Goal: Task Accomplishment & Management: Manage account settings

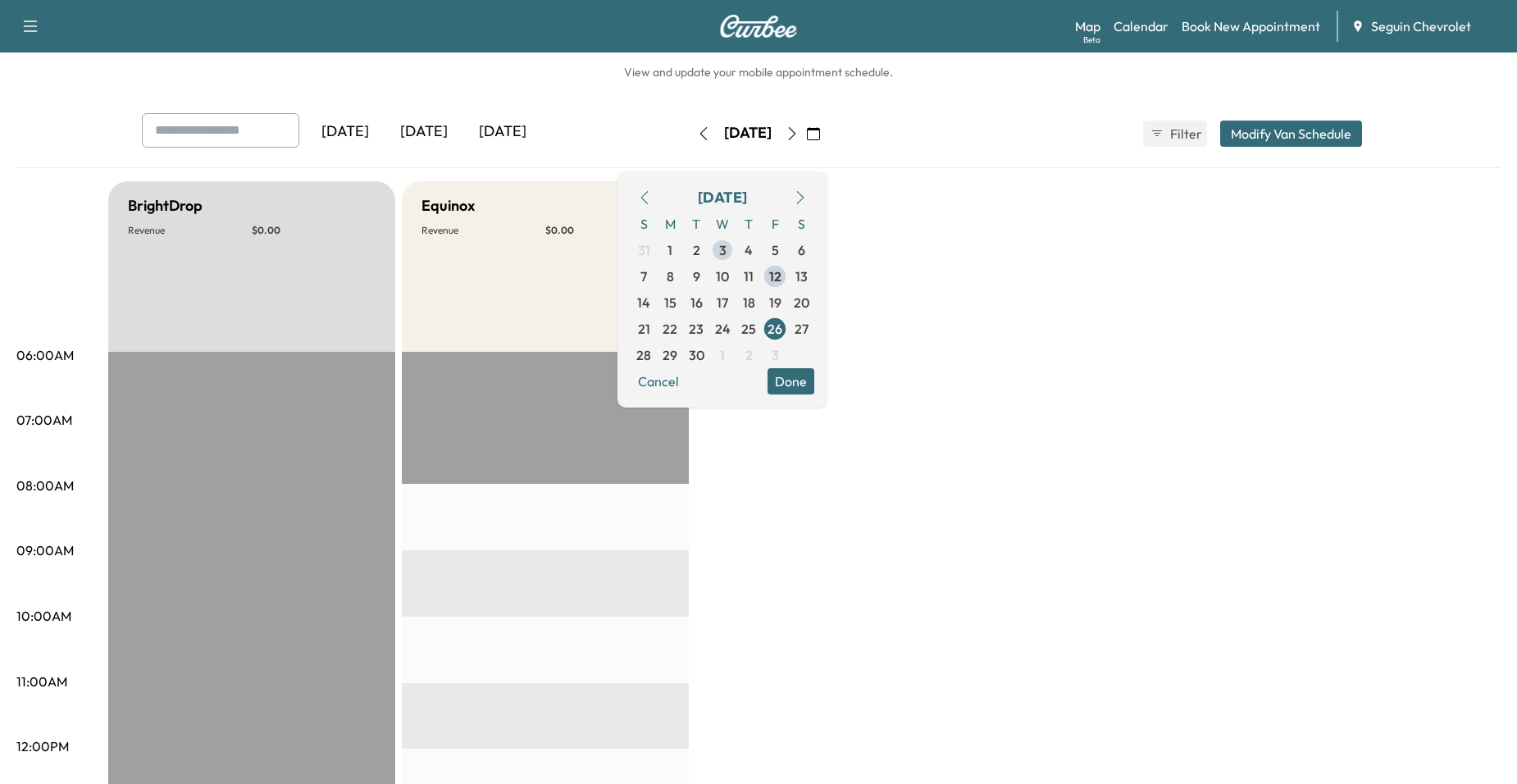
scroll to position [21, 0]
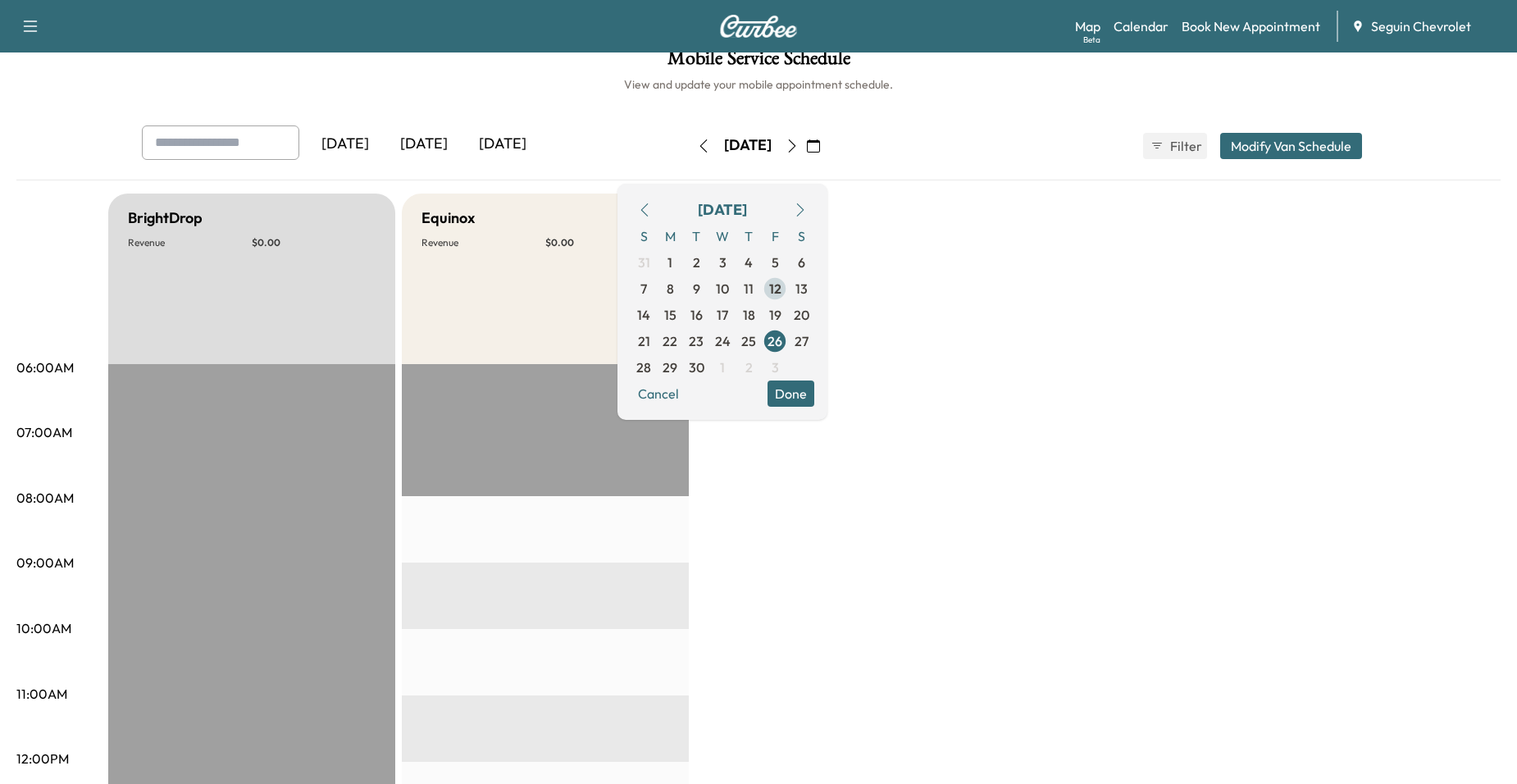
click at [782, 284] on span "12" at bounding box center [775, 289] width 13 height 20
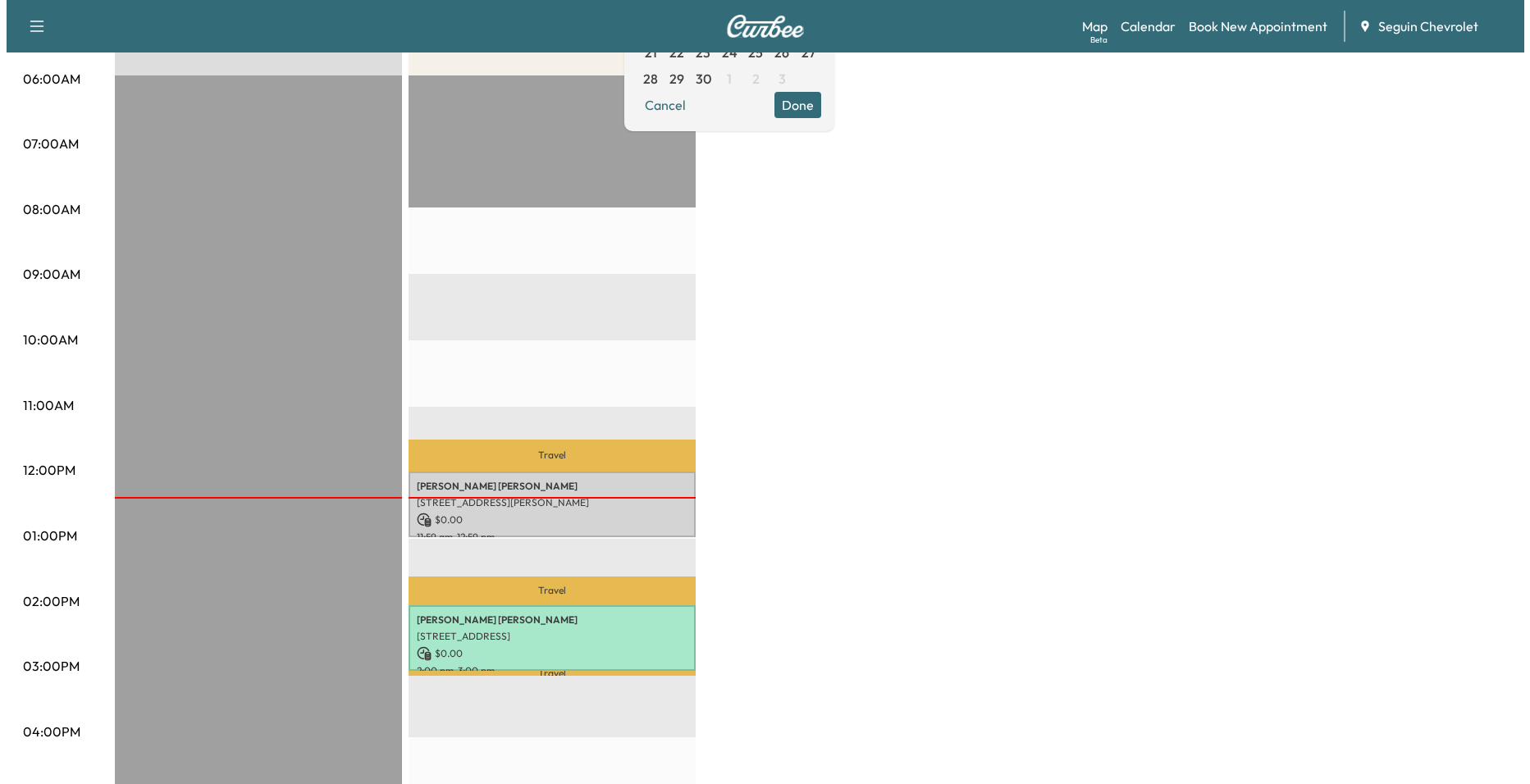
scroll to position [328, 0]
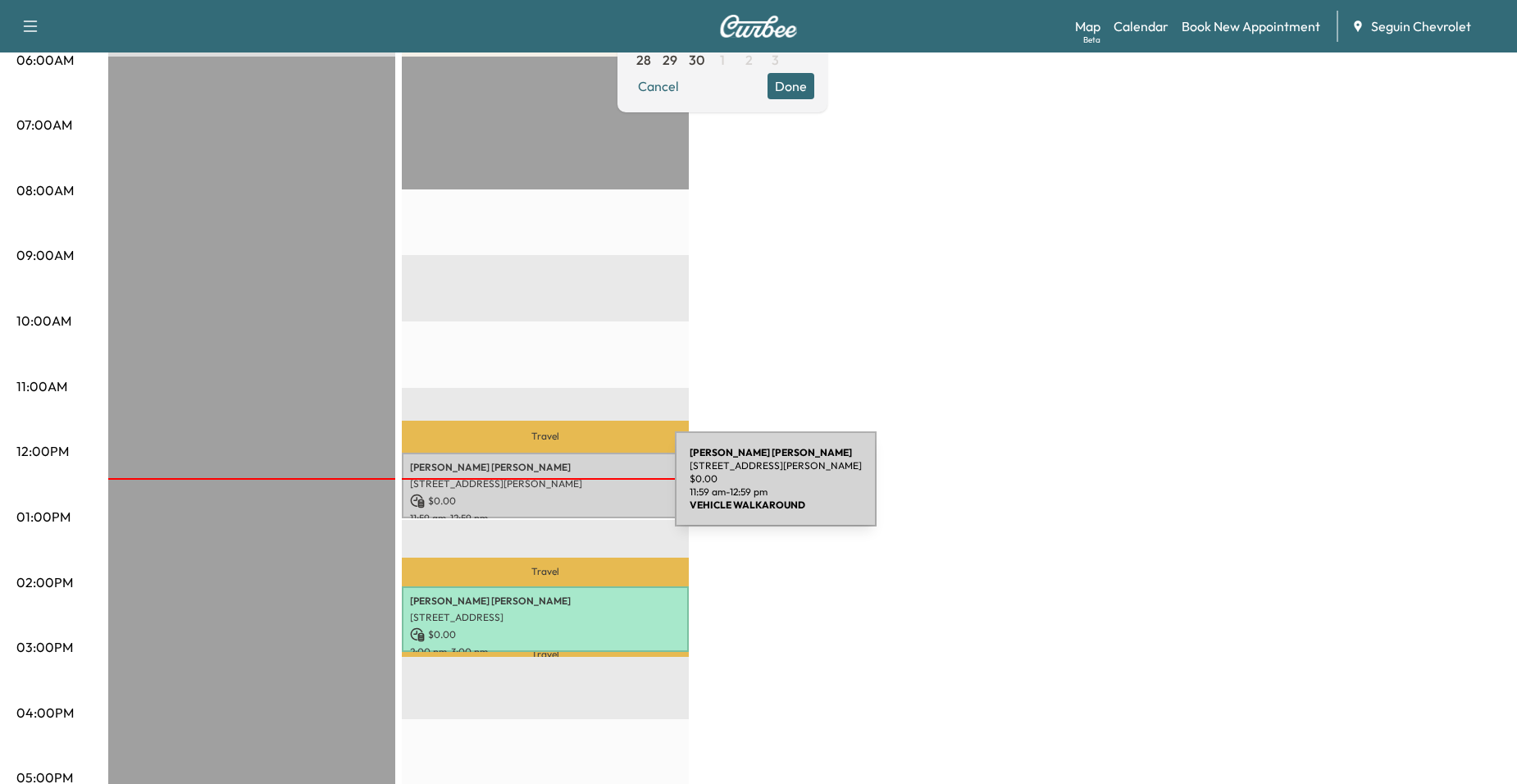
click at [552, 494] on p "$ 0.00" at bounding box center [544, 501] width 270 height 15
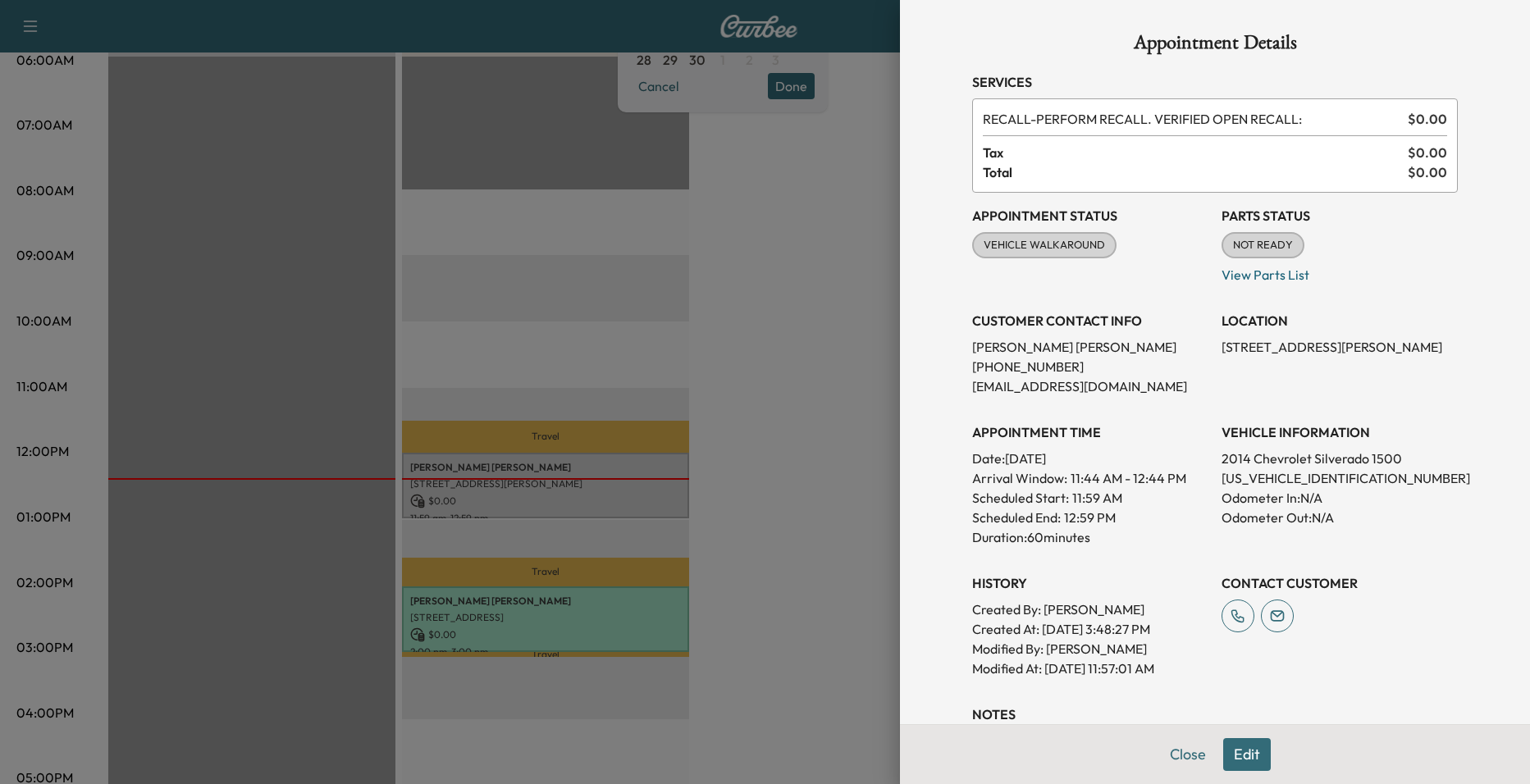
click at [1095, 254] on div "VEHICLE WALKAROUND" at bounding box center [1044, 245] width 144 height 27
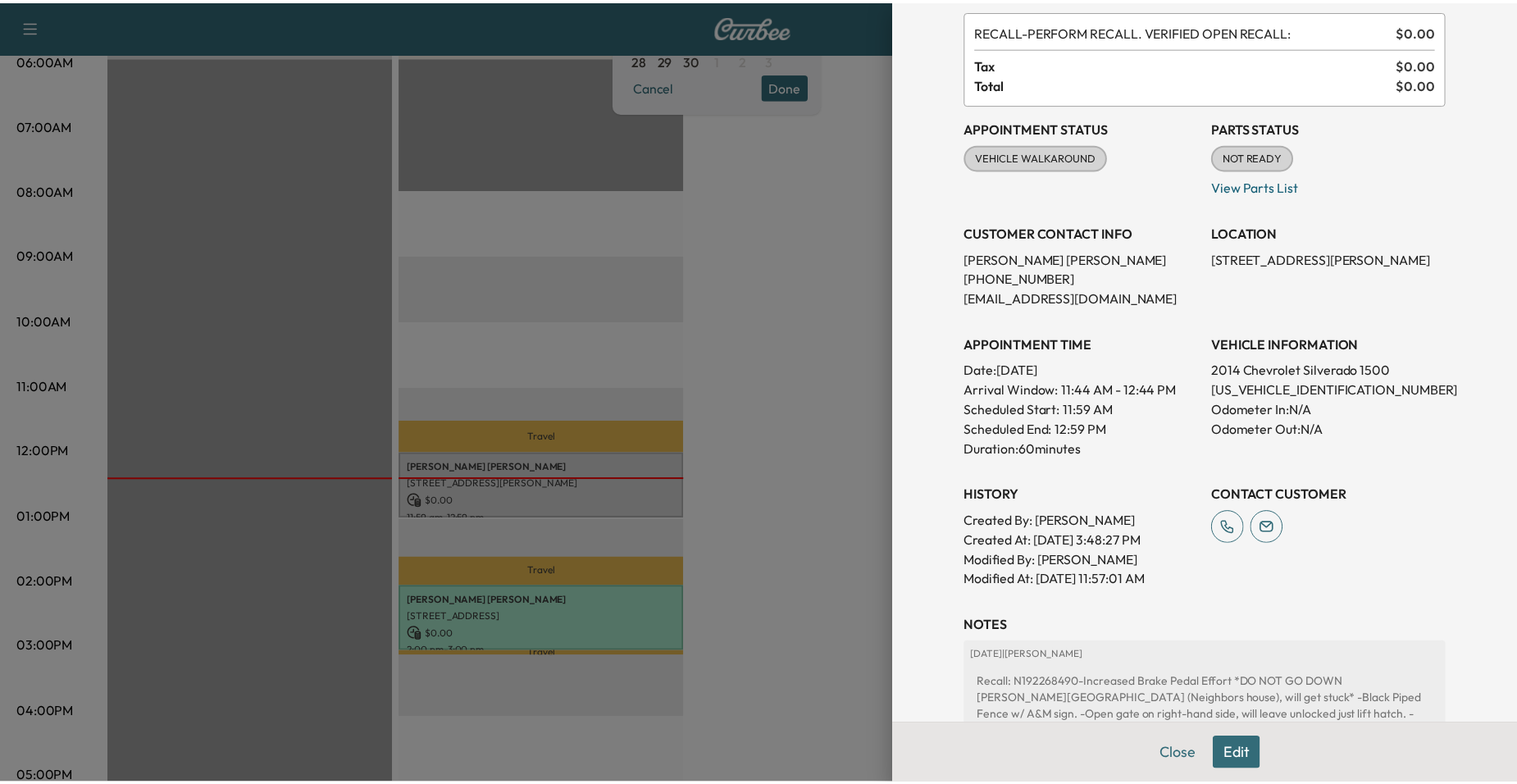
scroll to position [289, 0]
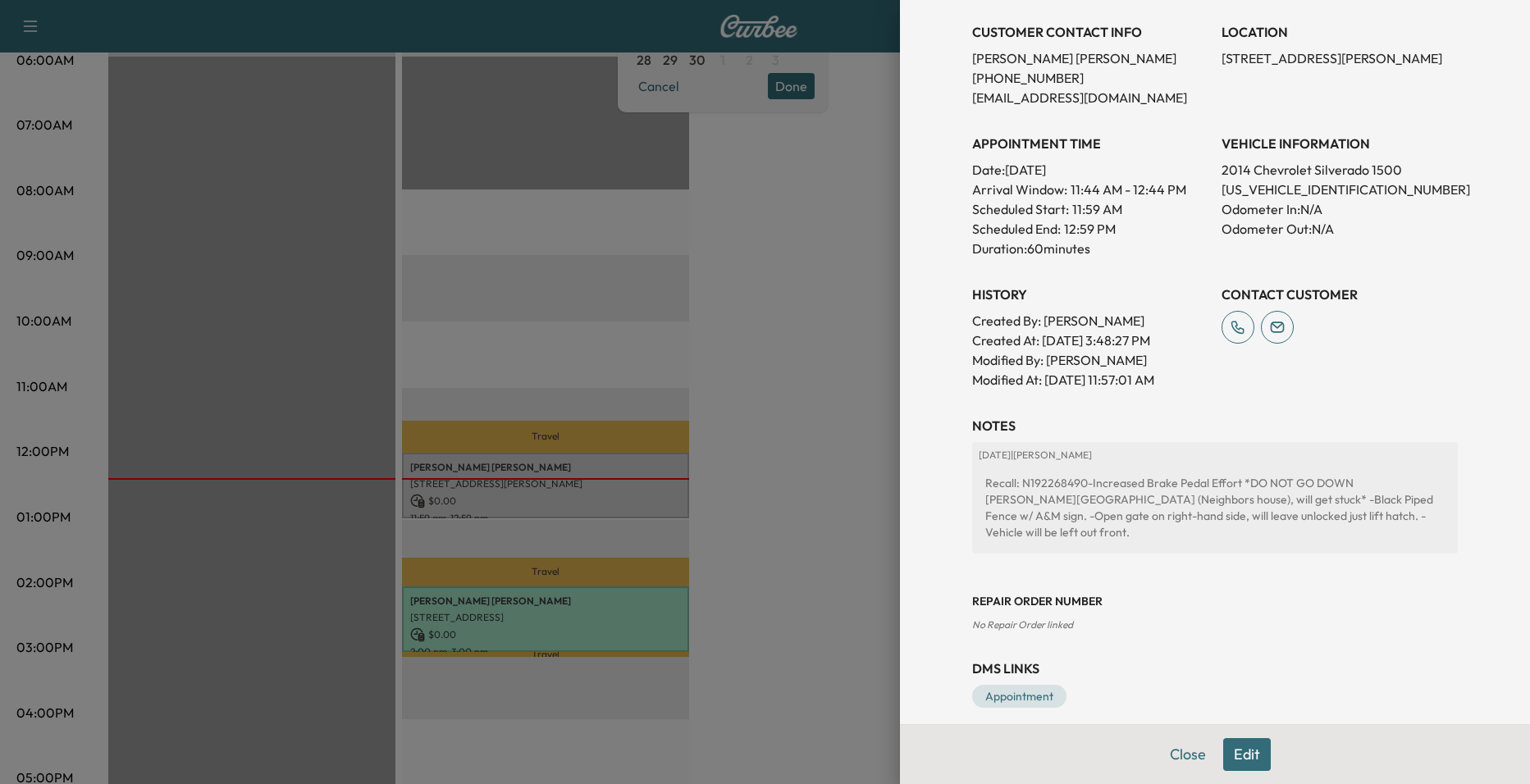
click at [799, 345] on div at bounding box center [765, 392] width 1530 height 784
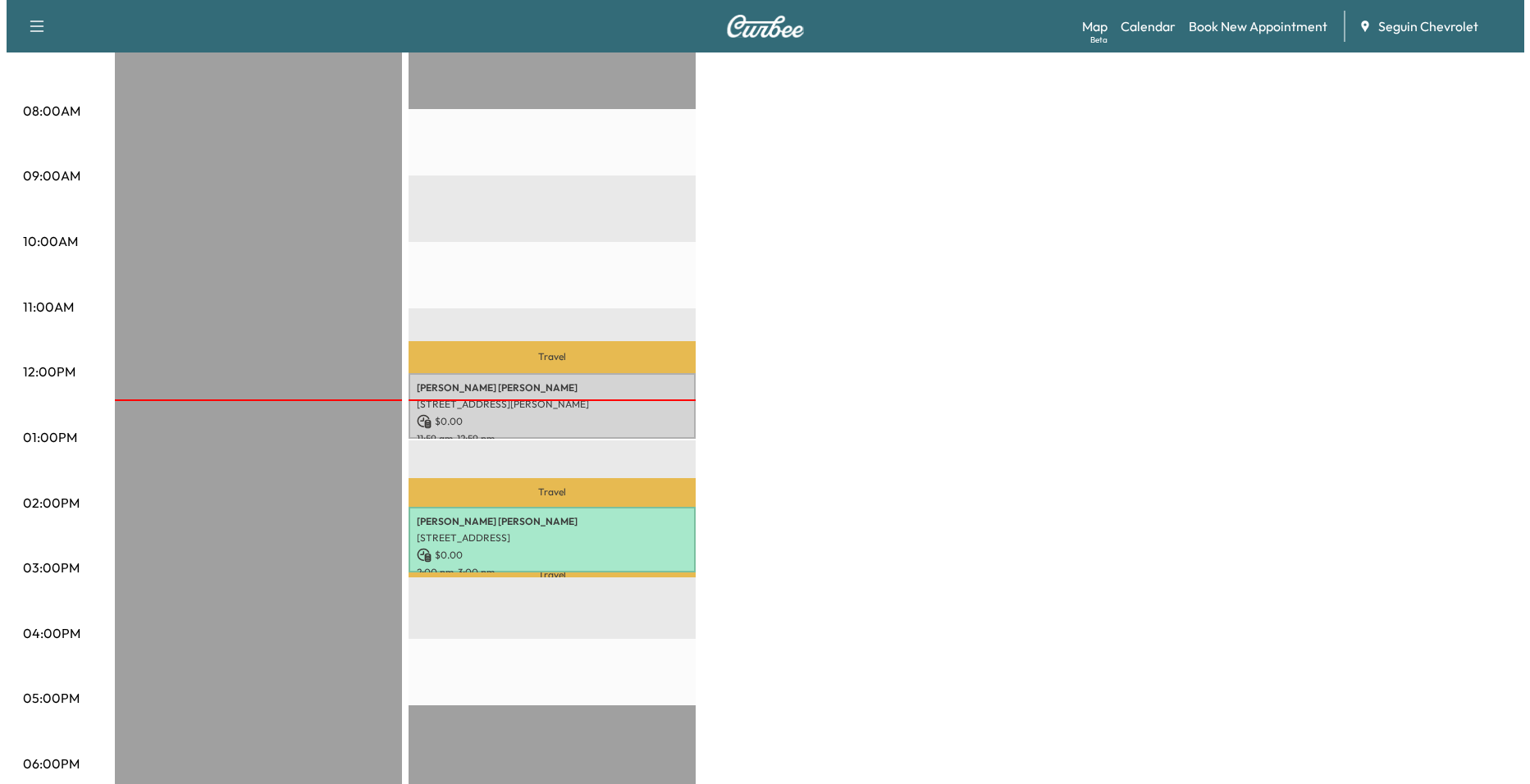
scroll to position [410, 0]
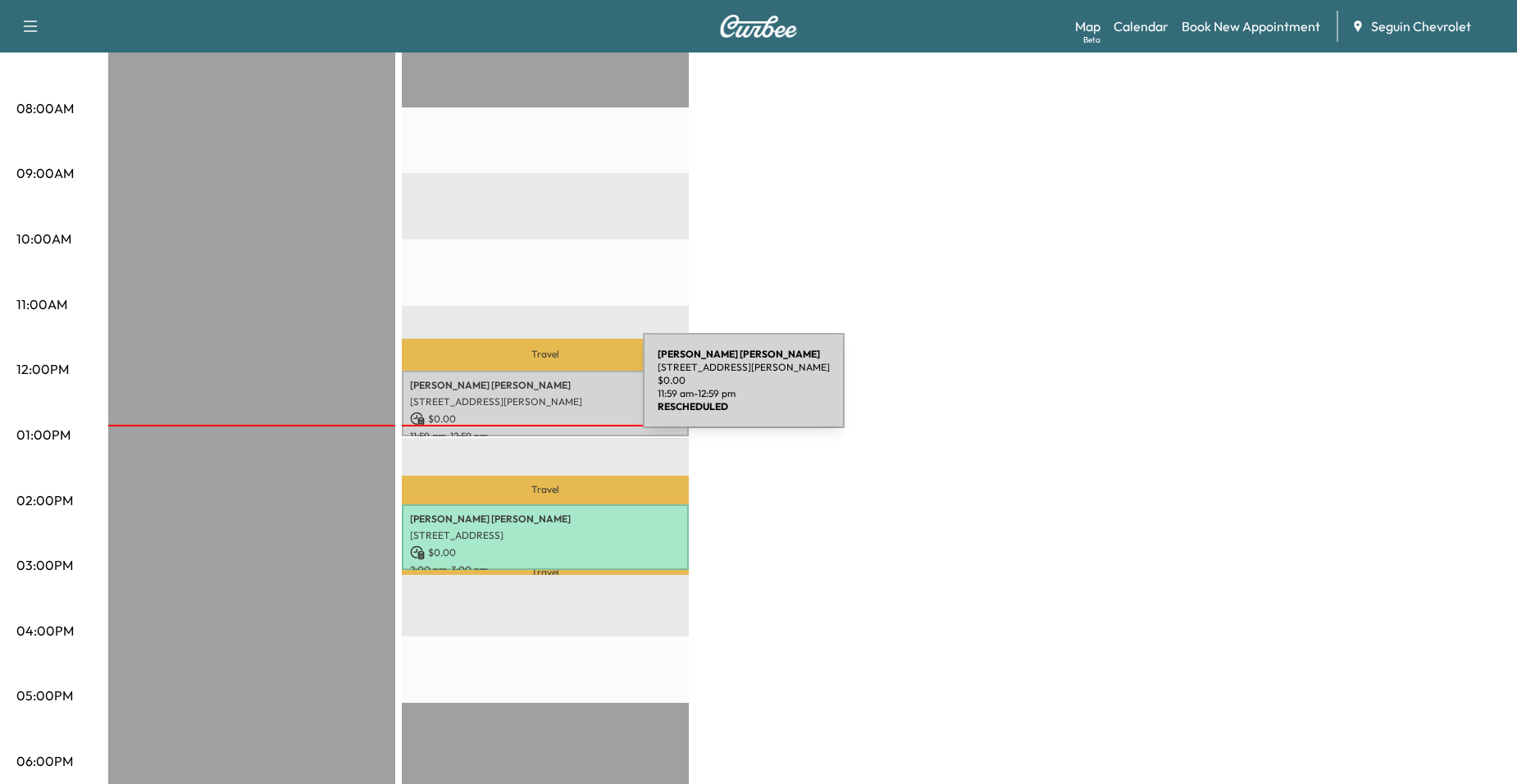
click at [520, 395] on p "[STREET_ADDRESS][PERSON_NAME]" at bounding box center [544, 401] width 270 height 13
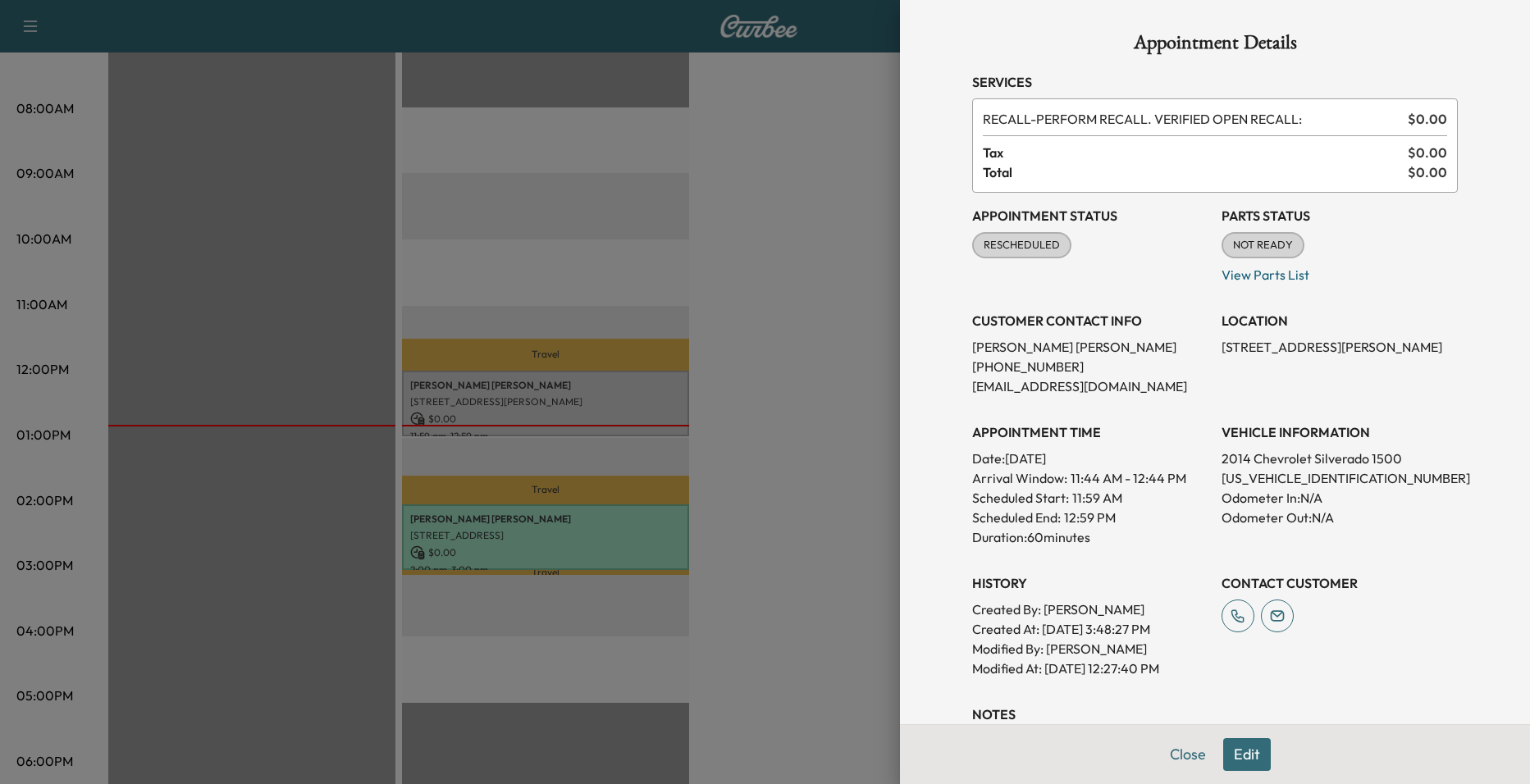
click at [1024, 243] on span "RESCHEDULED" at bounding box center [1022, 245] width 96 height 17
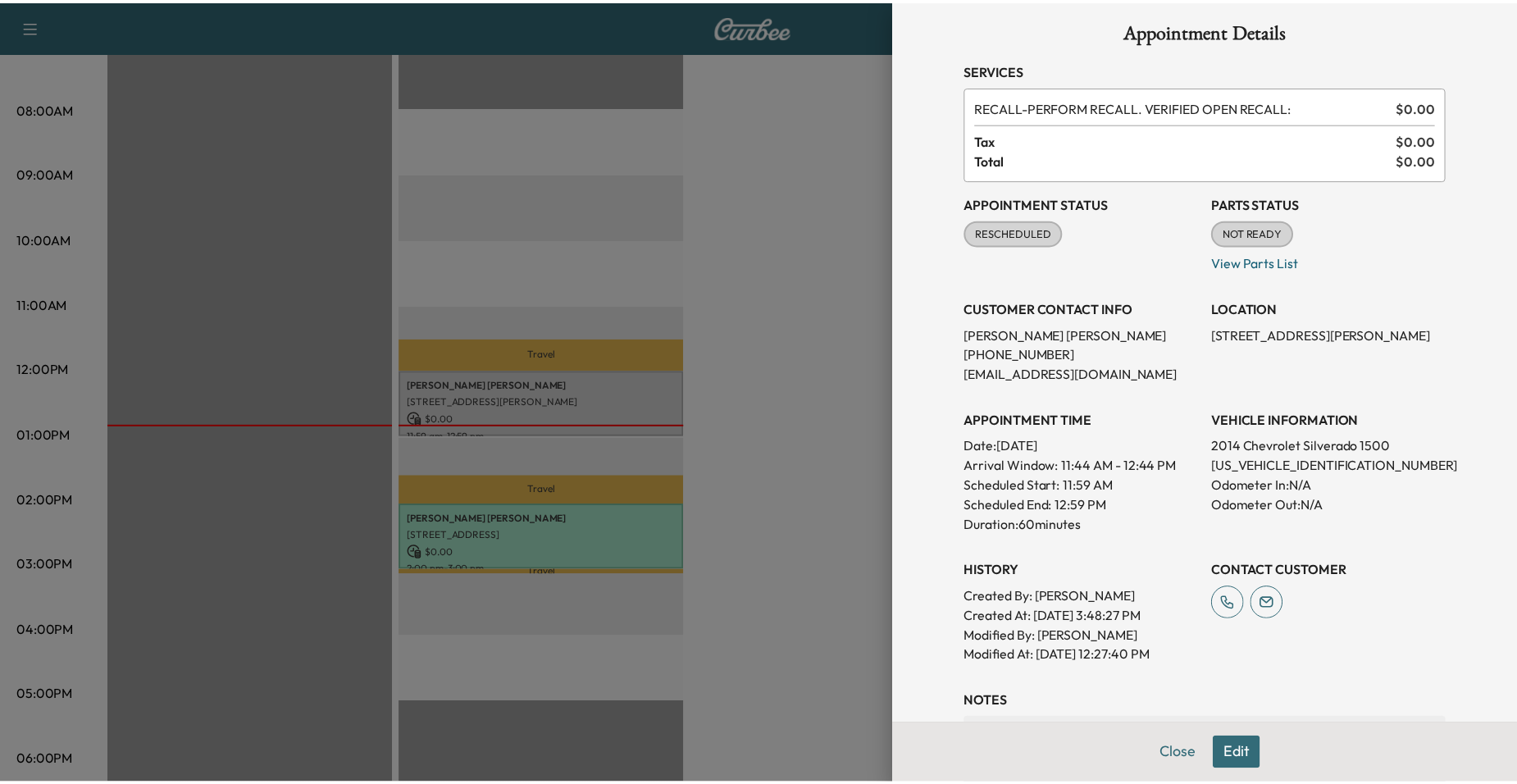
scroll to position [0, 0]
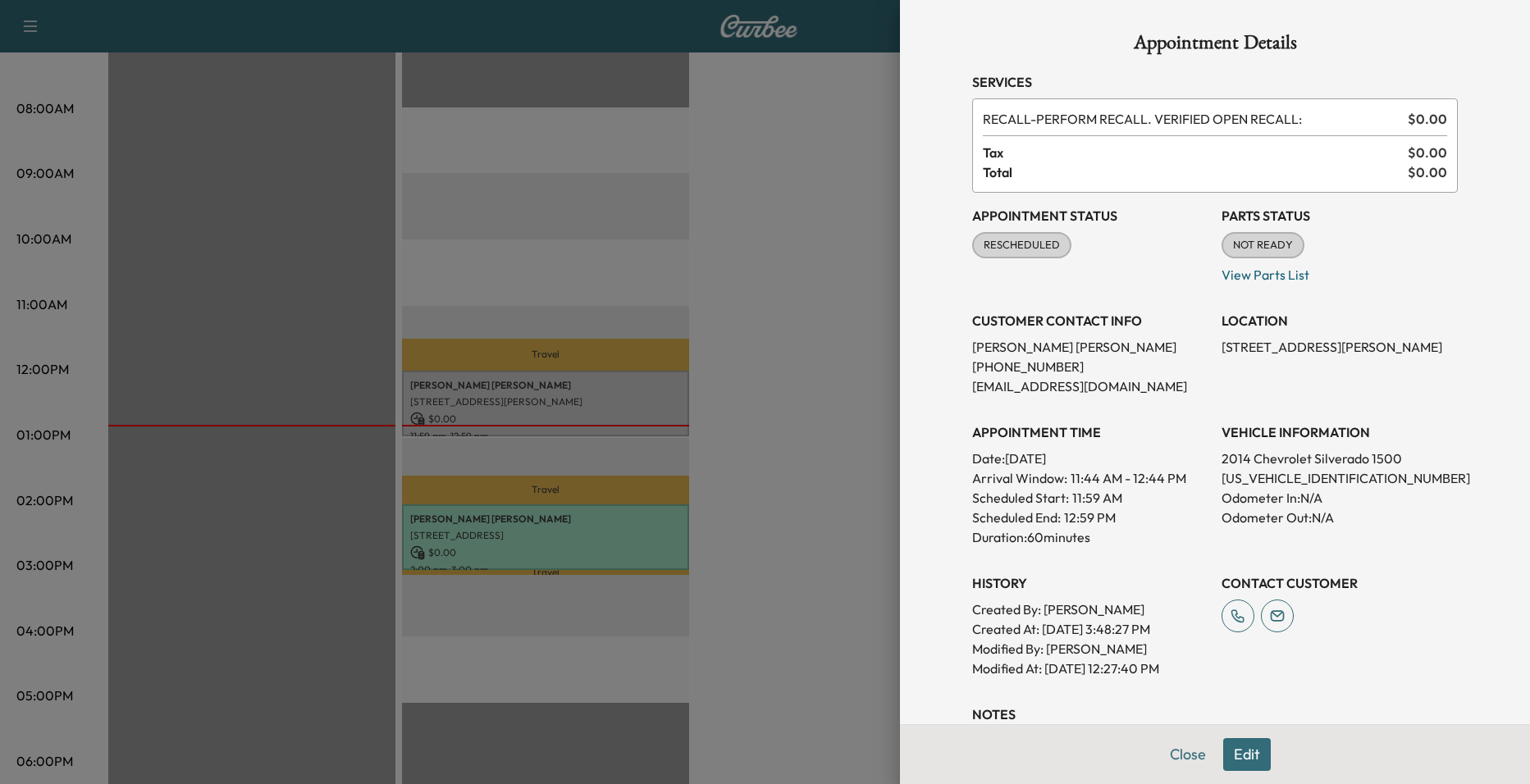
click at [765, 428] on div at bounding box center [765, 392] width 1530 height 784
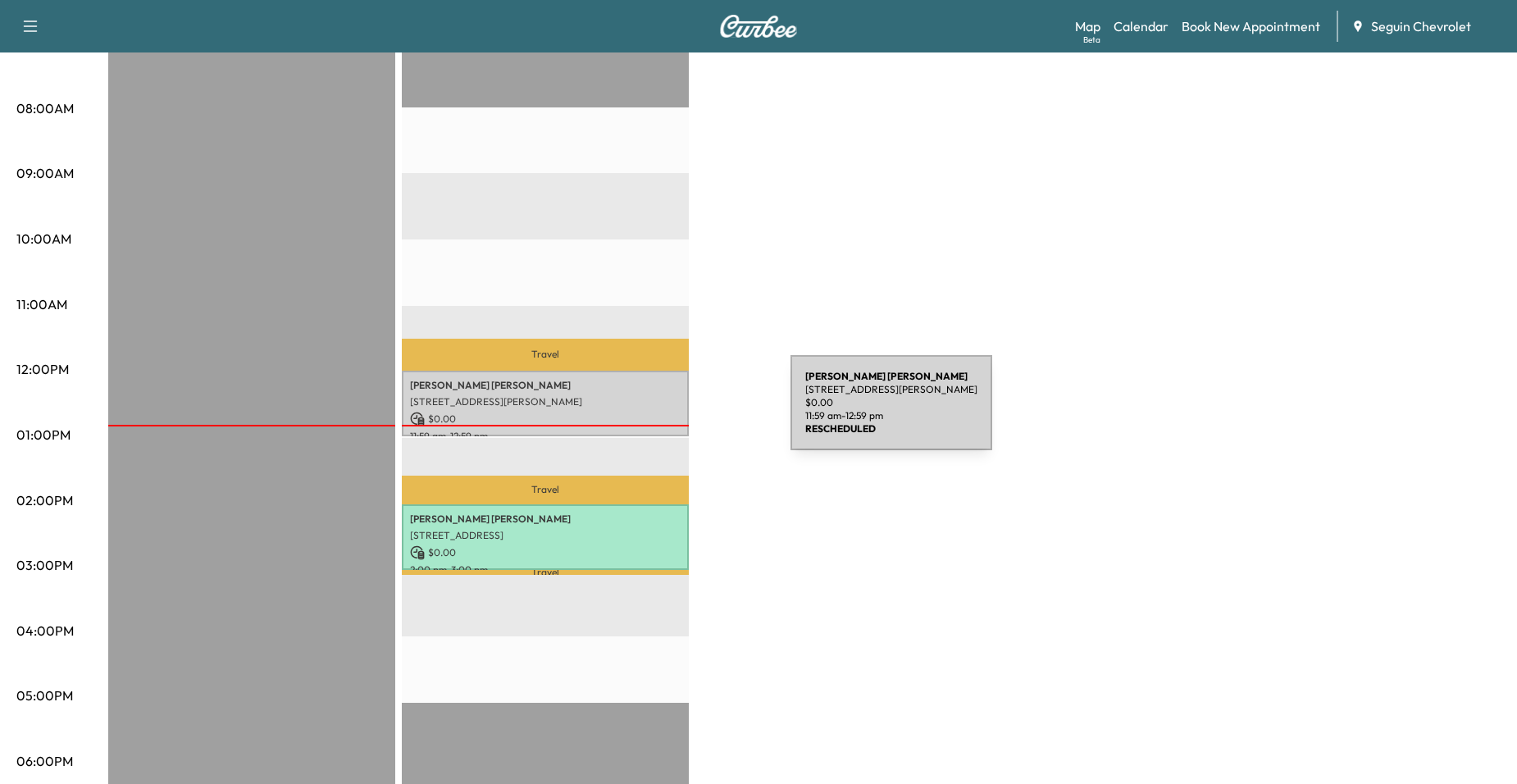
click at [668, 413] on p "$ 0.00" at bounding box center [544, 419] width 270 height 15
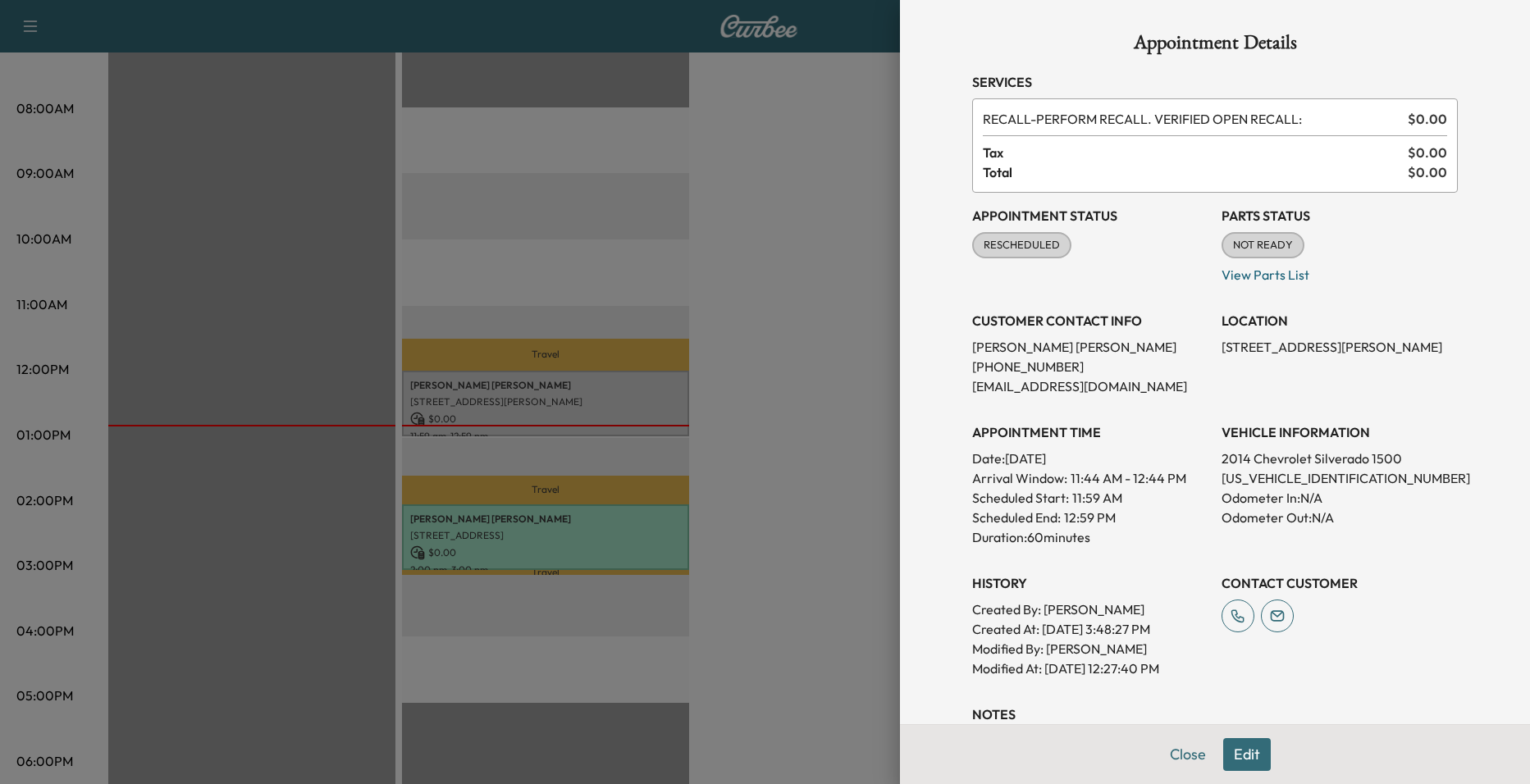
click at [760, 408] on div at bounding box center [765, 392] width 1530 height 784
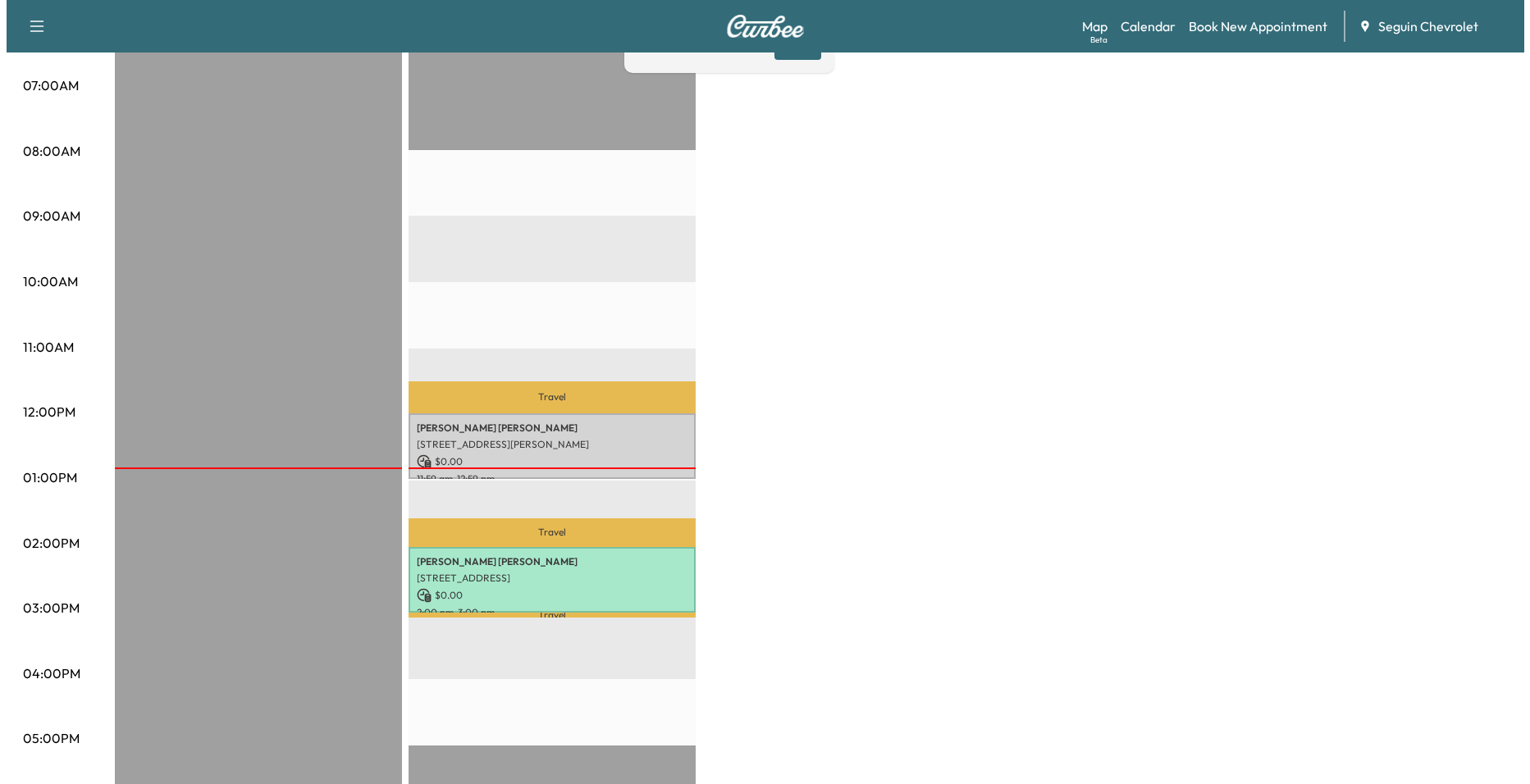
scroll to position [410, 0]
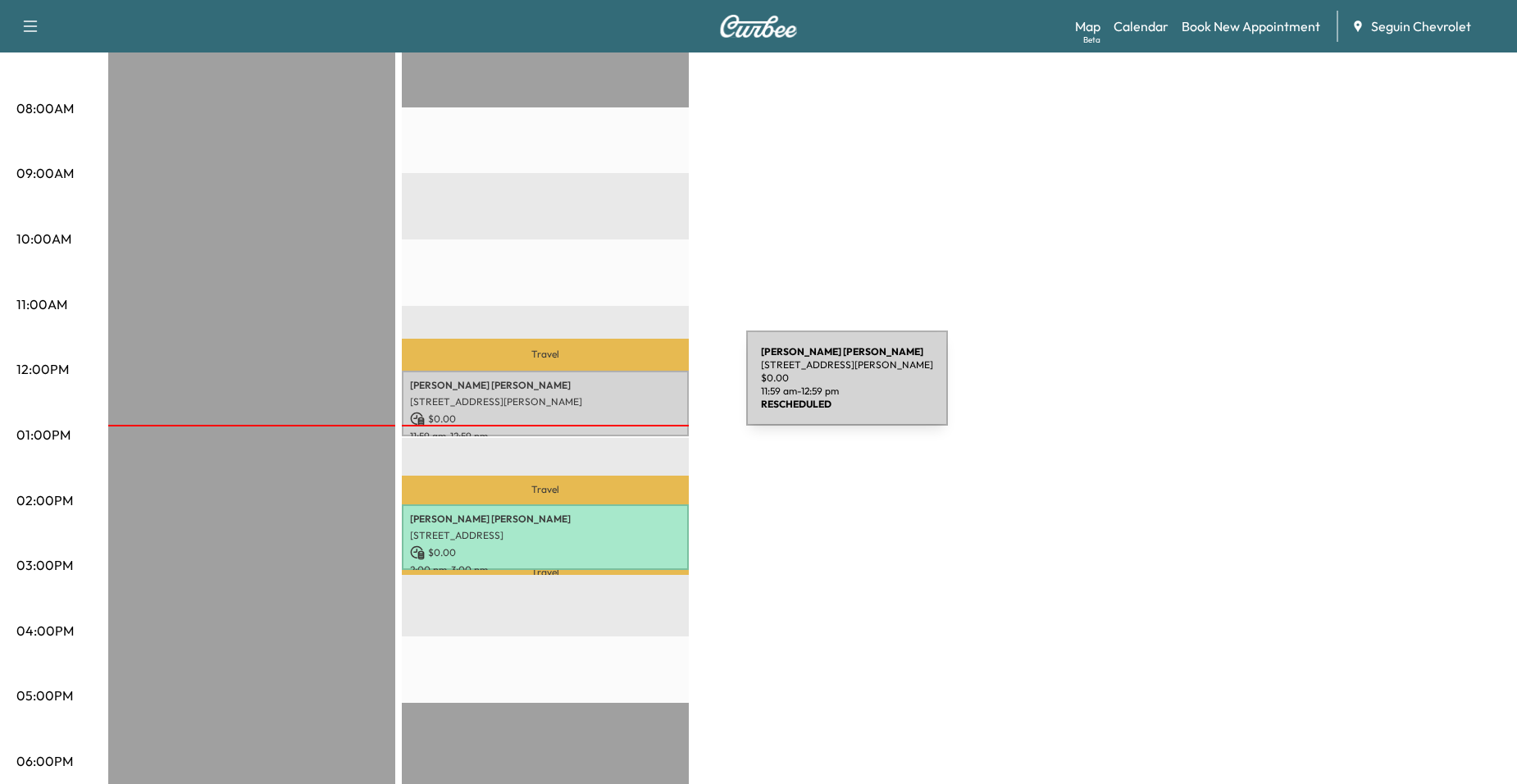
click at [623, 388] on div "Fidela Arroyo 218 HICKORY DR, SEGUIN, TX 78155, US $ 0.00 11:59 am - 12:59 pm" at bounding box center [545, 404] width 287 height 67
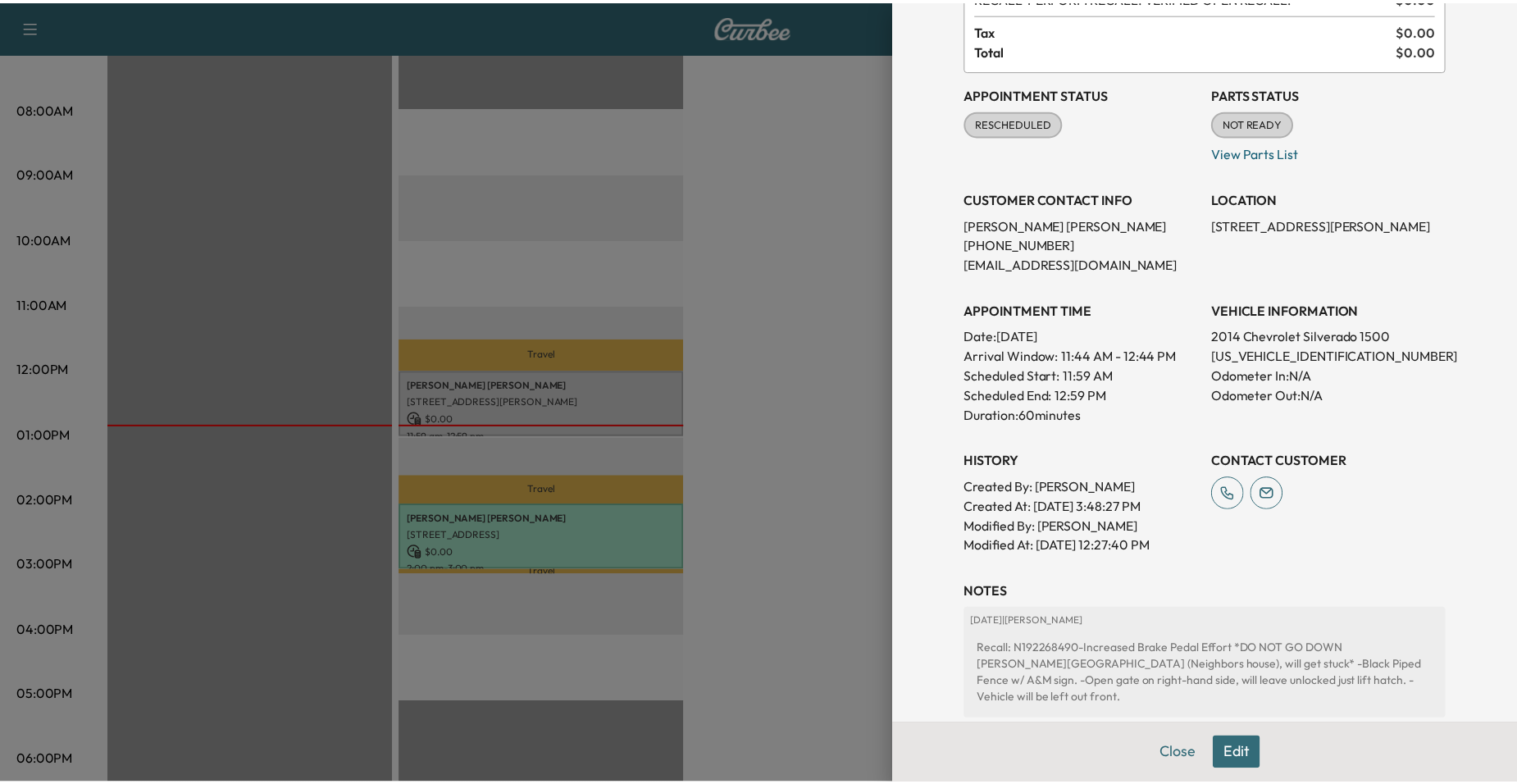
scroll to position [42, 0]
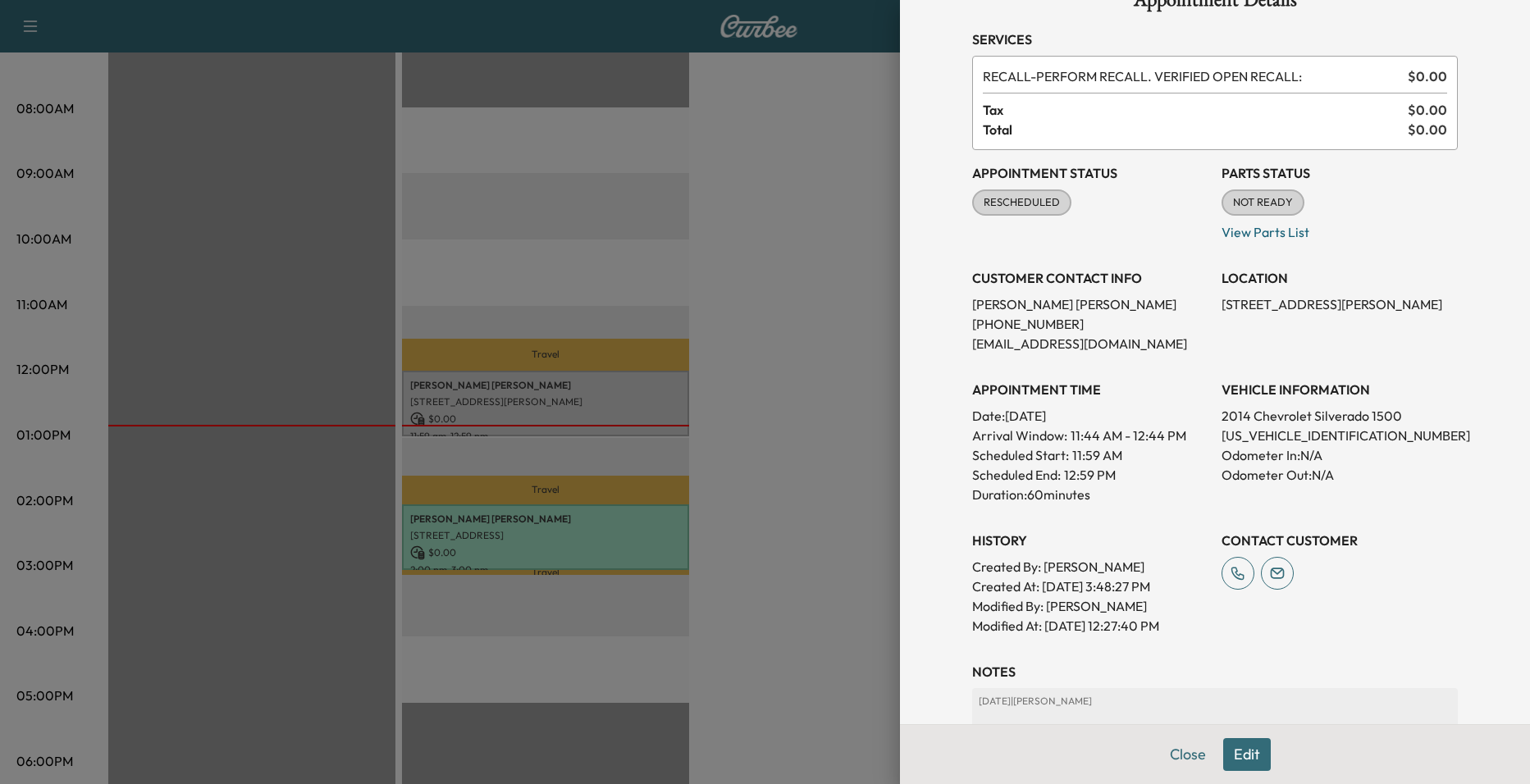
click at [862, 380] on div at bounding box center [765, 392] width 1530 height 784
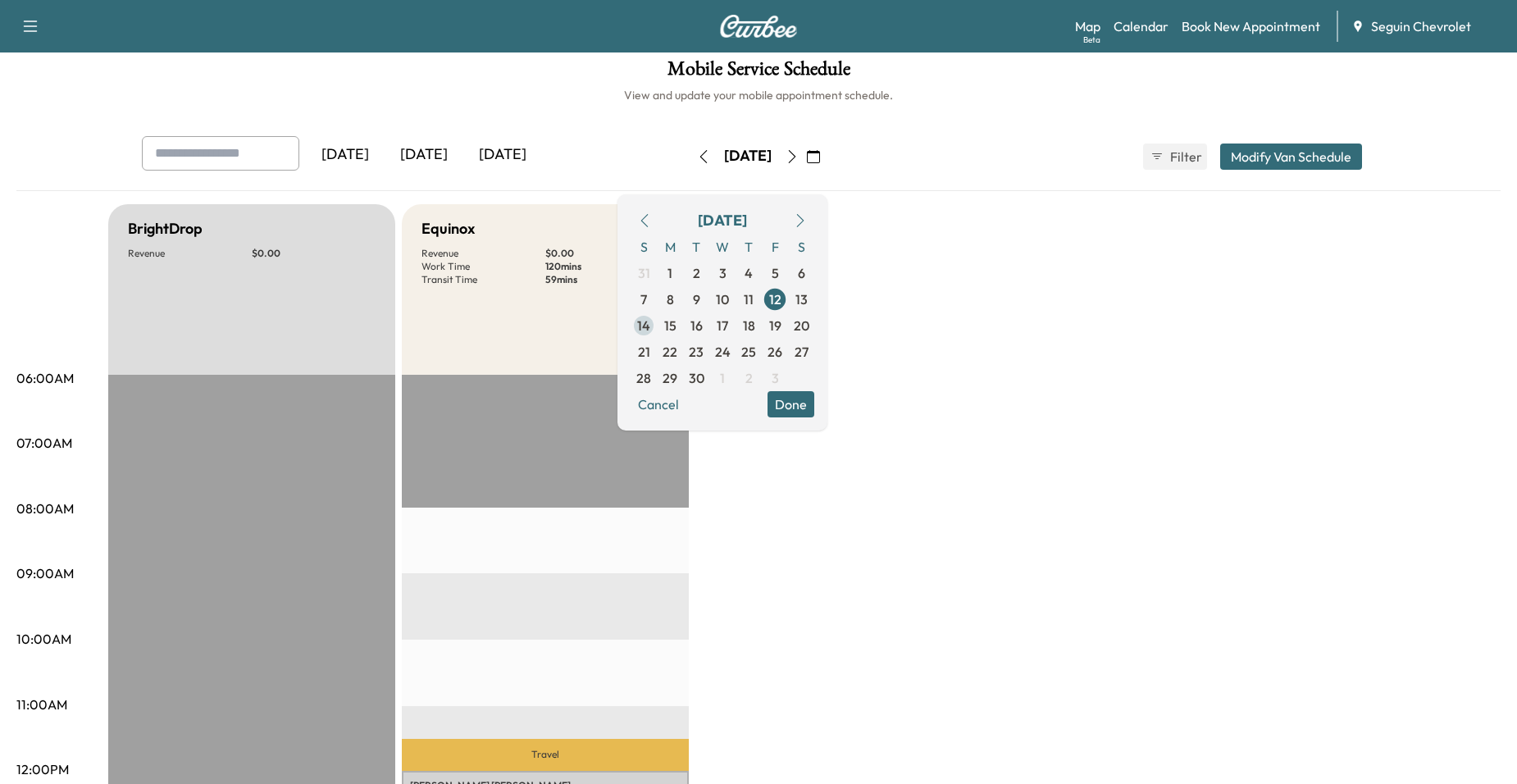
scroll to position [0, 0]
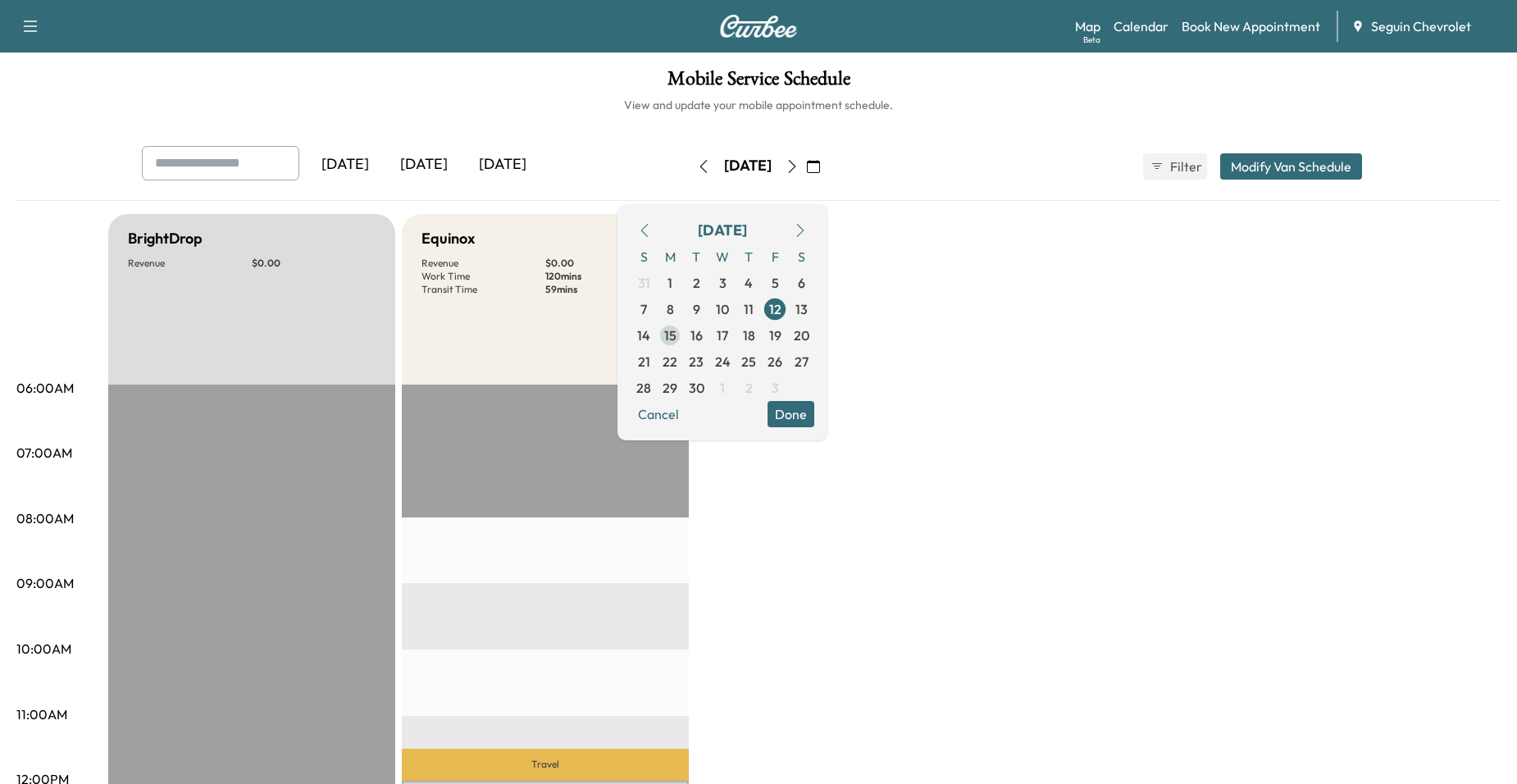
click at [683, 327] on span "15" at bounding box center [670, 335] width 27 height 27
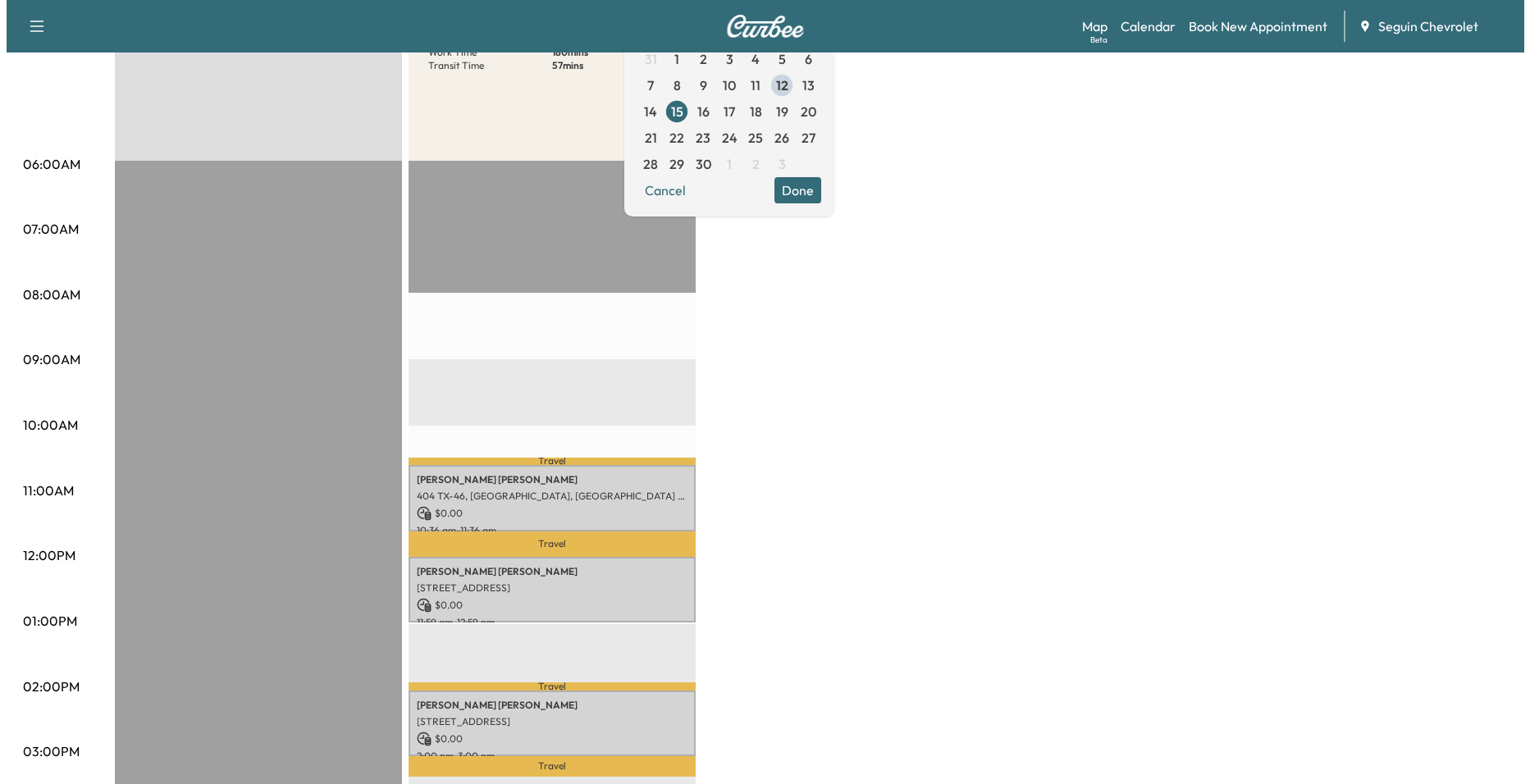
scroll to position [246, 0]
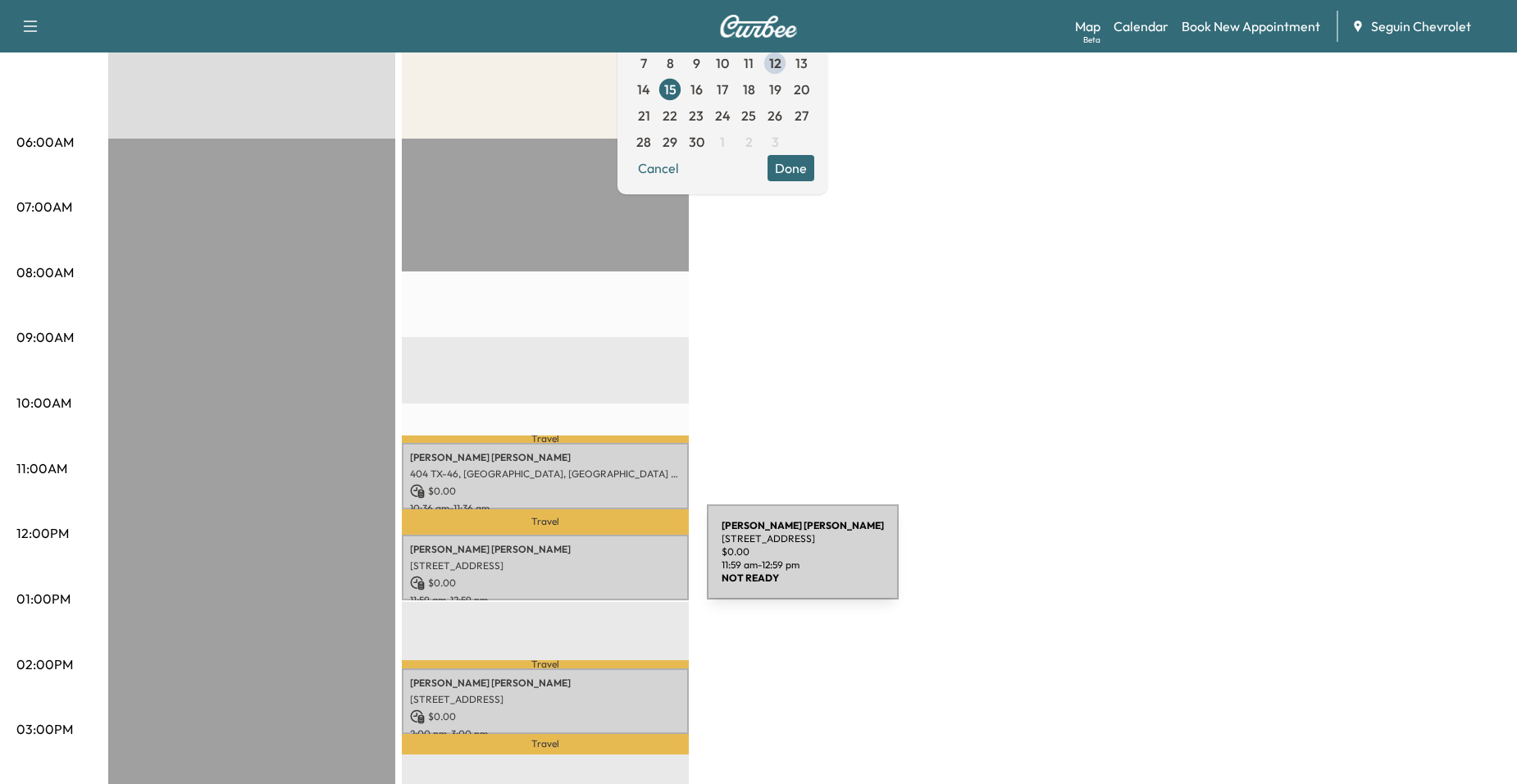
click at [584, 562] on p "[STREET_ADDRESS]" at bounding box center [544, 565] width 270 height 13
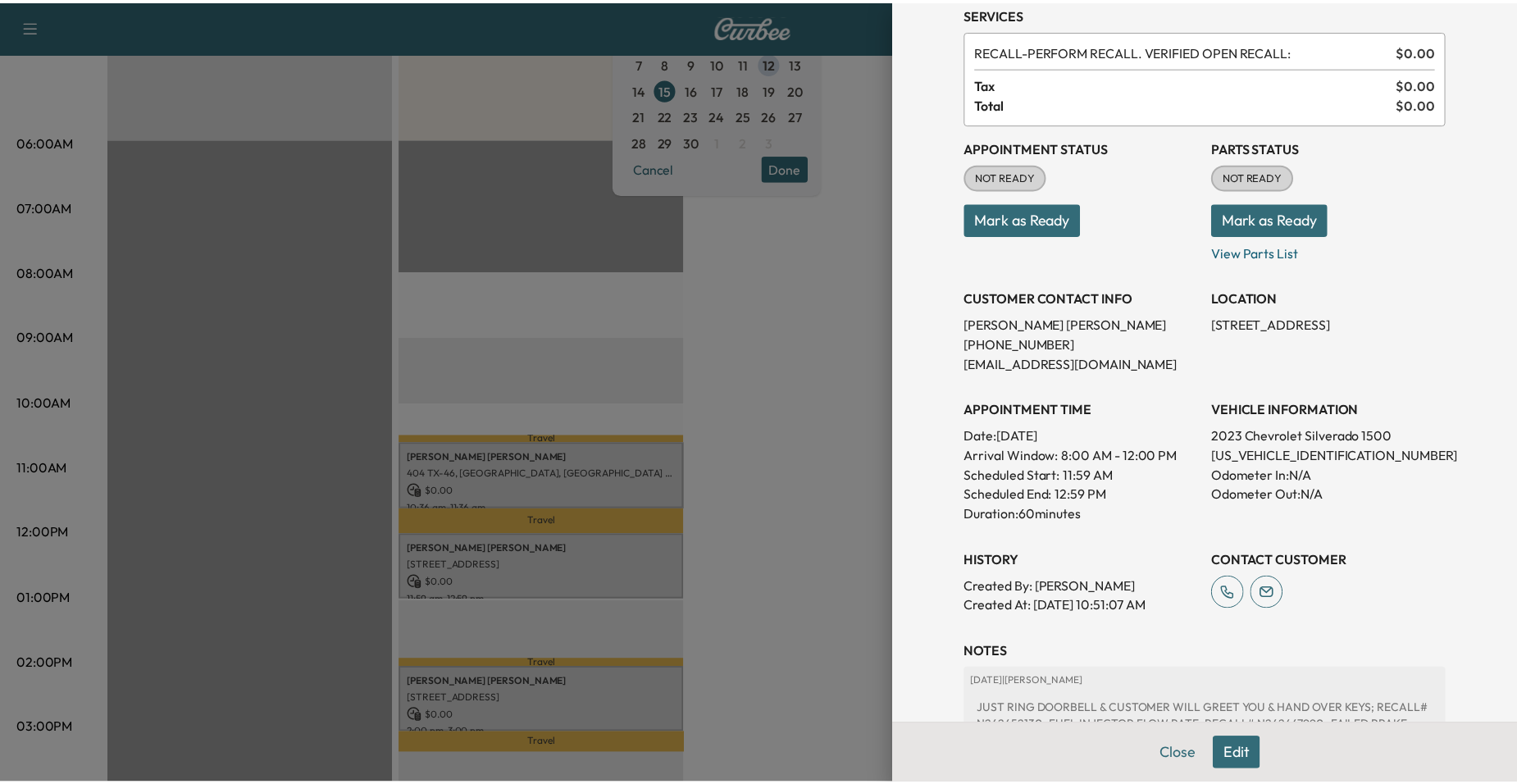
scroll to position [0, 0]
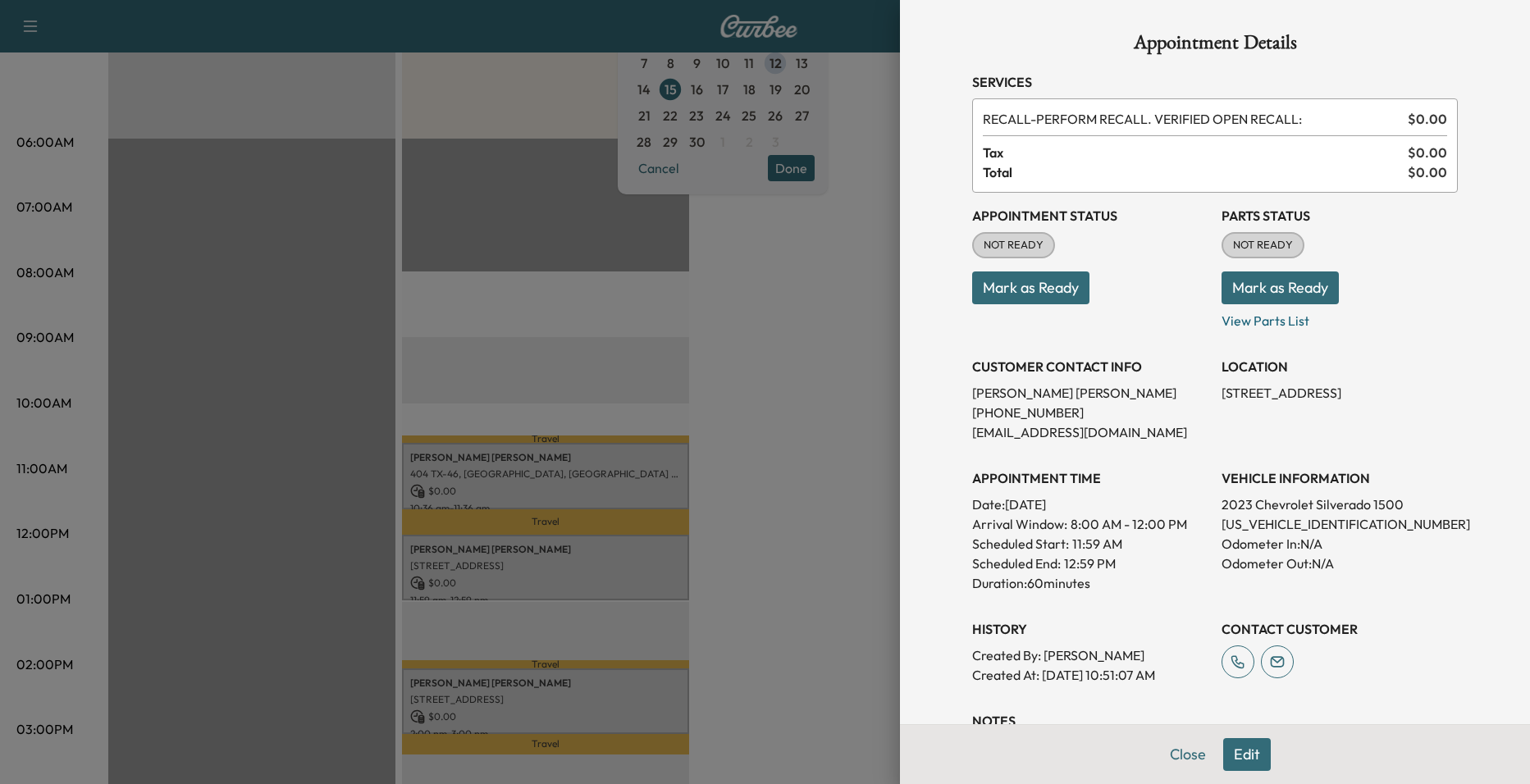
click at [825, 465] on div at bounding box center [765, 392] width 1530 height 784
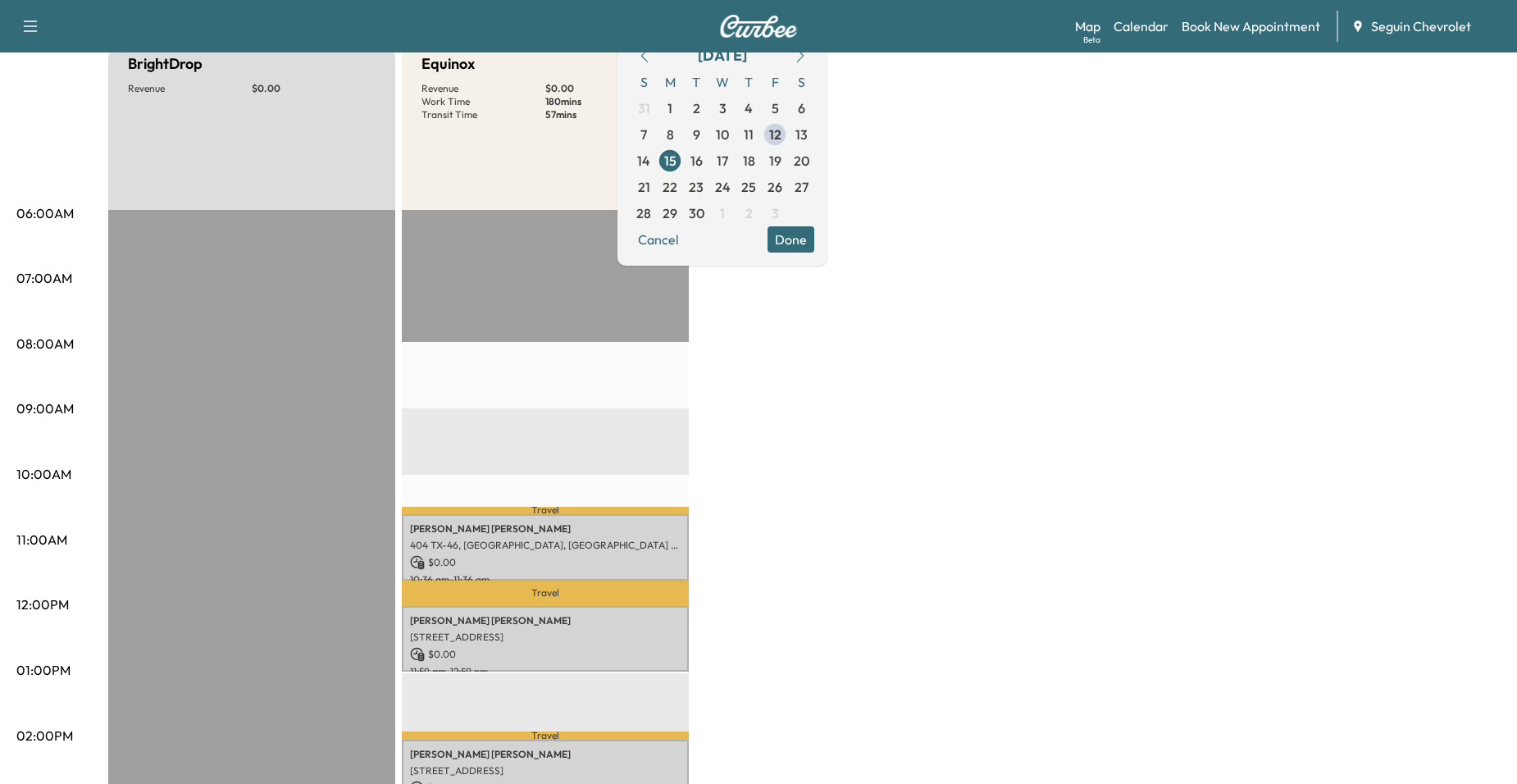
scroll to position [164, 0]
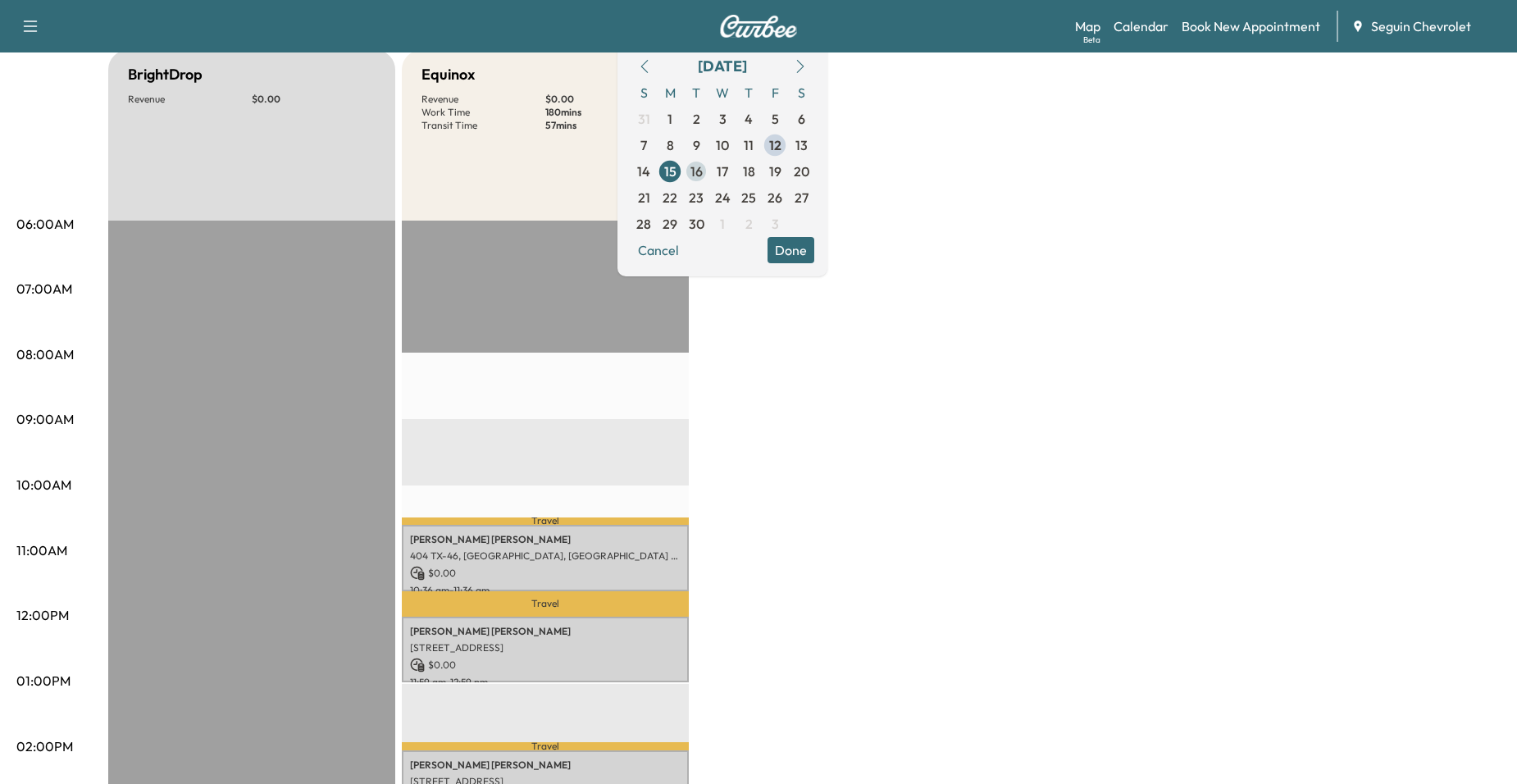
click at [702, 172] on span "16" at bounding box center [697, 171] width 13 height 20
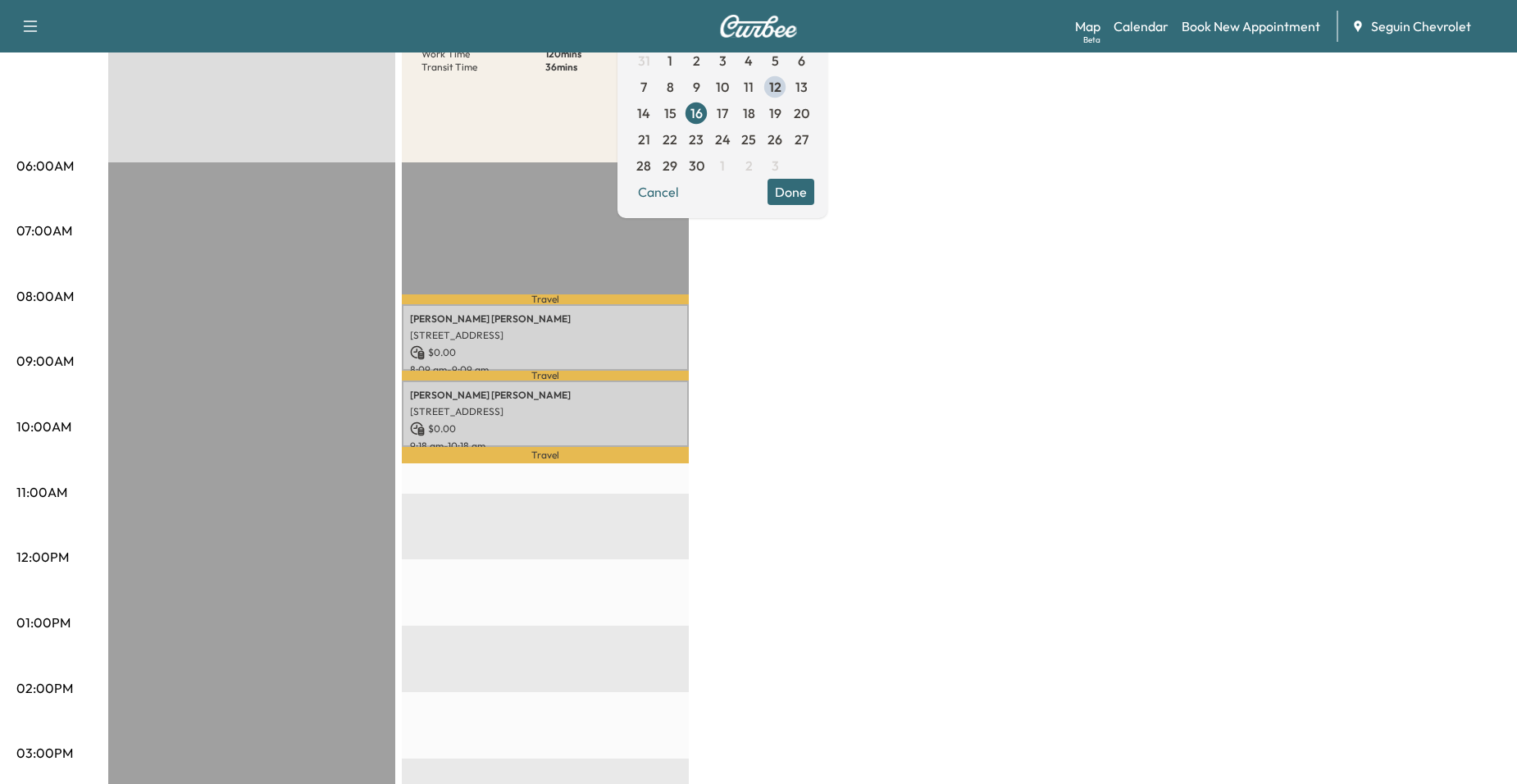
scroll to position [246, 0]
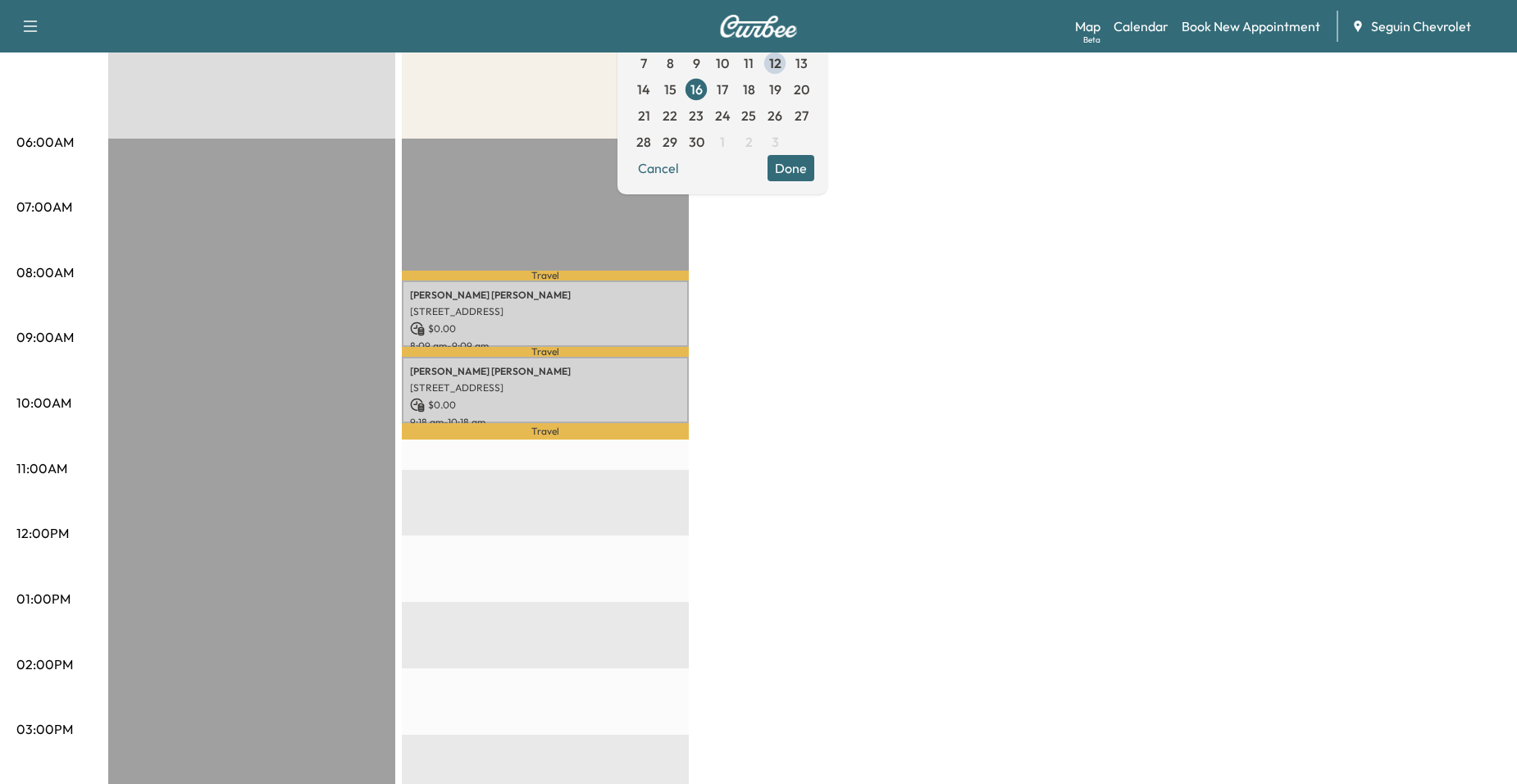
click at [614, 330] on p "$ 0.00" at bounding box center [544, 328] width 270 height 15
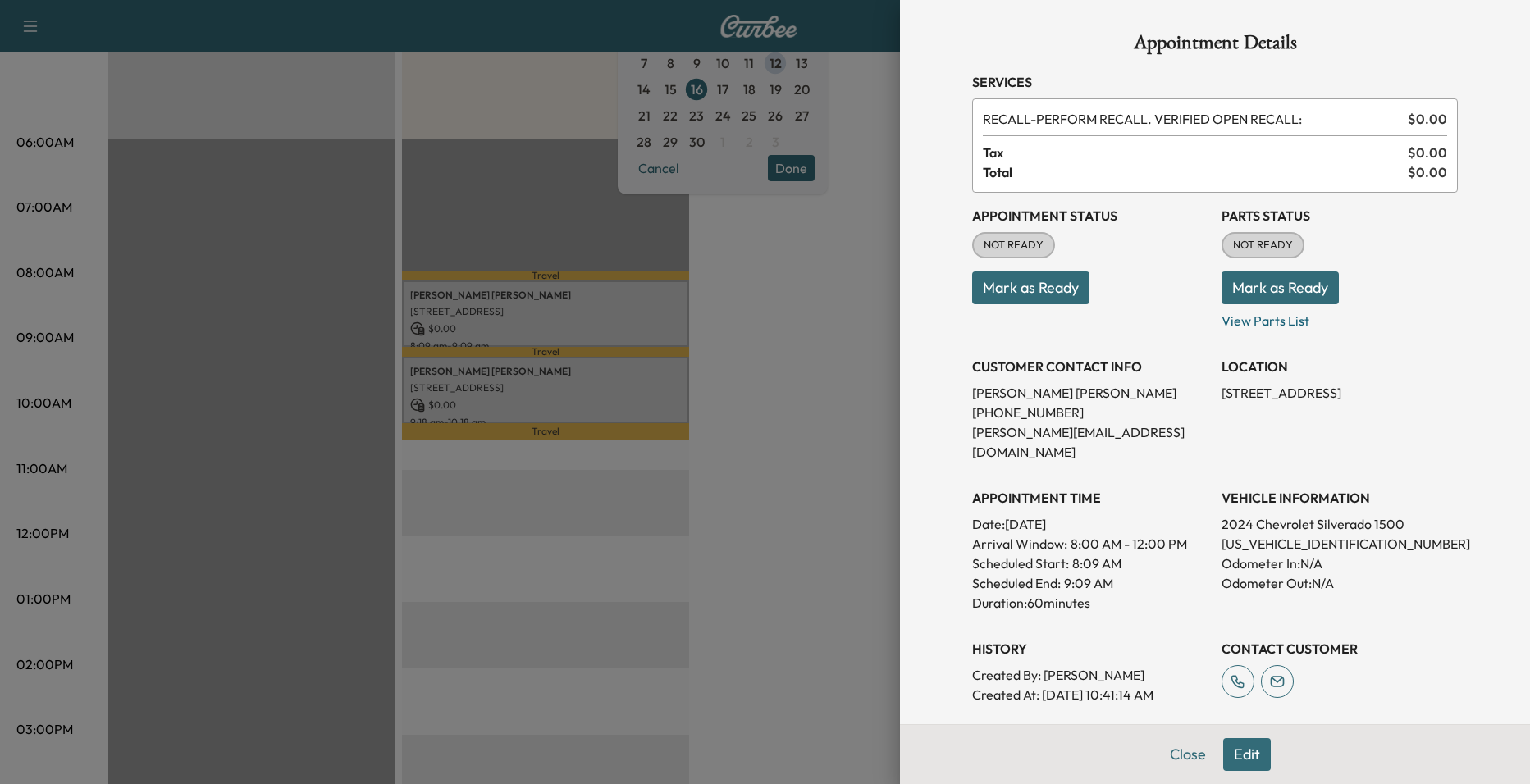
click at [598, 376] on div at bounding box center [765, 392] width 1530 height 784
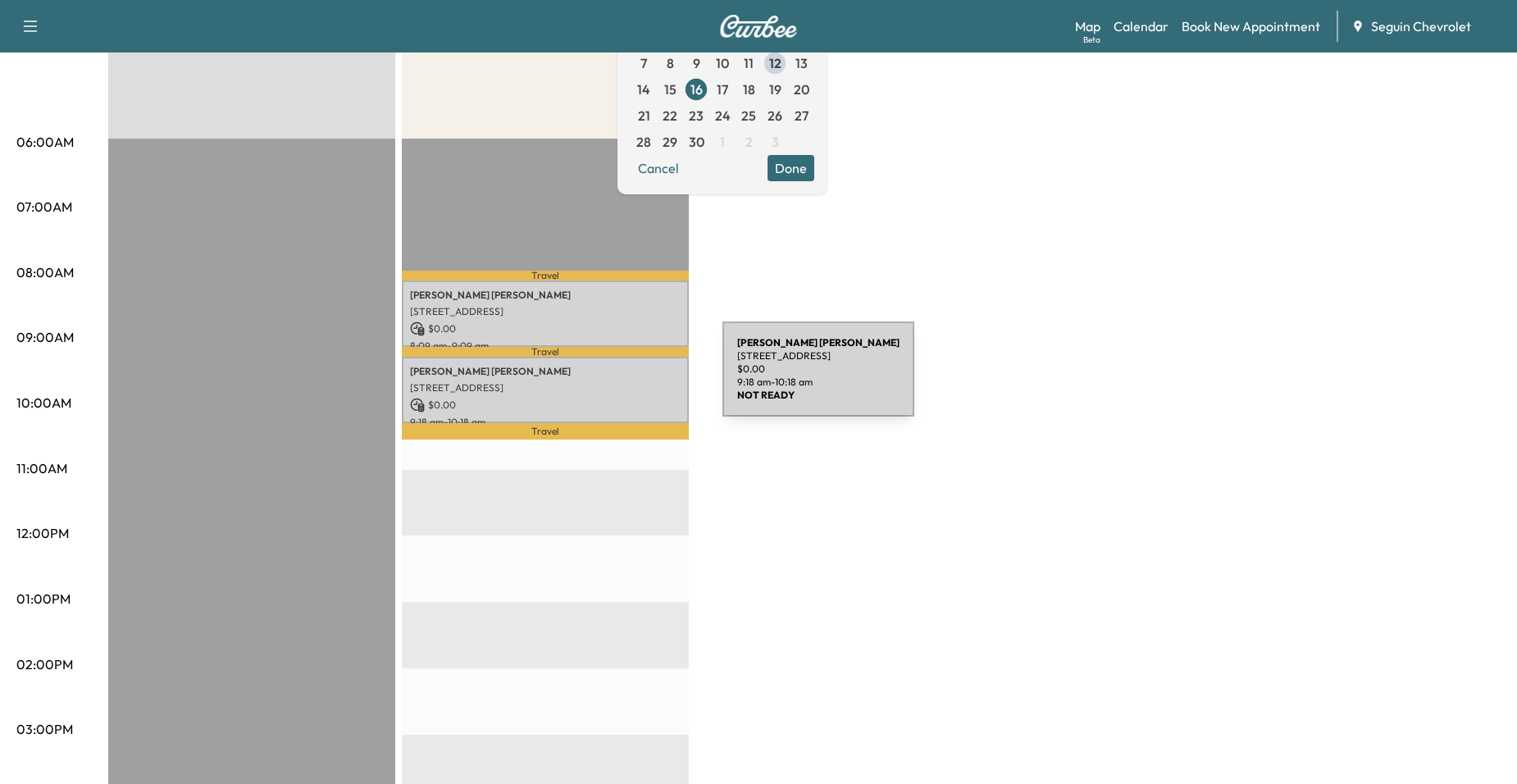
click at [600, 381] on p "[STREET_ADDRESS]" at bounding box center [544, 387] width 270 height 13
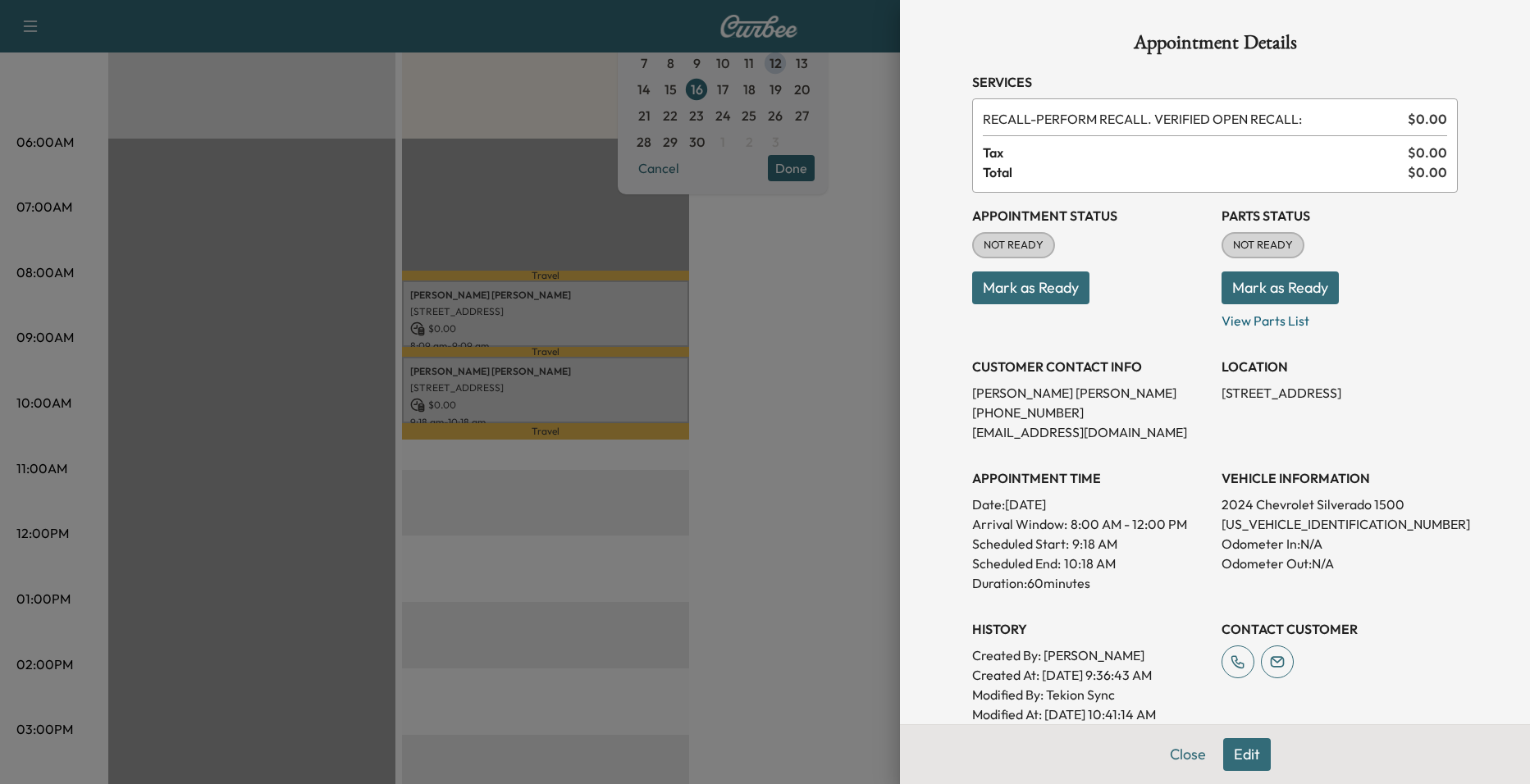
click at [620, 330] on div at bounding box center [765, 392] width 1530 height 784
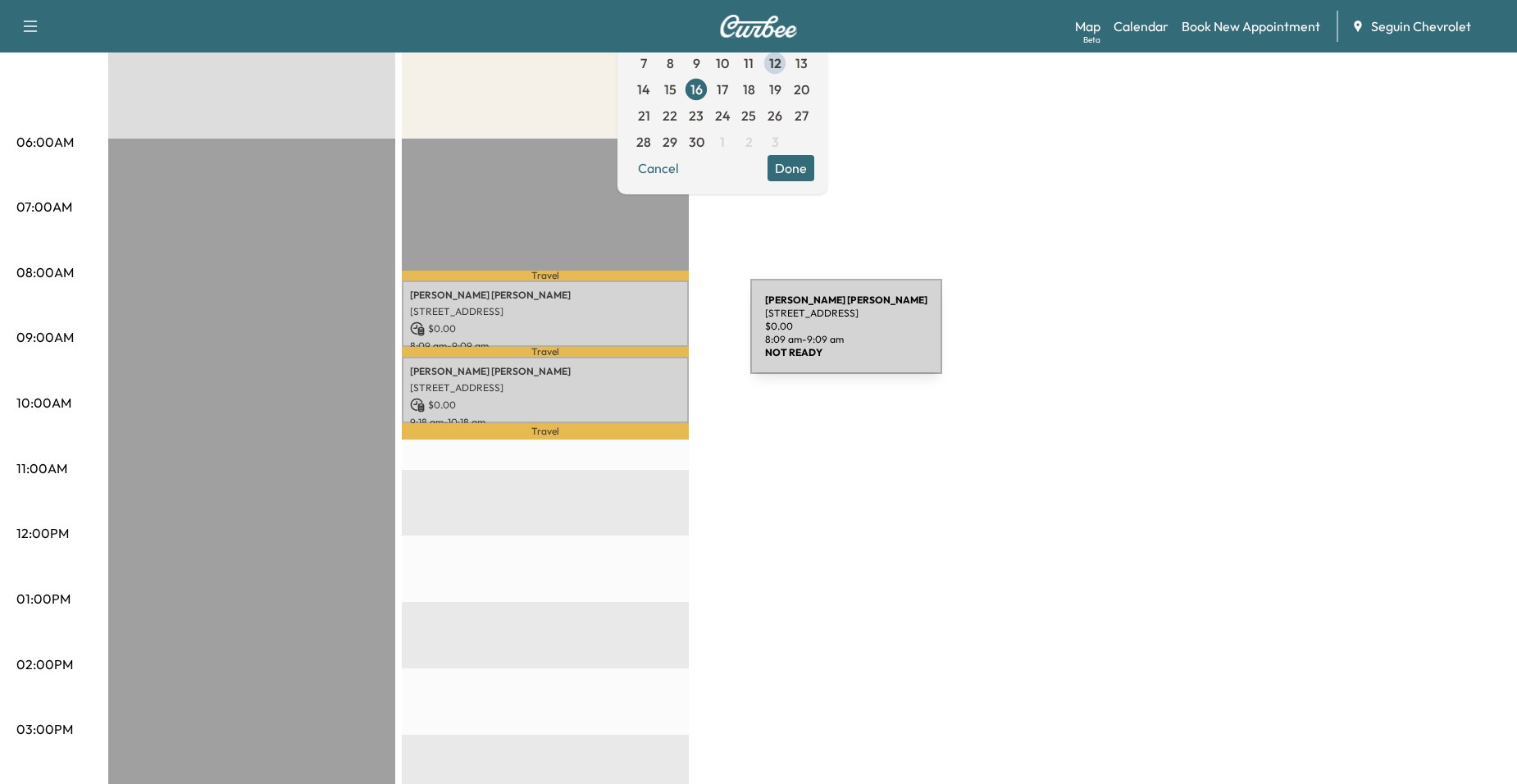
click at [628, 336] on div "Martin Arguello 2158 AUTUMN VISTA, SEGUIN, TX 78155, US $ 0.00 8:09 am - 9:09 am" at bounding box center [545, 314] width 287 height 67
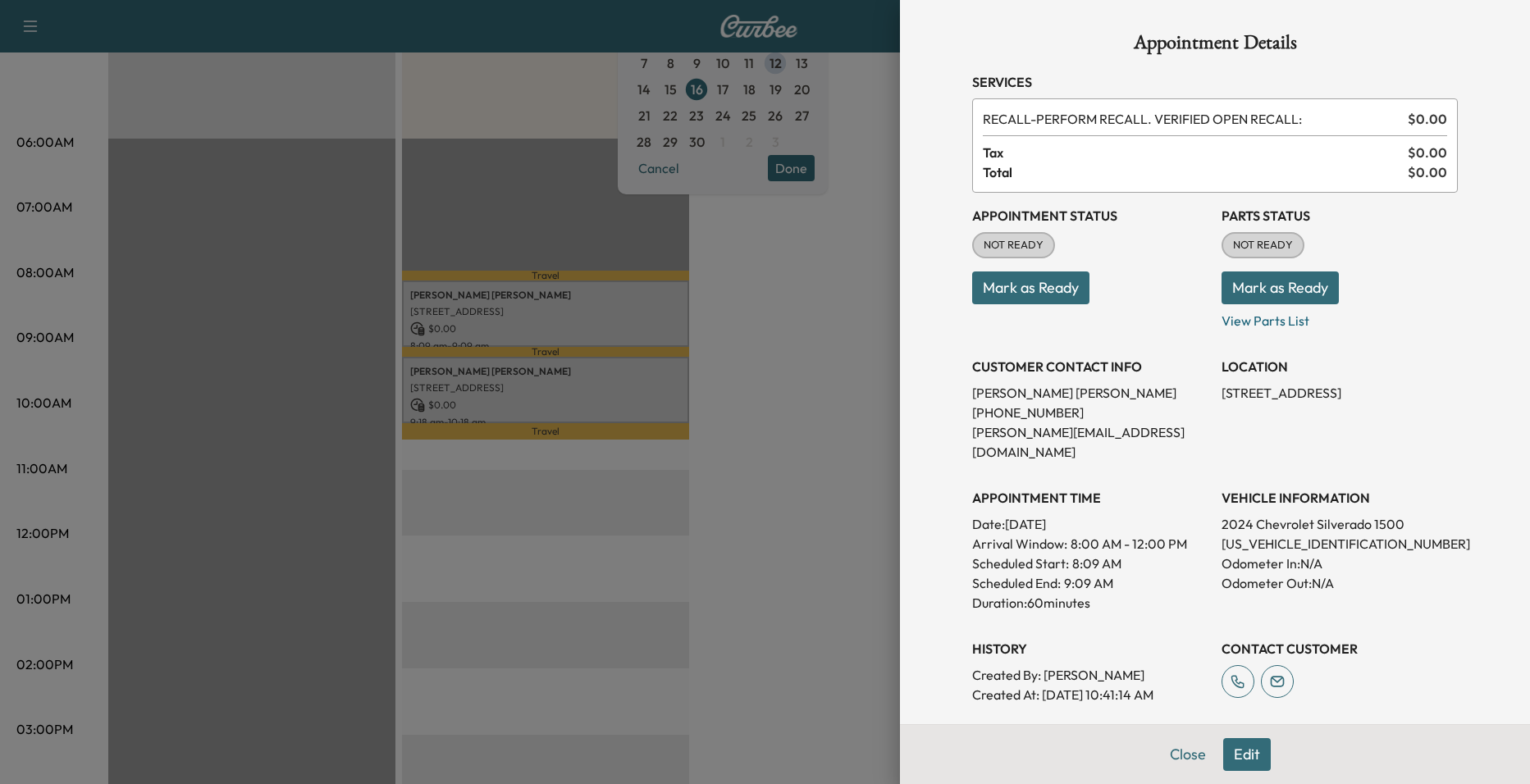
click at [776, 377] on div at bounding box center [765, 392] width 1530 height 784
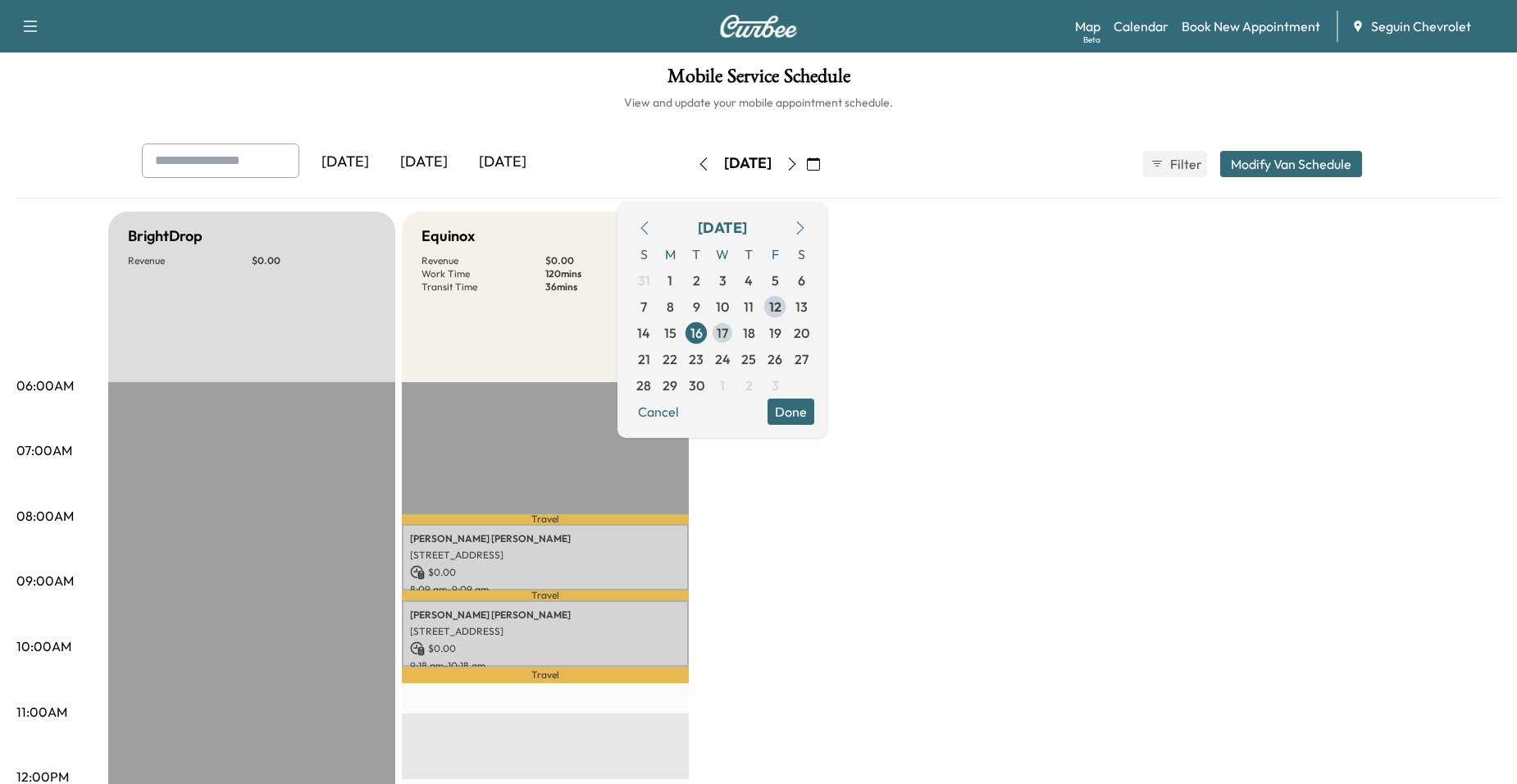
scroll to position [0, 0]
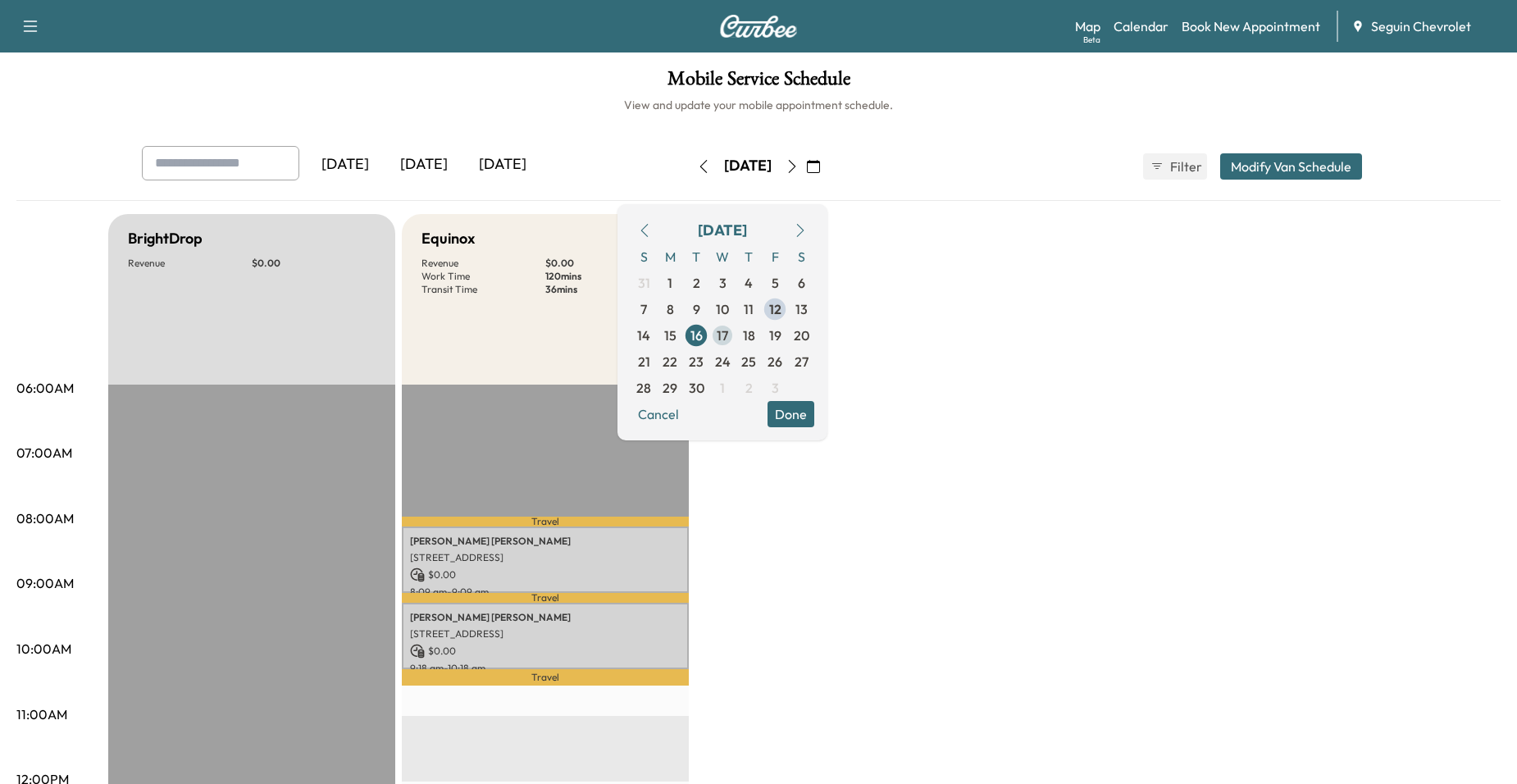
click at [728, 337] on span "17" at bounding box center [723, 335] width 12 height 20
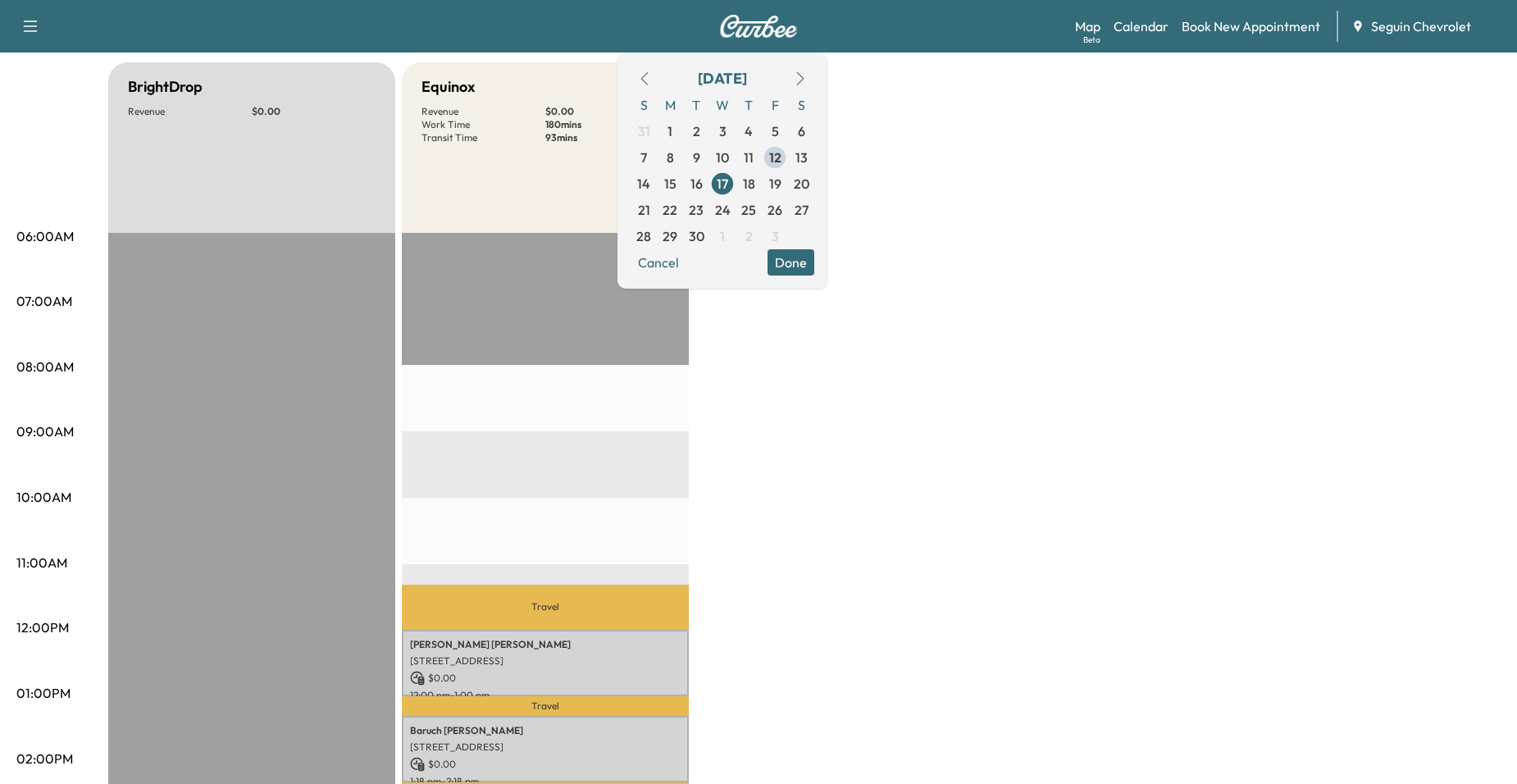
scroll to position [164, 0]
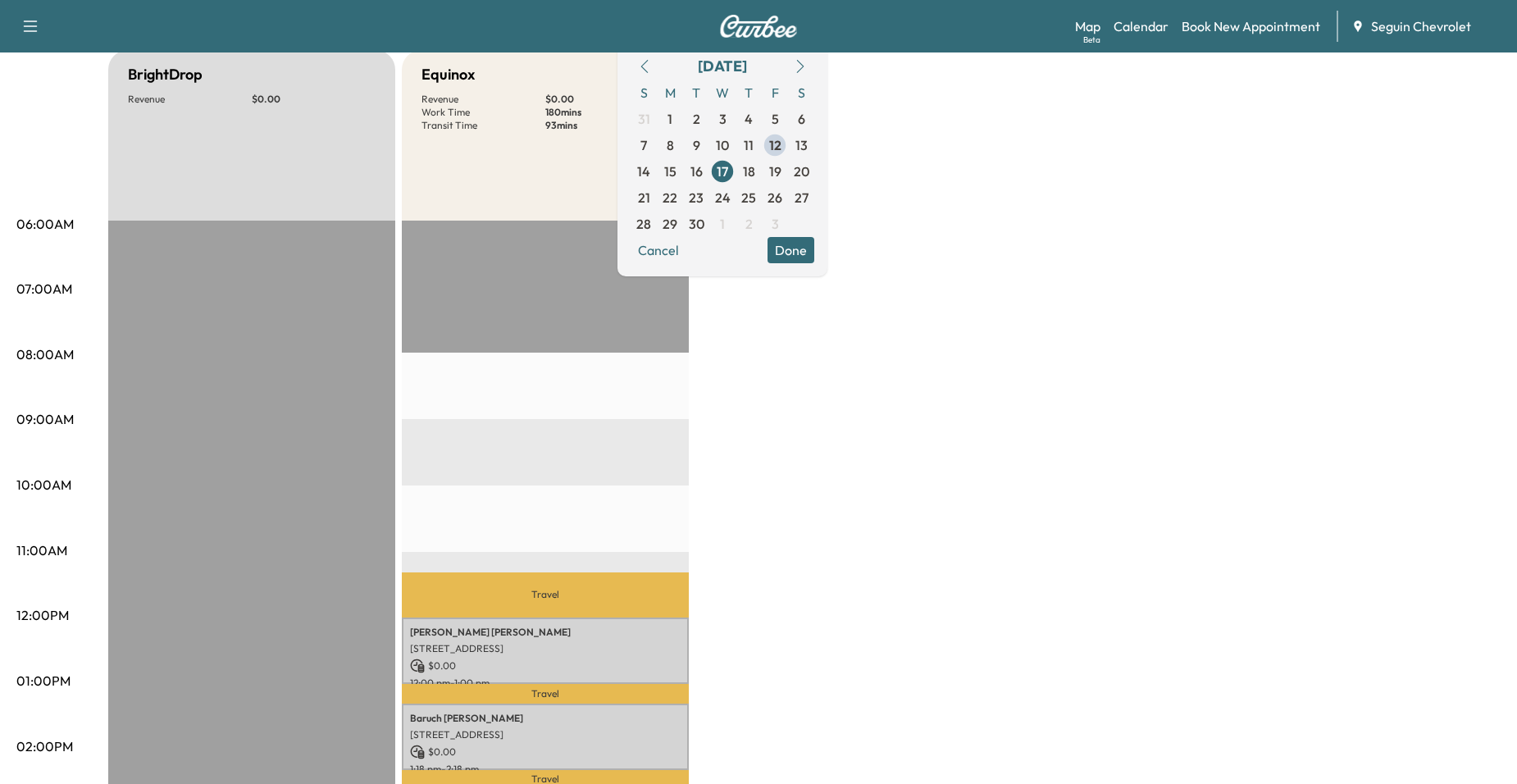
click at [573, 604] on p "Travel" at bounding box center [545, 595] width 287 height 45
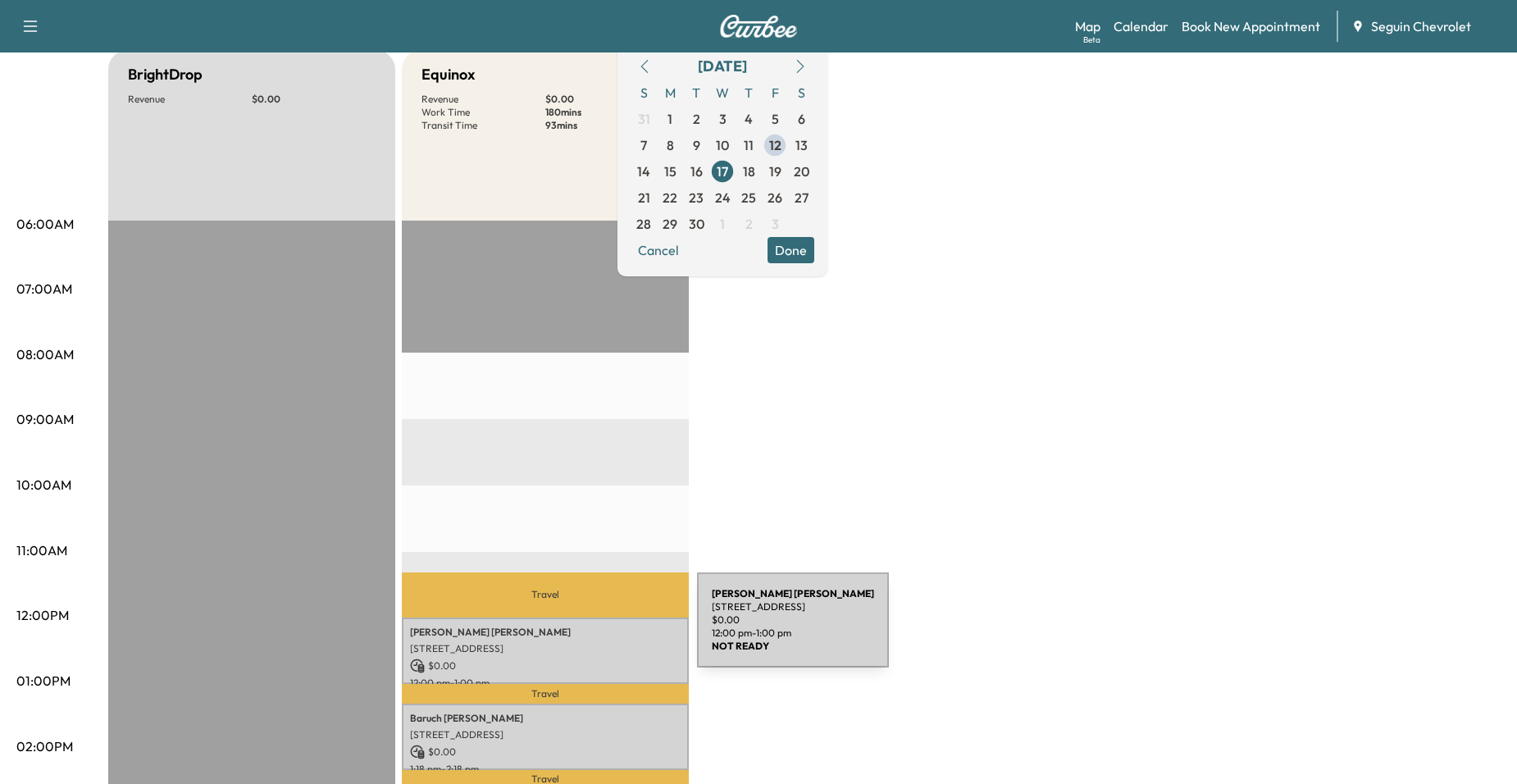
click at [574, 630] on p "Chadwick Stahlman" at bounding box center [544, 632] width 270 height 13
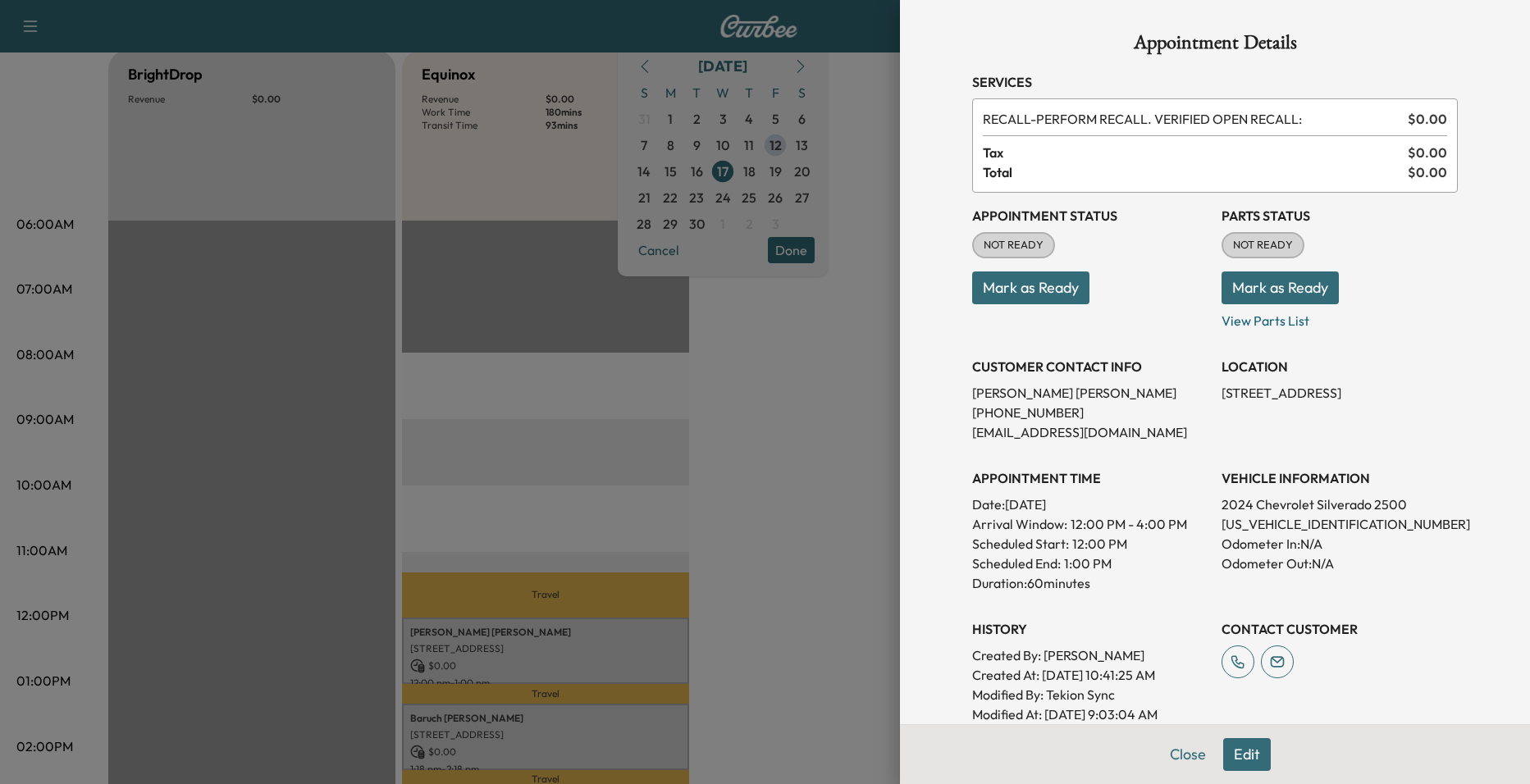
click at [592, 489] on div at bounding box center [765, 392] width 1530 height 784
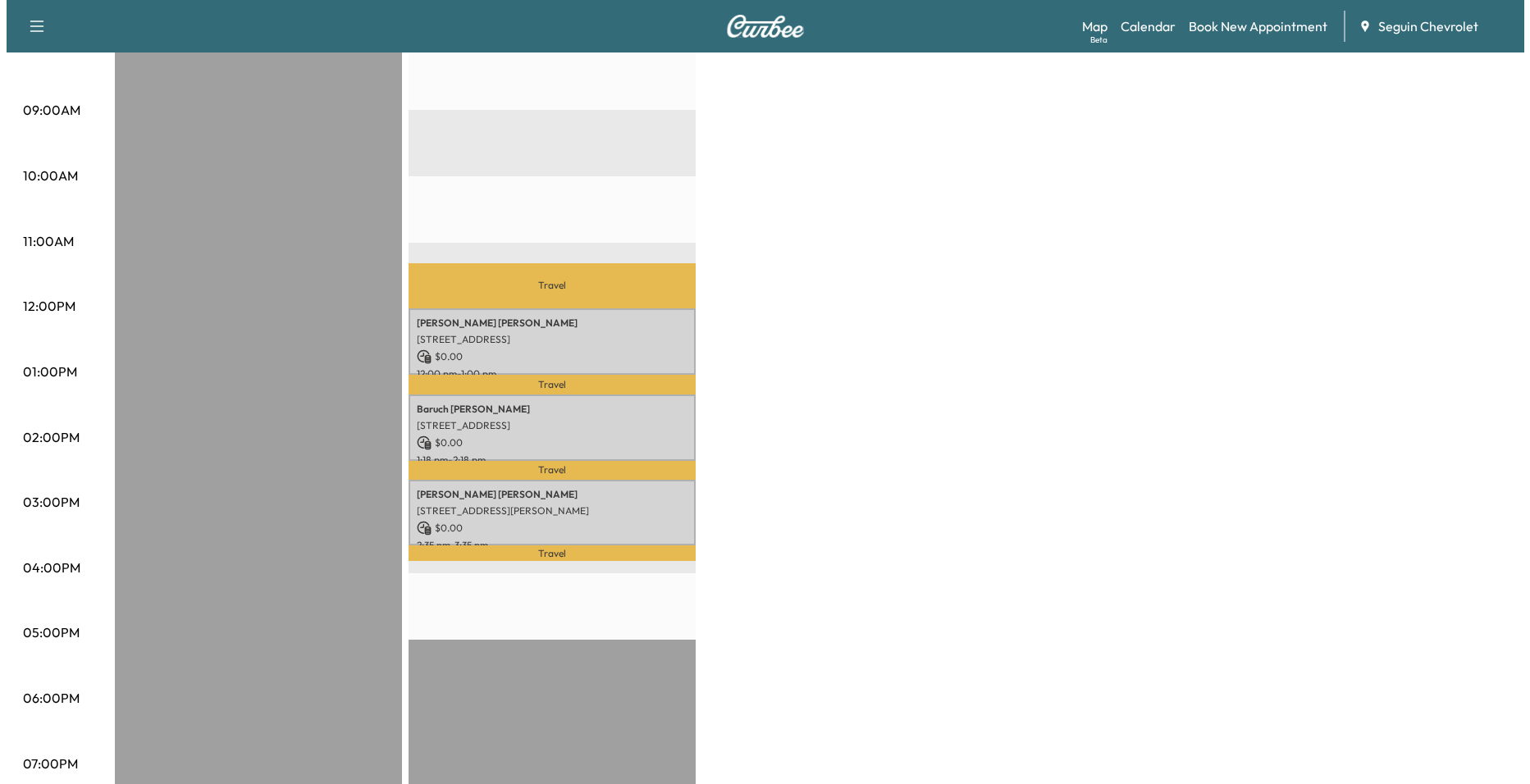
scroll to position [492, 0]
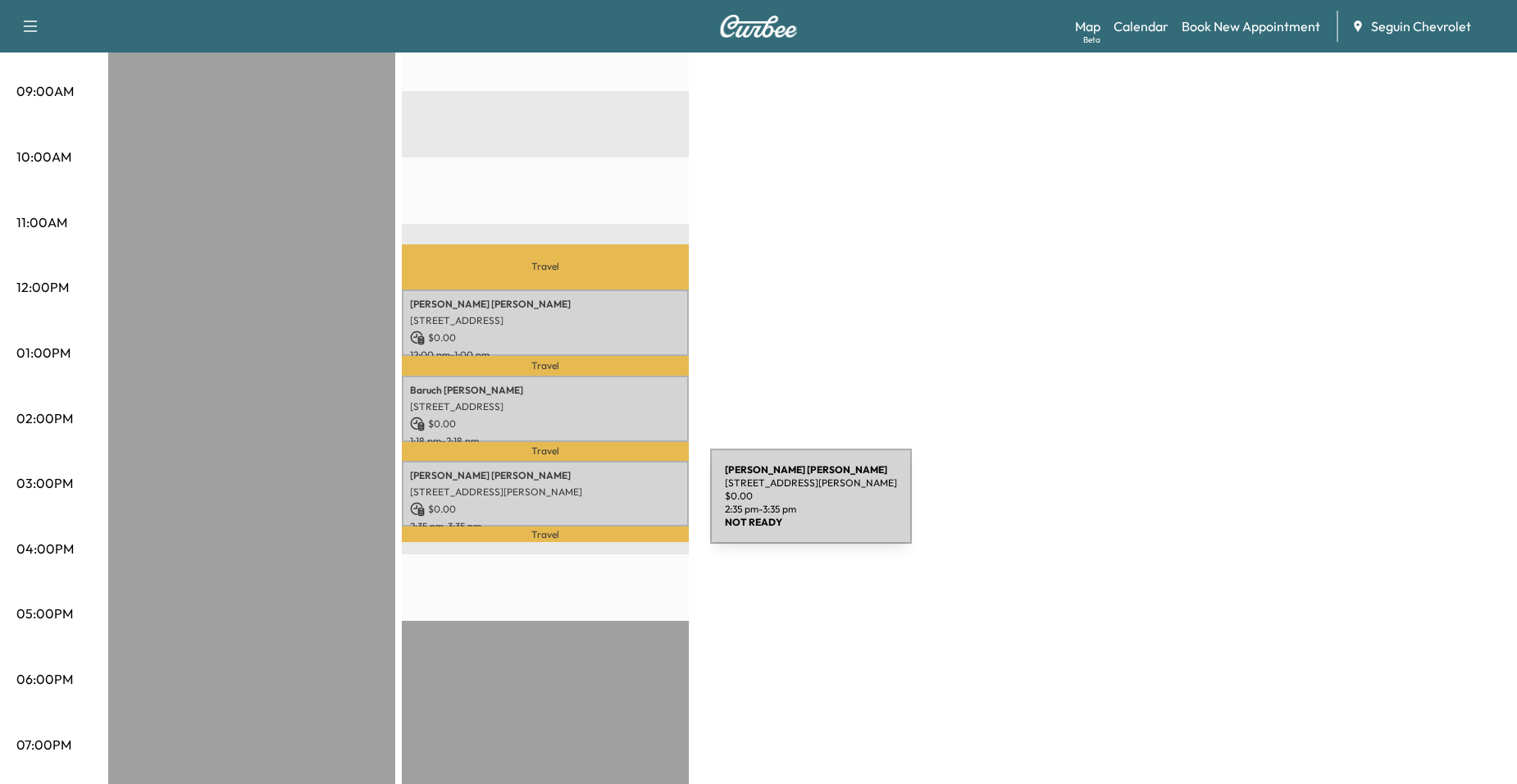
click at [588, 506] on p "$ 0.00" at bounding box center [544, 509] width 270 height 15
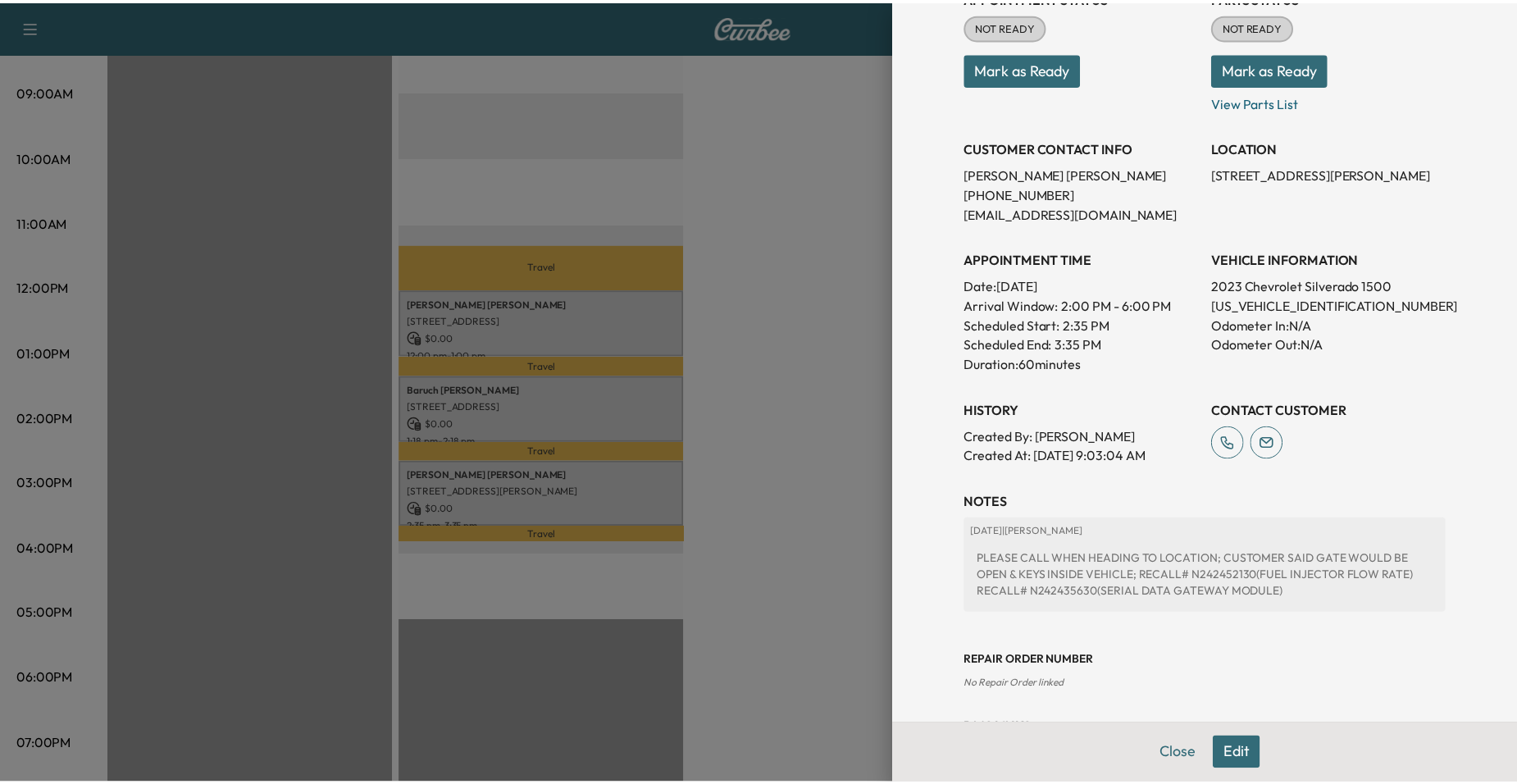
scroll to position [246, 0]
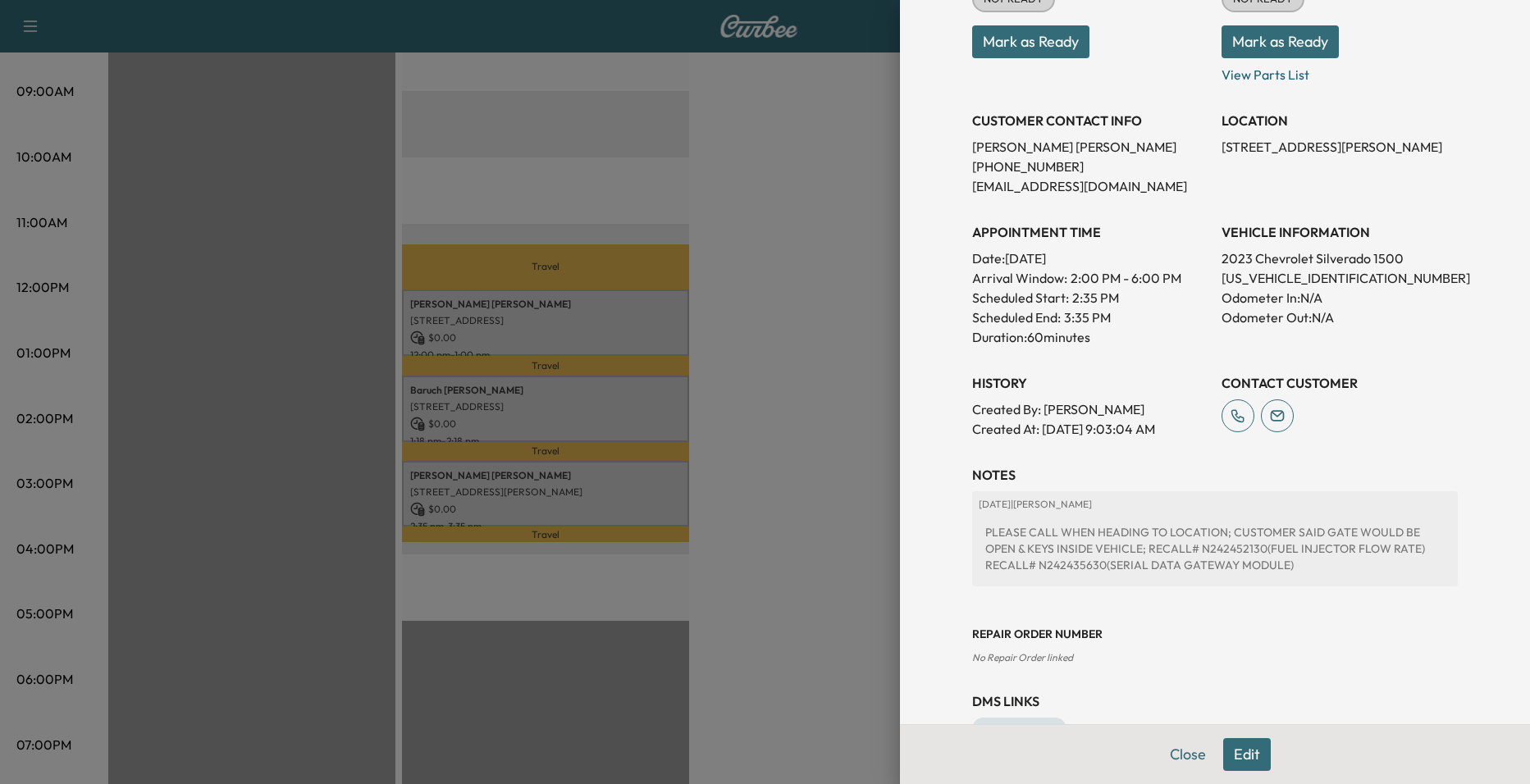
click at [806, 473] on div at bounding box center [765, 392] width 1530 height 784
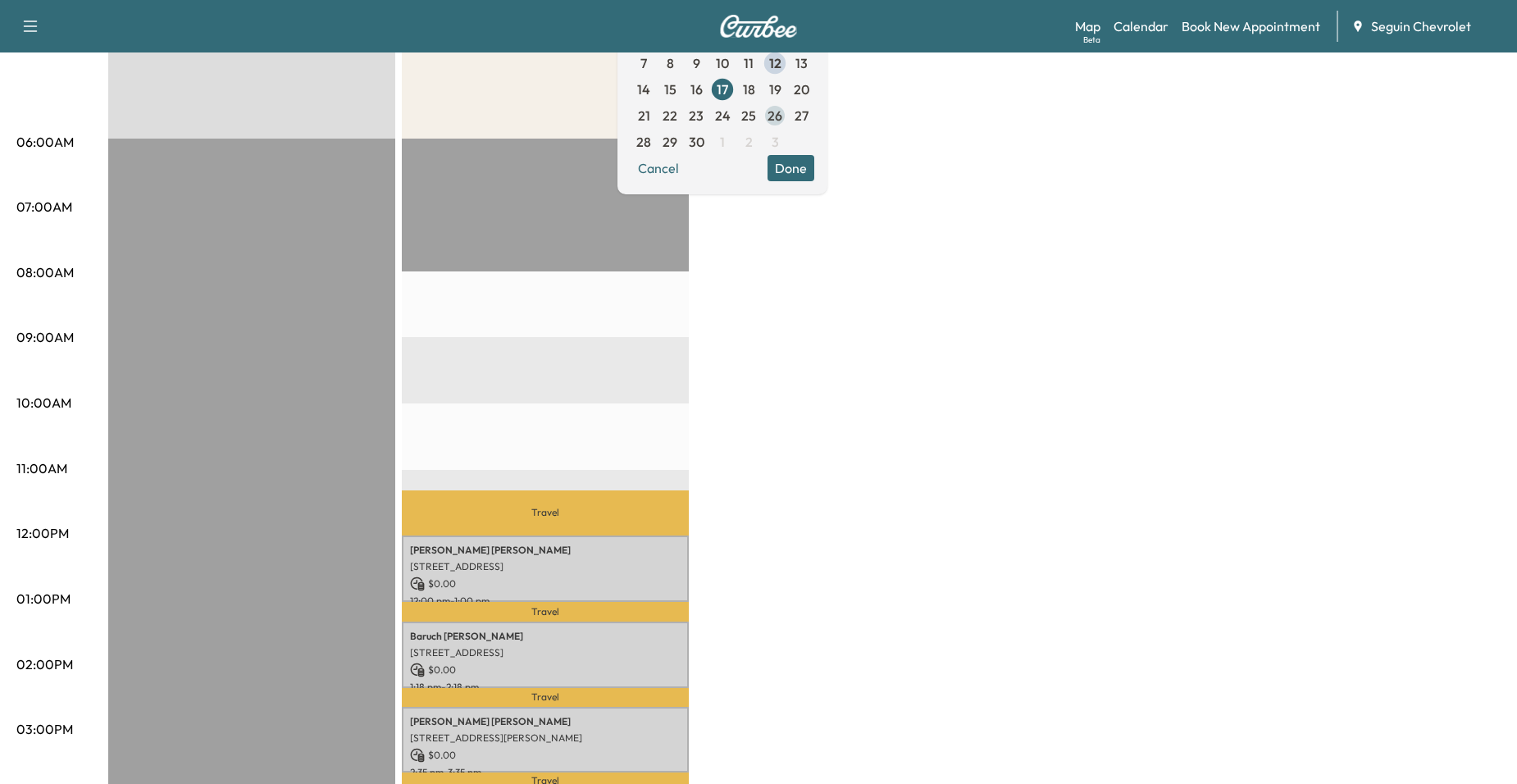
scroll to position [164, 0]
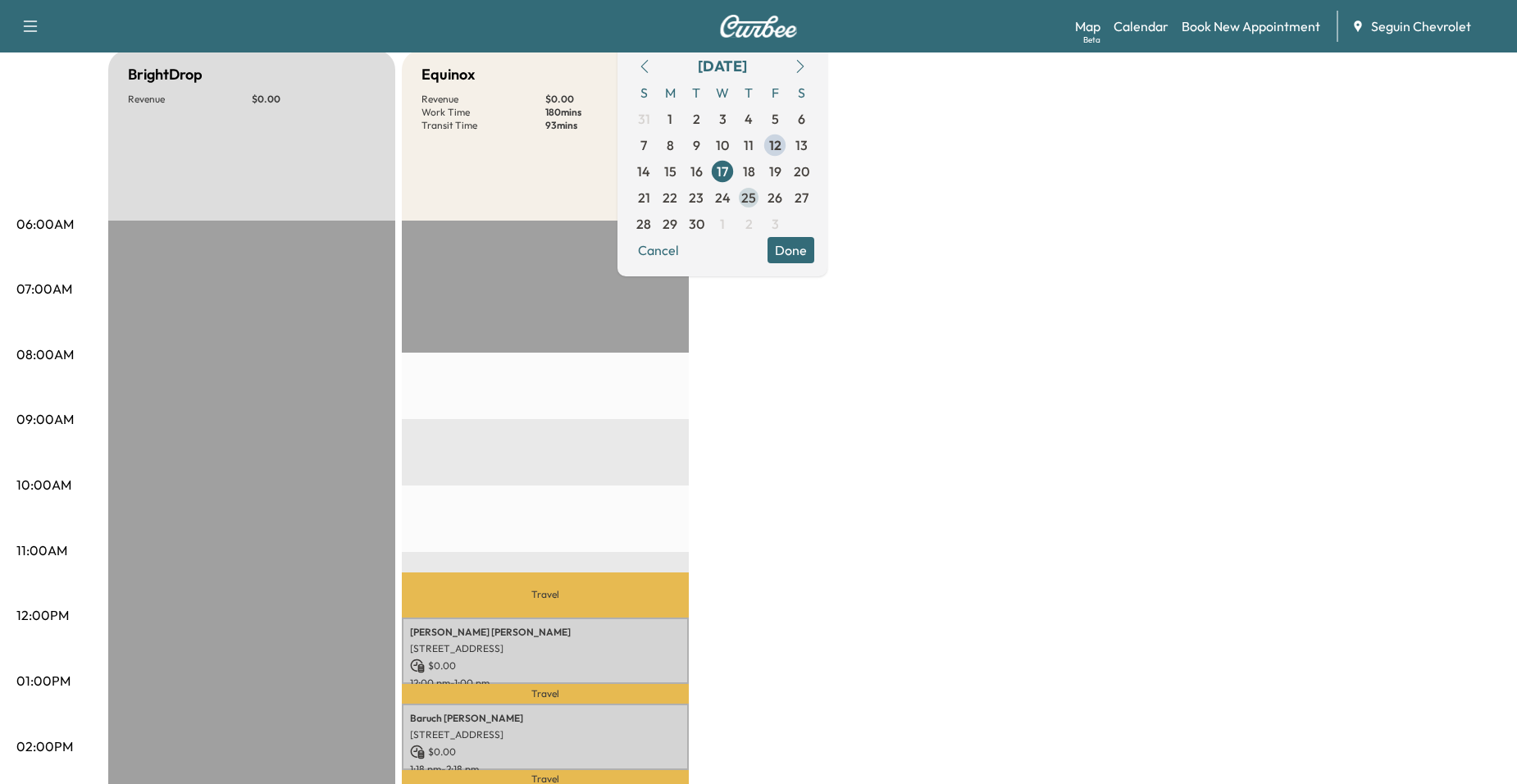
click at [762, 185] on span "25" at bounding box center [749, 197] width 27 height 27
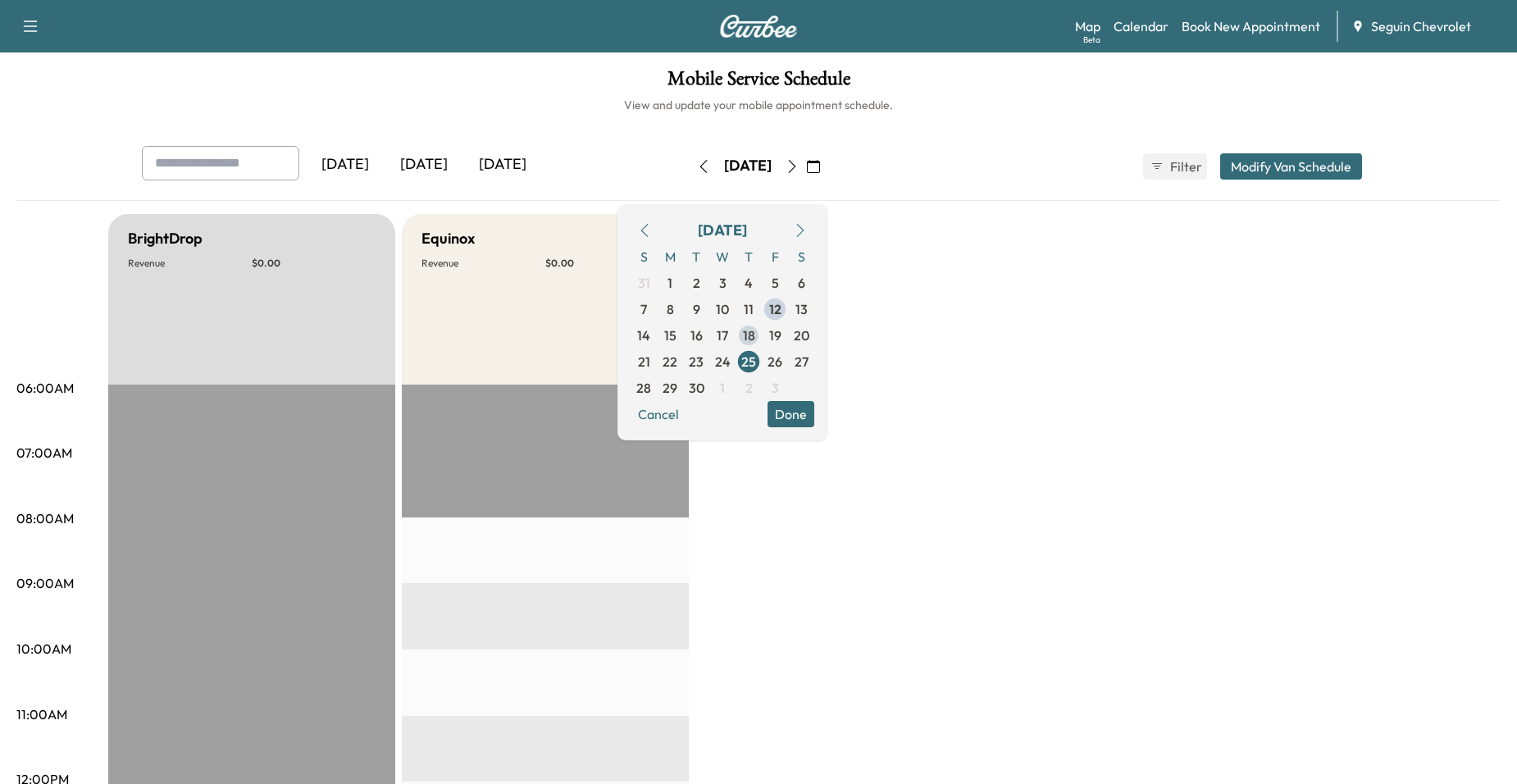
click at [756, 335] on span "18" at bounding box center [749, 335] width 13 height 20
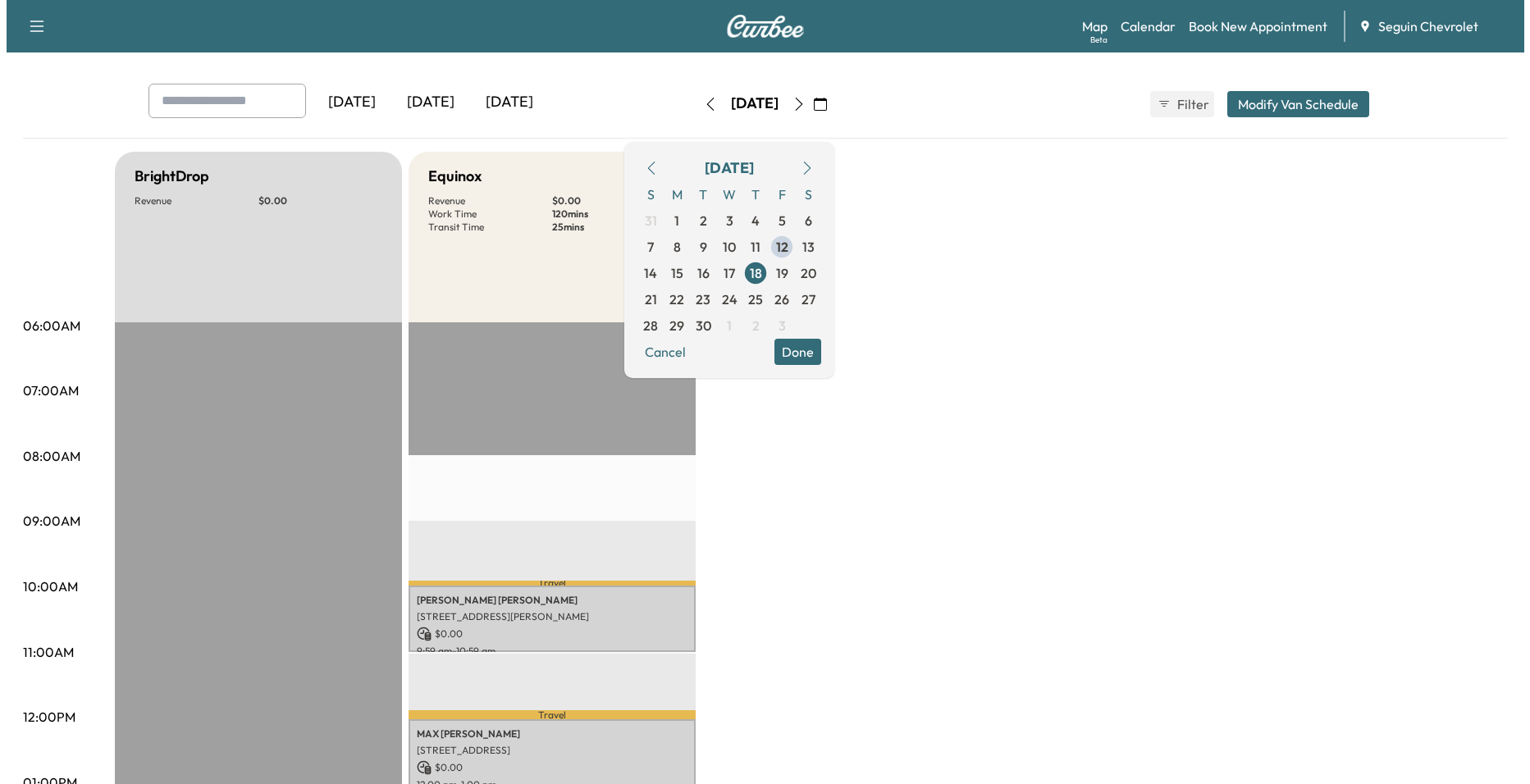
scroll to position [328, 0]
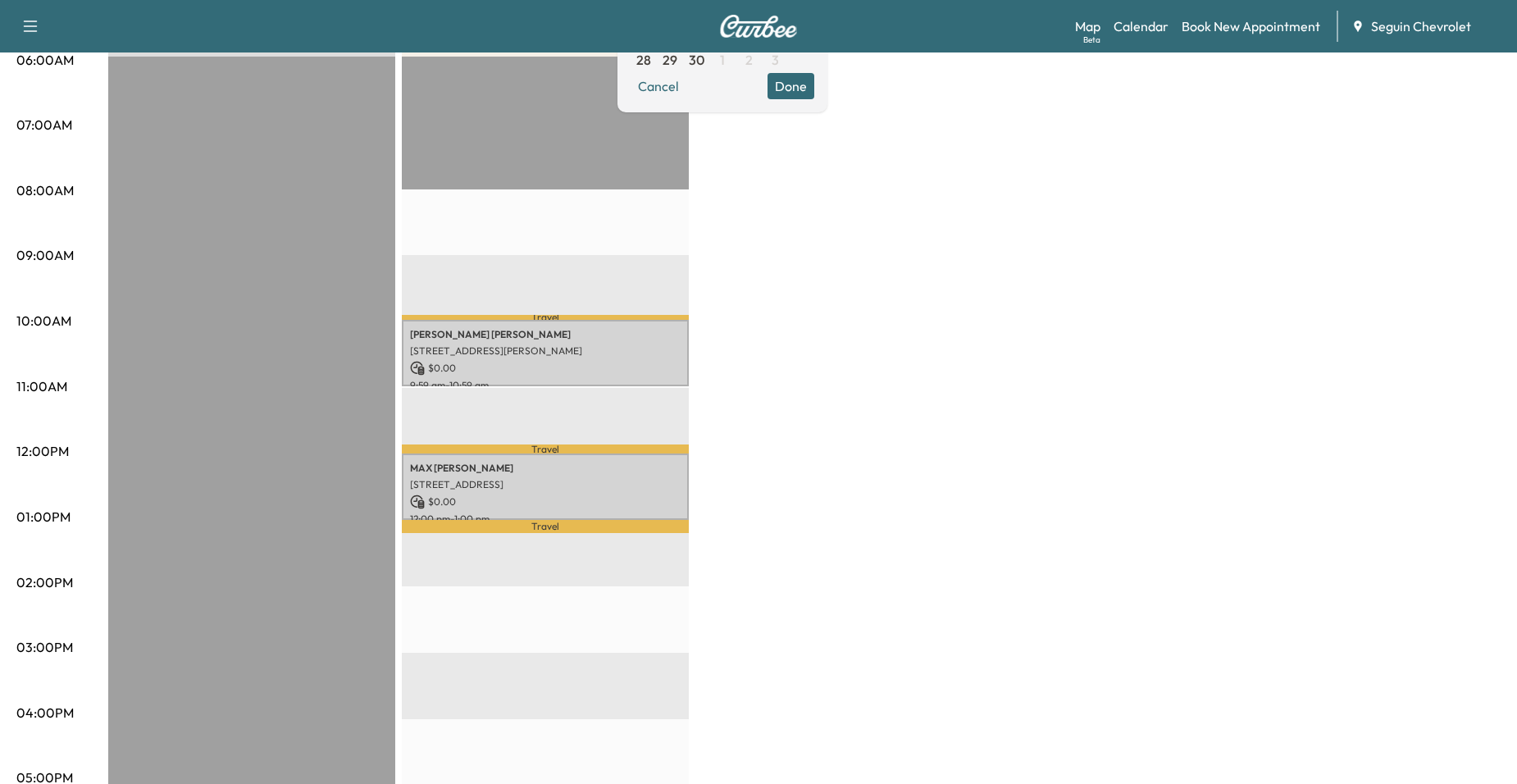
click at [578, 389] on div "Travel Tony Flores 716 ROOSEVELT, SEGUIN, TX 78155, US $ 0.00 9:59 am - 10:59 a…" at bounding box center [545, 587] width 287 height 1060
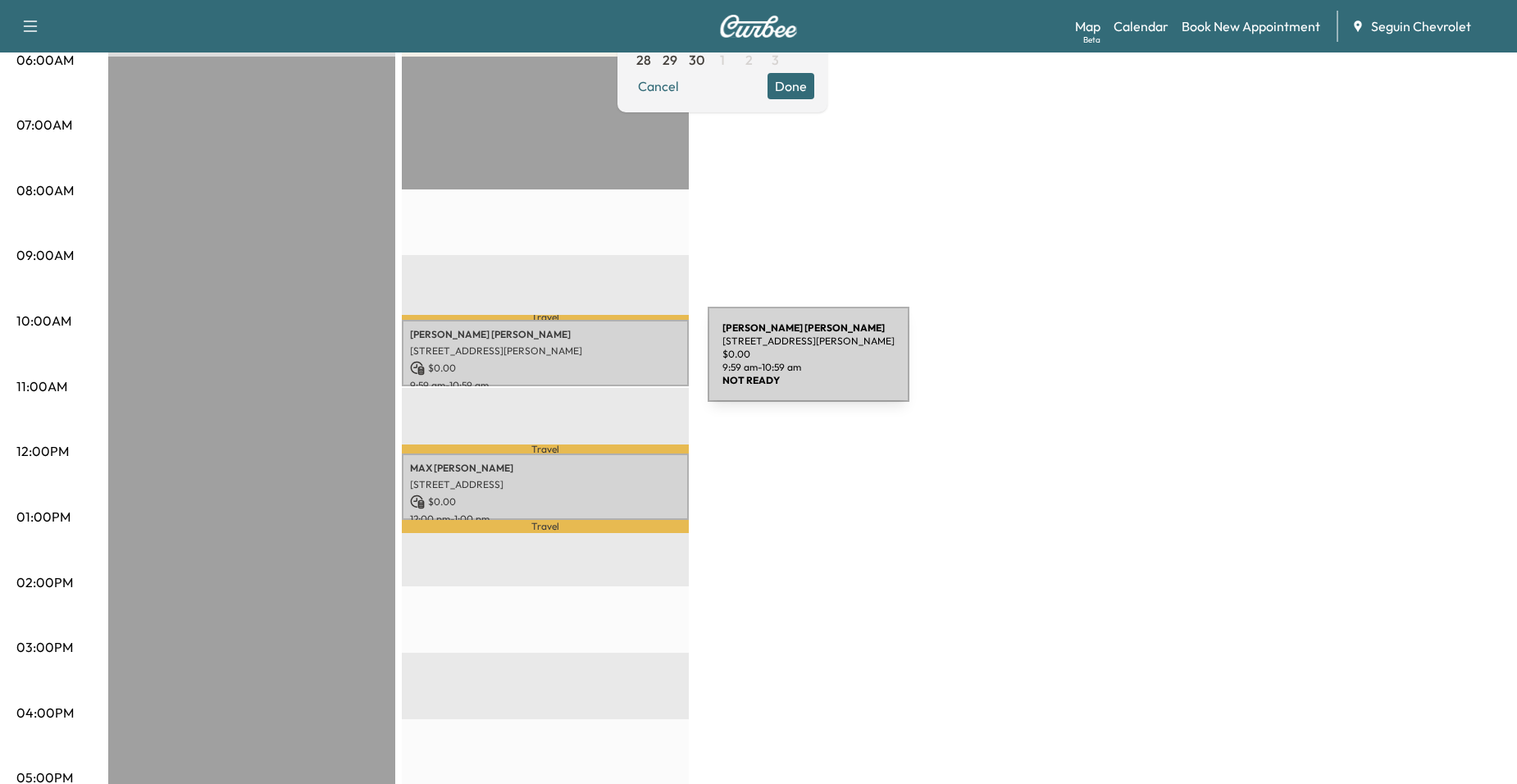
click at [585, 364] on p "$ 0.00" at bounding box center [544, 367] width 270 height 15
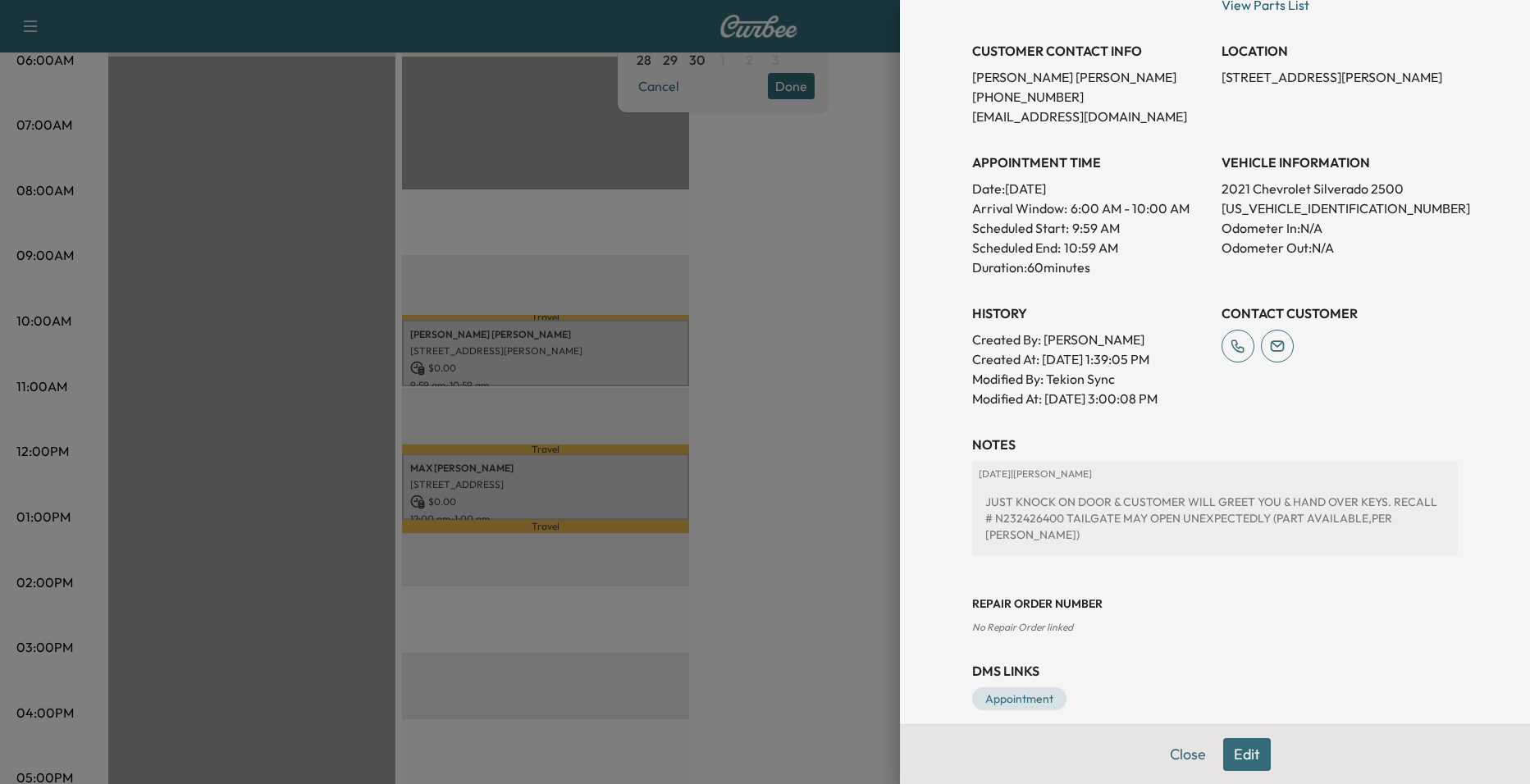
scroll to position [318, 0]
click at [539, 459] on div at bounding box center [765, 392] width 1530 height 784
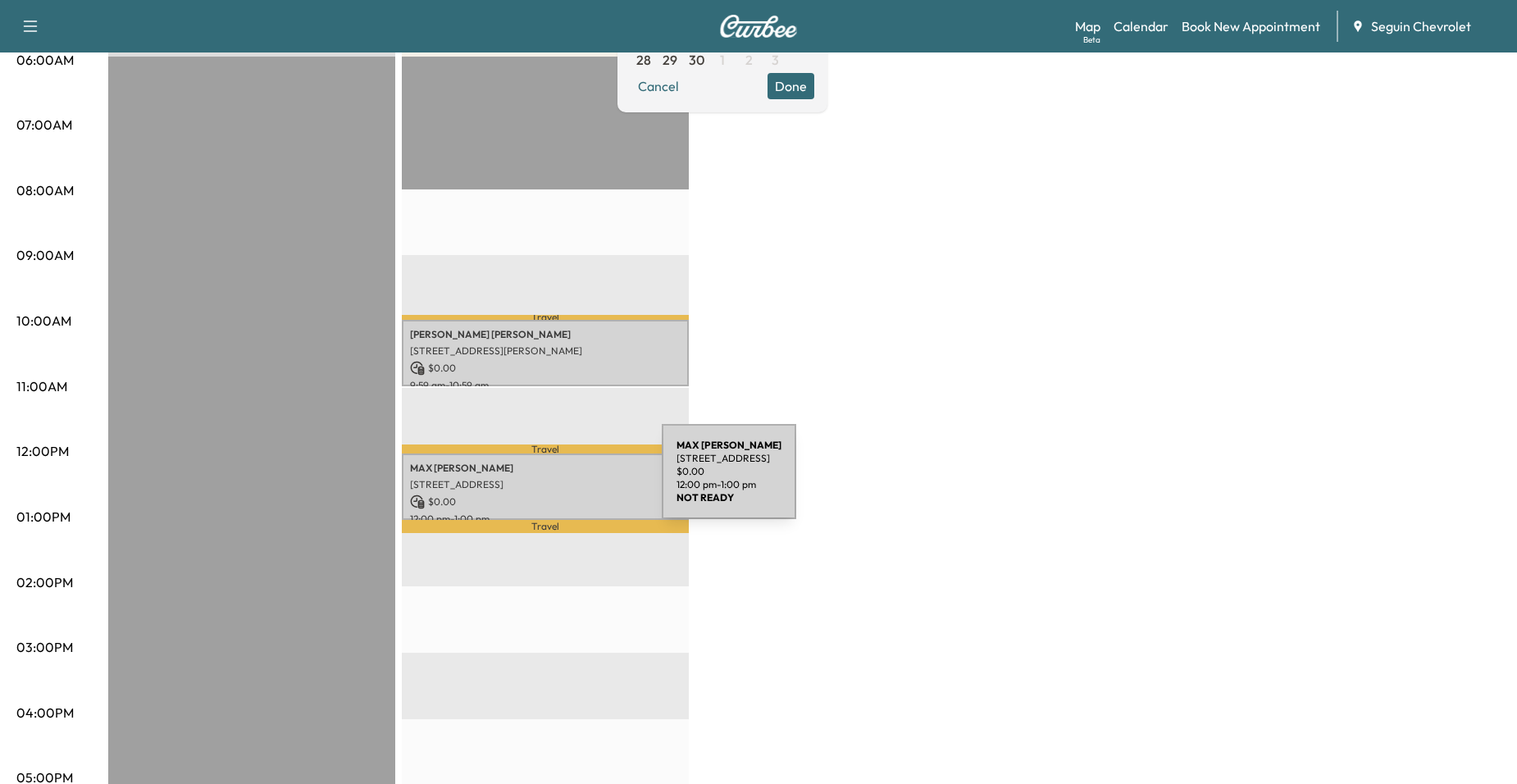
click at [538, 481] on p "[STREET_ADDRESS]" at bounding box center [544, 484] width 270 height 13
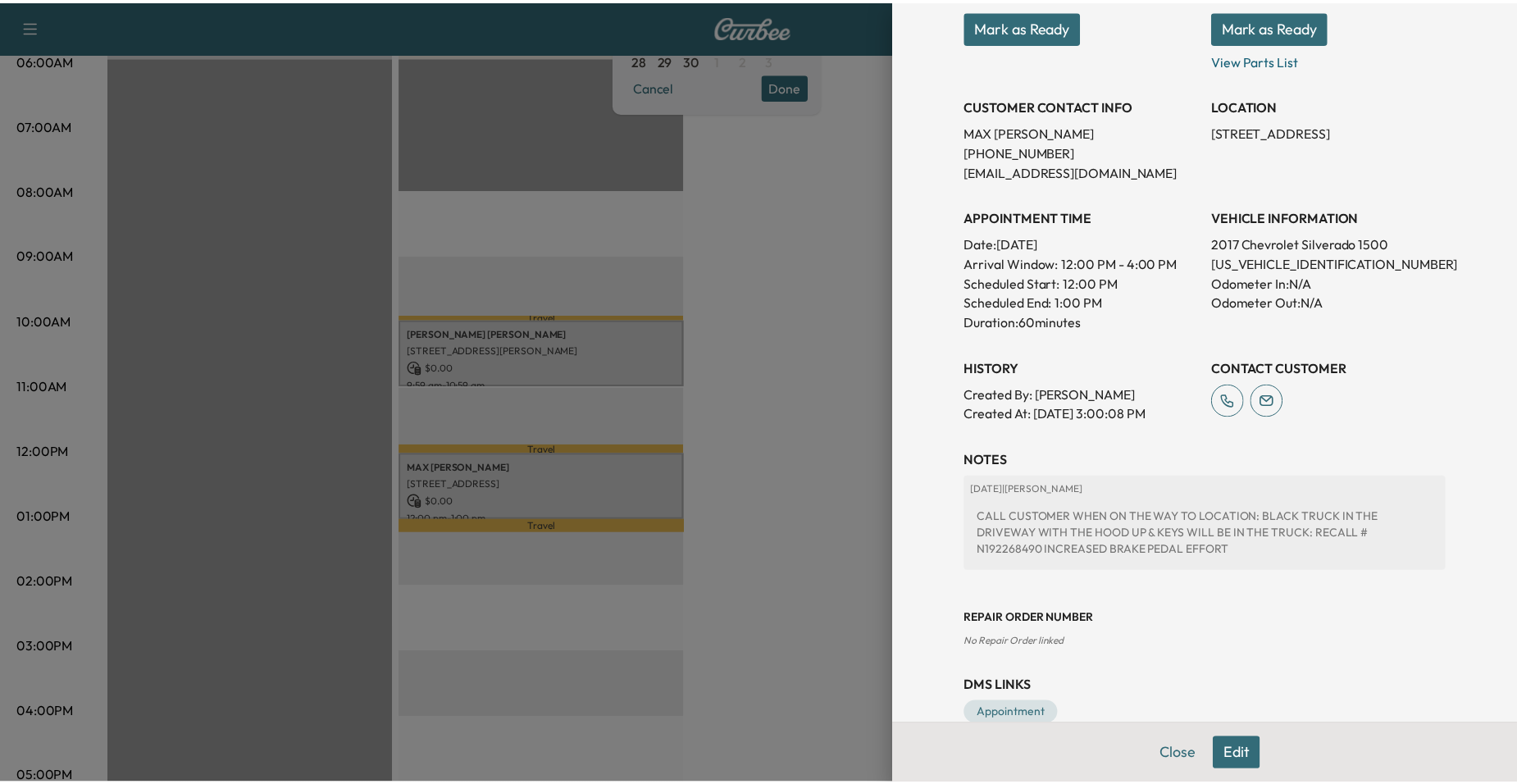
scroll to position [296, 0]
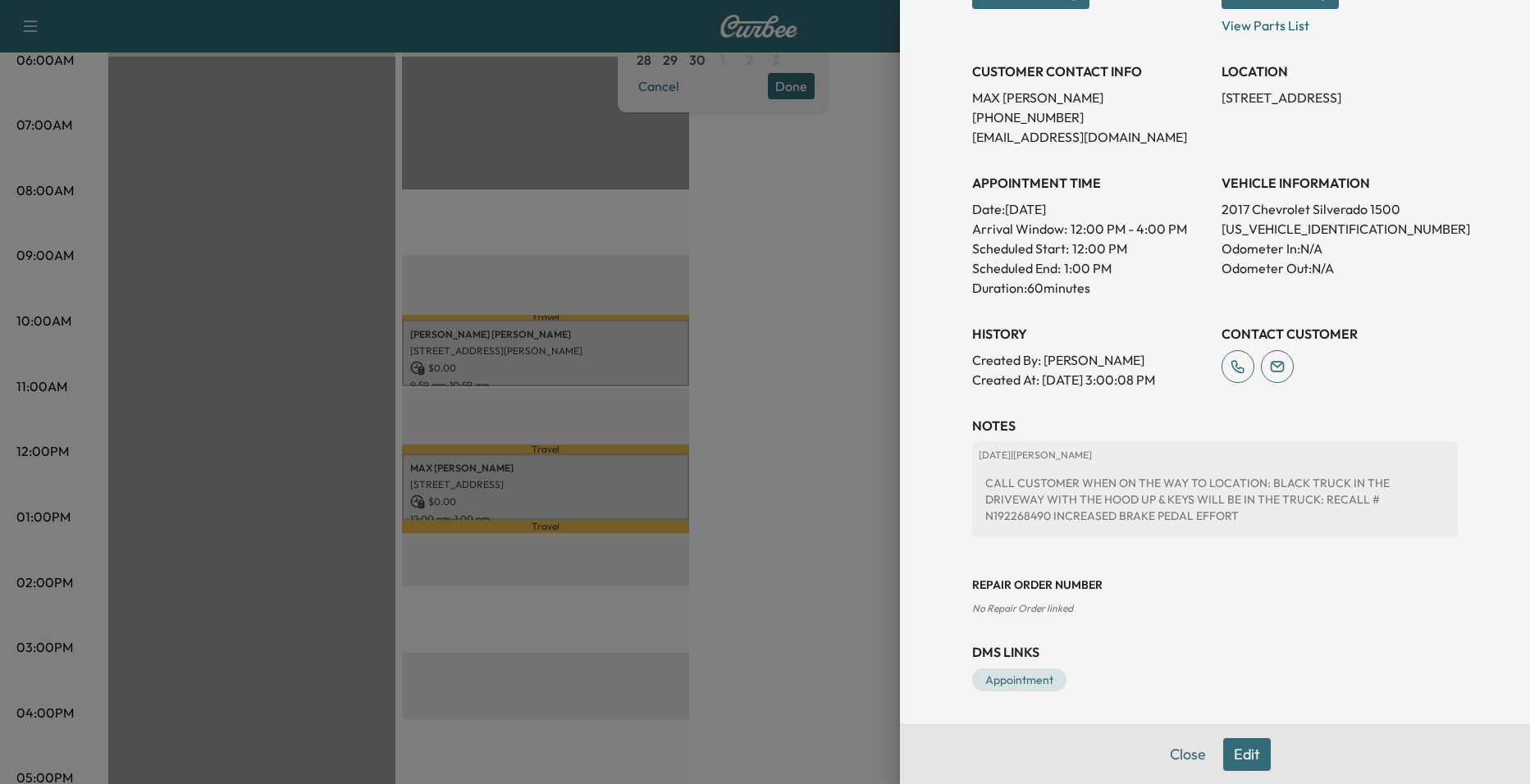
drag, startPoint x: 780, startPoint y: 340, endPoint x: 767, endPoint y: 339, distance: 13.0
click at [767, 339] on div at bounding box center [765, 392] width 1530 height 784
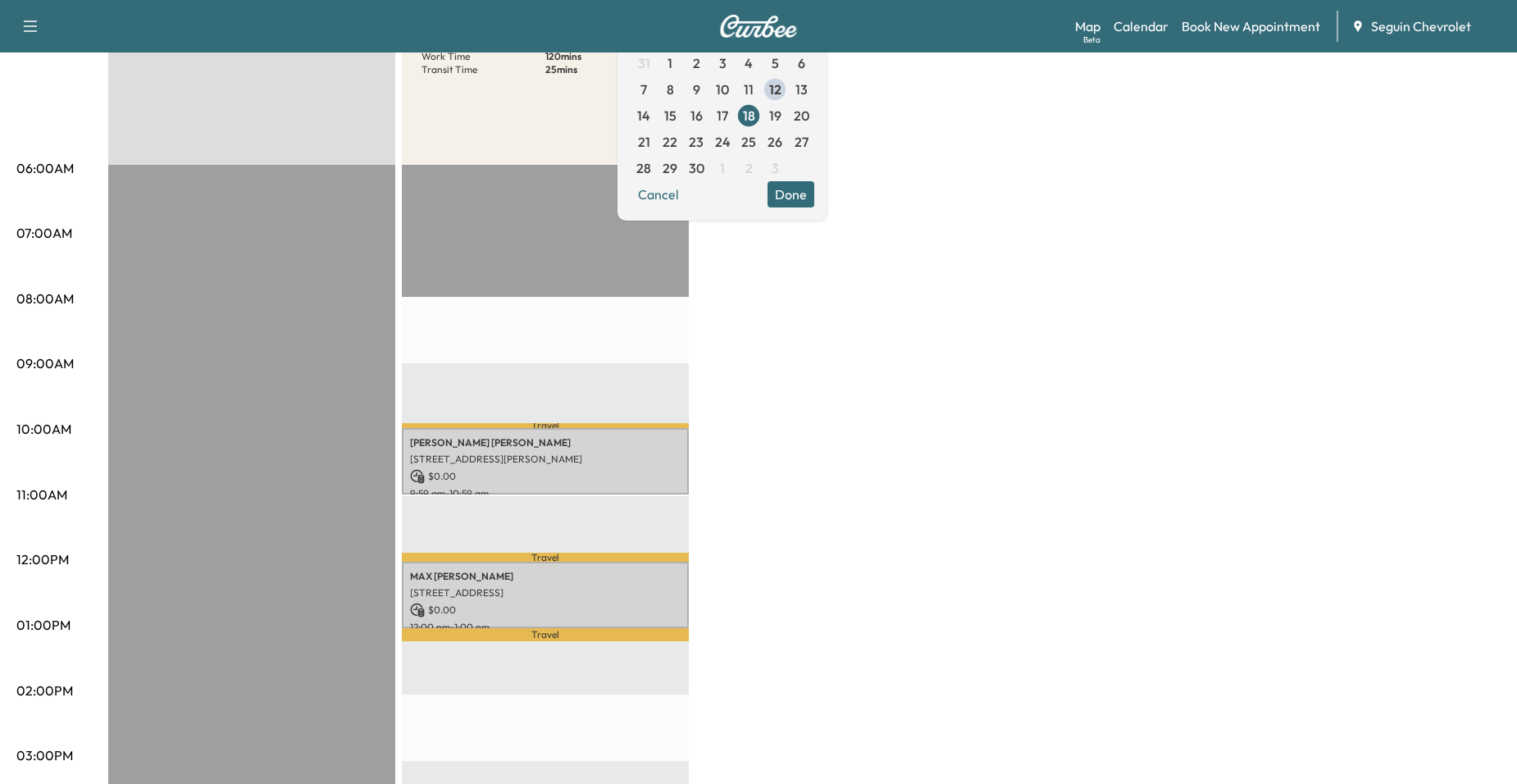
scroll to position [0, 0]
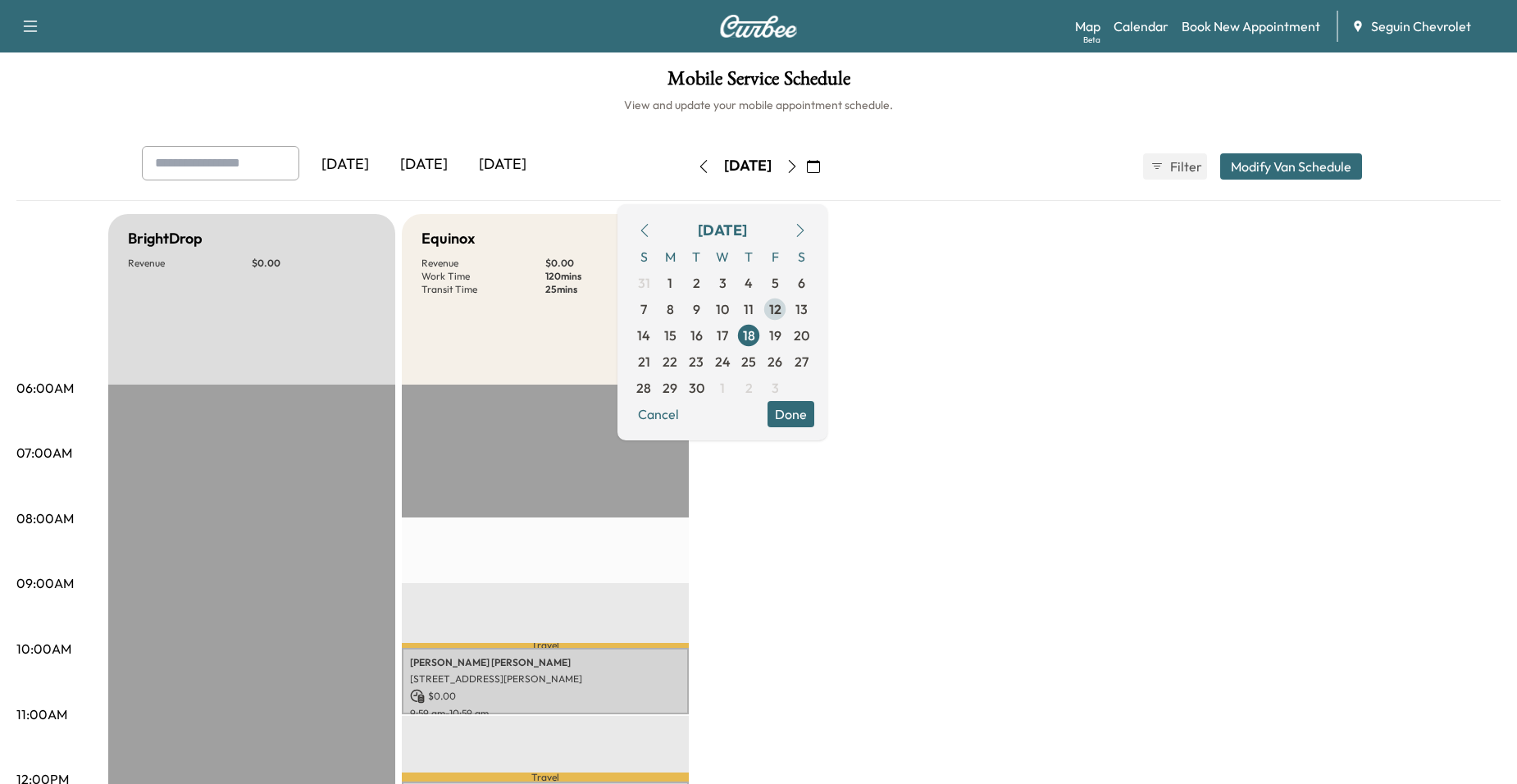
click at [782, 305] on span "12" at bounding box center [775, 309] width 13 height 20
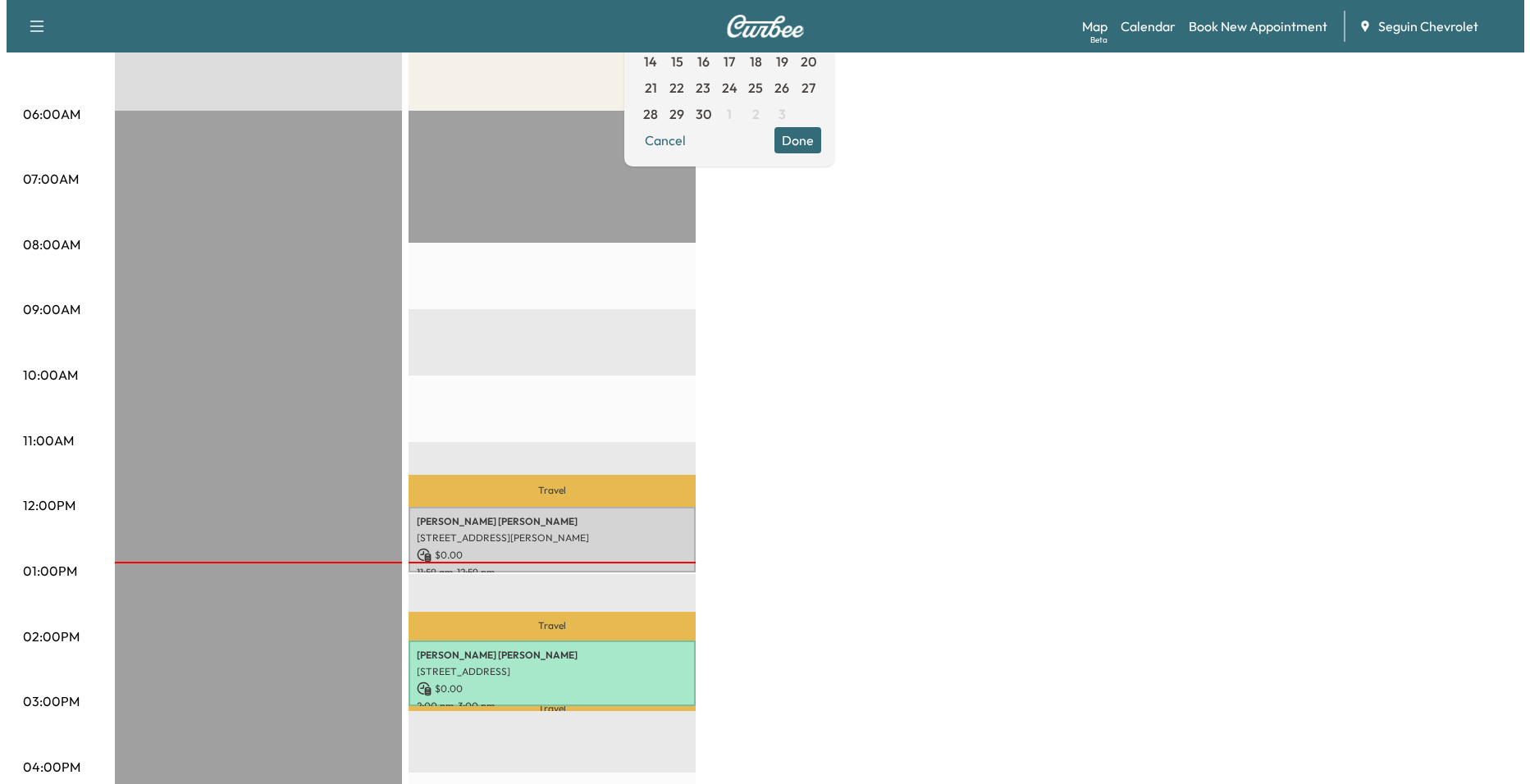
scroll to position [492, 0]
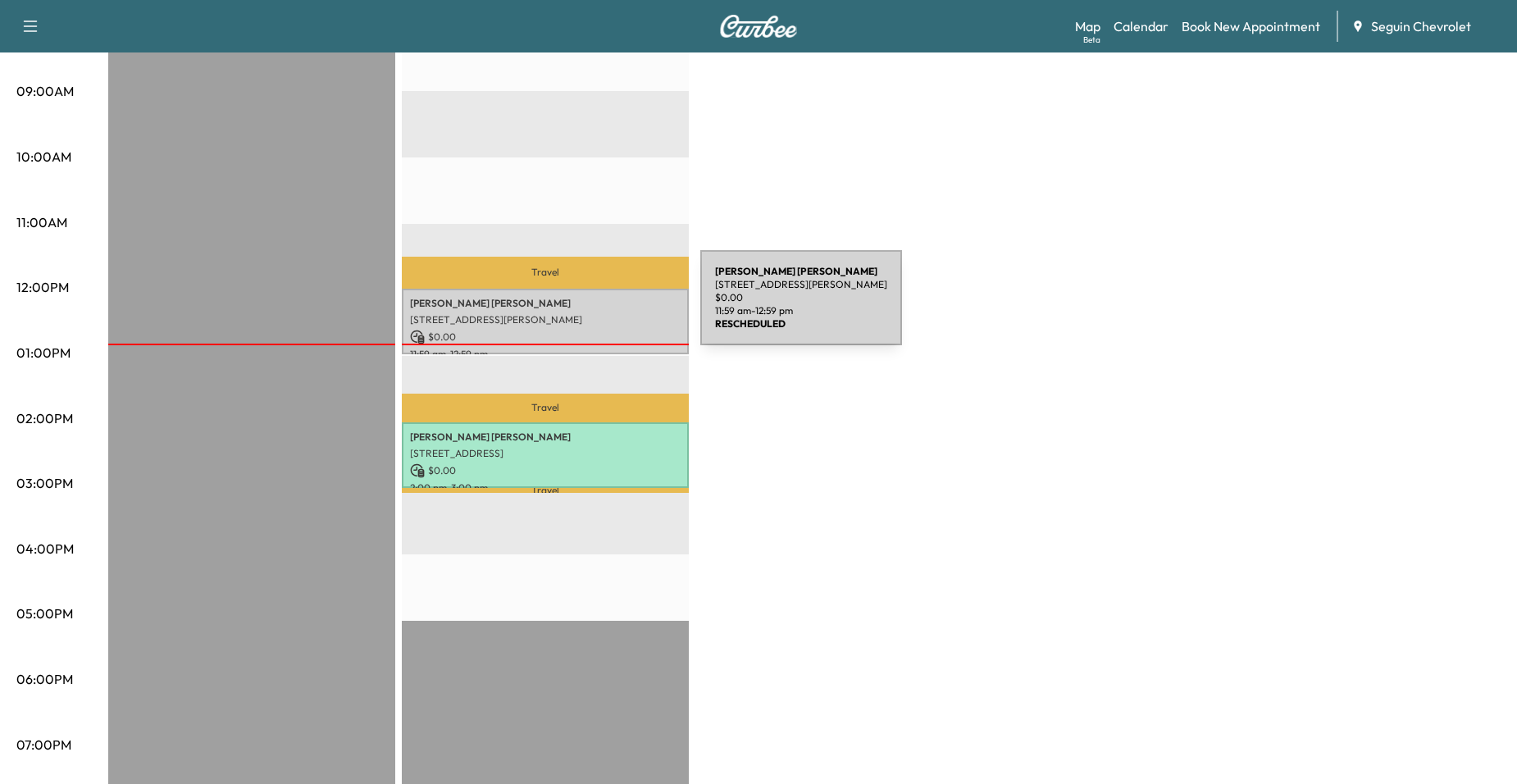
click at [578, 308] on div "Fidela Arroyo 218 HICKORY DR, SEGUIN, TX 78155, US $ 0.00 11:59 am - 12:59 pm" at bounding box center [545, 322] width 287 height 67
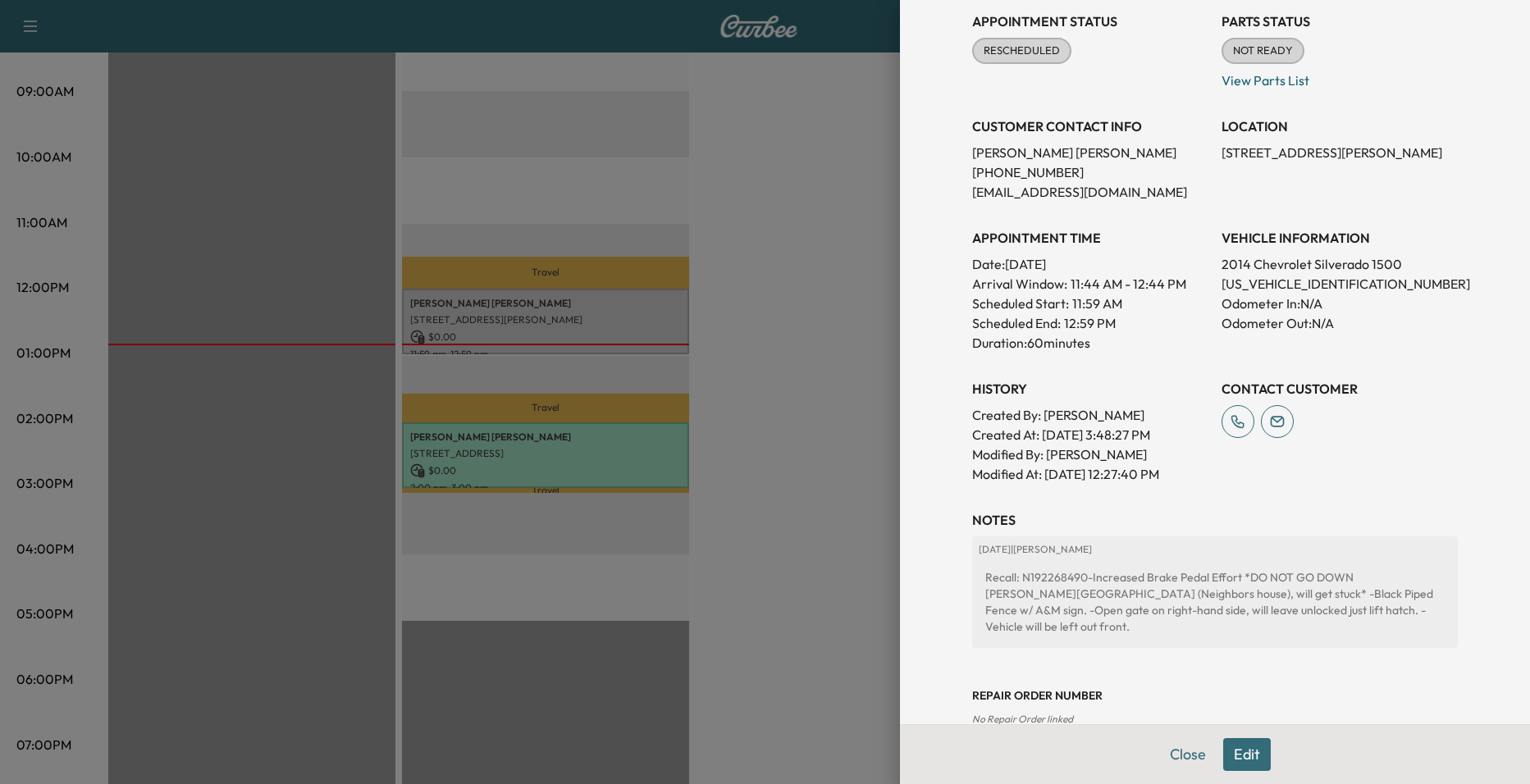
scroll to position [246, 0]
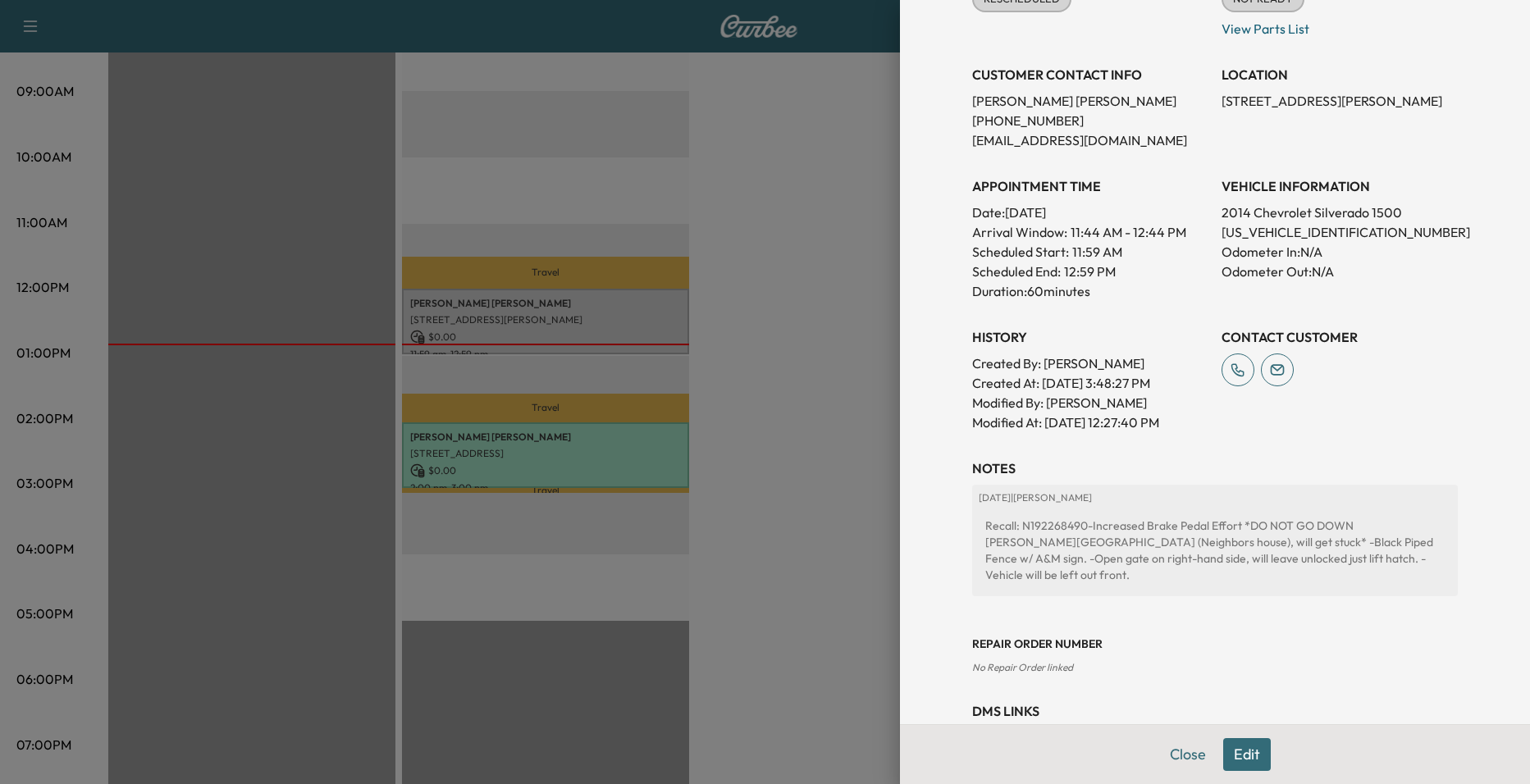
click at [1261, 368] on icon at bounding box center [1276, 369] width 32 height 32
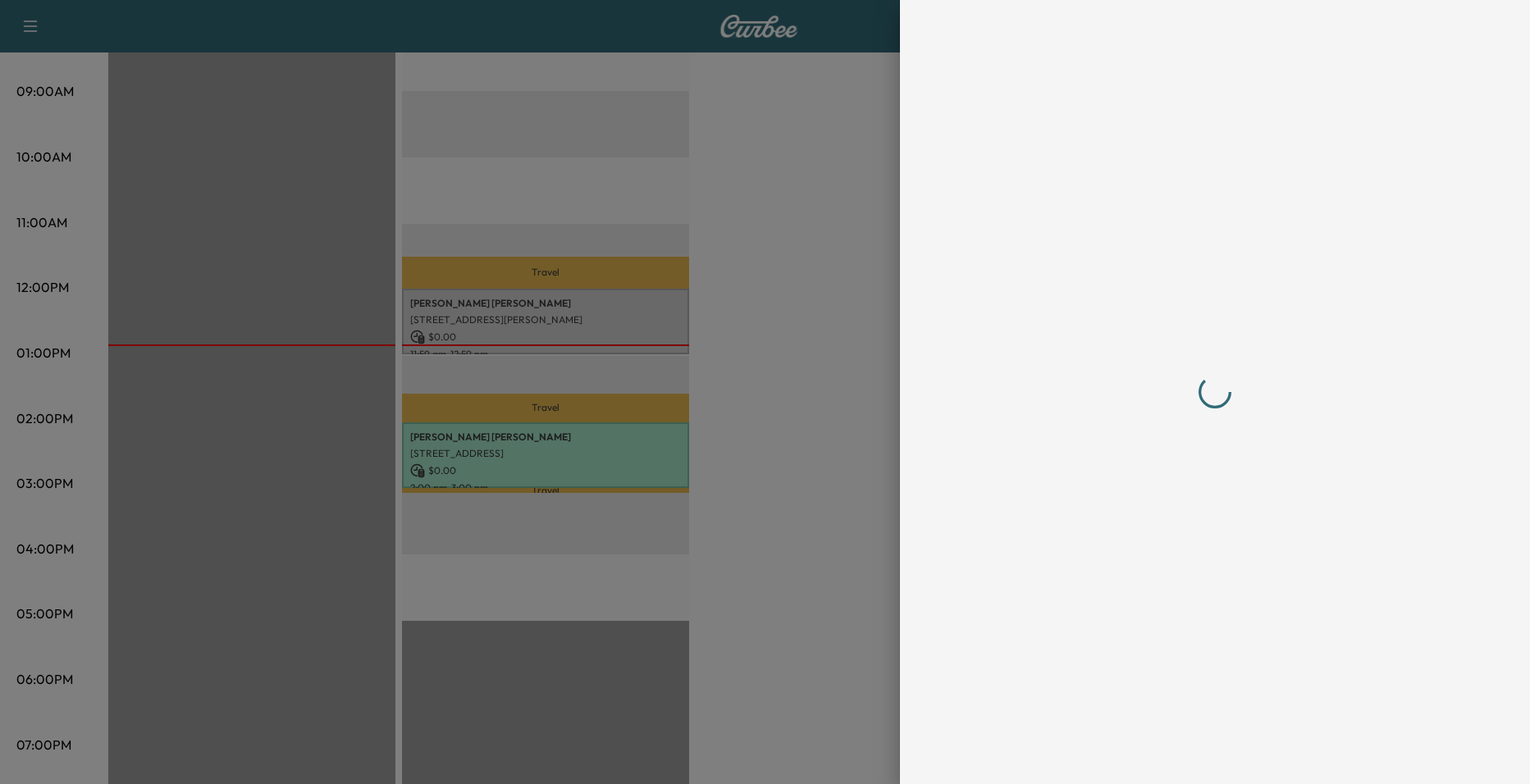
scroll to position [0, 0]
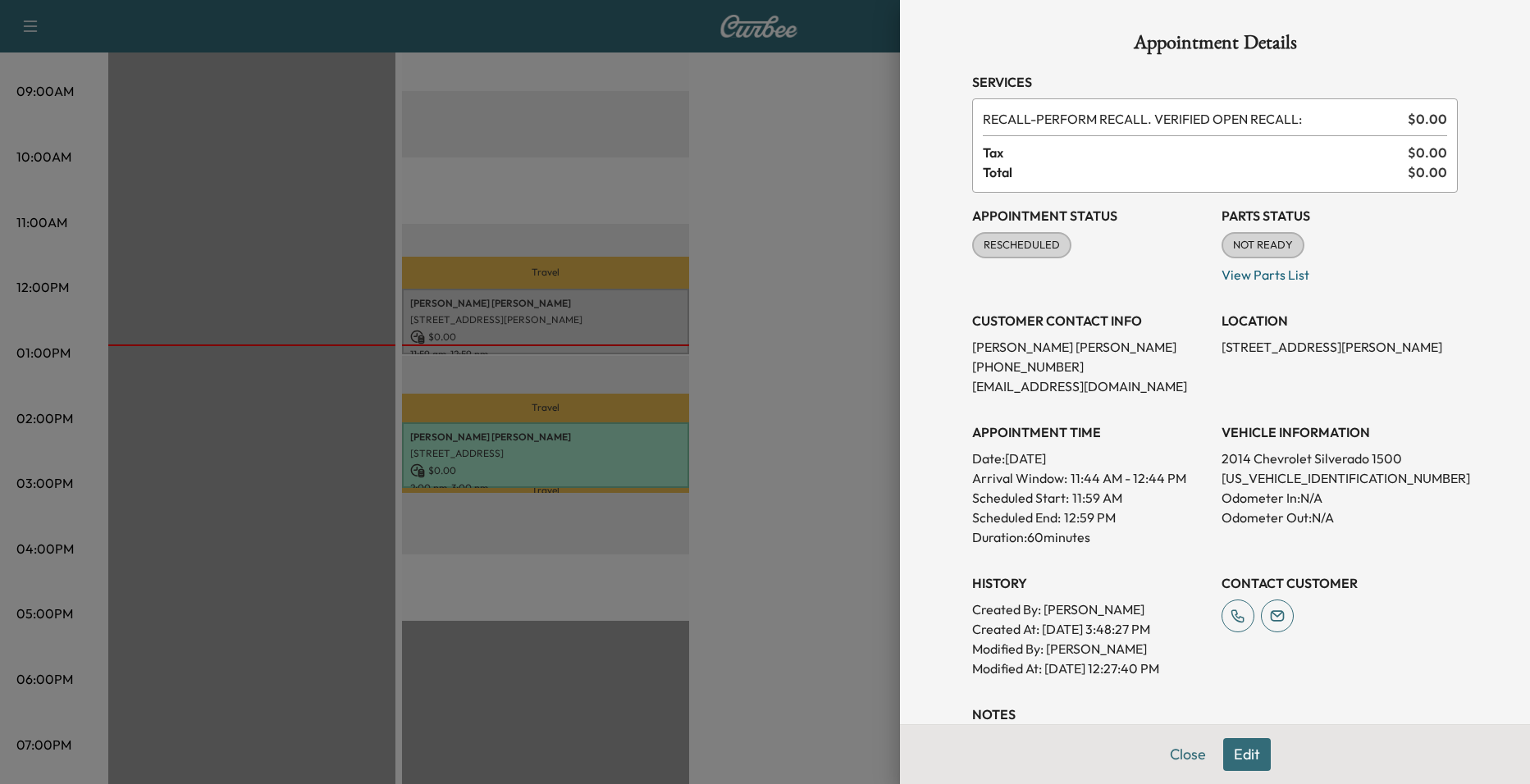
click at [640, 139] on div at bounding box center [765, 392] width 1530 height 784
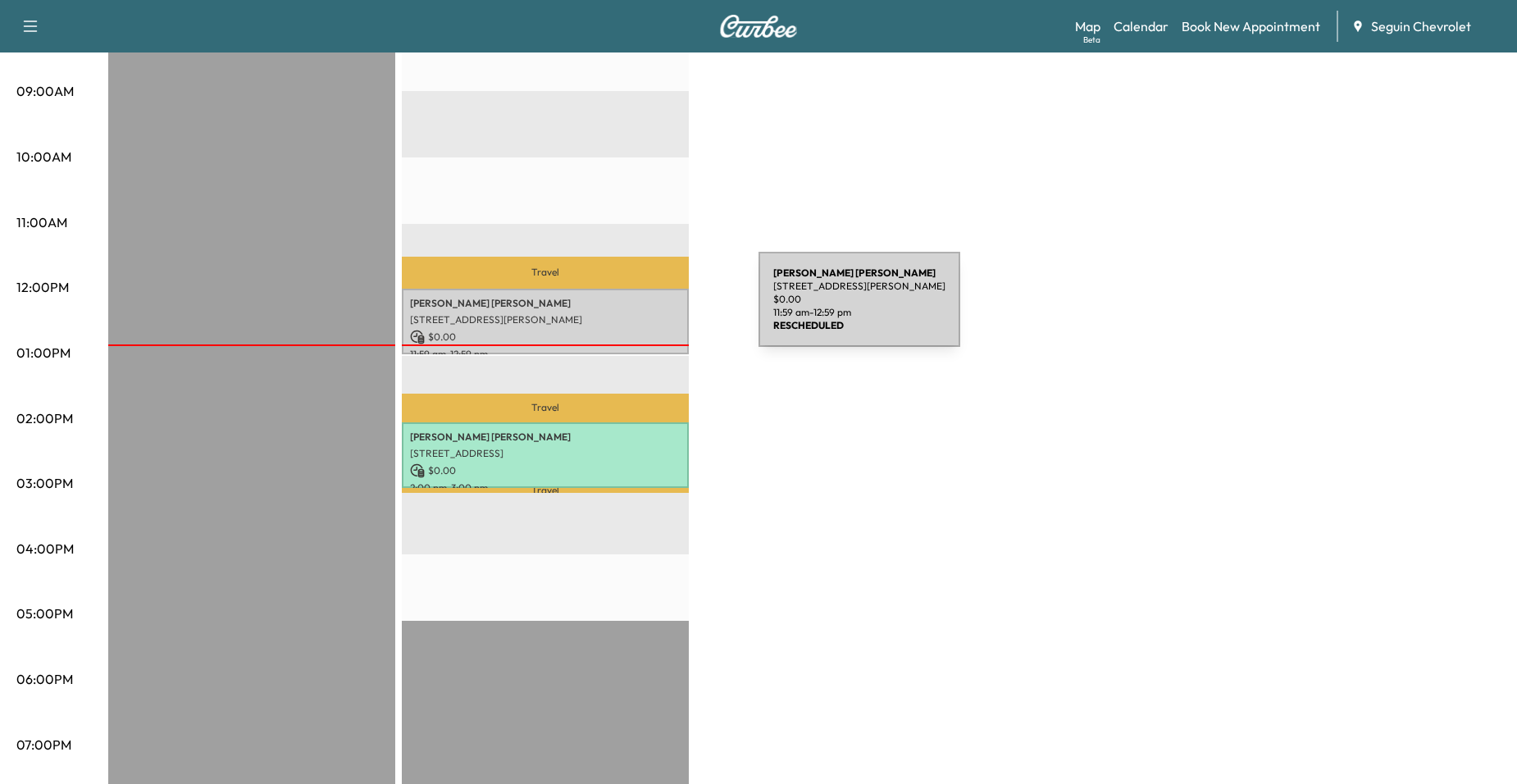
click at [636, 313] on p "[STREET_ADDRESS][PERSON_NAME]" at bounding box center [544, 319] width 270 height 13
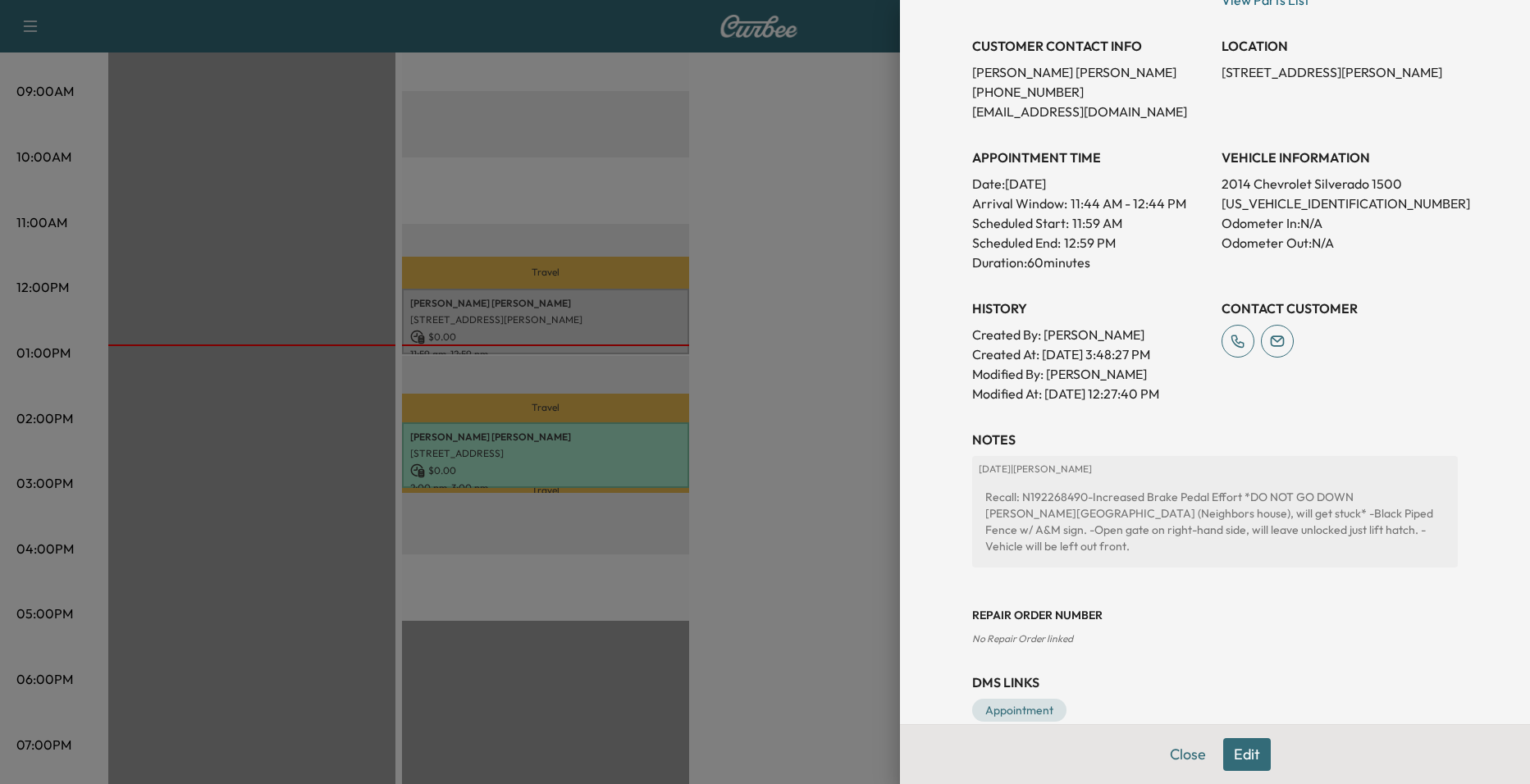
scroll to position [289, 0]
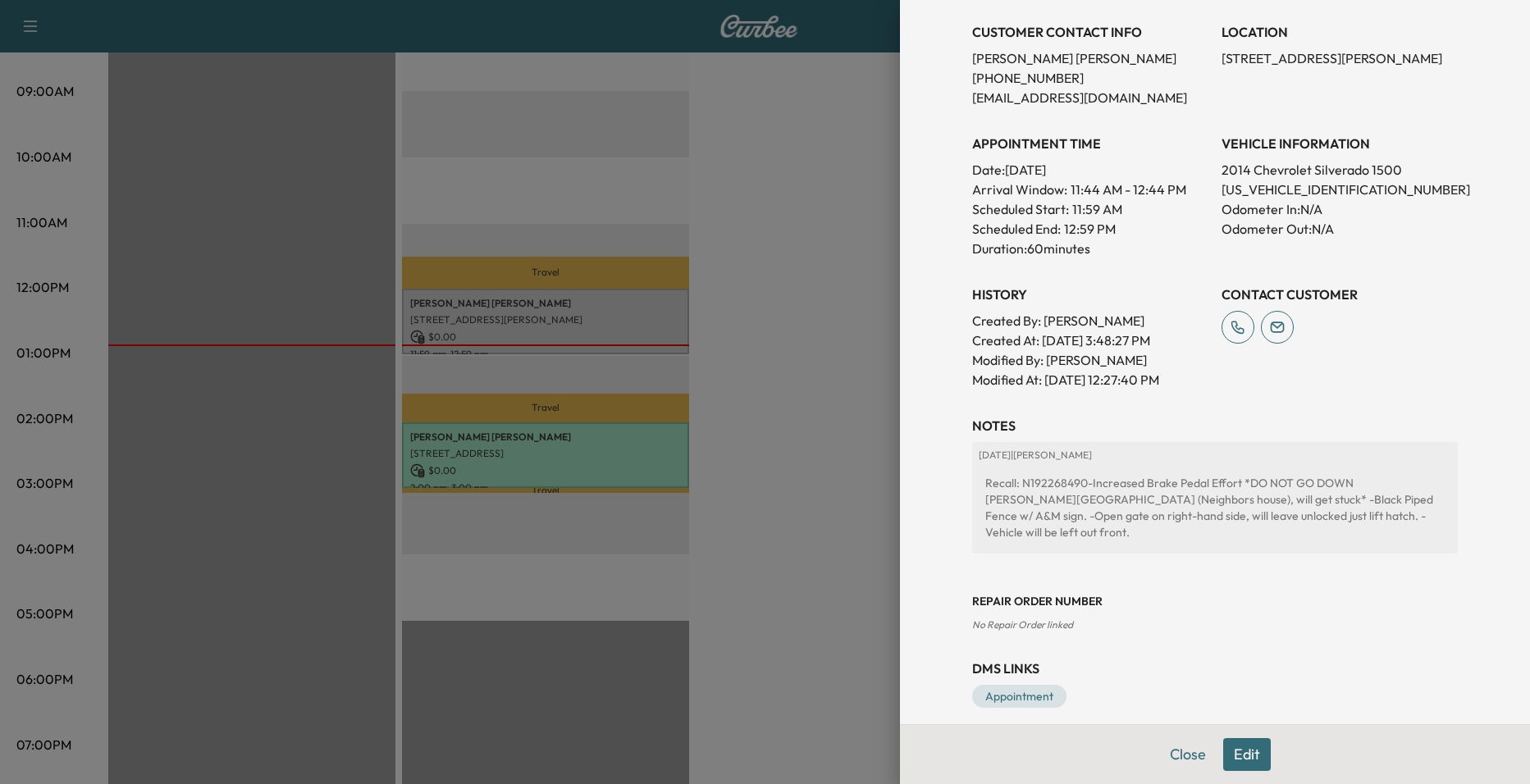
click at [772, 390] on div at bounding box center [765, 392] width 1530 height 784
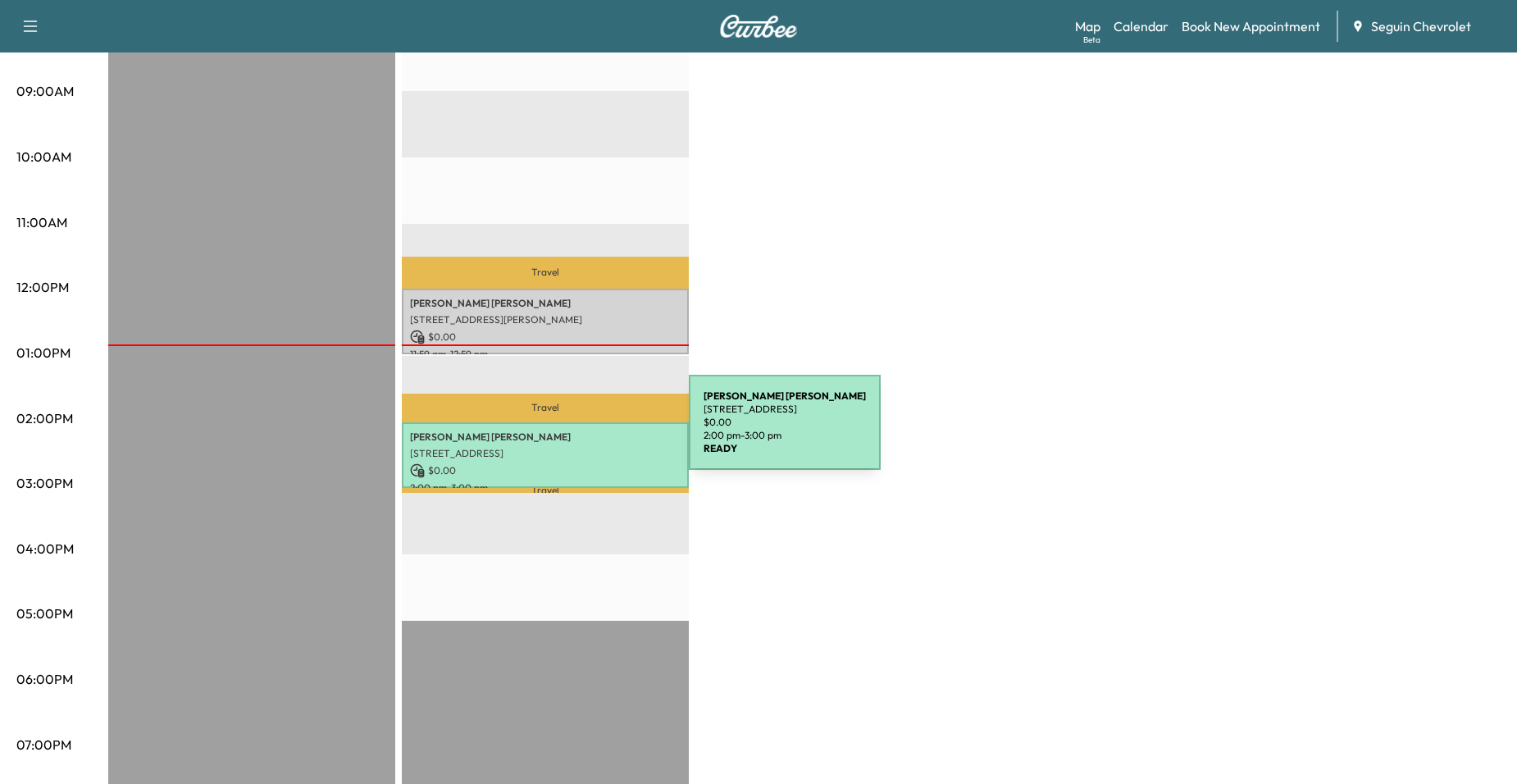
click at [566, 432] on p "MIGUEL GALVAN" at bounding box center [544, 436] width 270 height 13
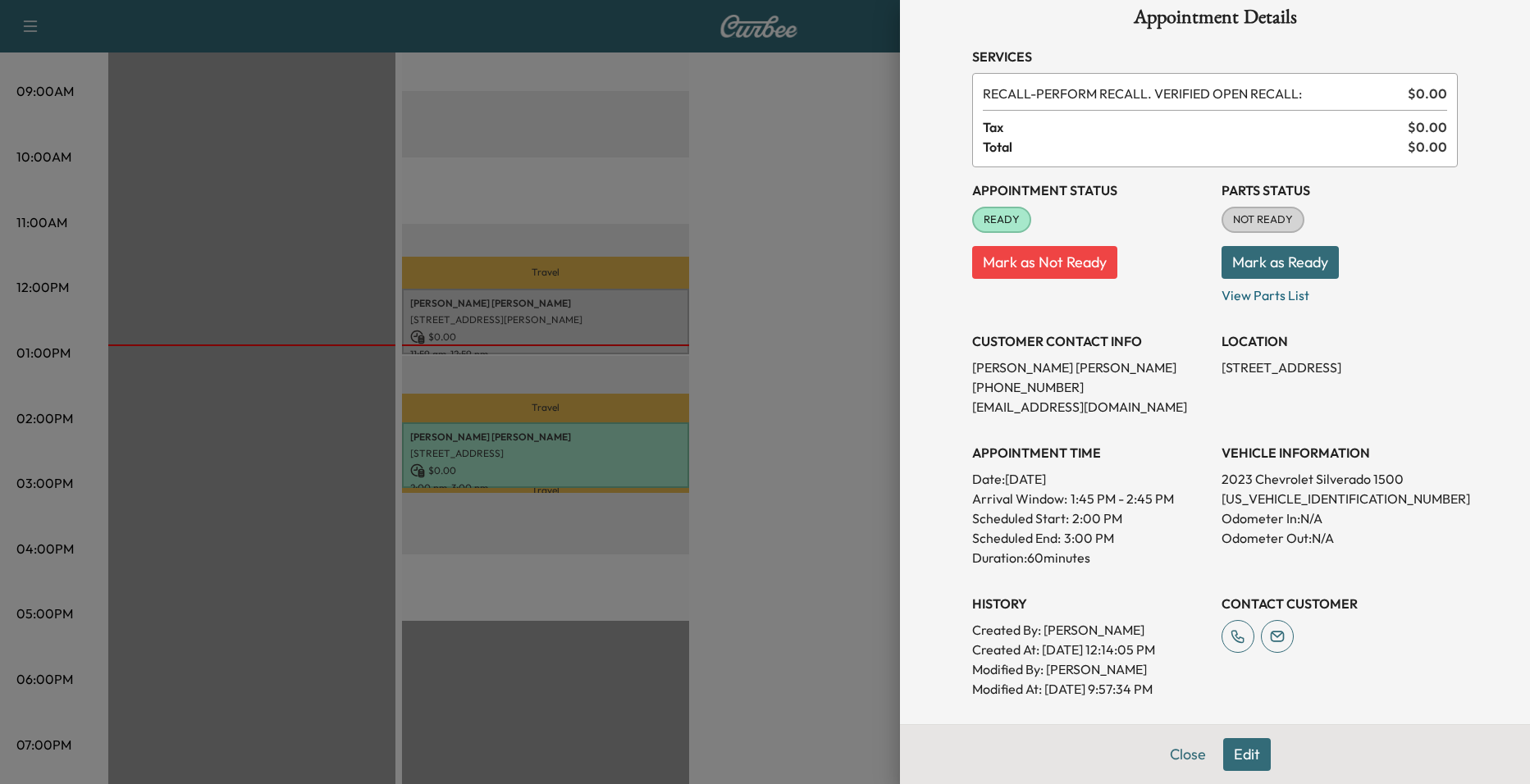
scroll to position [0, 0]
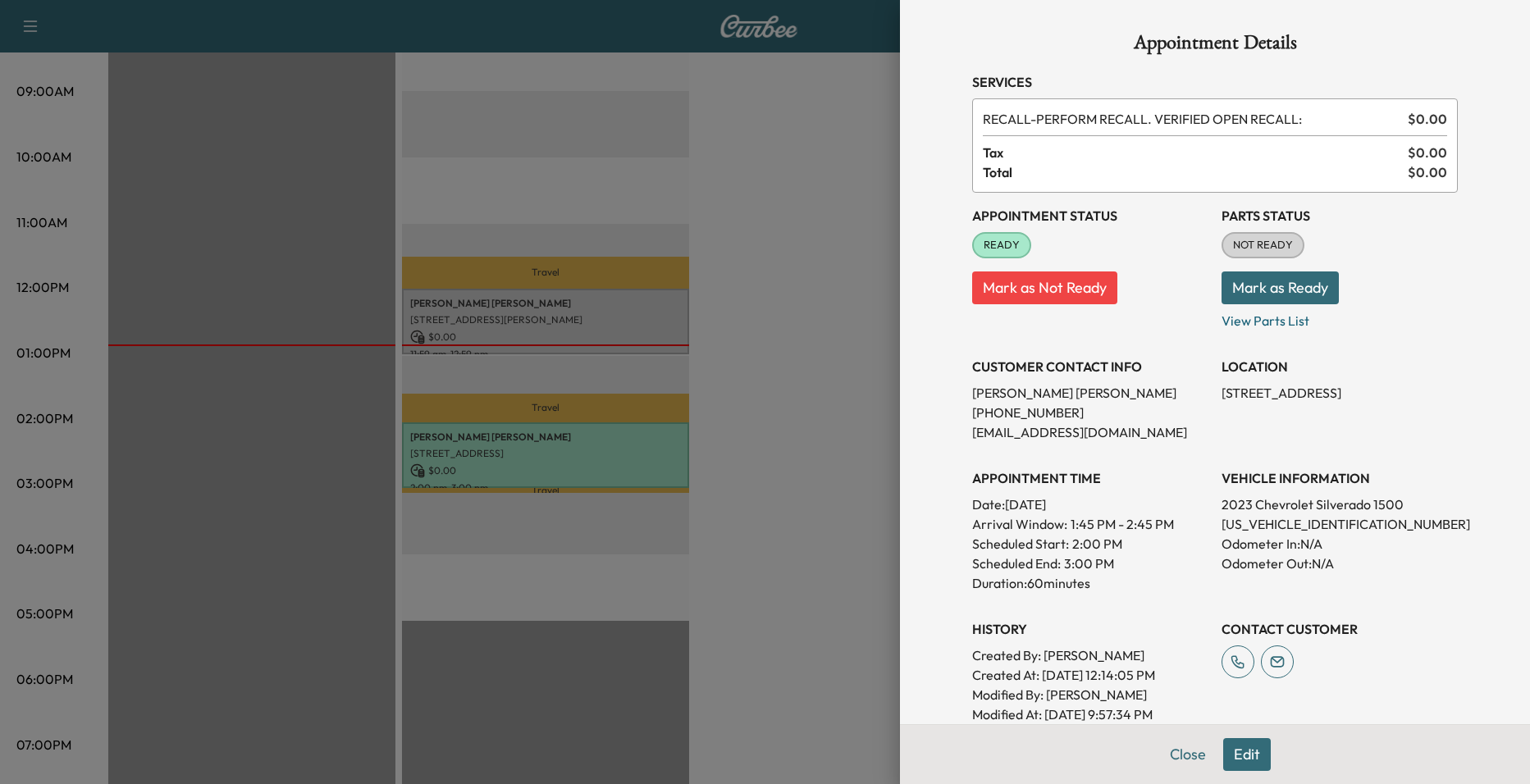
click at [905, 400] on div "Appointment Details Services RECALL - PERFORM RECALL. VERIFIED OPEN RECALL: $ 0…" at bounding box center [1215, 392] width 630 height 784
click at [633, 356] on div at bounding box center [765, 392] width 1530 height 784
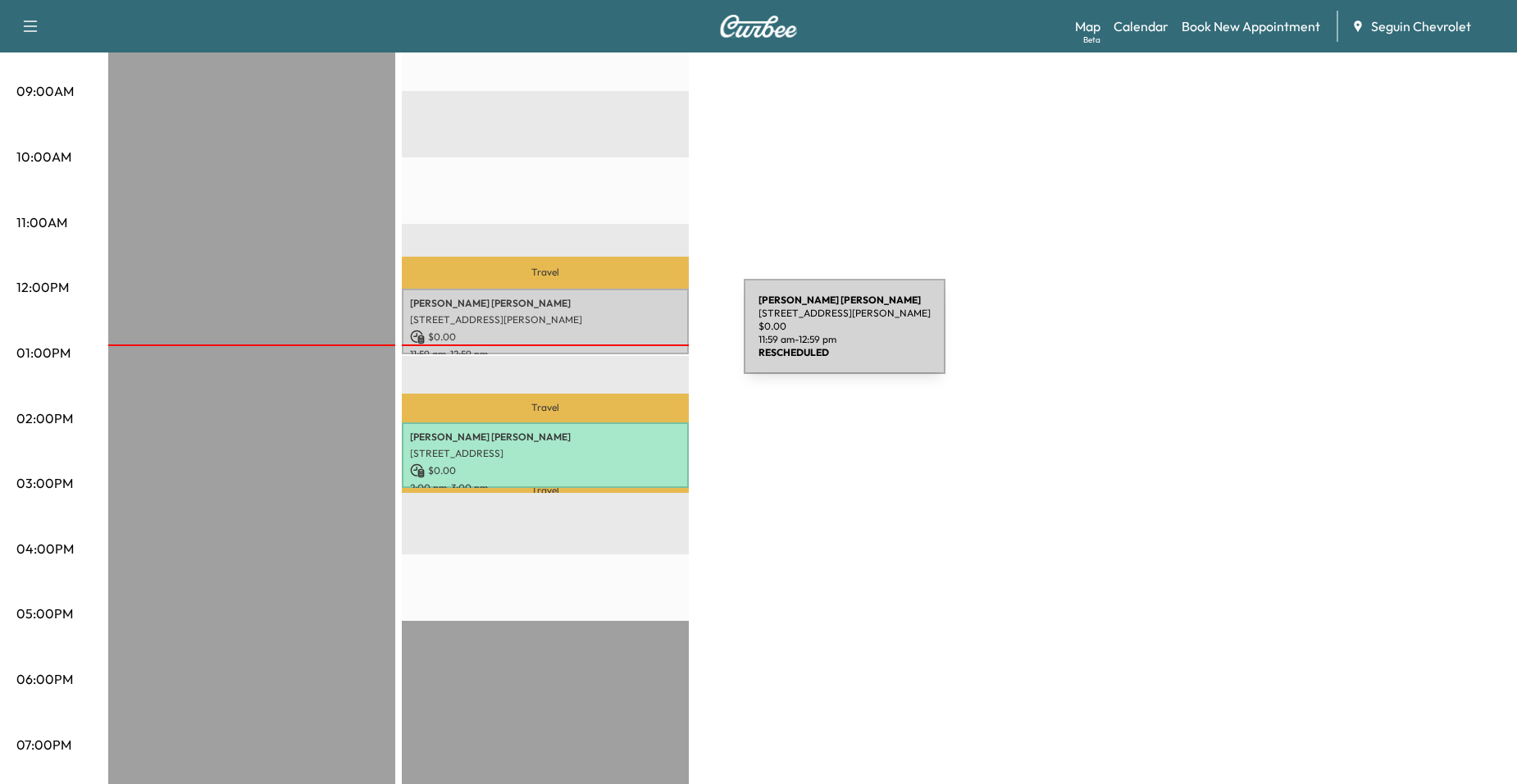
click at [621, 336] on p "$ 0.00" at bounding box center [544, 337] width 270 height 15
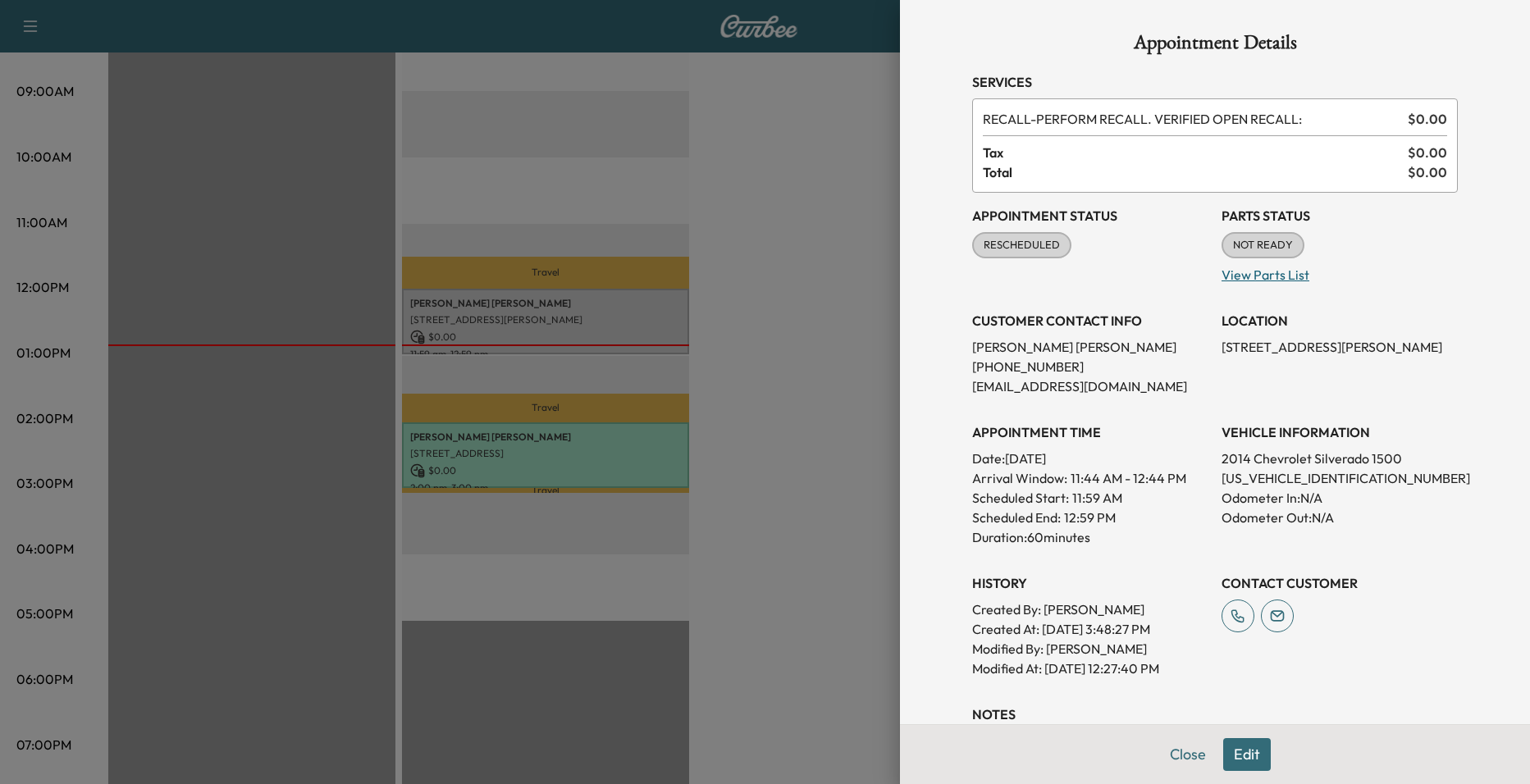
click at [1269, 275] on p "View Parts List" at bounding box center [1339, 271] width 236 height 27
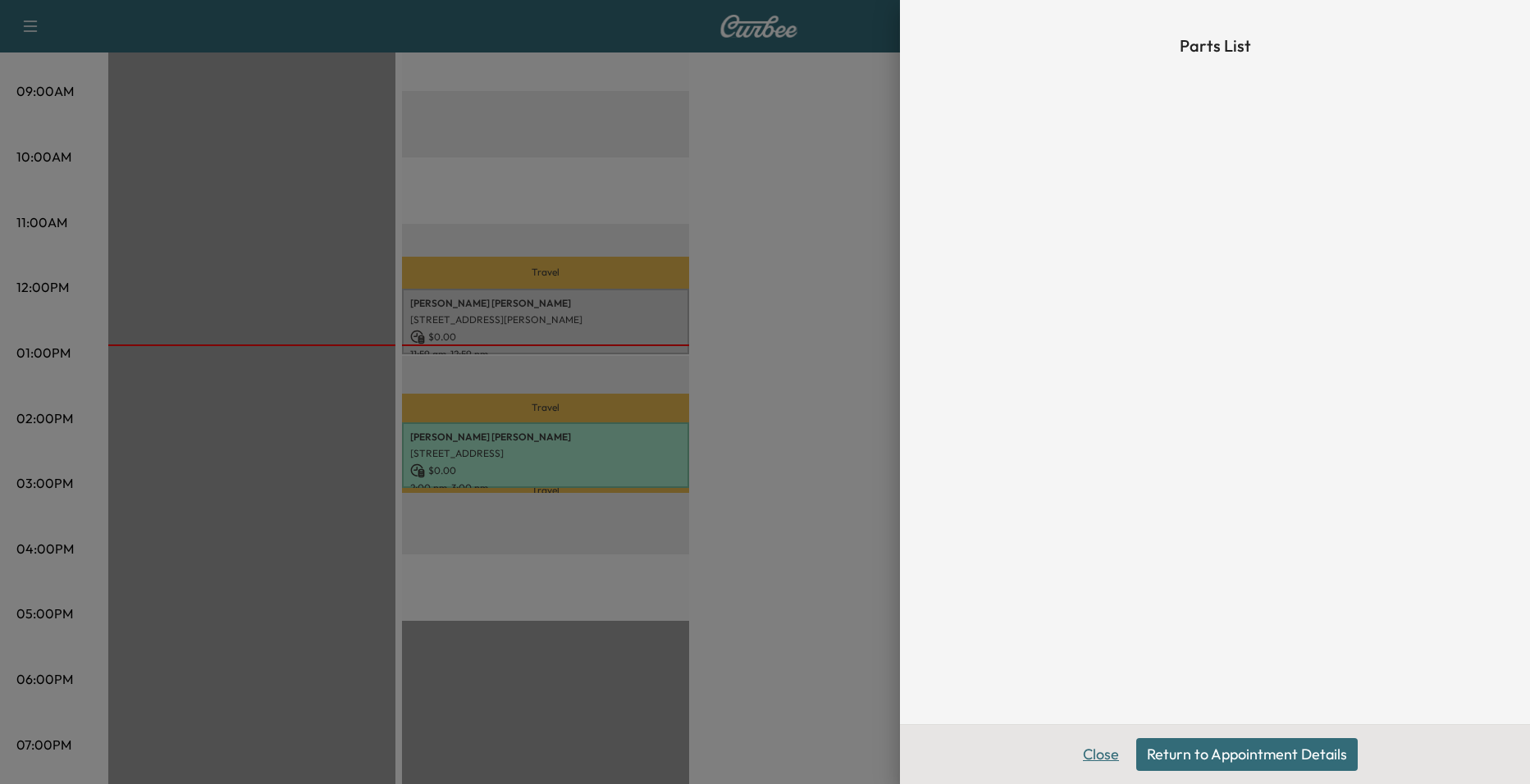
click at [1109, 750] on button "Close" at bounding box center [1101, 754] width 57 height 32
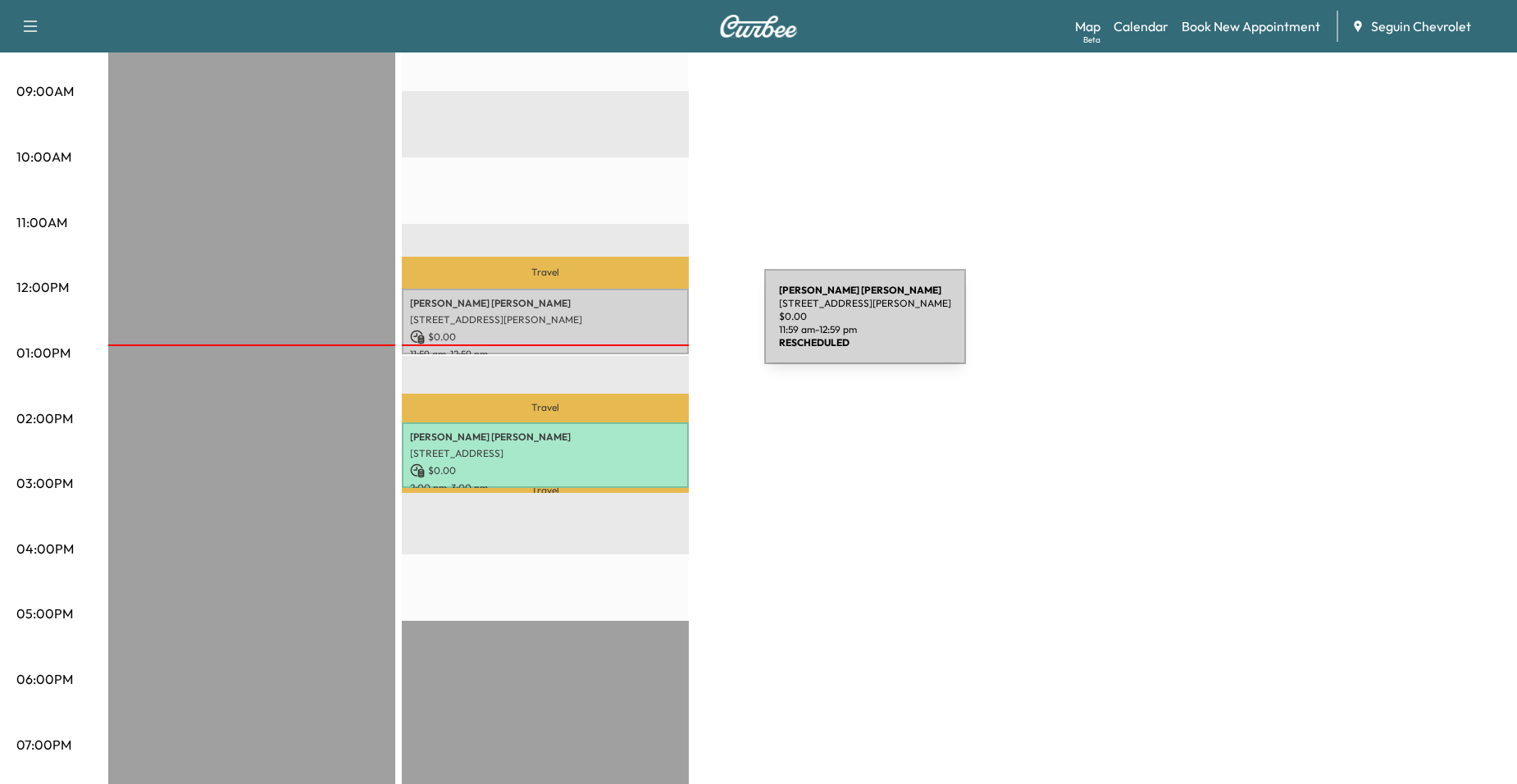
click at [642, 330] on p "$ 0.00" at bounding box center [544, 337] width 270 height 15
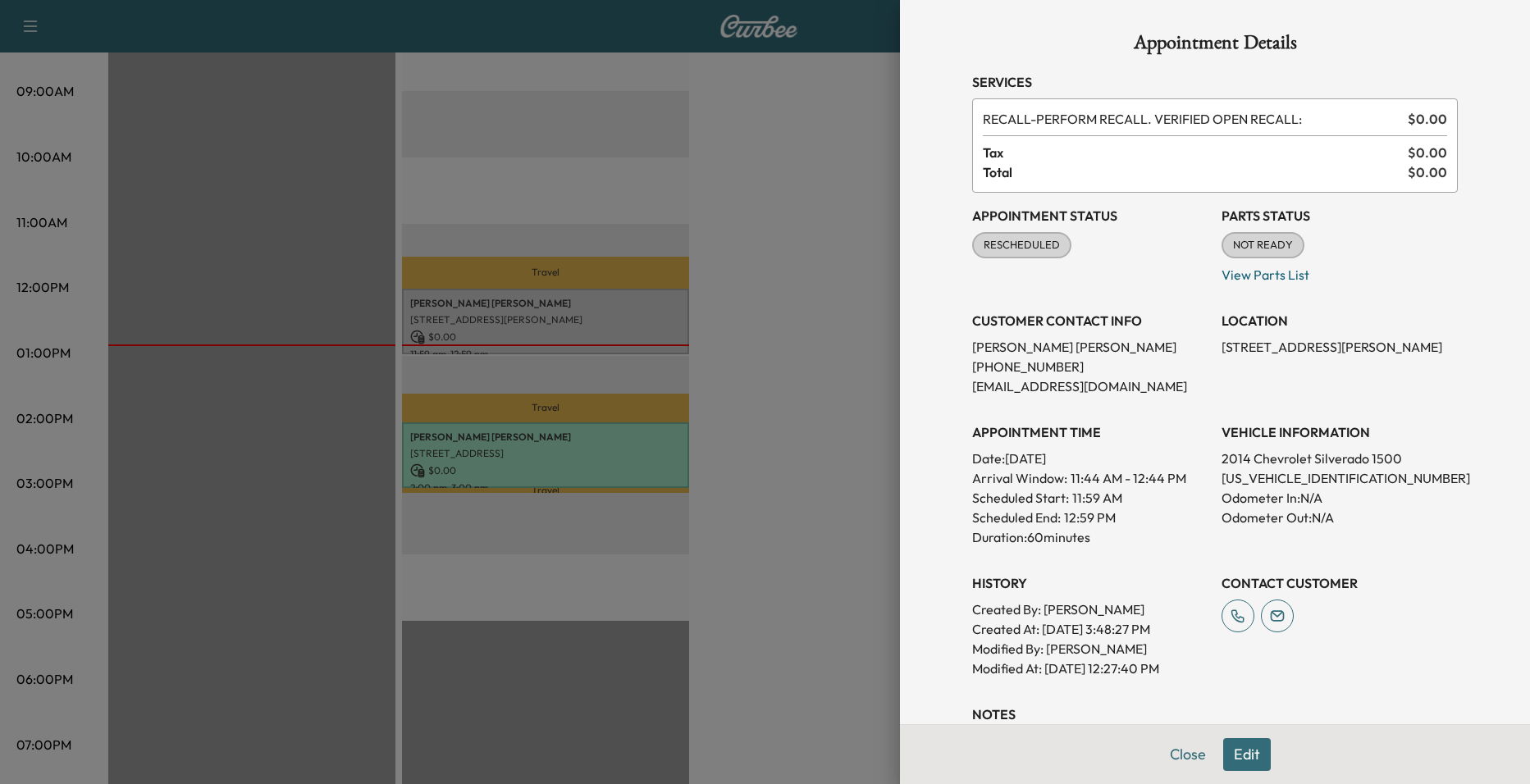
click at [837, 420] on div at bounding box center [765, 392] width 1530 height 784
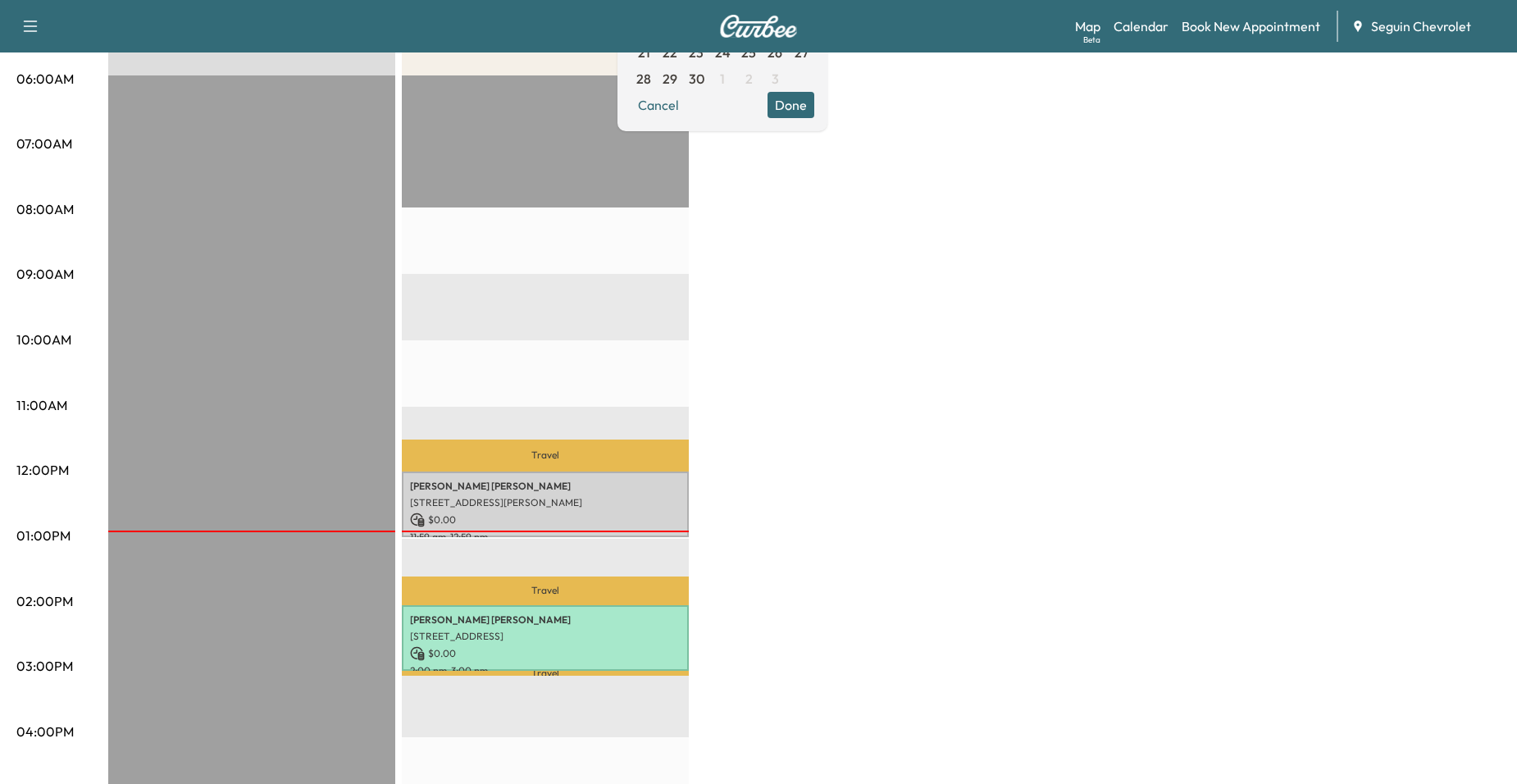
scroll to position [246, 0]
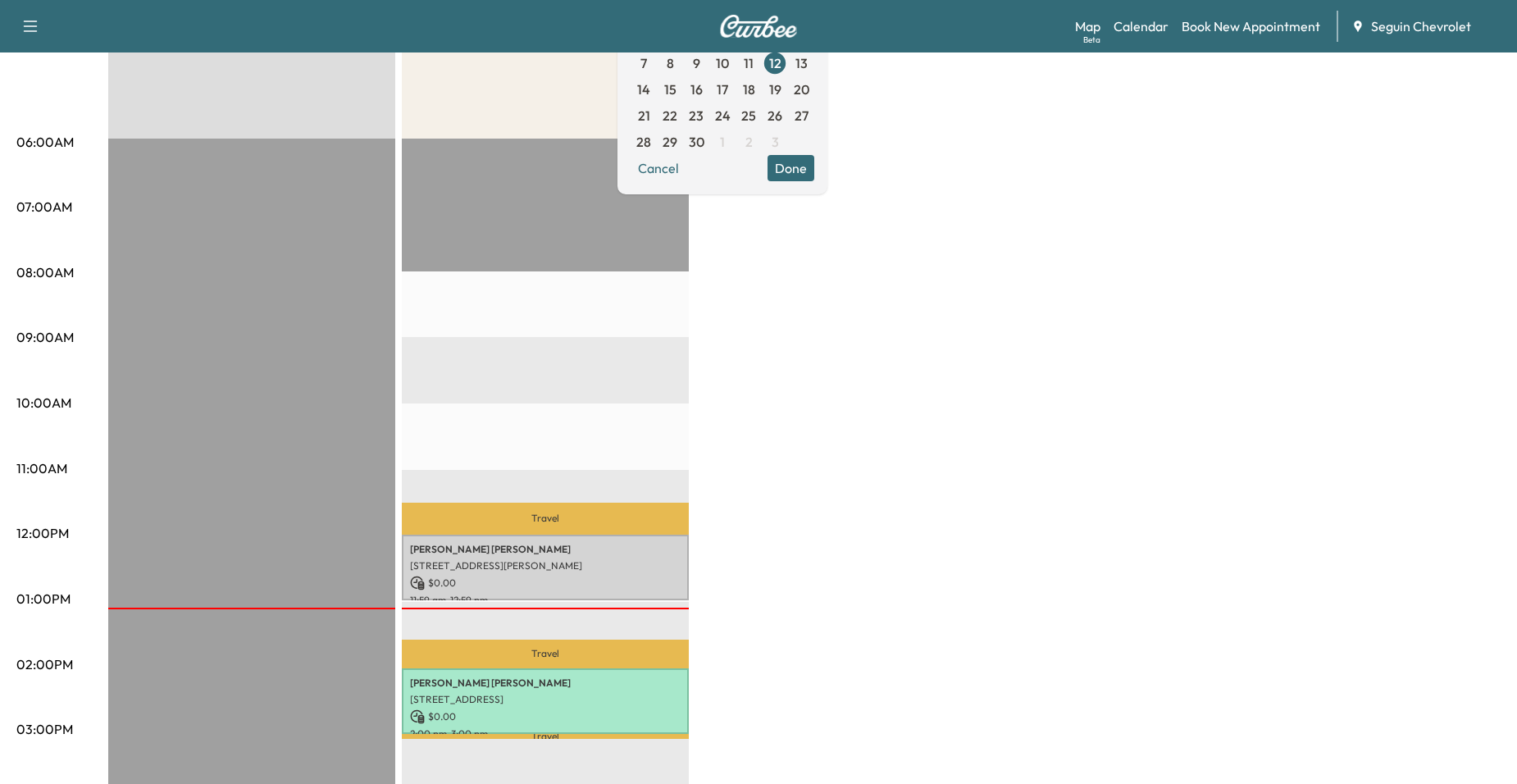
click at [658, 438] on div "Travel Fidela Arroyo 218 HICKORY DR, SEGUIN, TX 78155, US $ 0.00 11:59 am - 12:…" at bounding box center [545, 668] width 287 height 1060
click at [545, 373] on div "Travel Fidela Arroyo 218 HICKORY DR, SEGUIN, TX 78155, US $ 0.00 11:59 am - 12:…" at bounding box center [545, 668] width 287 height 1060
click at [753, 390] on div "BrightDrop Revenue $ 0.00 EST Start Equinox Revenue $ 0.00 Work Time 120 mins T…" at bounding box center [804, 583] width 1392 height 1230
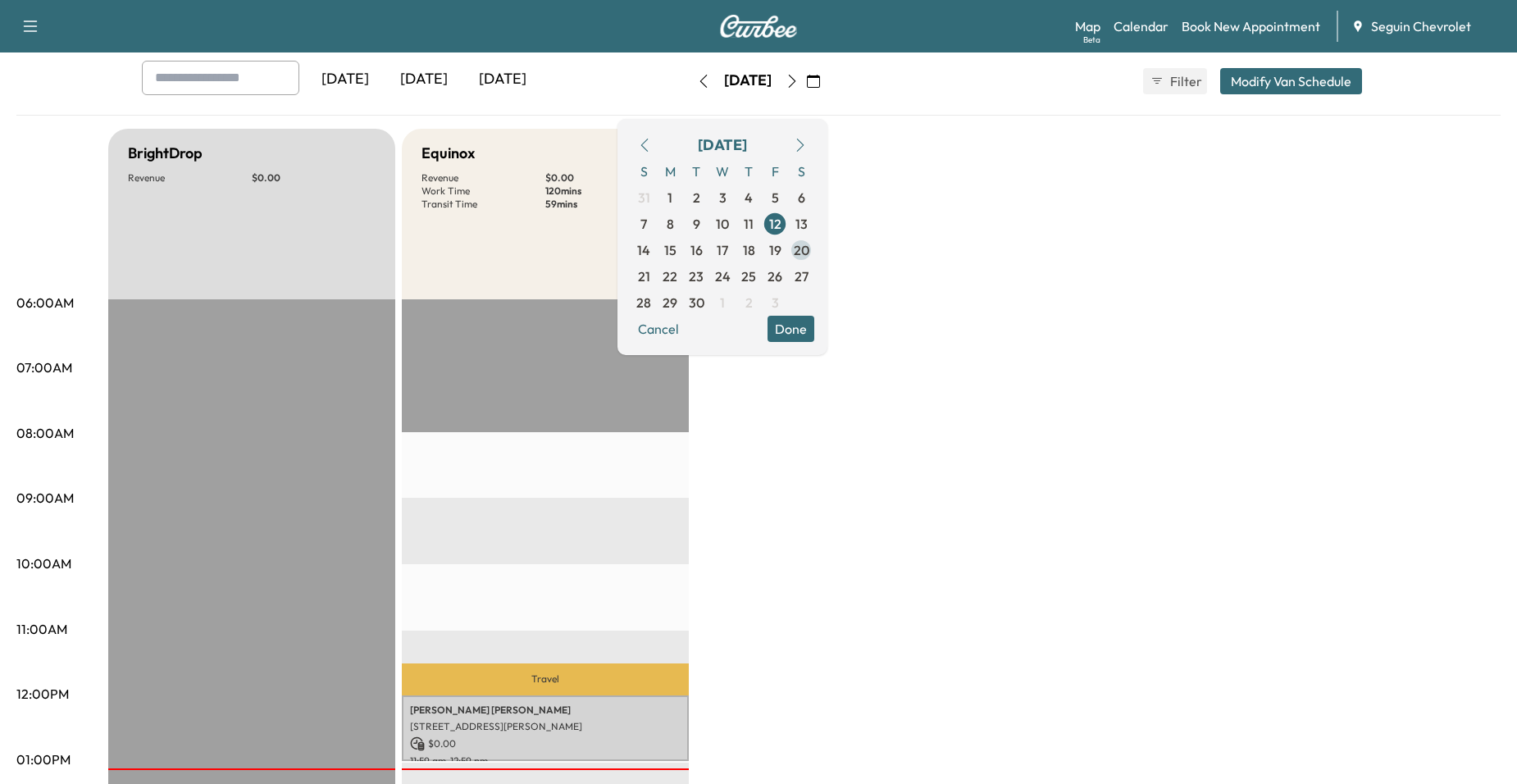
scroll to position [82, 0]
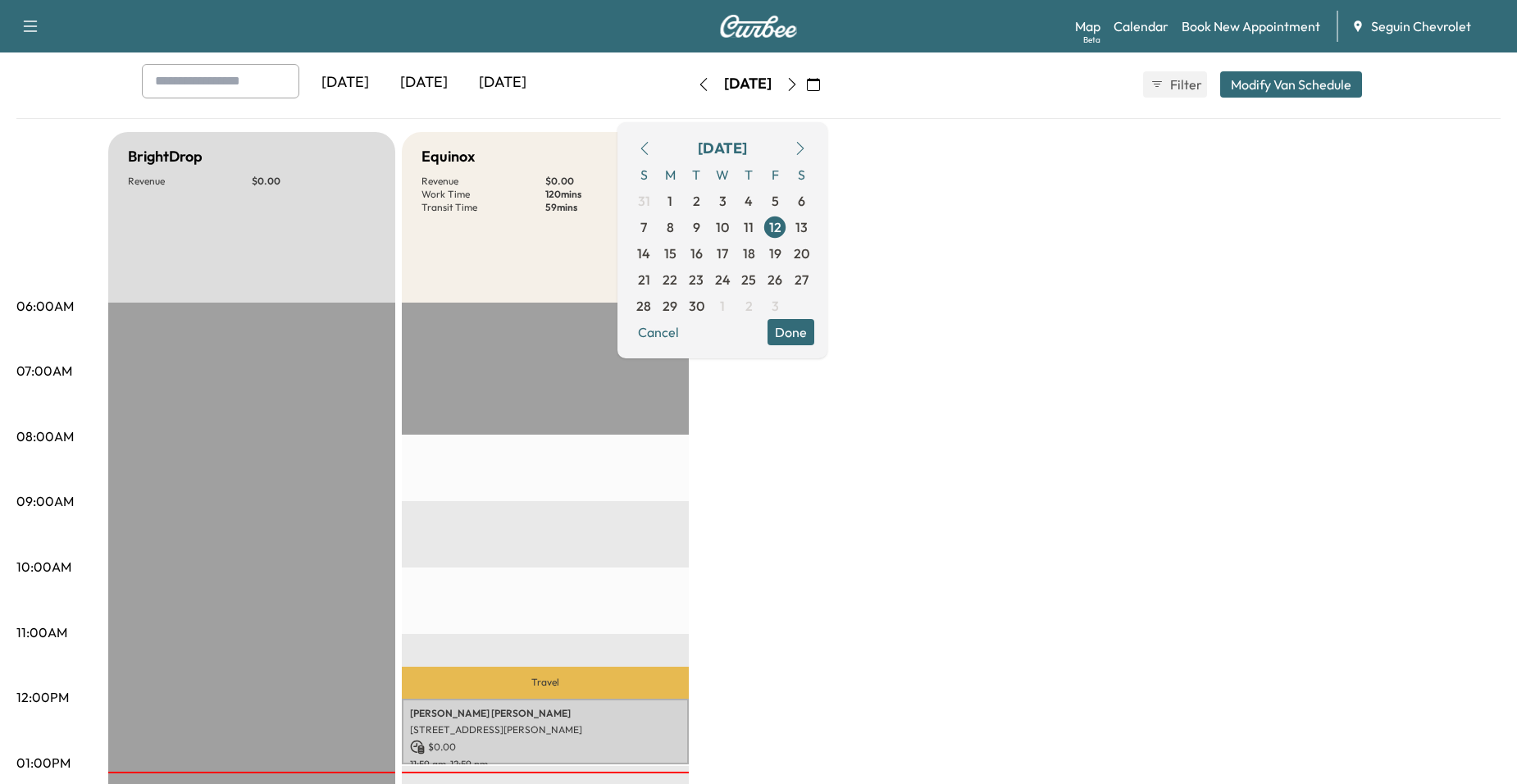
click at [815, 340] on button "Done" at bounding box center [791, 332] width 47 height 27
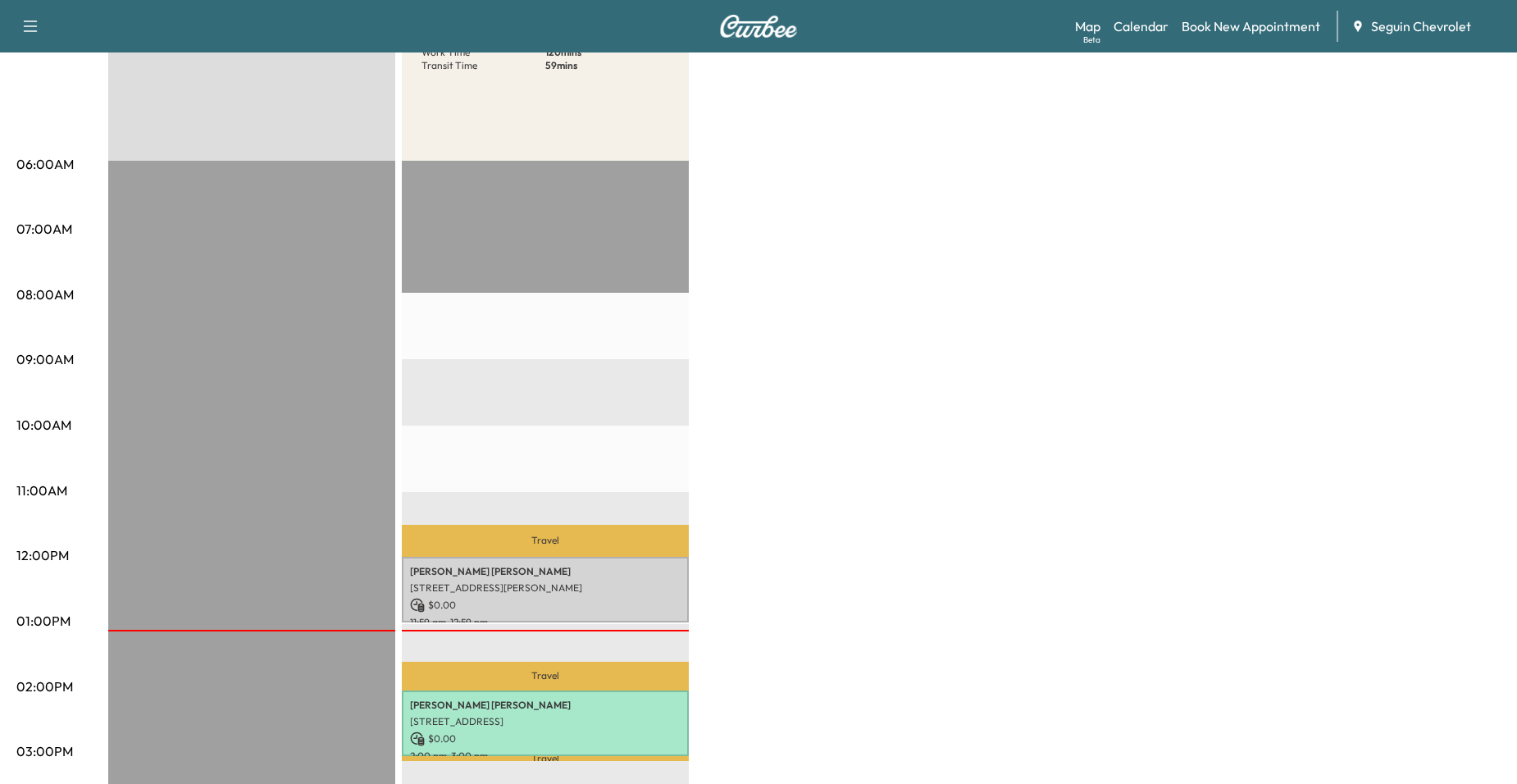
scroll to position [492, 0]
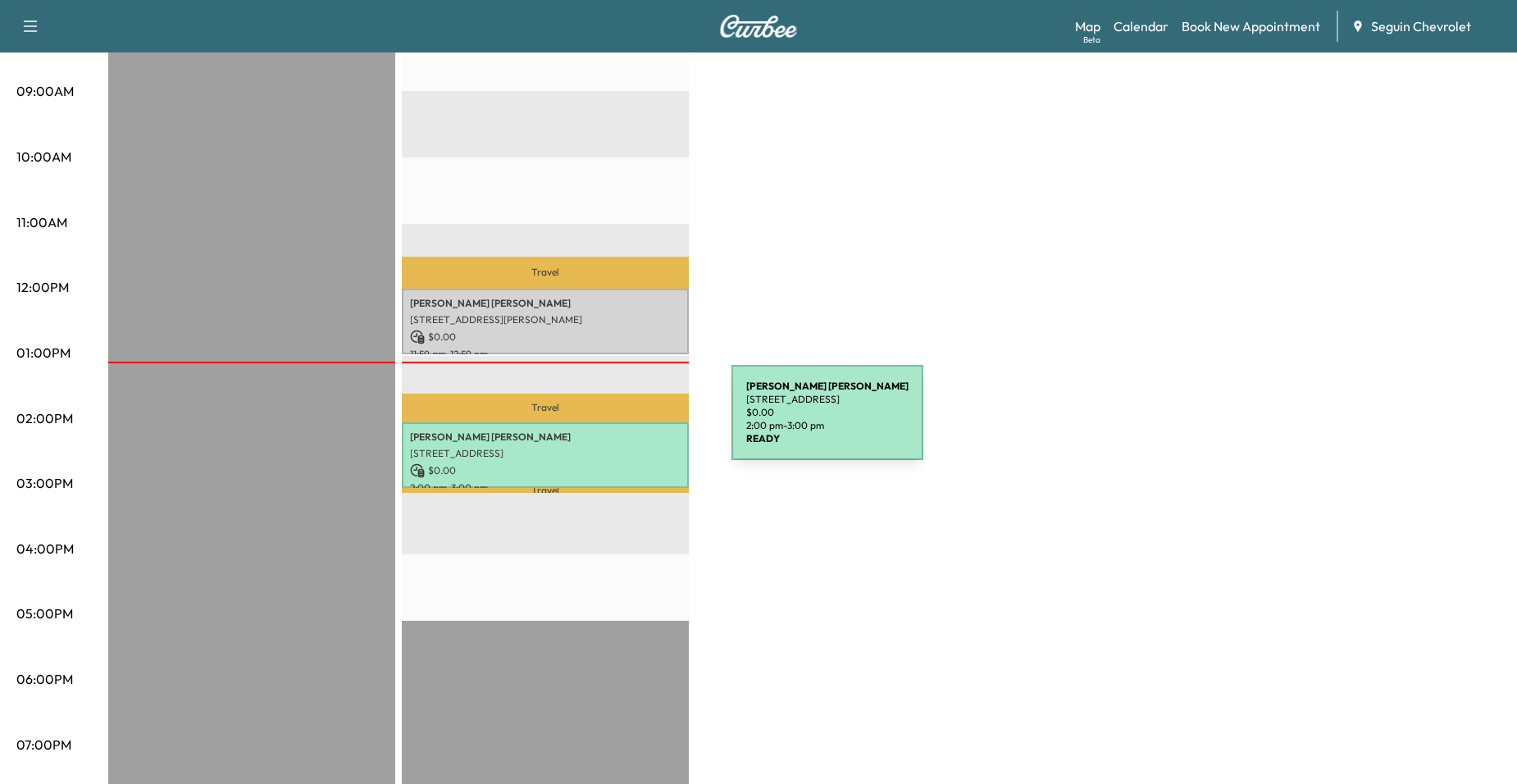
click at [608, 422] on div "MIGUEL GALVAN 1605 Starcke St, Seguin, TX 78155, USA $ 0.00 2:00 pm - 3:00 pm" at bounding box center [545, 456] width 287 height 67
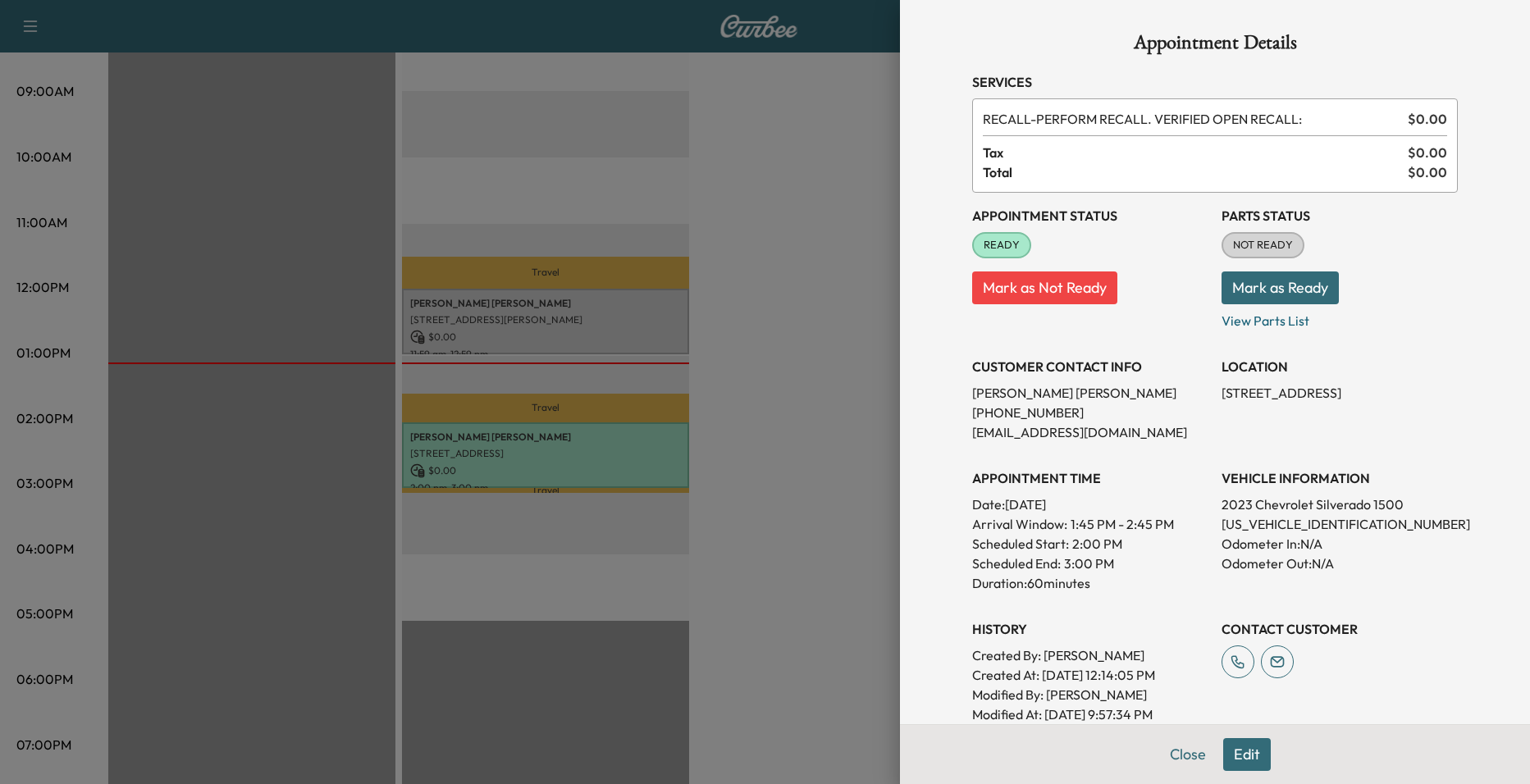
click at [799, 316] on div at bounding box center [765, 392] width 1530 height 784
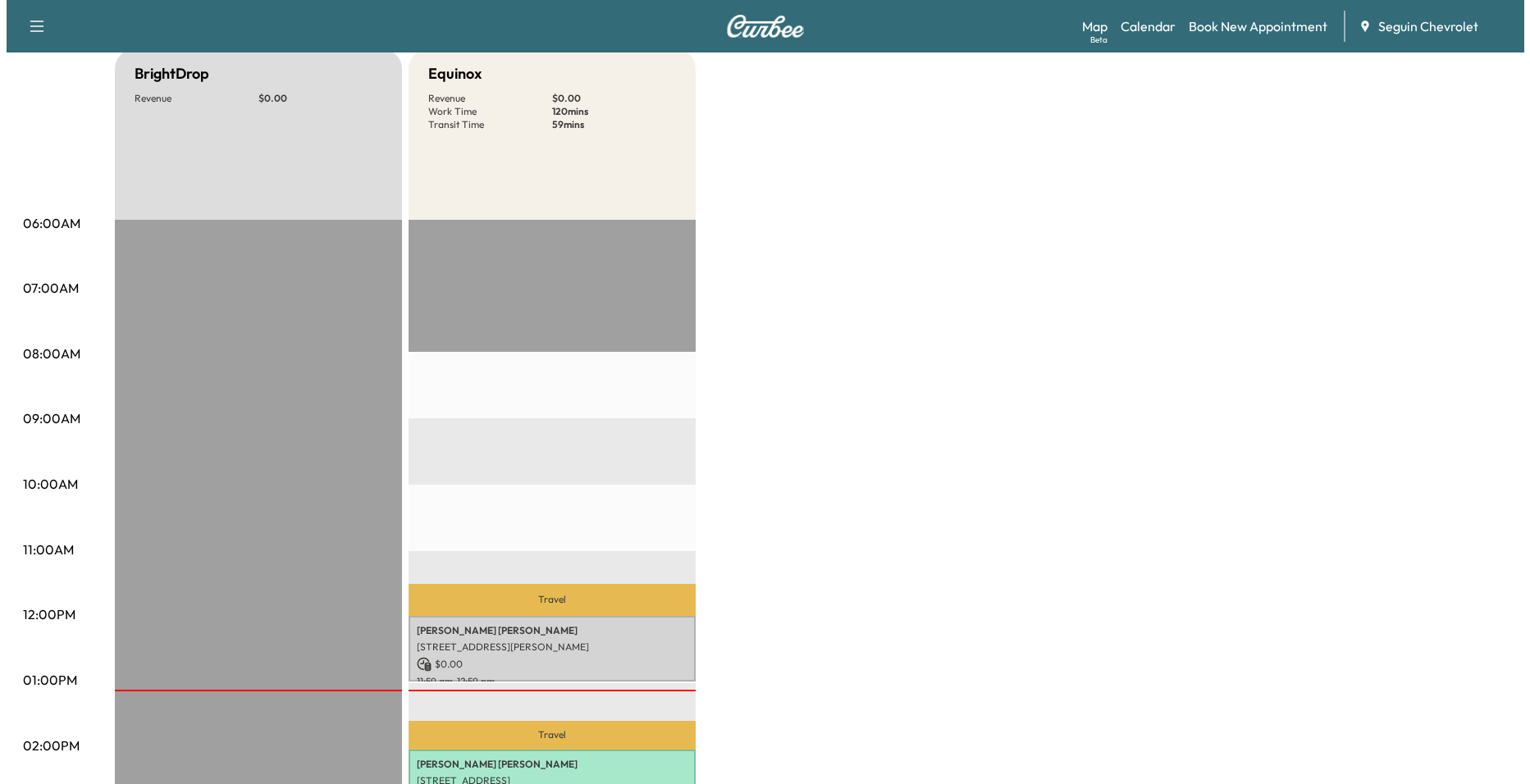
scroll to position [164, 0]
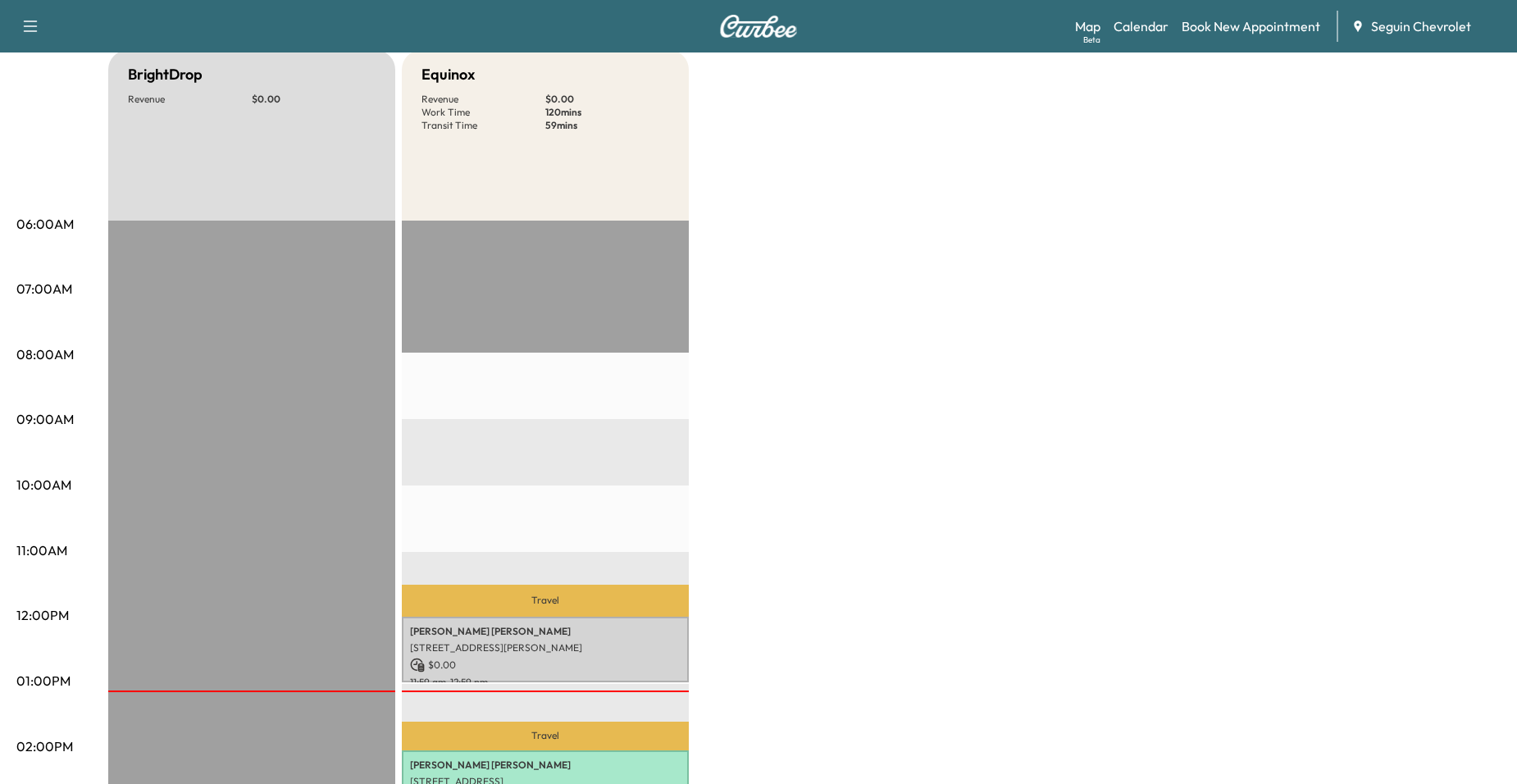
click at [650, 598] on p "Travel" at bounding box center [545, 600] width 287 height 32
click at [635, 626] on p "Fidela Arroyo" at bounding box center [544, 631] width 270 height 13
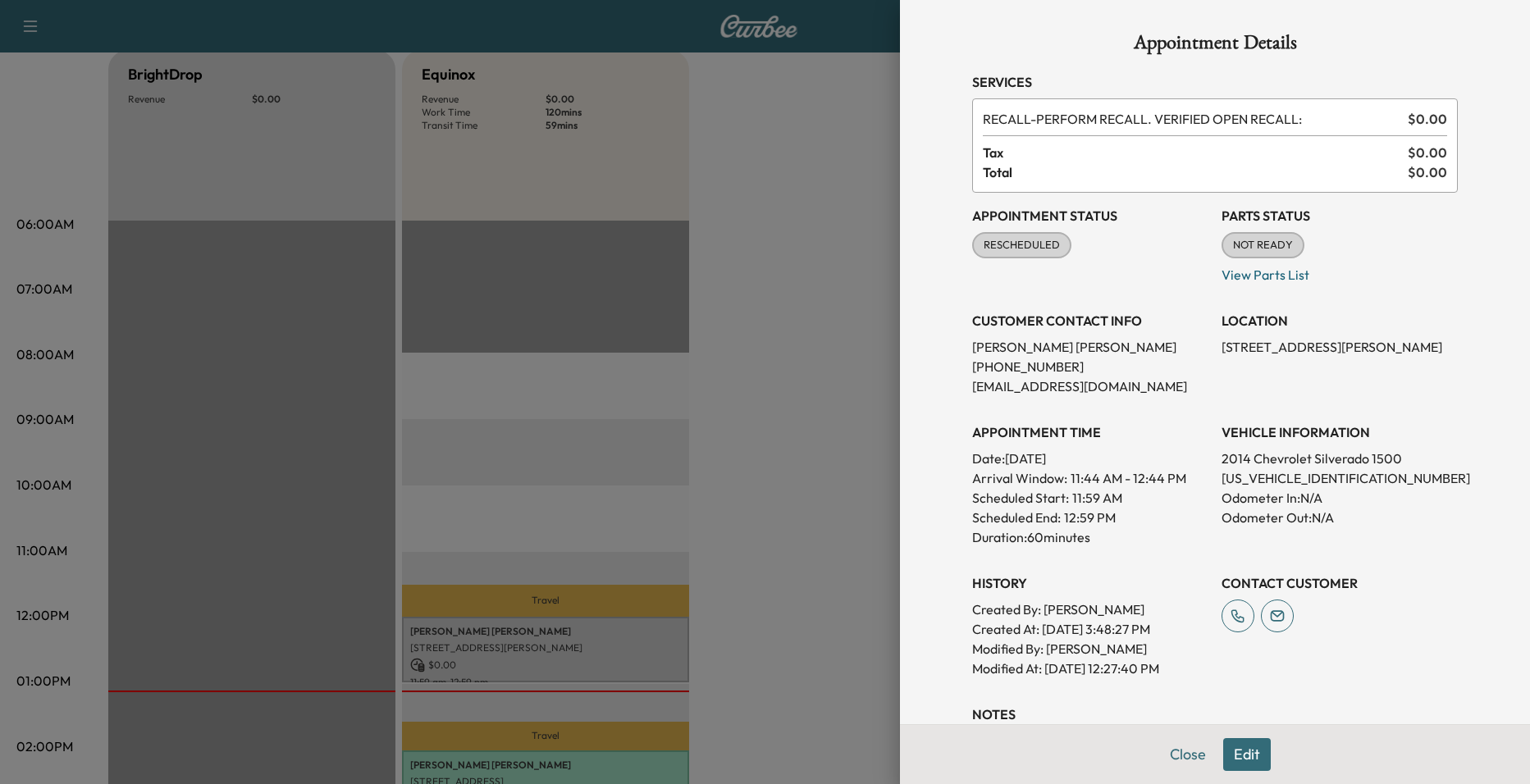
click at [824, 430] on div at bounding box center [765, 392] width 1530 height 784
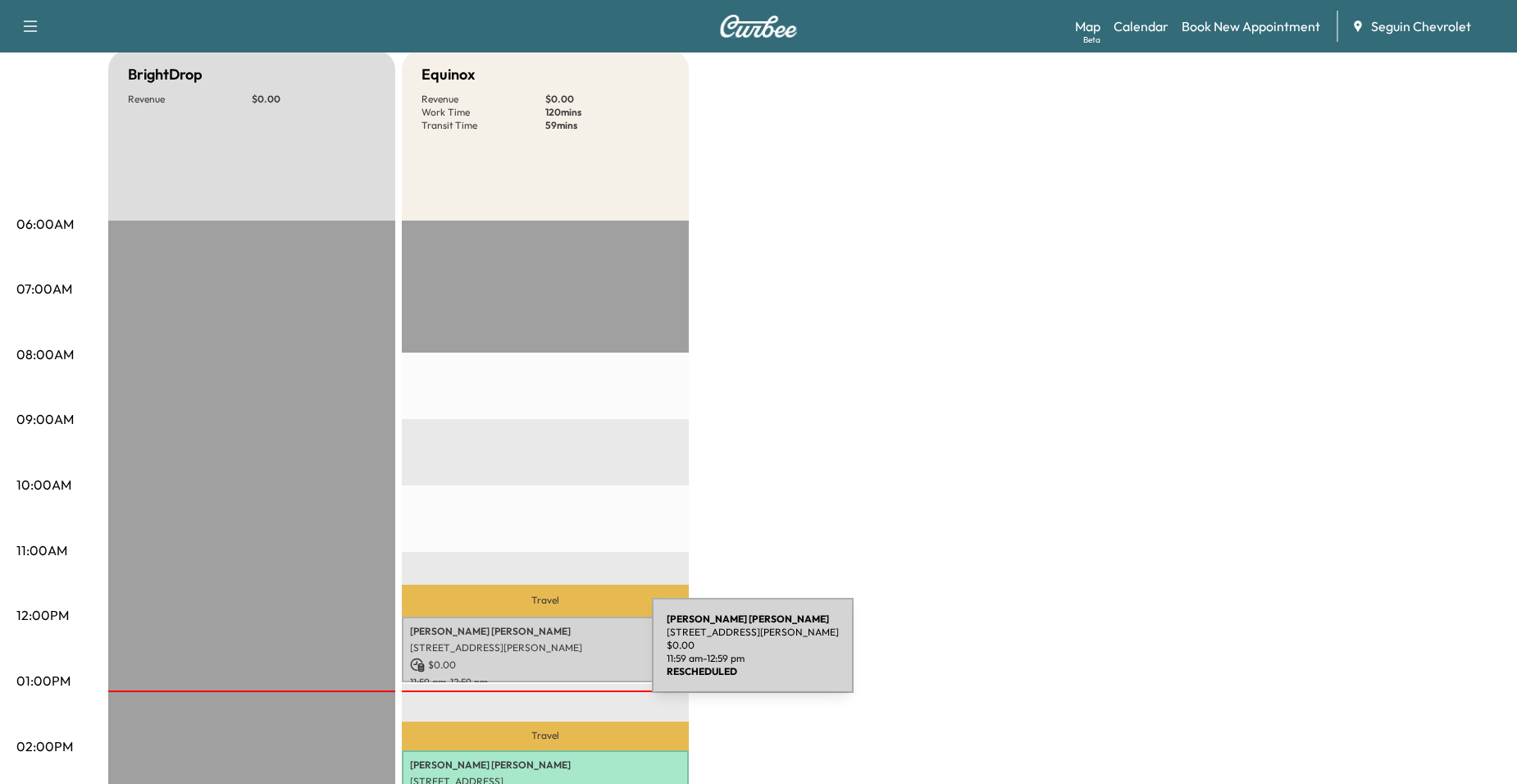
click at [529, 658] on p "$ 0.00" at bounding box center [544, 665] width 270 height 15
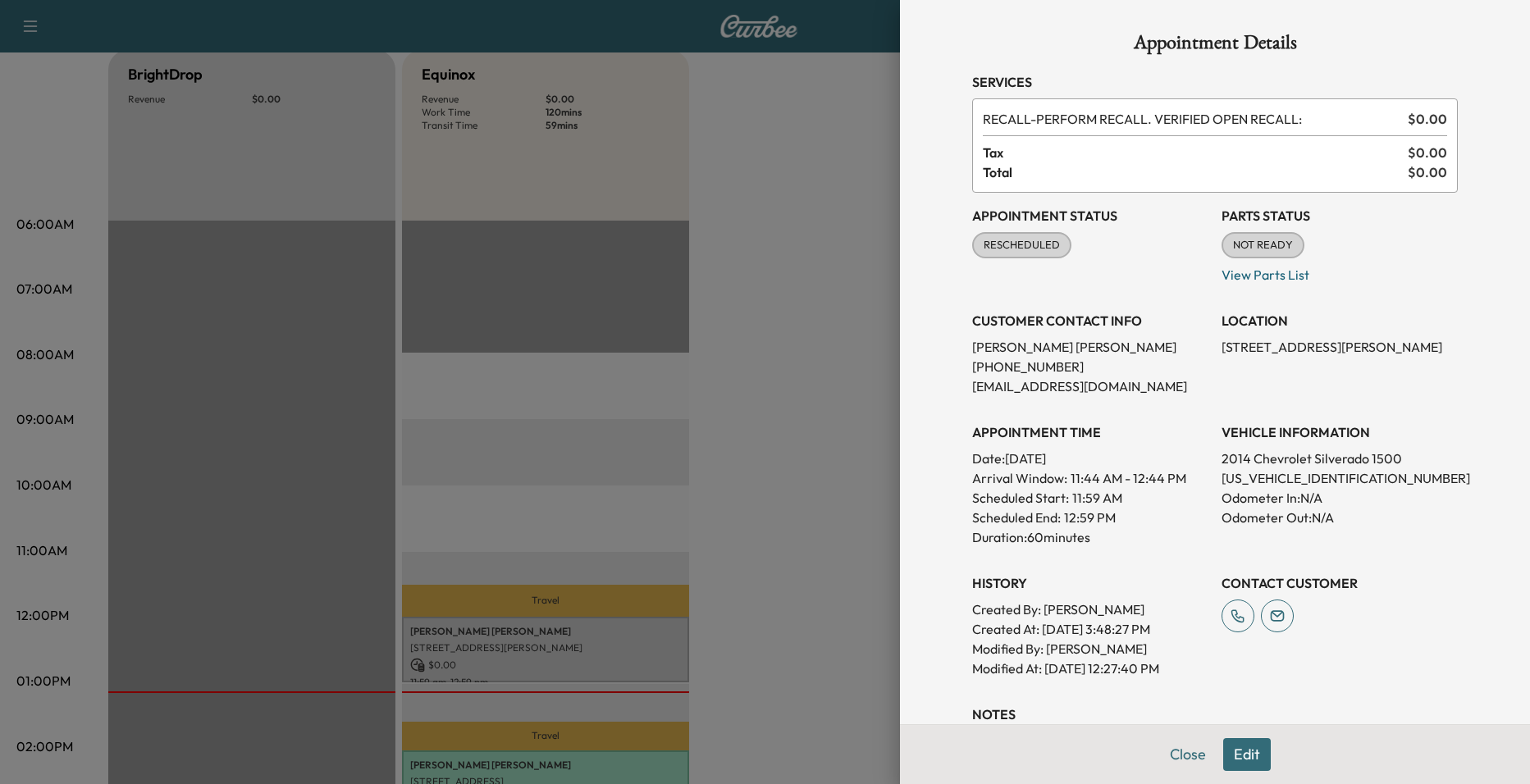
click at [1243, 750] on button "Edit" at bounding box center [1247, 754] width 47 height 32
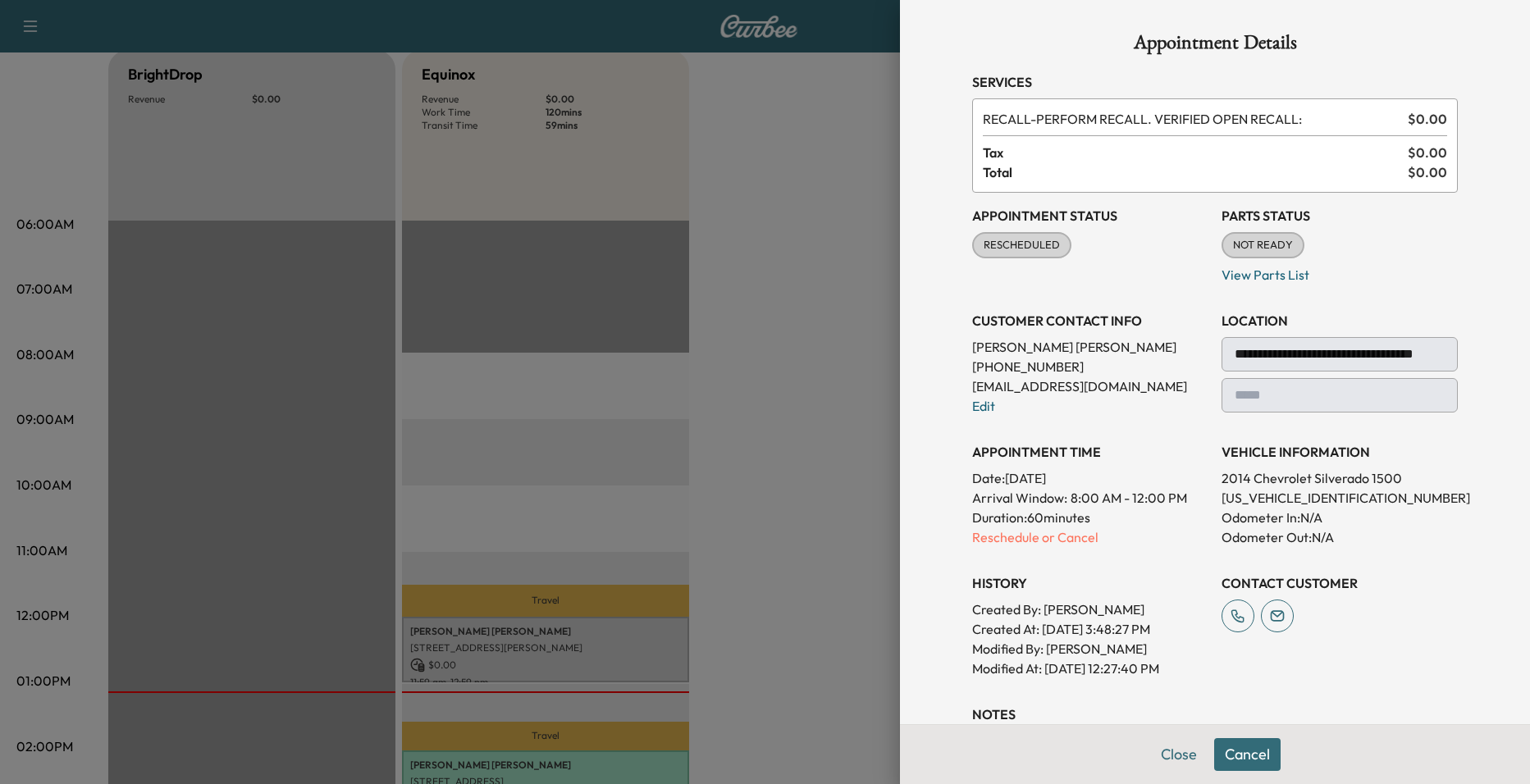
click at [1008, 534] on p "Reschedule or Cancel" at bounding box center [1090, 537] width 236 height 20
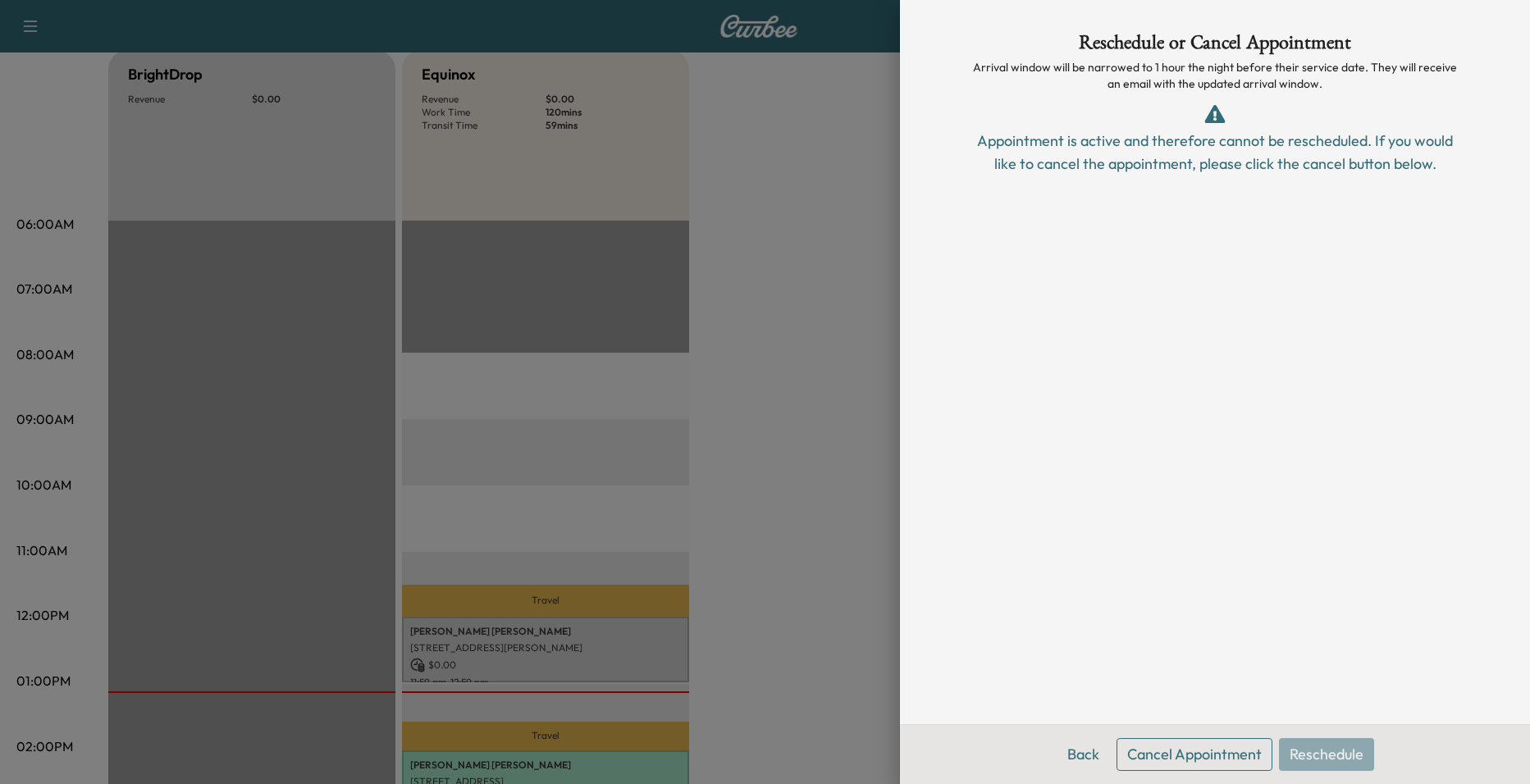
click at [1221, 128] on icon at bounding box center [1215, 117] width 25 height 25
click at [1241, 151] on div "Appointment is active and therefore cannot be rescheduled. If you would like to…" at bounding box center [1215, 152] width 485 height 46
click at [1386, 152] on div "Appointment is active and therefore cannot be rescheduled. If you would like to…" at bounding box center [1215, 152] width 485 height 46
click at [597, 677] on div at bounding box center [765, 392] width 1530 height 784
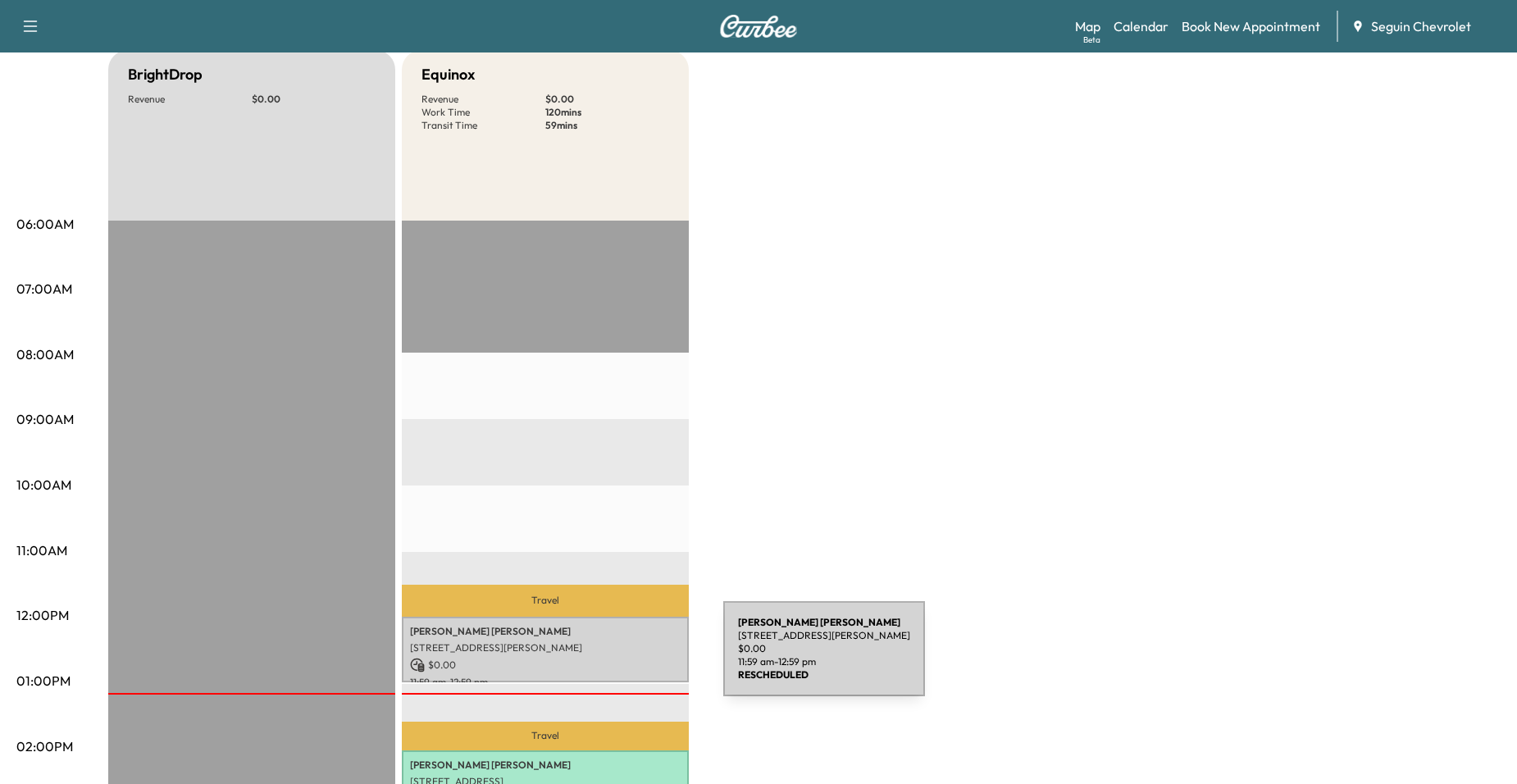
click at [559, 630] on p "Fidela Arroyo" at bounding box center [544, 631] width 270 height 13
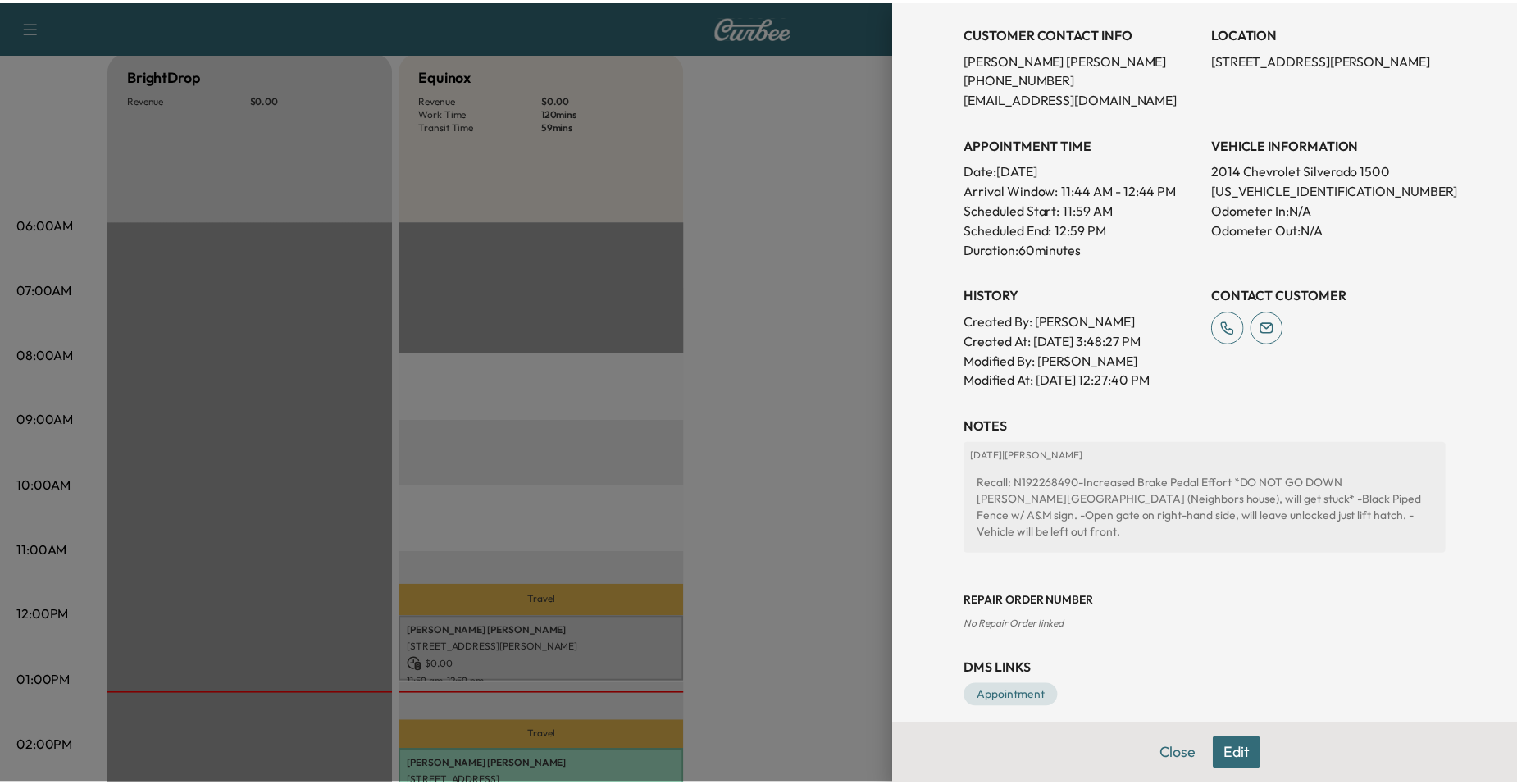
scroll to position [0, 0]
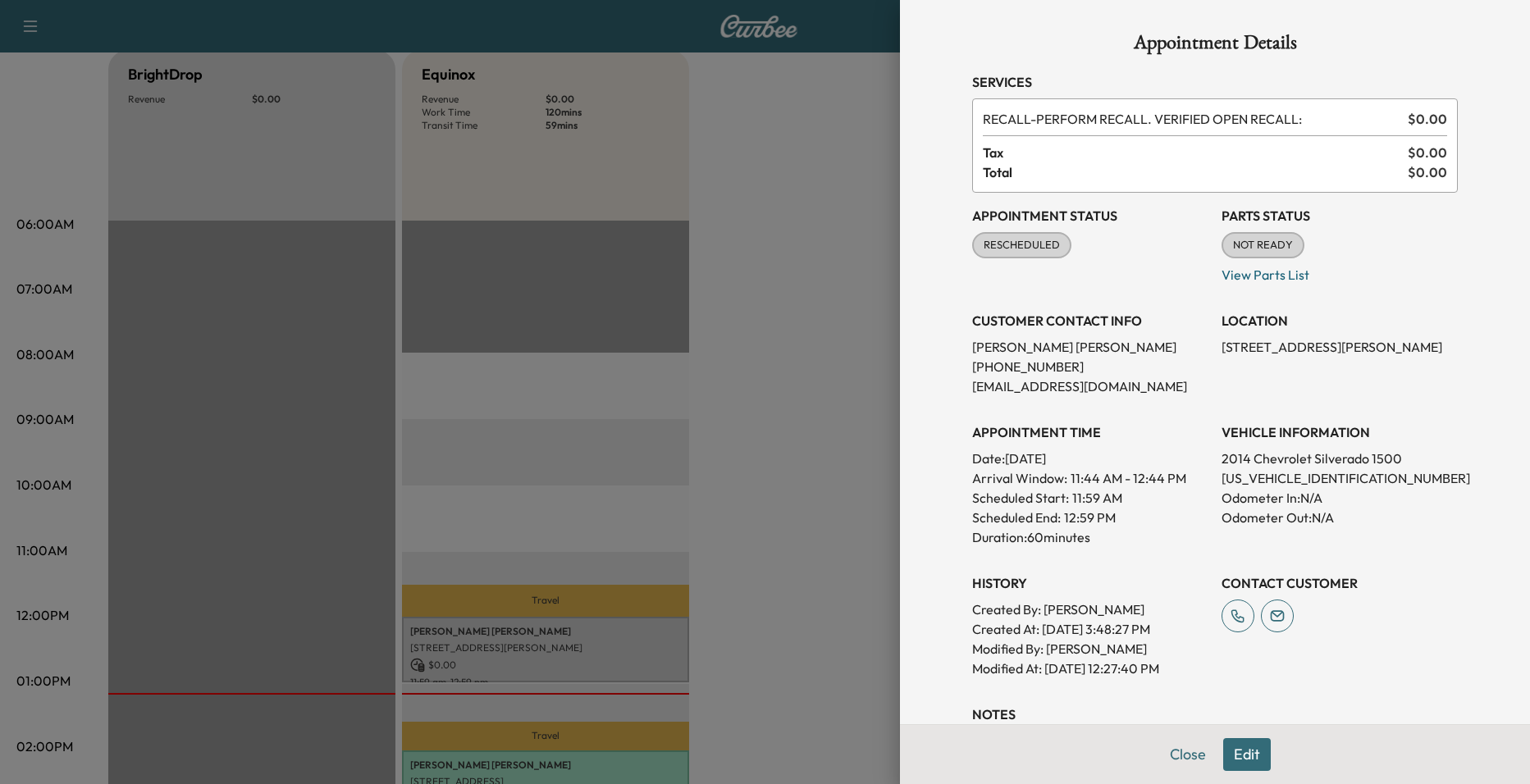
click at [1248, 765] on button "Edit" at bounding box center [1247, 754] width 47 height 32
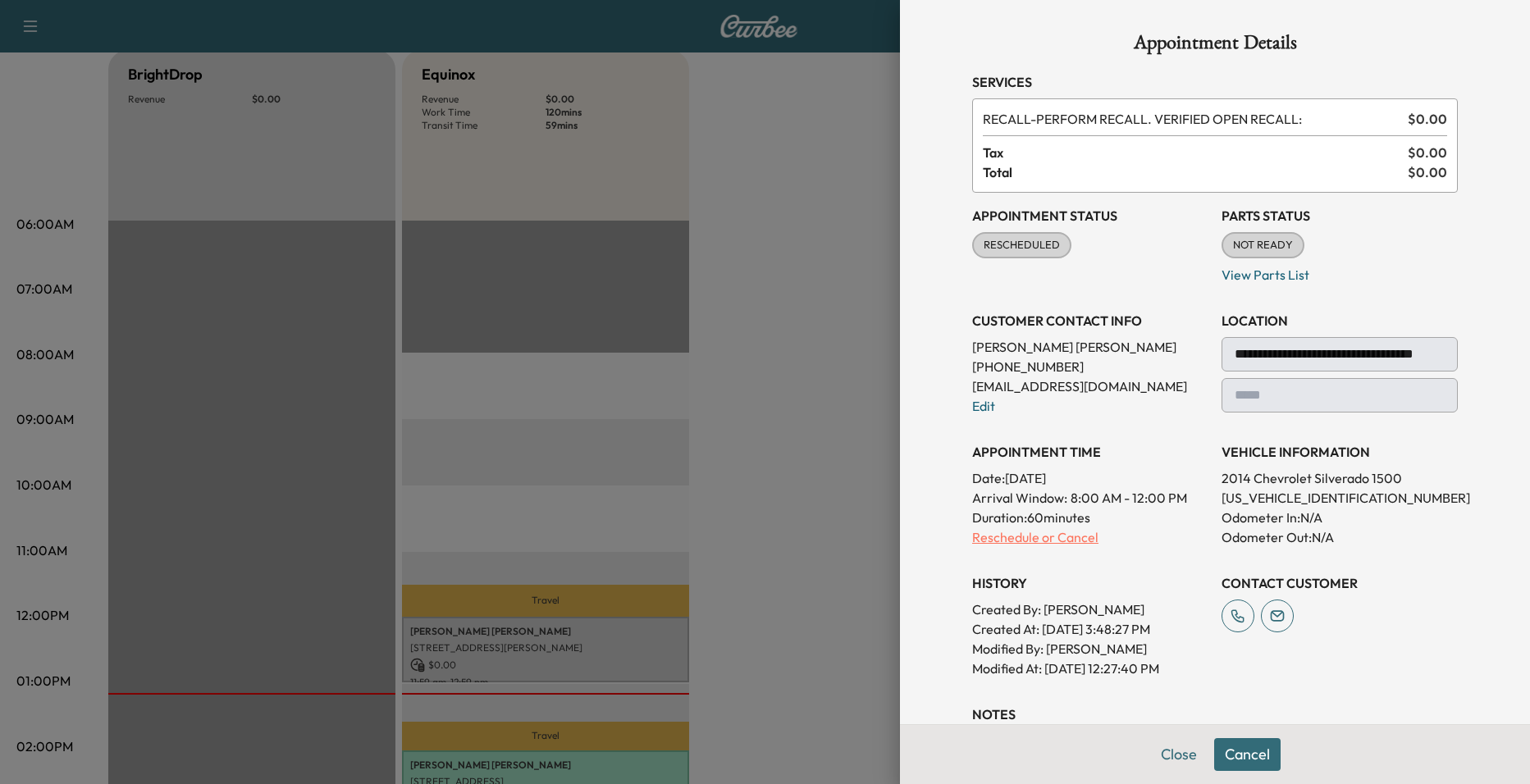
click at [1010, 543] on p "Reschedule or Cancel" at bounding box center [1090, 537] width 236 height 20
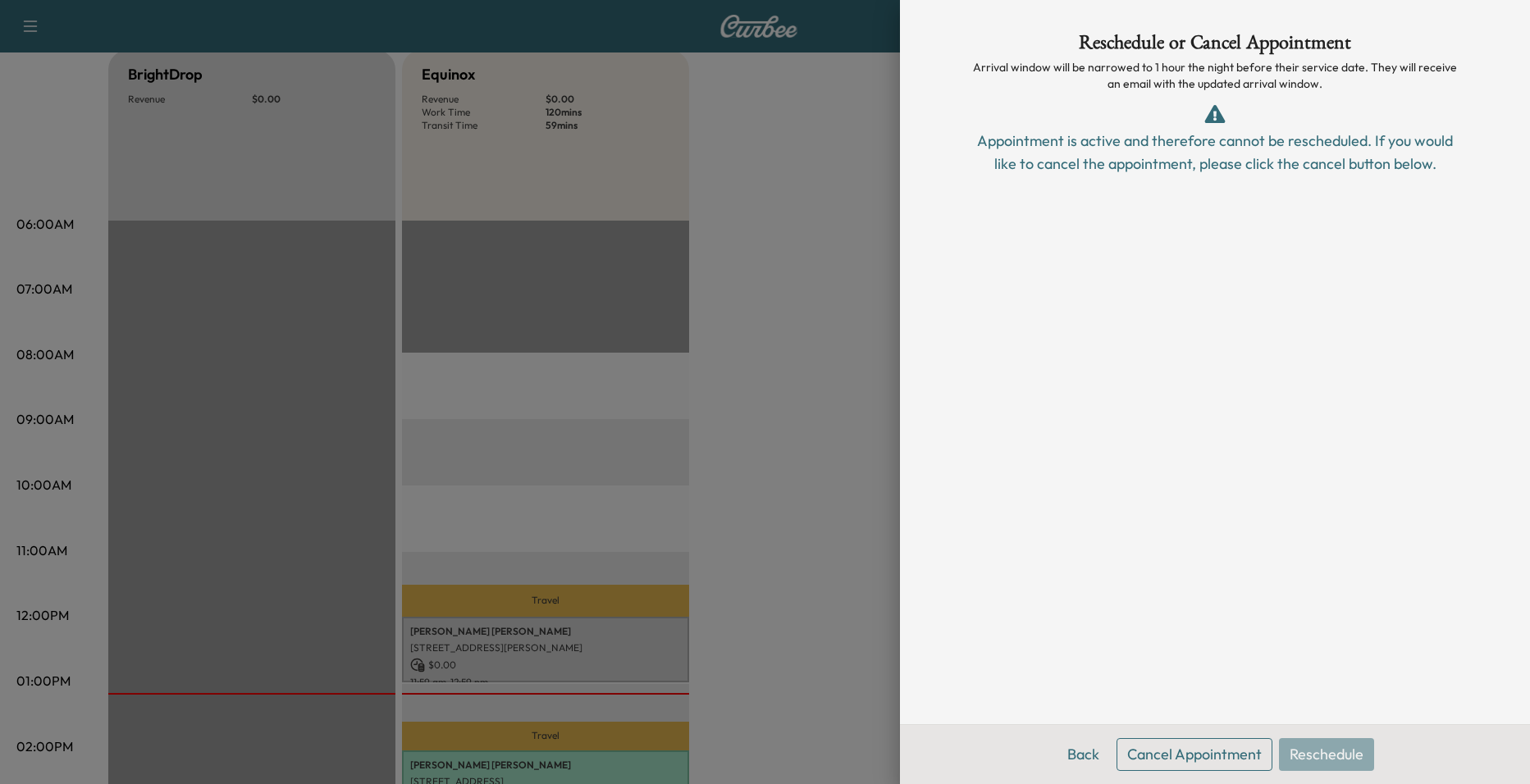
click at [857, 457] on div at bounding box center [765, 392] width 1530 height 784
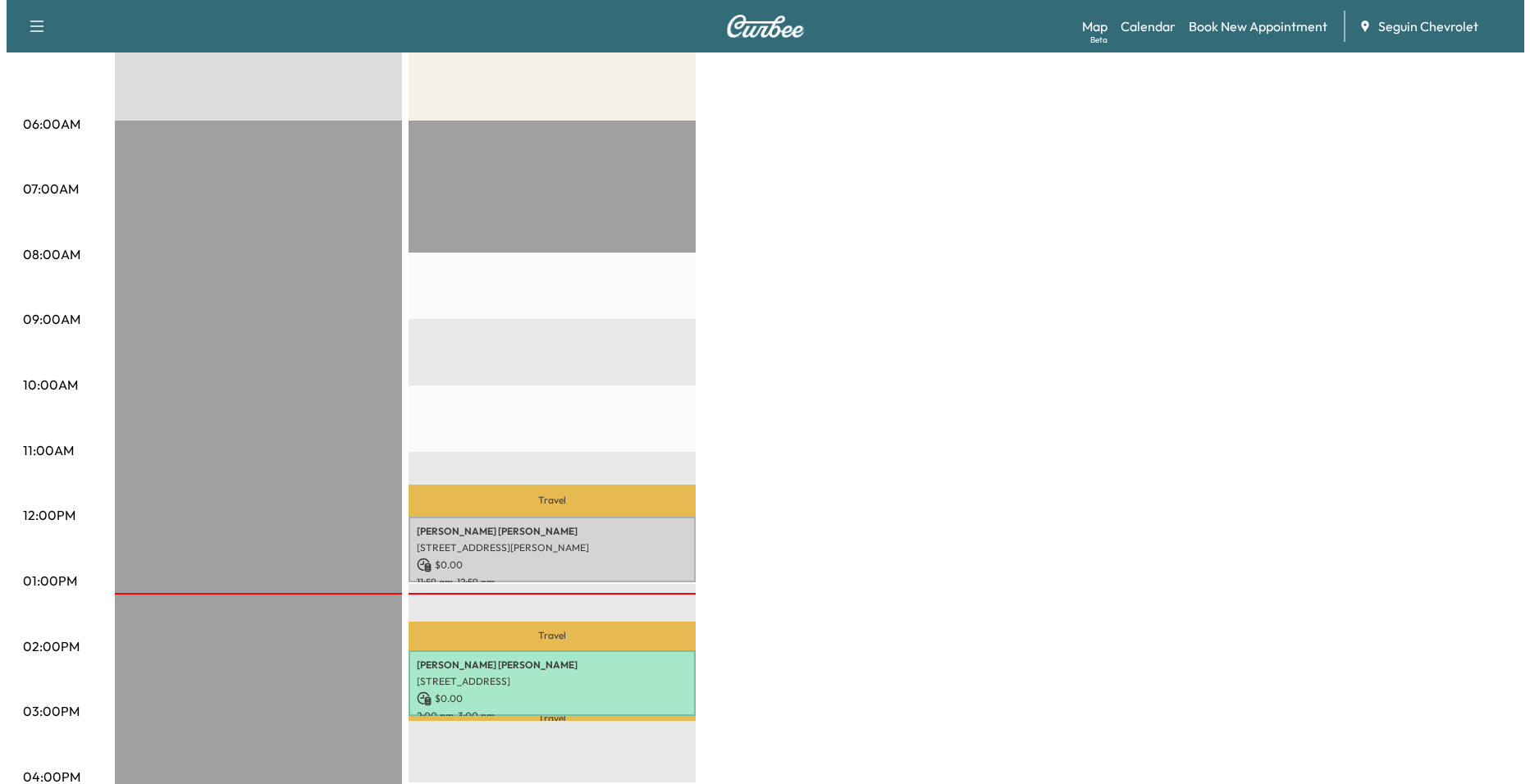
scroll to position [492, 0]
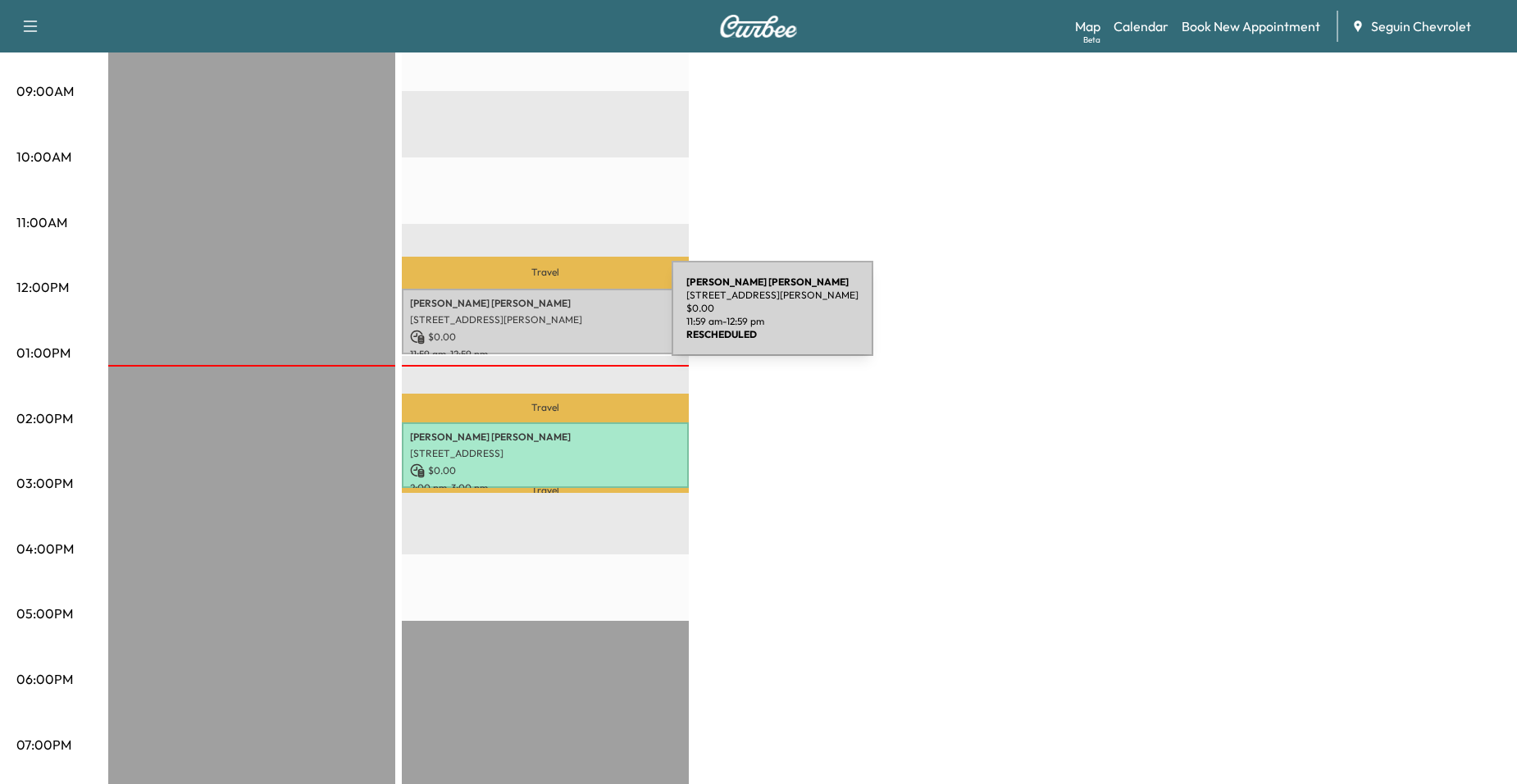
click at [548, 318] on p "[STREET_ADDRESS][PERSON_NAME]" at bounding box center [544, 319] width 270 height 13
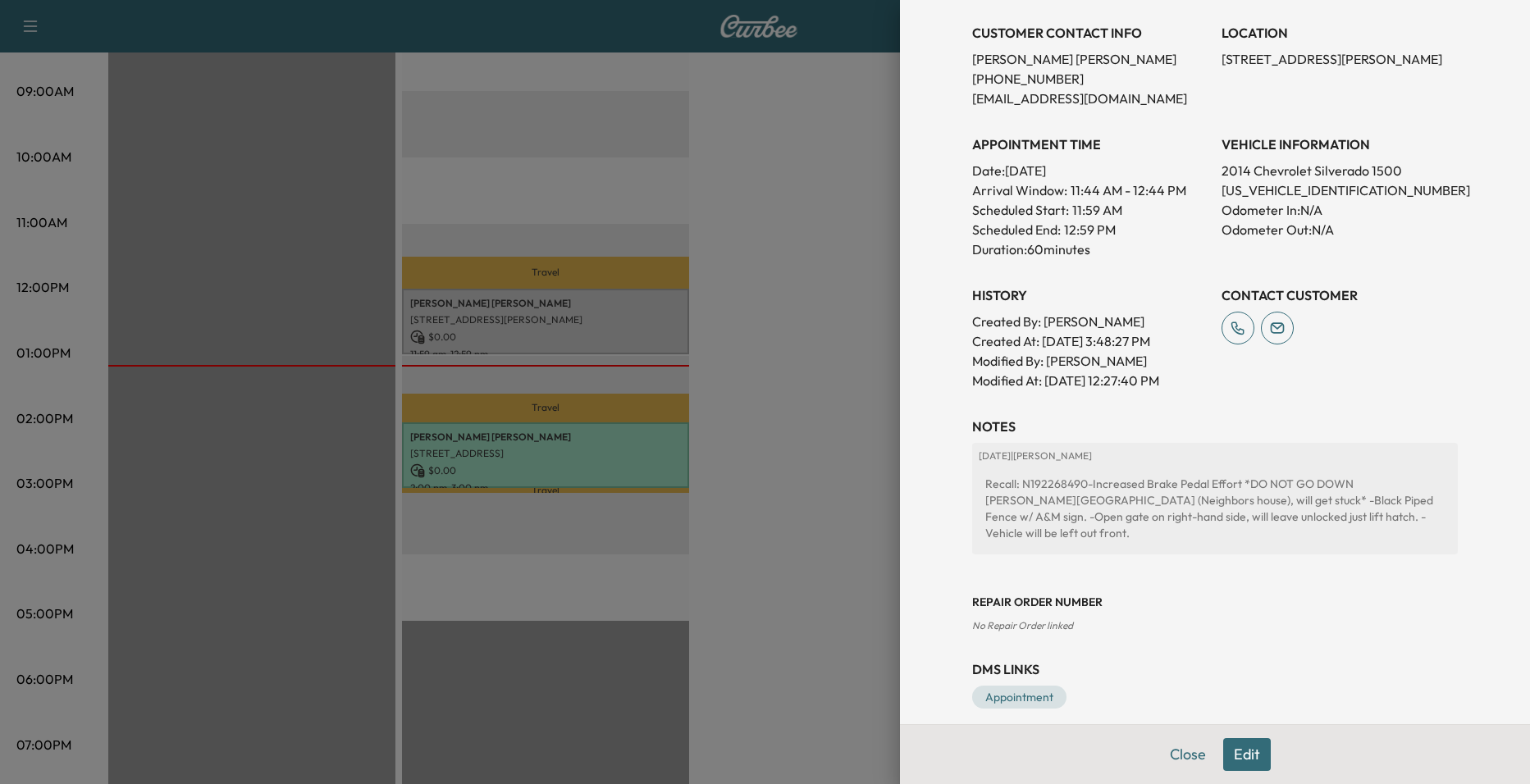
scroll to position [289, 0]
click at [1166, 484] on div "Recall: N192268490-Increased Brake Pedal Effort *DO NOT GO DOWN SANDY ROAD (Nei…" at bounding box center [1215, 508] width 473 height 79
click at [872, 502] on div at bounding box center [765, 392] width 1530 height 784
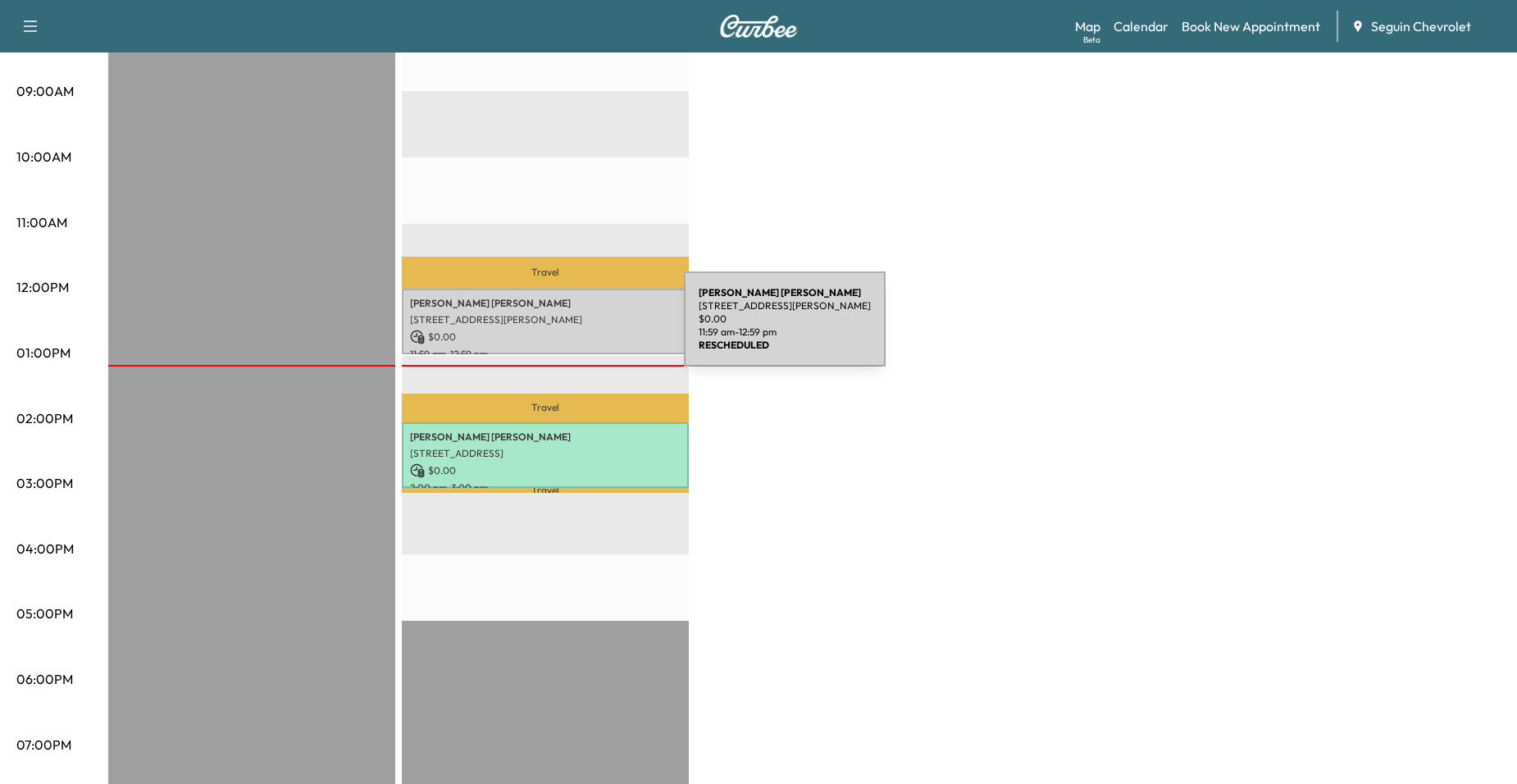
click at [561, 330] on p "$ 0.00" at bounding box center [544, 337] width 270 height 15
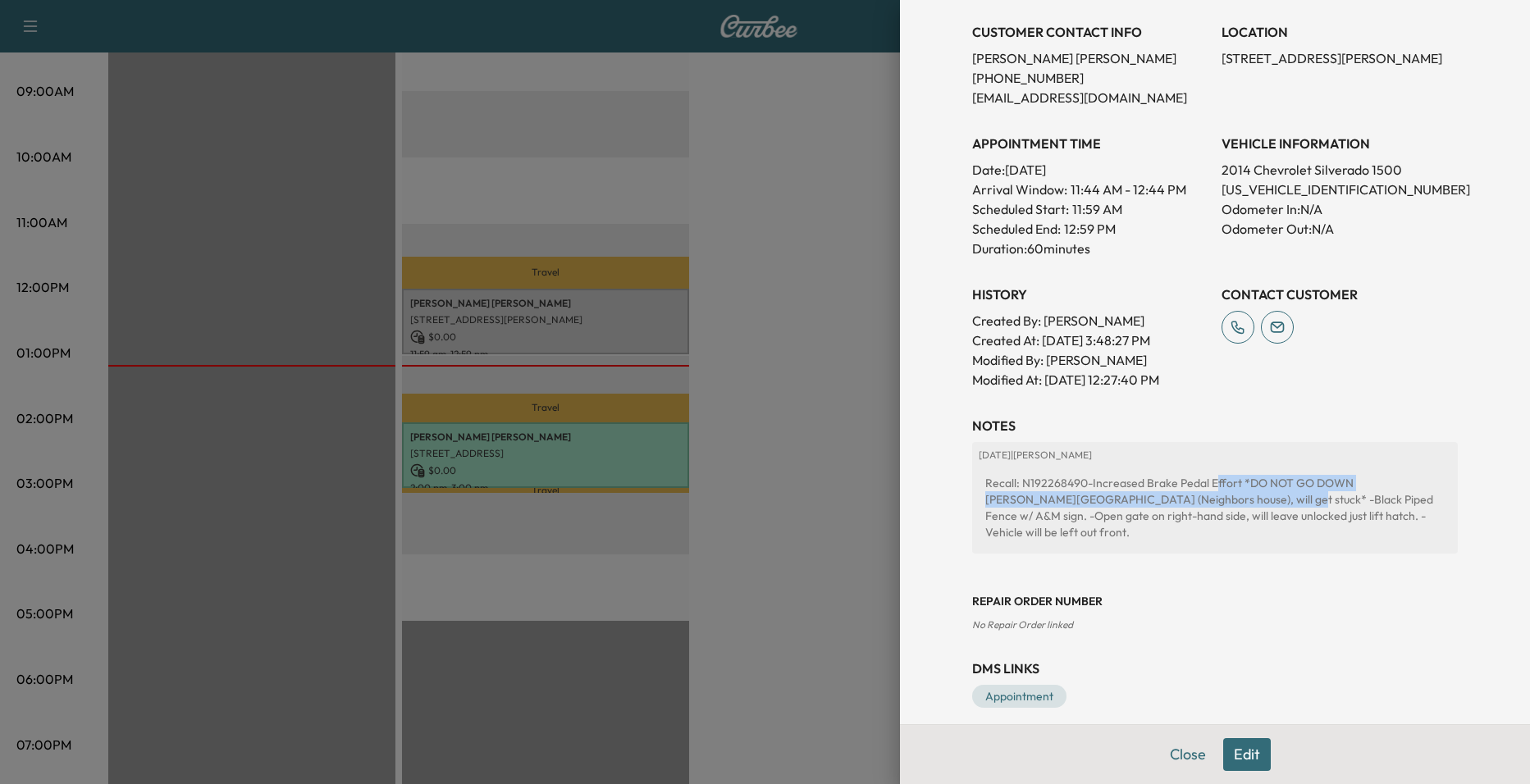
click at [1199, 494] on div "Recall: N192268490-Increased Brake Pedal Effort *DO NOT GO DOWN SANDY ROAD (Nei…" at bounding box center [1215, 508] width 473 height 79
drag, startPoint x: 1199, startPoint y: 494, endPoint x: 1077, endPoint y: 541, distance: 130.7
click at [1077, 541] on div "2025-09-11 | Elescia Esparza Recall: N192268490-Increased Brake Pedal Effort *D…" at bounding box center [1215, 504] width 485 height 125
click at [1223, 756] on button "Edit" at bounding box center [1247, 754] width 47 height 32
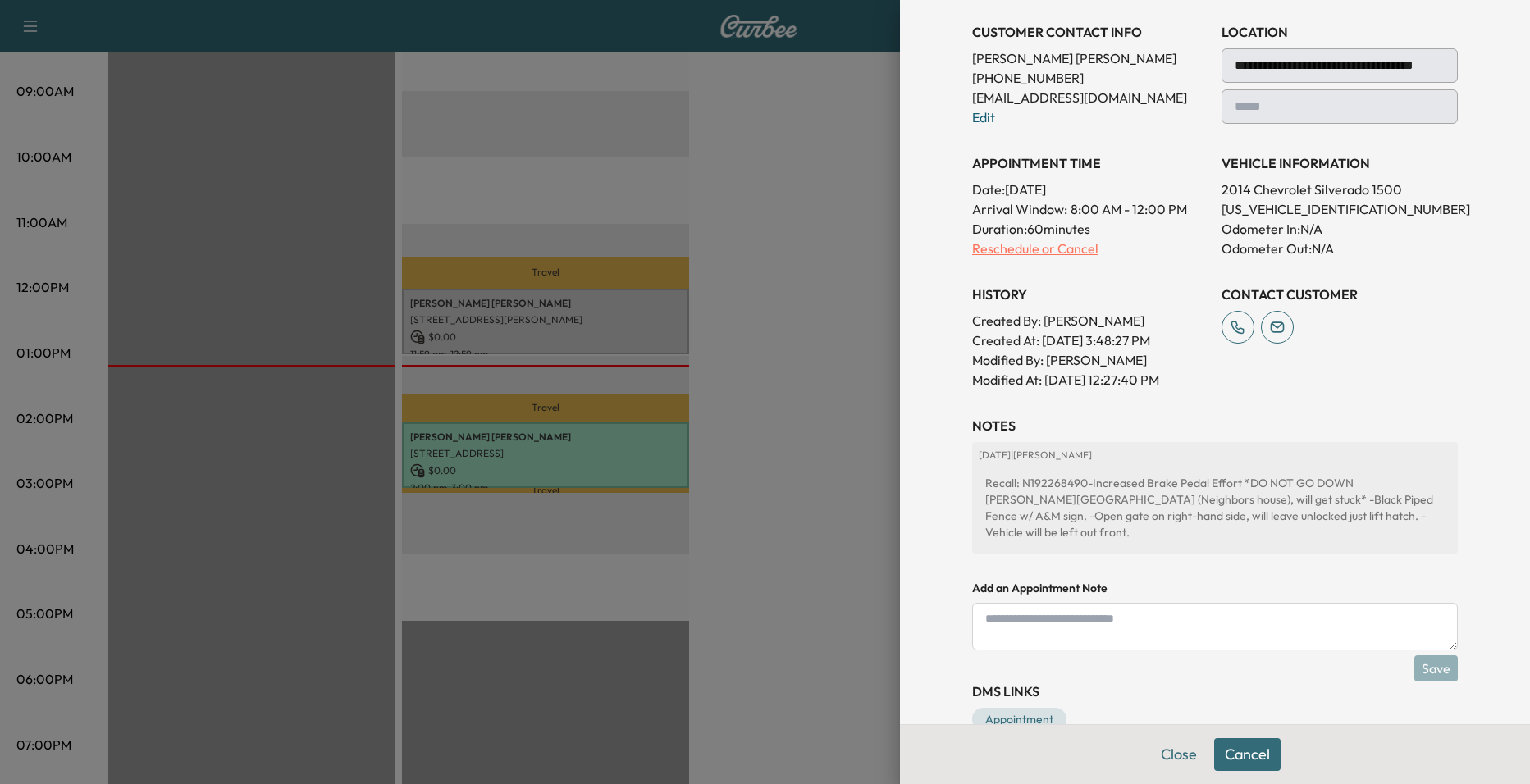
click at [1004, 252] on p "Reschedule or Cancel" at bounding box center [1090, 249] width 236 height 20
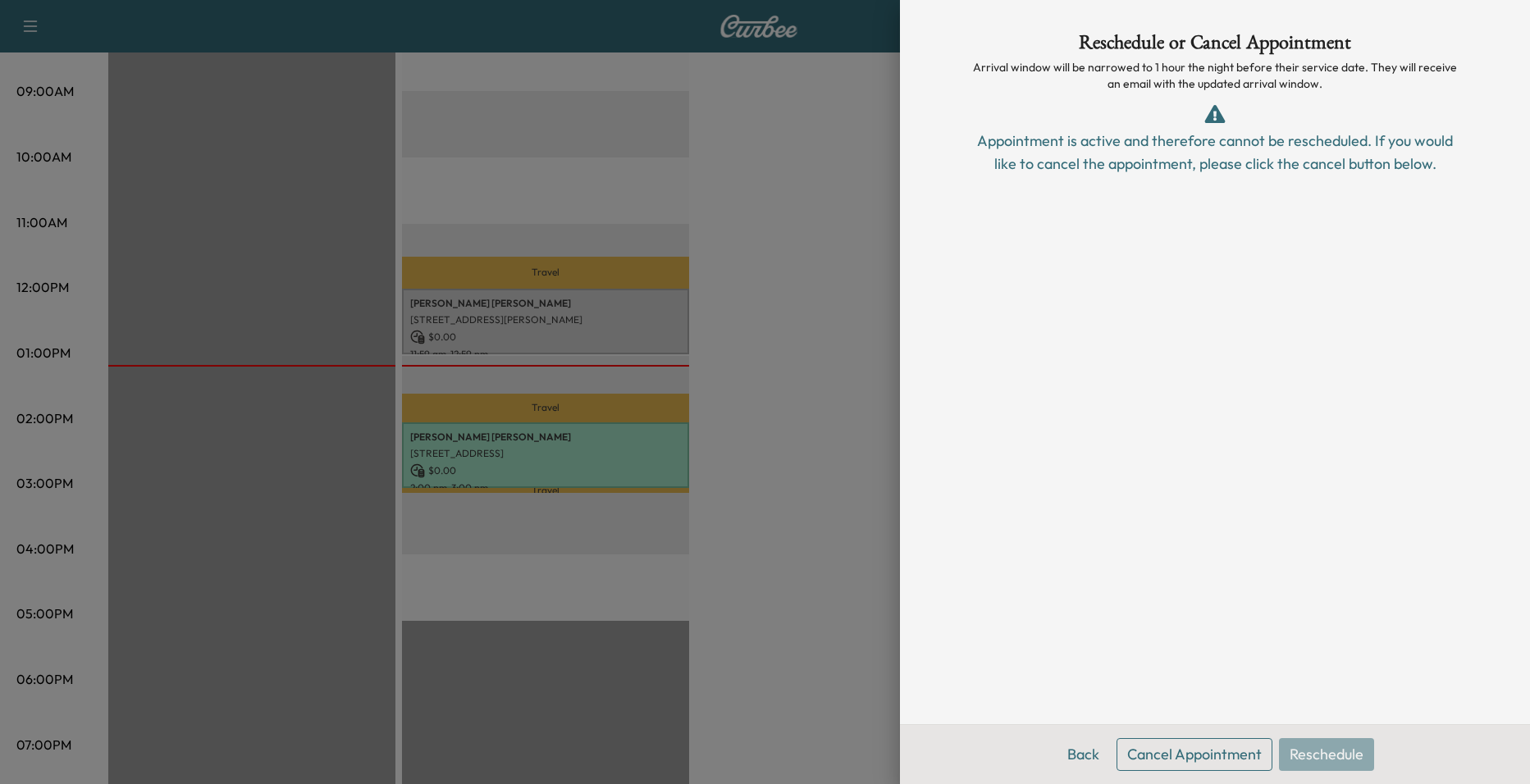
click at [1200, 166] on div "Appointment is active and therefore cannot be rescheduled. If you would like to…" at bounding box center [1215, 152] width 485 height 46
click at [1209, 120] on icon at bounding box center [1215, 114] width 21 height 18
click at [847, 398] on div at bounding box center [765, 392] width 1530 height 784
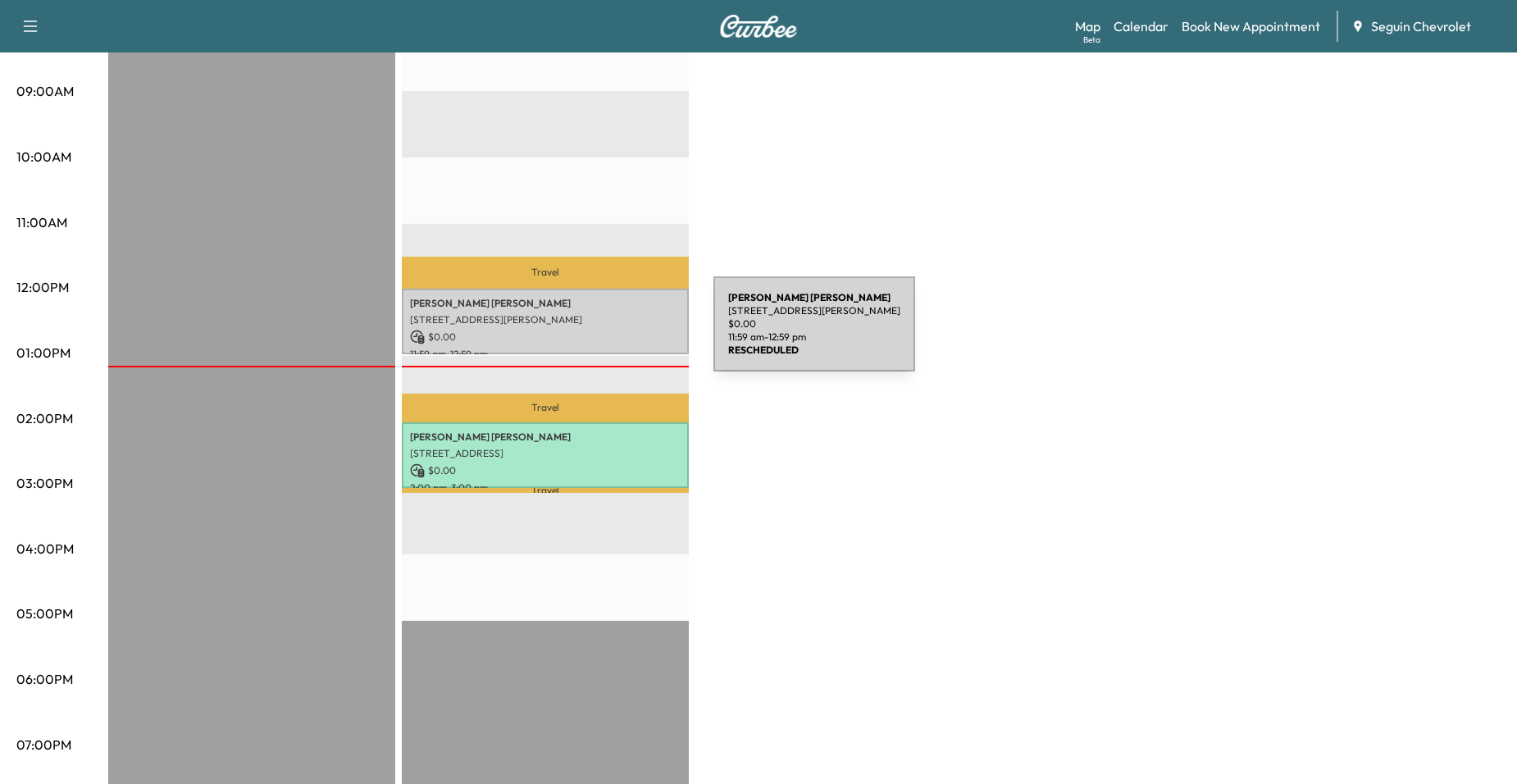
click at [584, 324] on div "Fidela Arroyo 218 HICKORY DR, SEGUIN, TX 78155, US $ 0.00 11:59 am - 12:59 pm" at bounding box center [545, 322] width 287 height 67
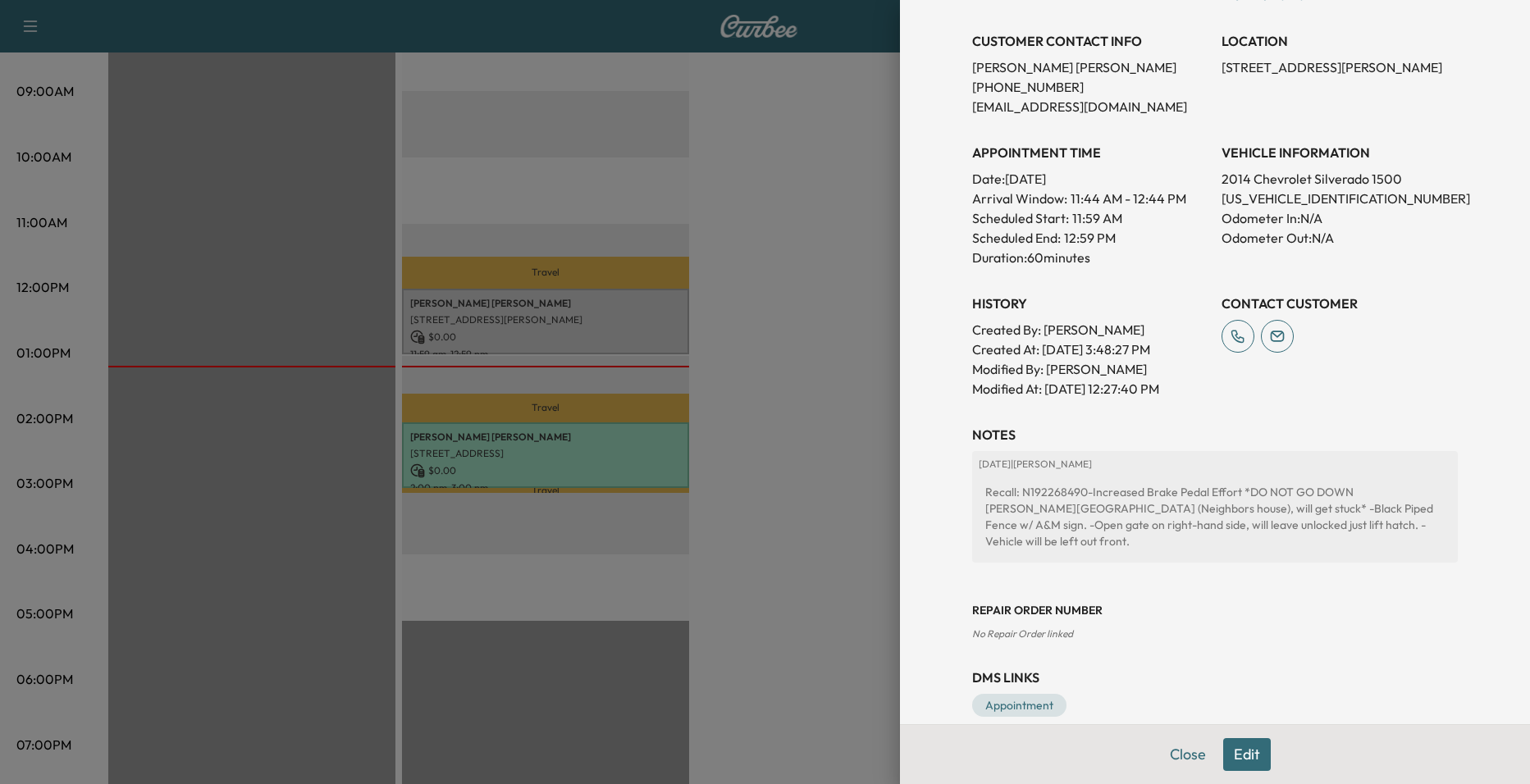
scroll to position [289, 0]
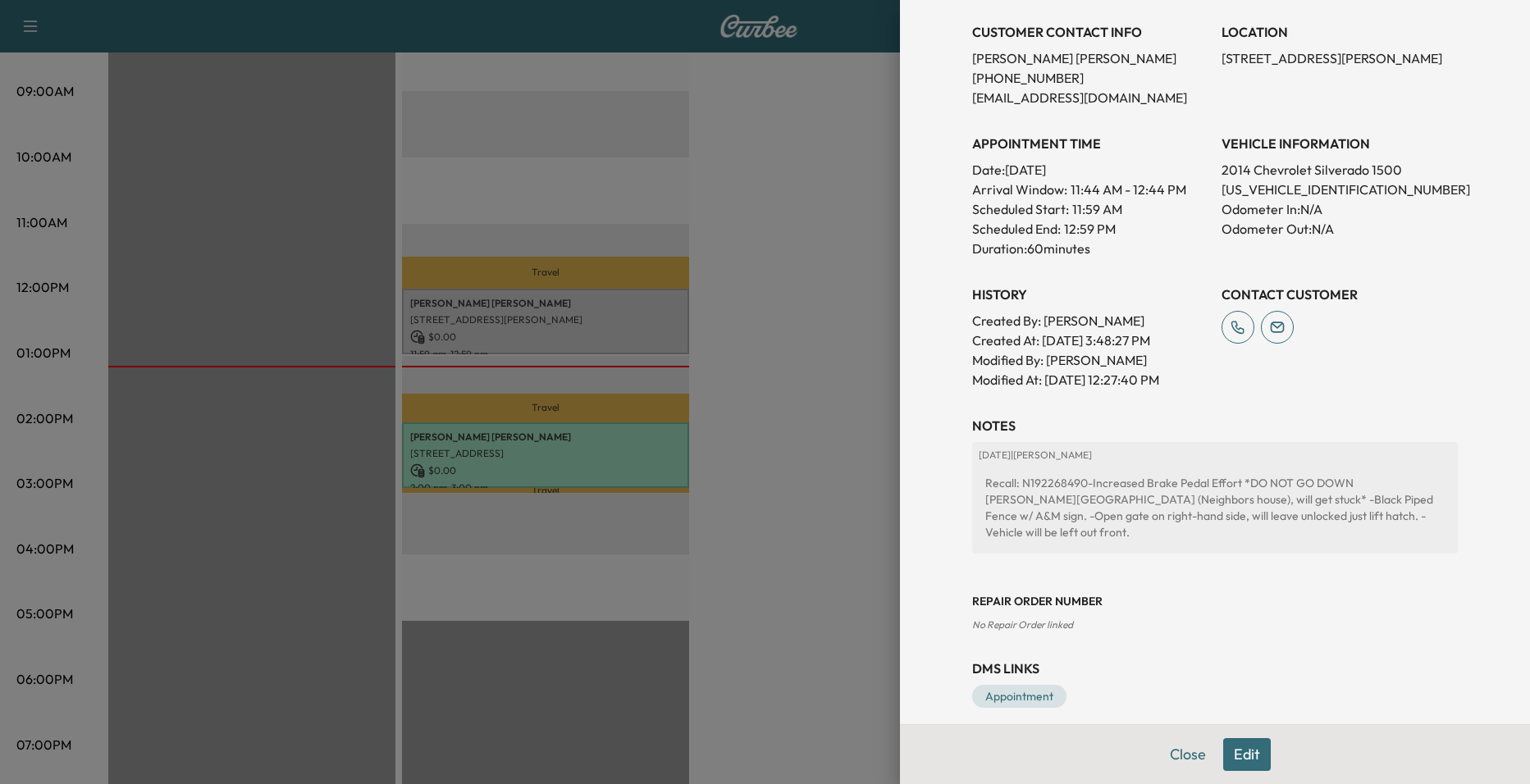
click at [1260, 742] on div "Close Edit" at bounding box center [1215, 754] width 630 height 60
click at [1239, 747] on button "Edit" at bounding box center [1247, 754] width 47 height 32
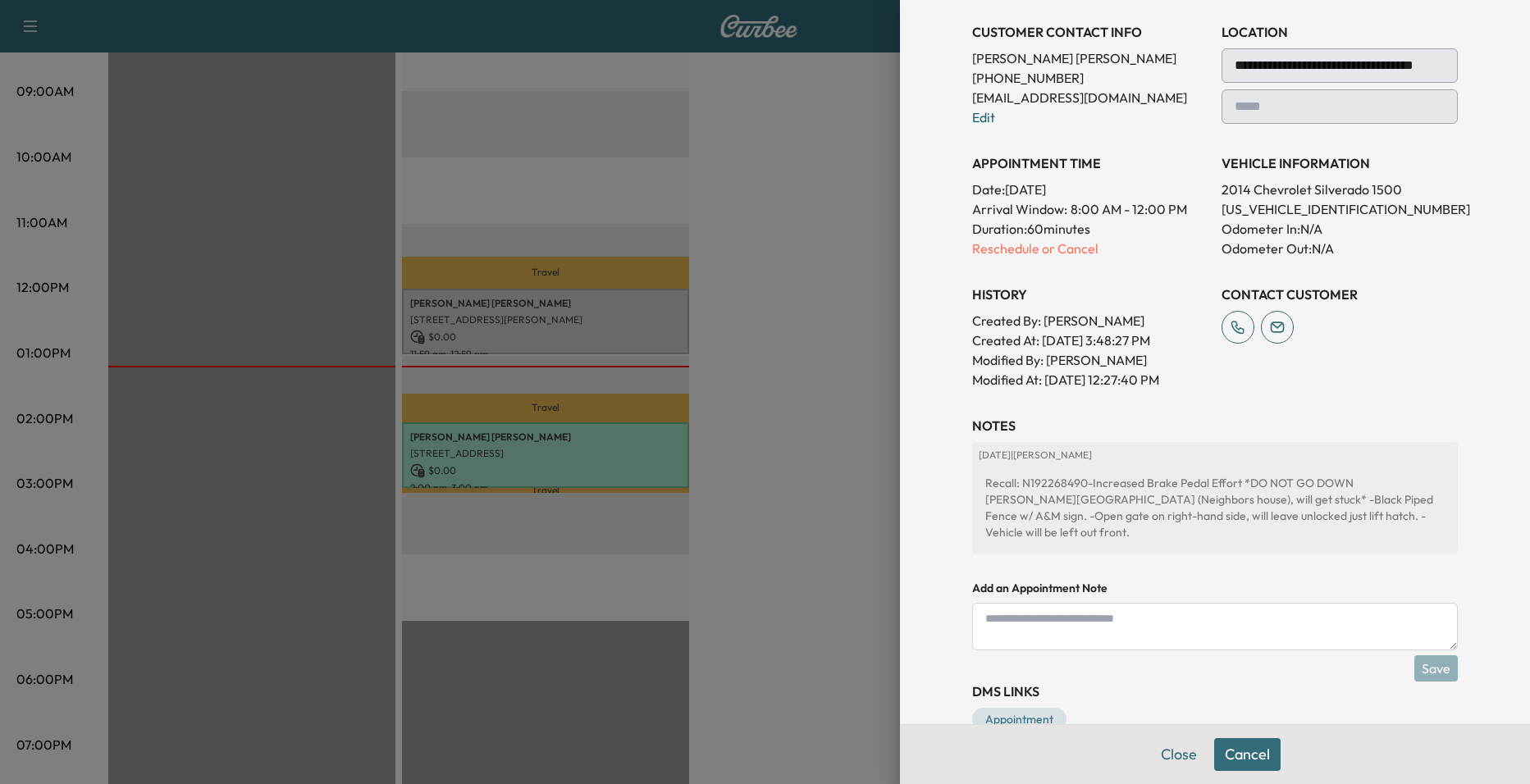
click at [1045, 251] on p "Reschedule or Cancel" at bounding box center [1090, 249] width 236 height 20
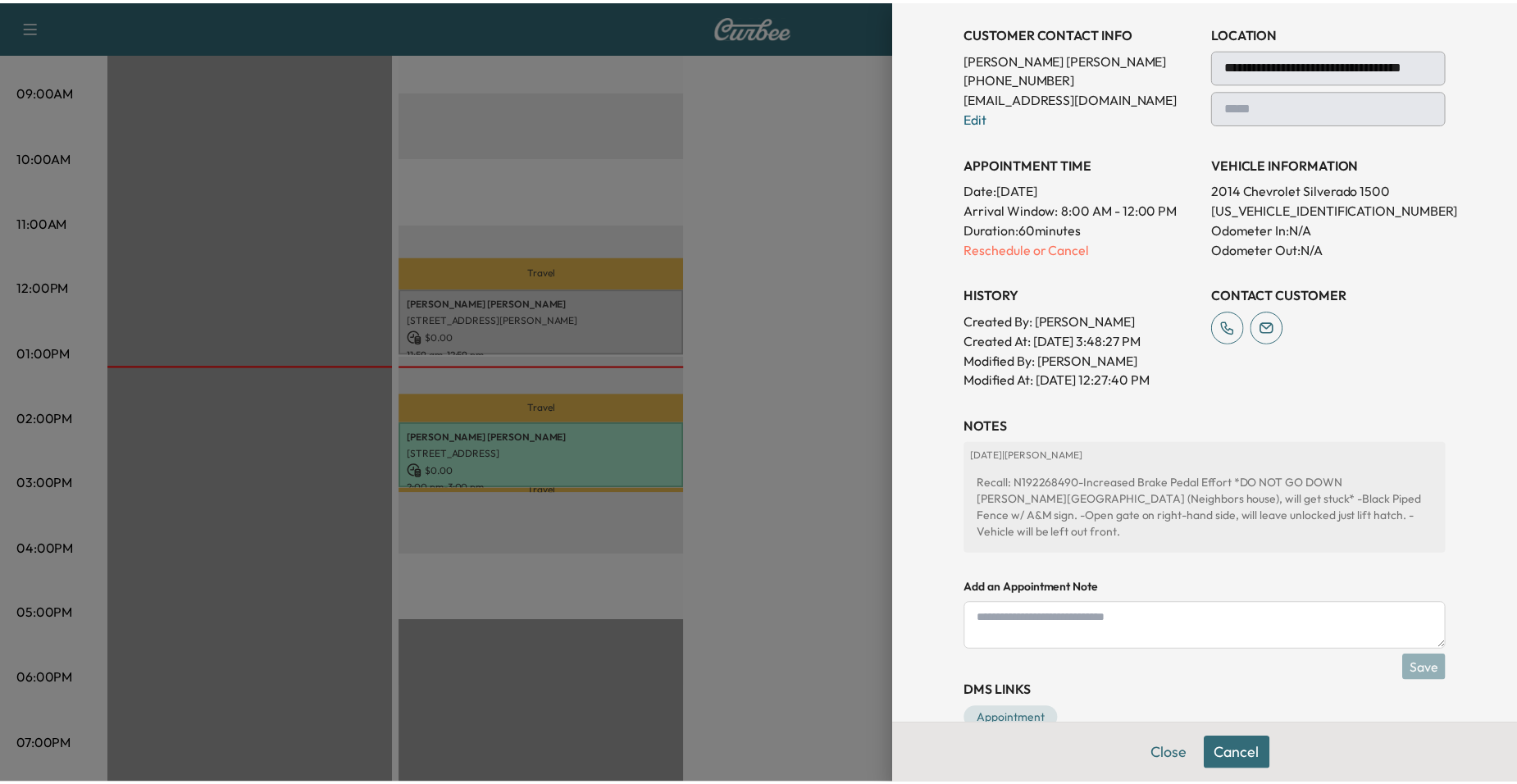
scroll to position [0, 0]
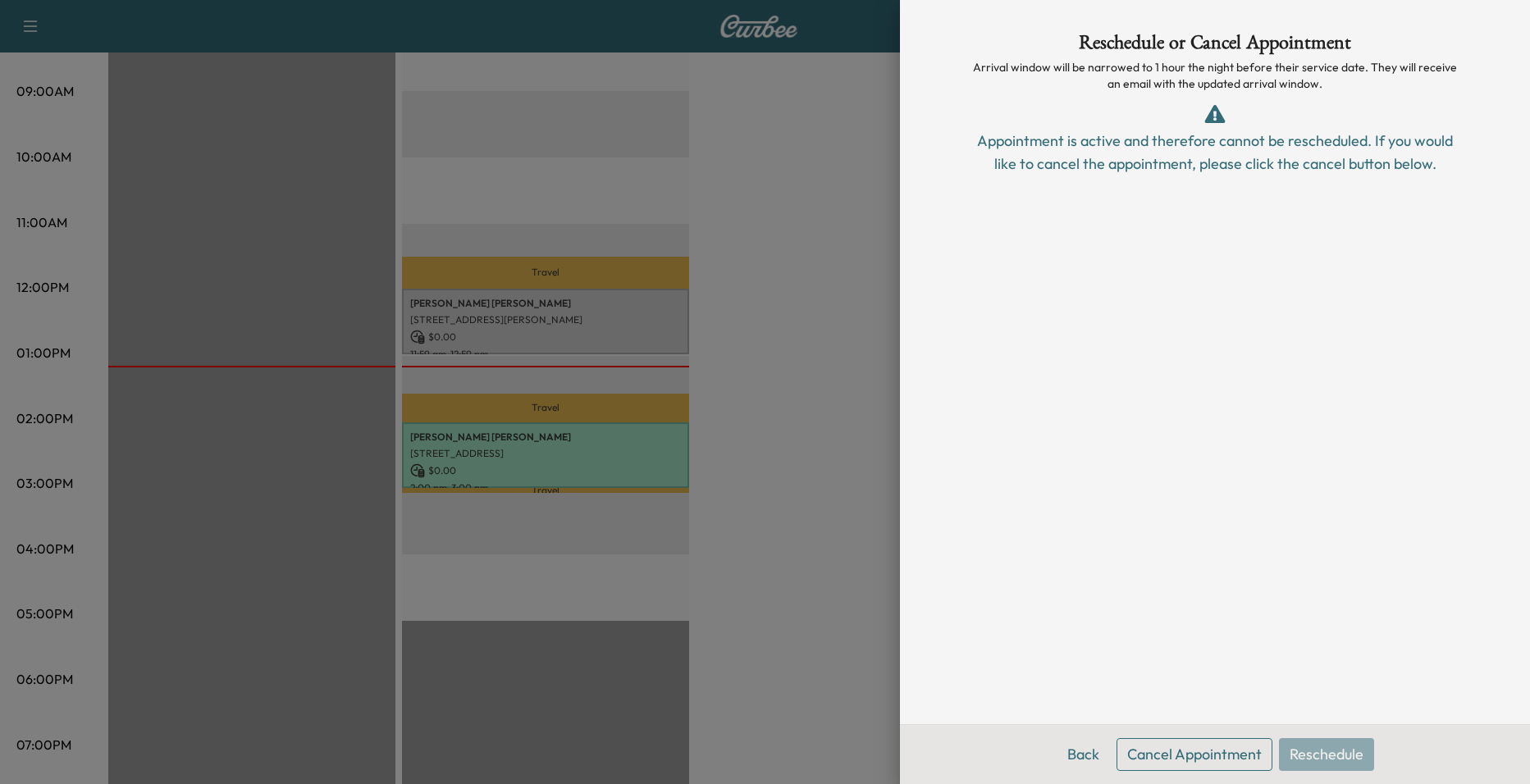
click at [1324, 757] on div "Back Cancel Appointment Reschedule" at bounding box center [1215, 754] width 630 height 60
click at [1090, 759] on button "Back" at bounding box center [1083, 754] width 53 height 32
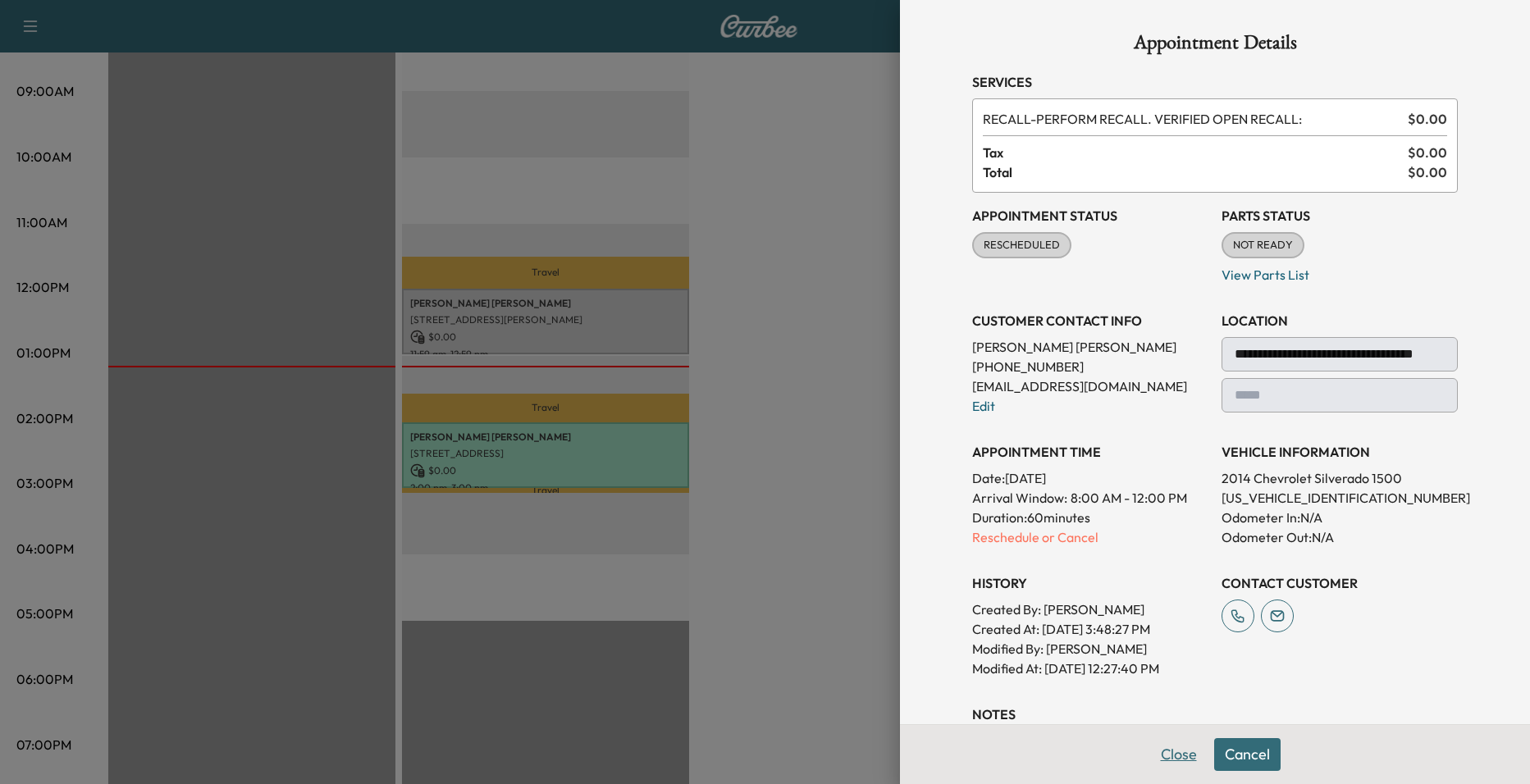
click at [1159, 761] on button "Close" at bounding box center [1178, 754] width 57 height 32
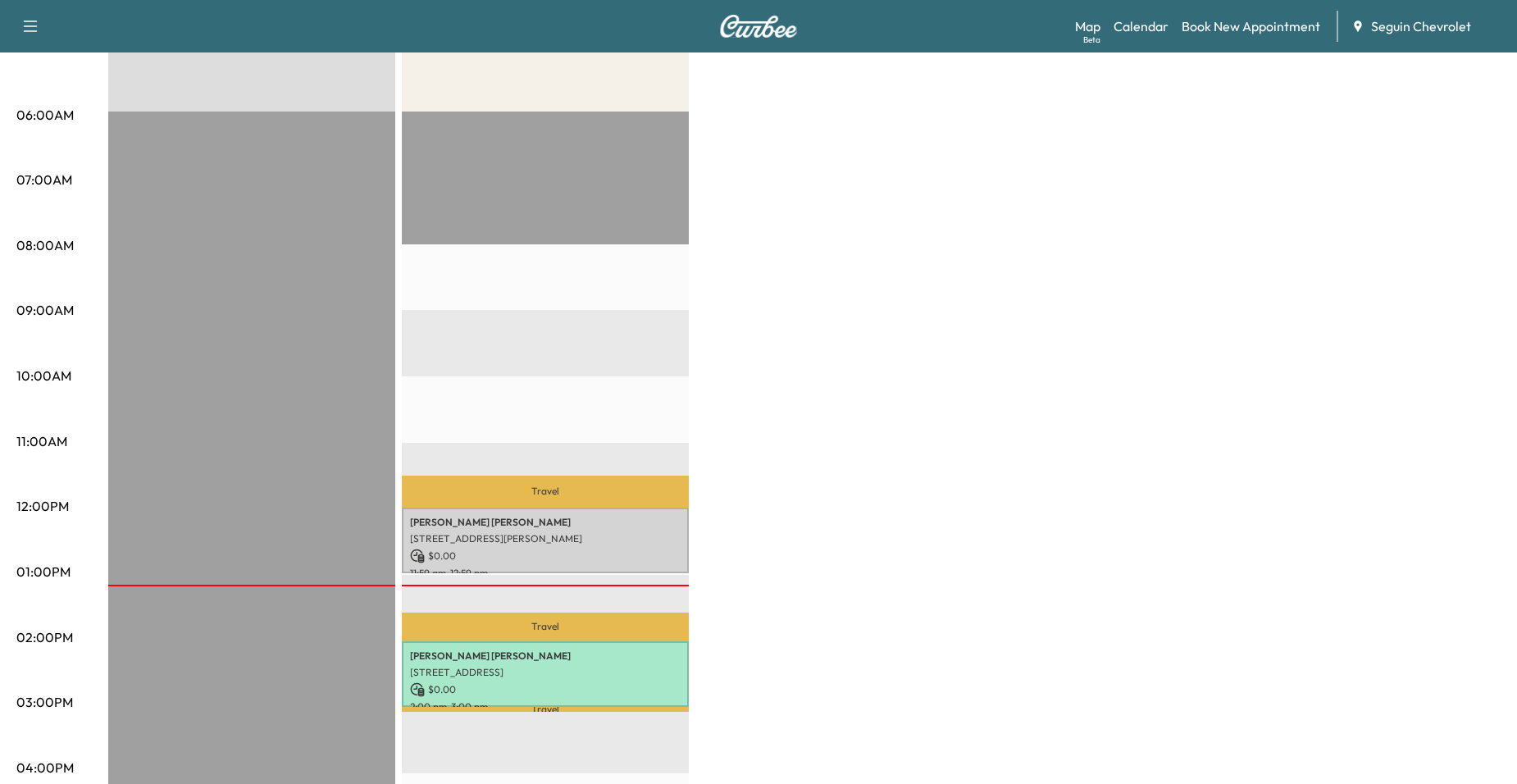
scroll to position [82, 0]
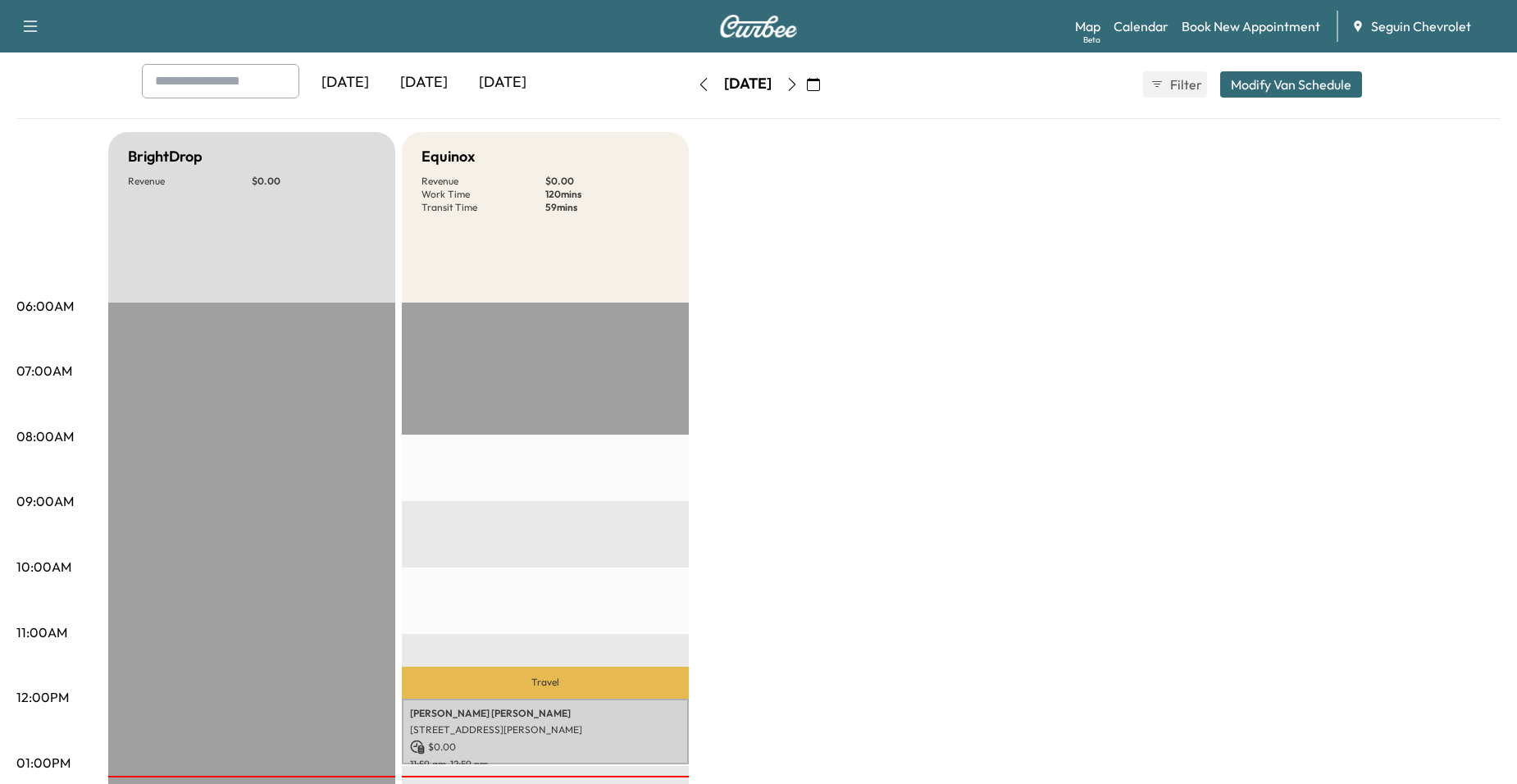
click at [807, 91] on button "button" at bounding box center [792, 84] width 28 height 27
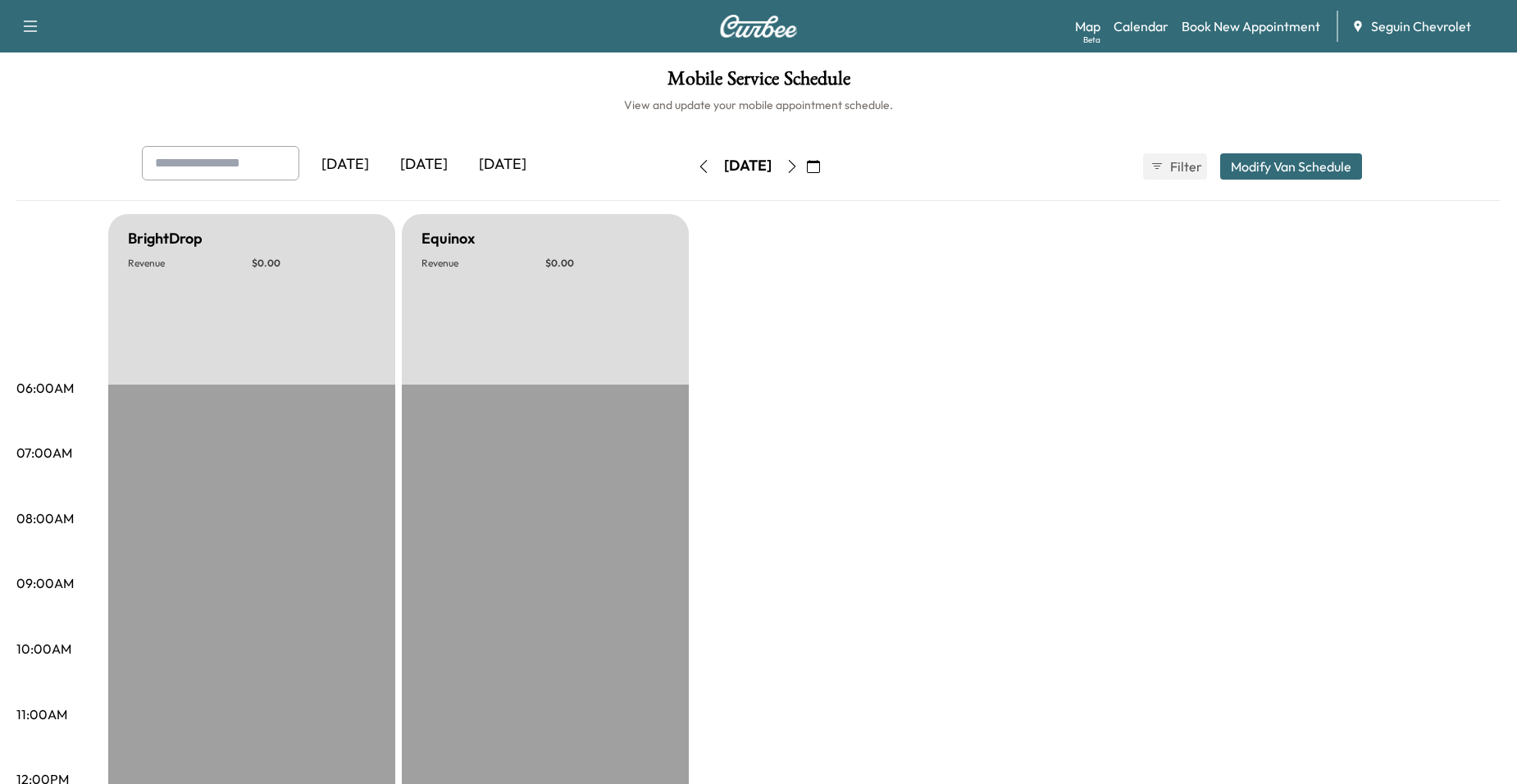
click at [807, 153] on button "button" at bounding box center [792, 166] width 28 height 27
click at [827, 181] on div "Sunday, September 14 September 2025 S M T W T F S 31 1 2 3 4 5 6 7 8 9 10 11 12…" at bounding box center [758, 166] width 138 height 52
click at [807, 161] on button "button" at bounding box center [792, 166] width 28 height 27
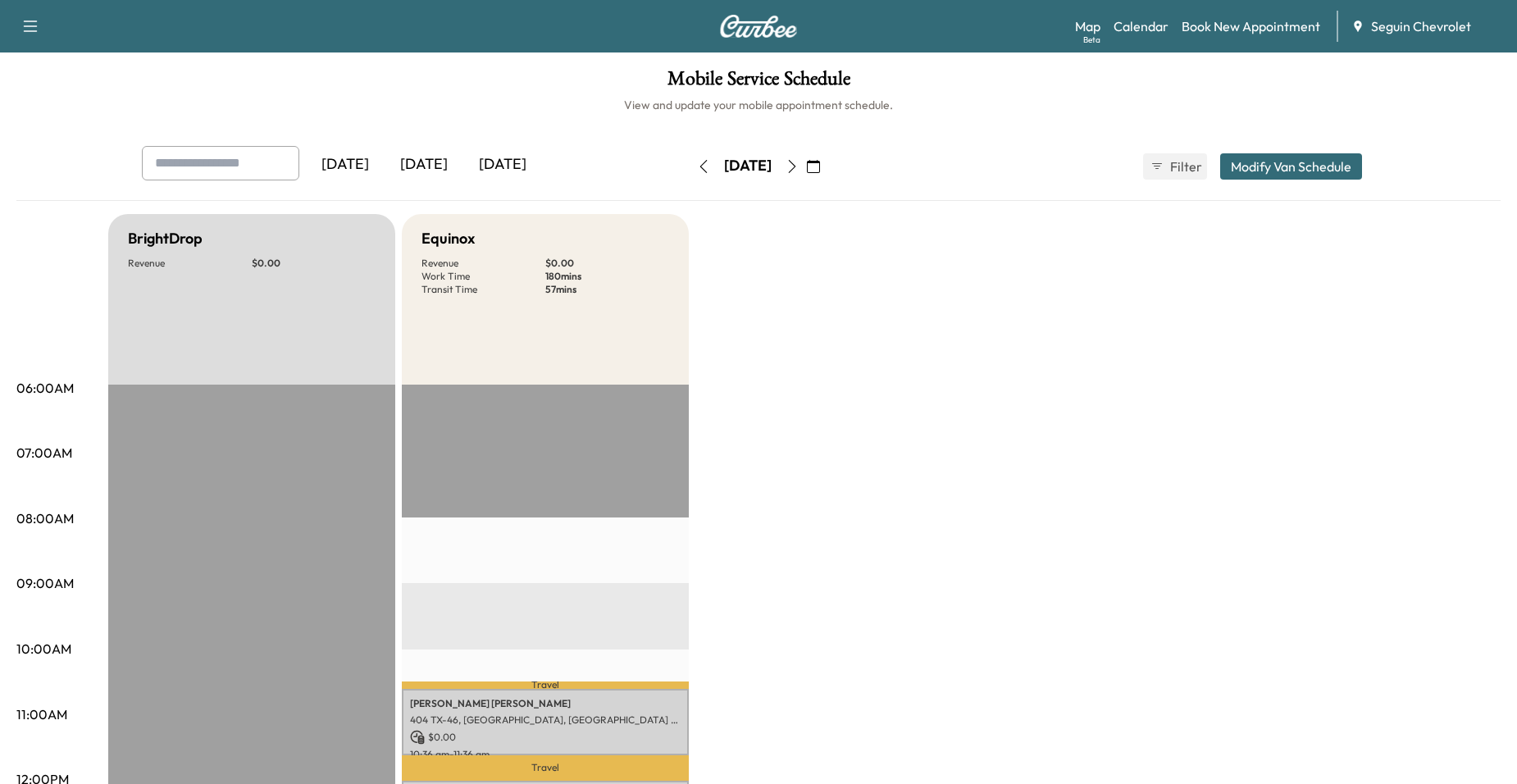
click at [799, 170] on icon "button" at bounding box center [792, 166] width 13 height 13
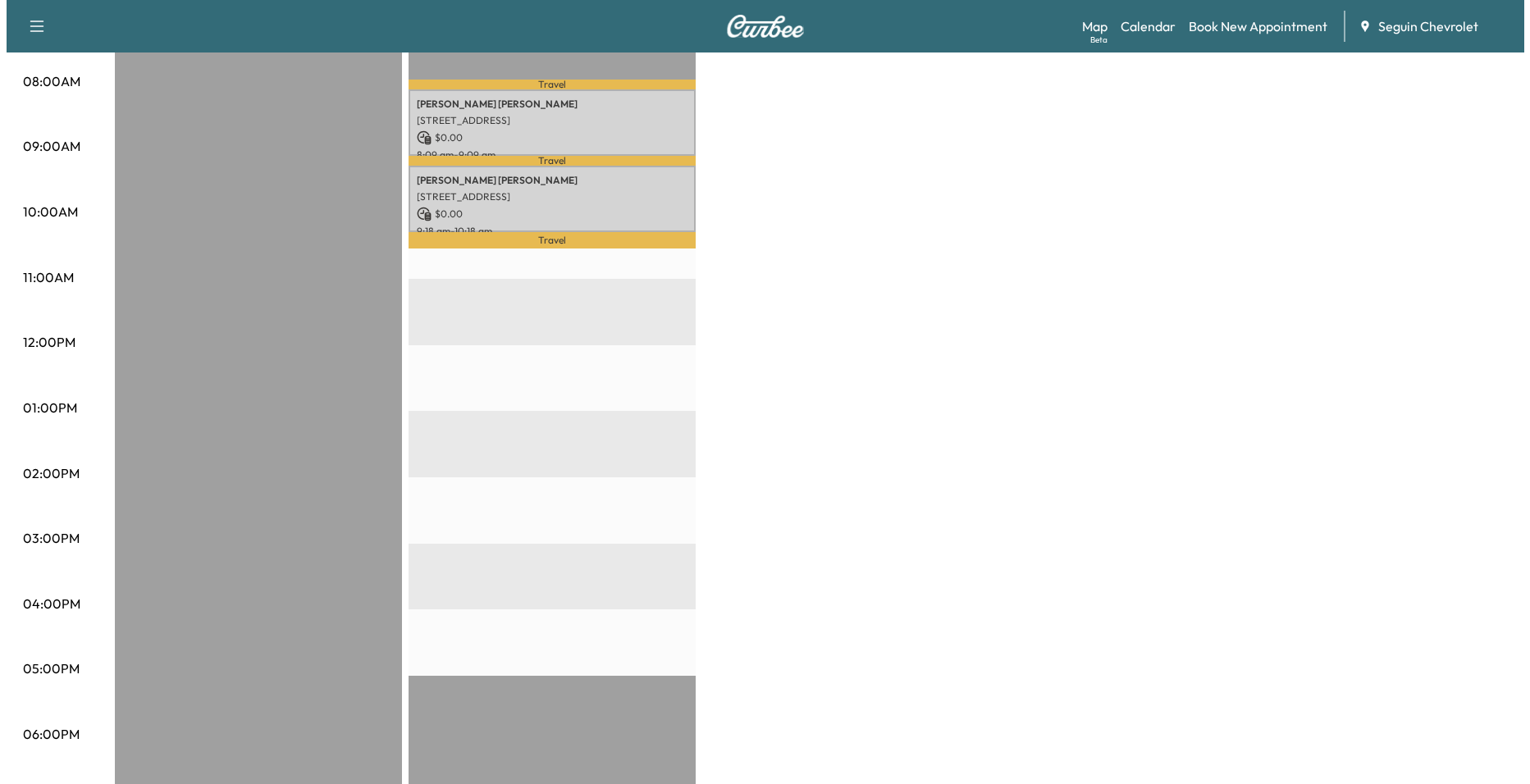
scroll to position [328, 0]
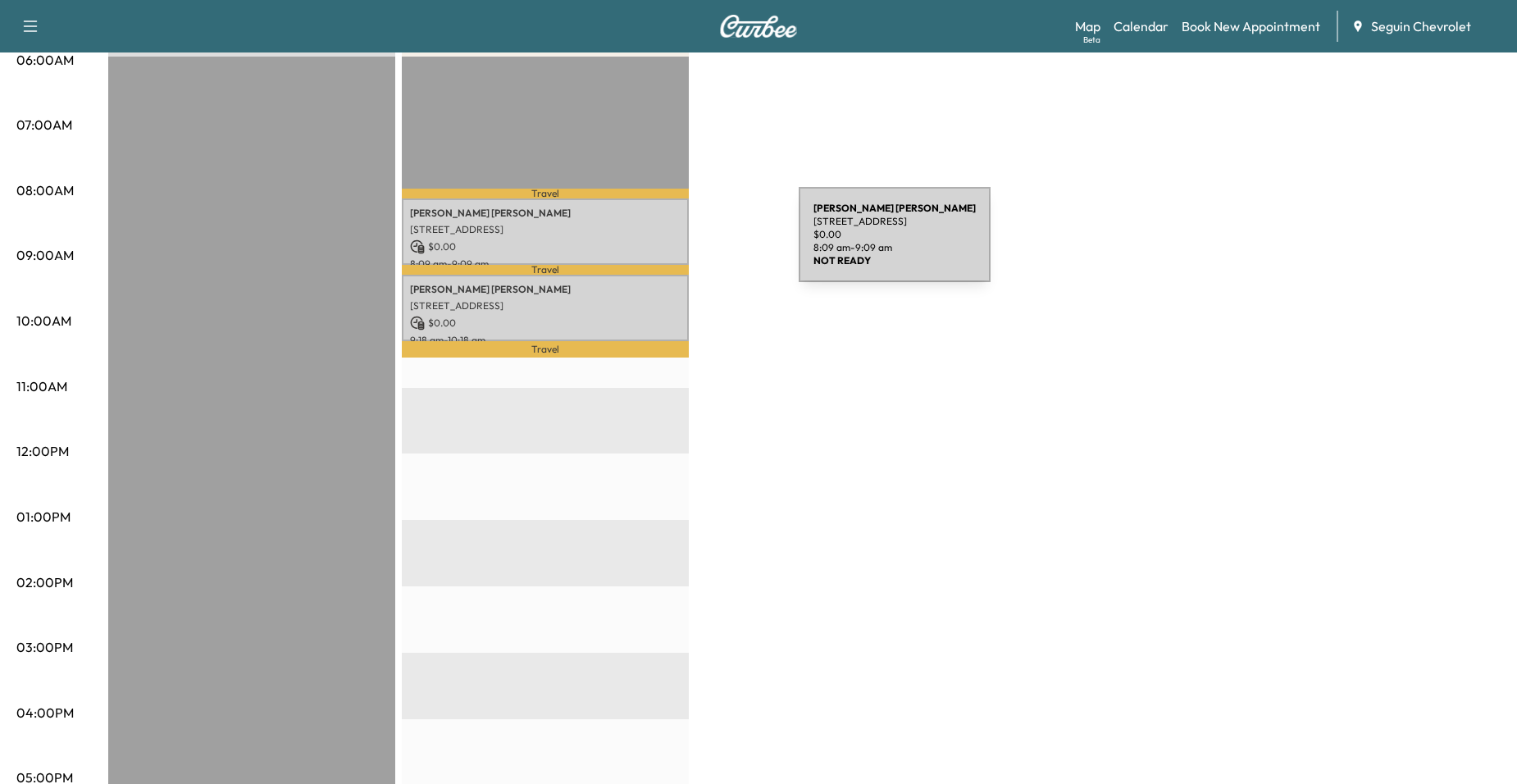
click at [676, 241] on p "$ 0.00" at bounding box center [544, 247] width 270 height 15
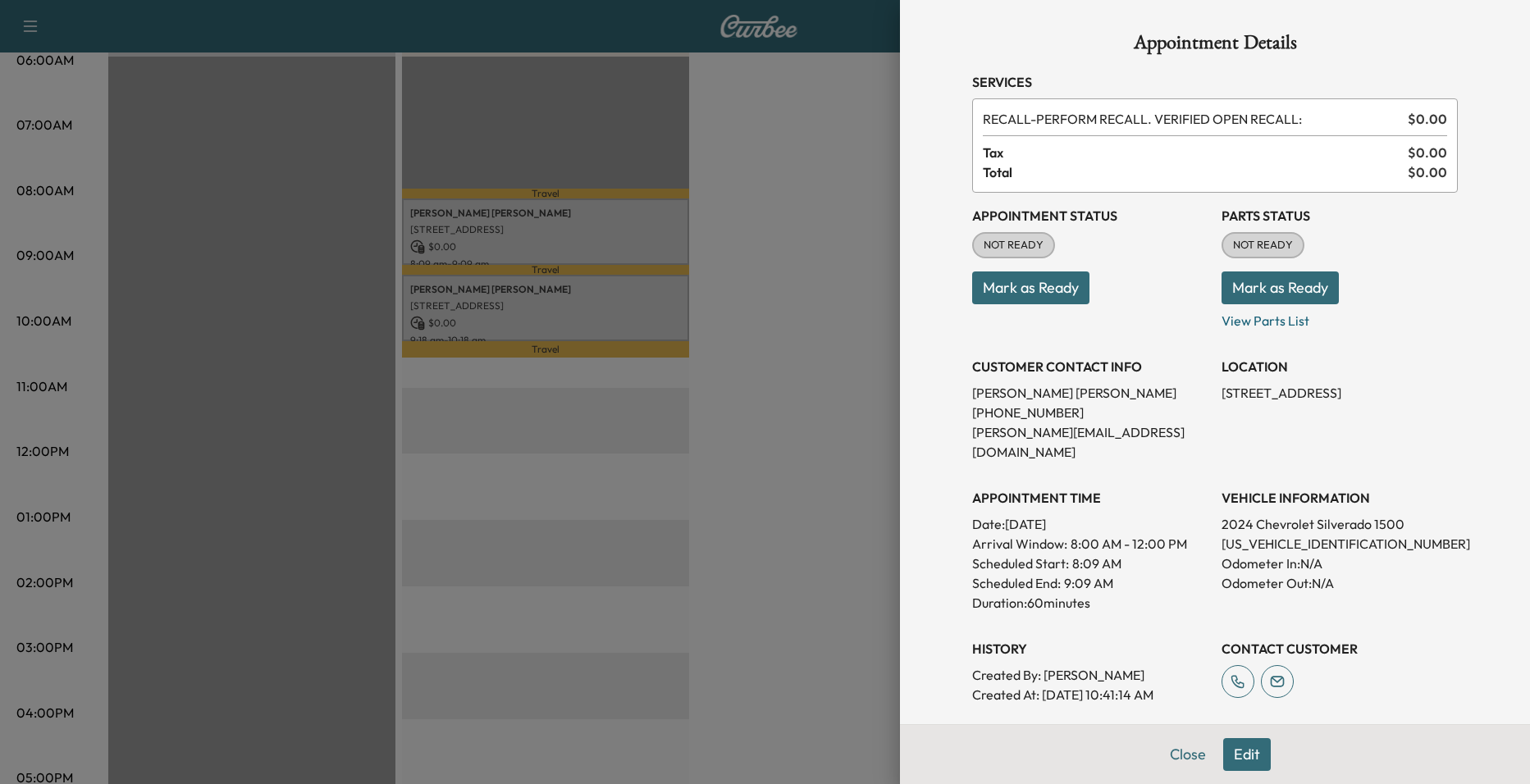
click at [712, 289] on div at bounding box center [765, 392] width 1530 height 784
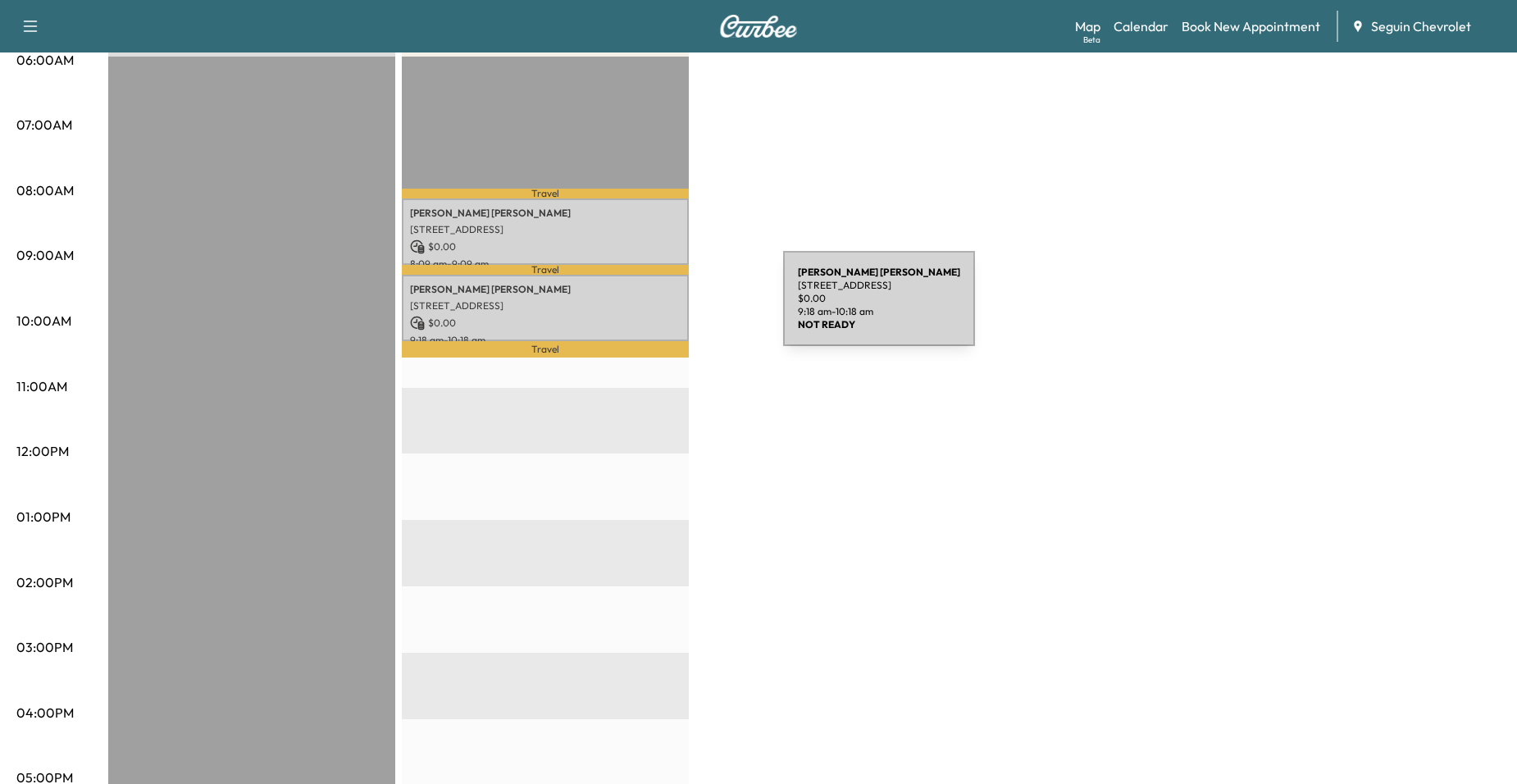
click at [660, 308] on p "[STREET_ADDRESS]" at bounding box center [544, 306] width 270 height 13
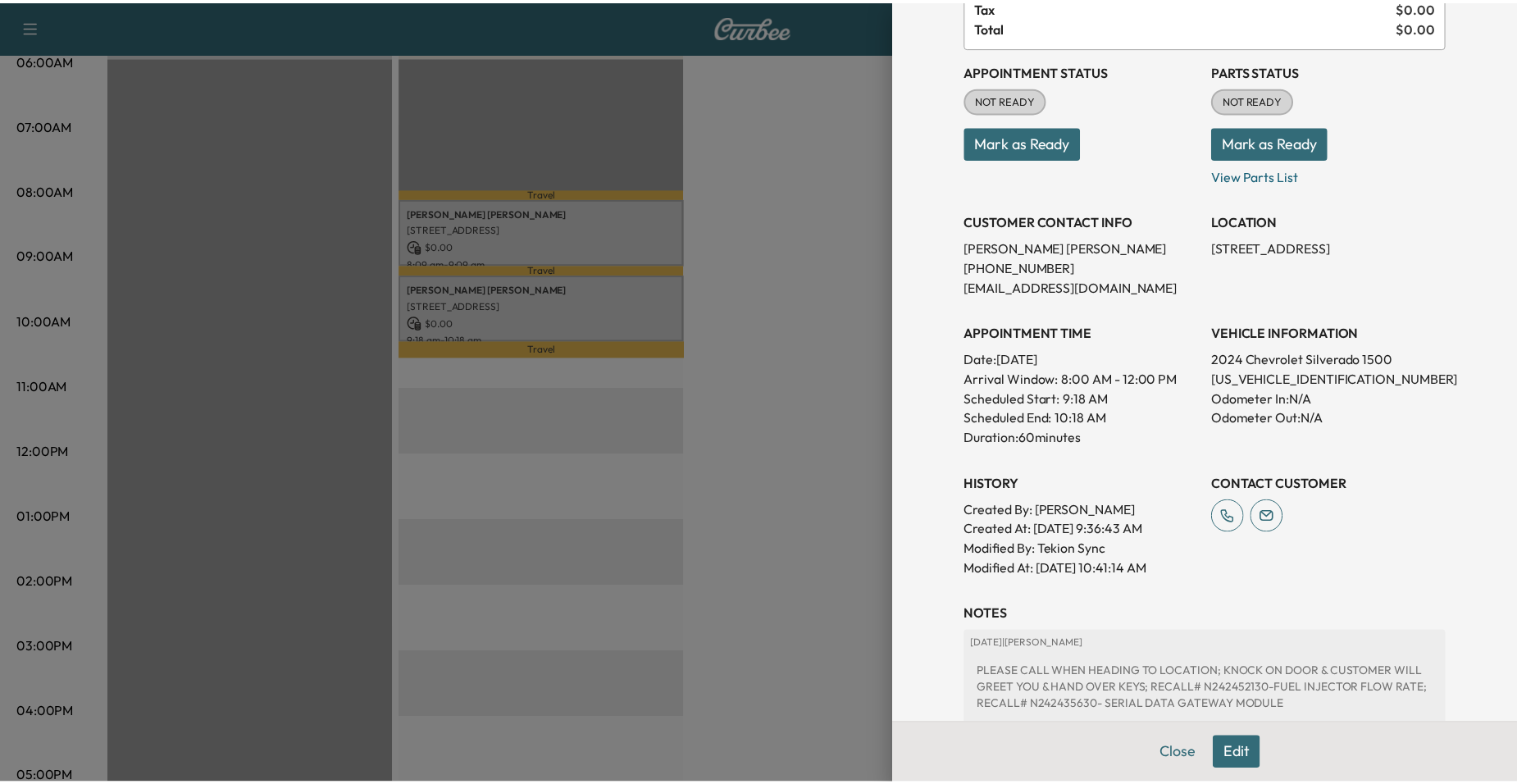
scroll to position [335, 0]
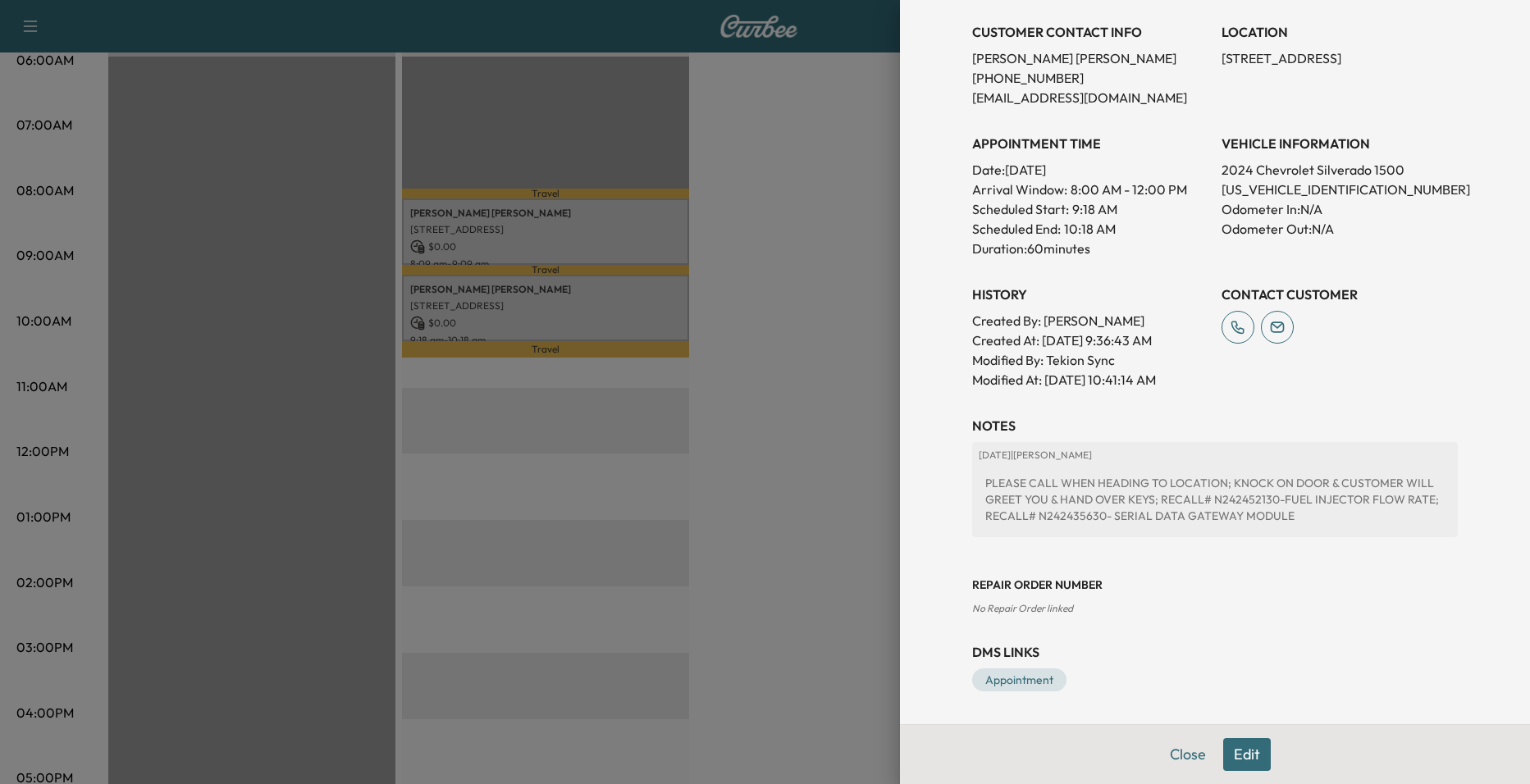
click at [762, 390] on div at bounding box center [765, 392] width 1530 height 784
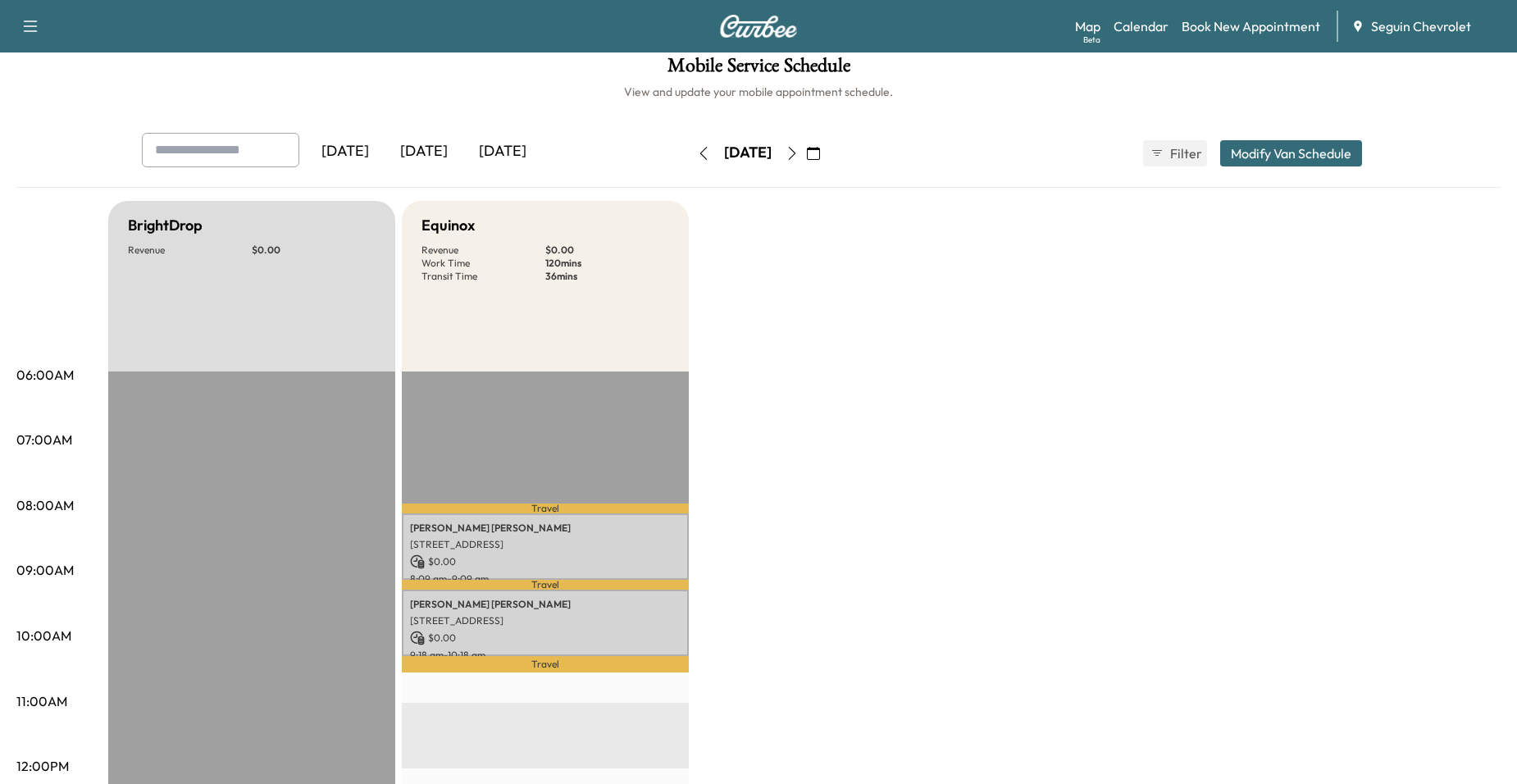
scroll to position [0, 0]
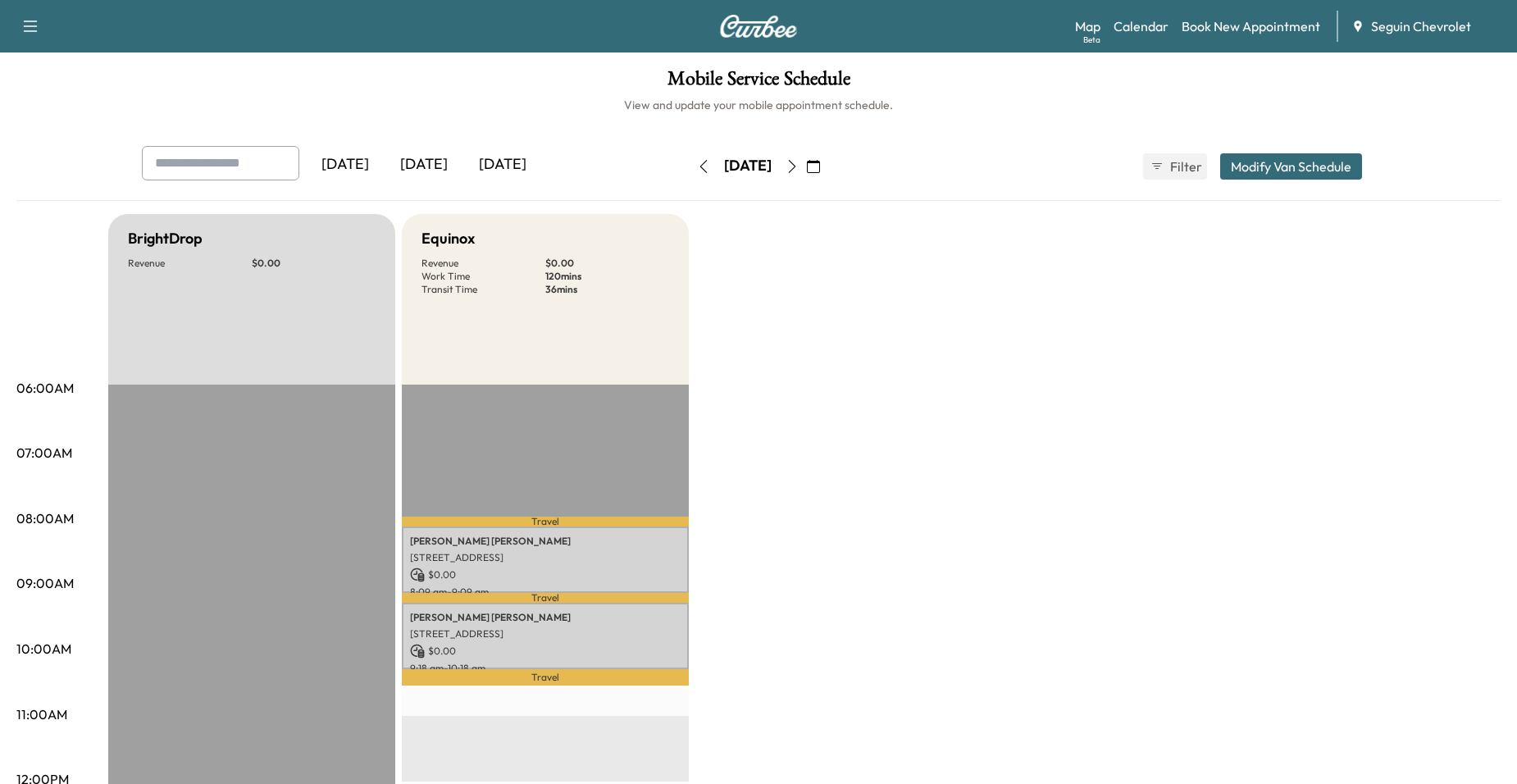
click at [799, 166] on icon "button" at bounding box center [792, 166] width 13 height 13
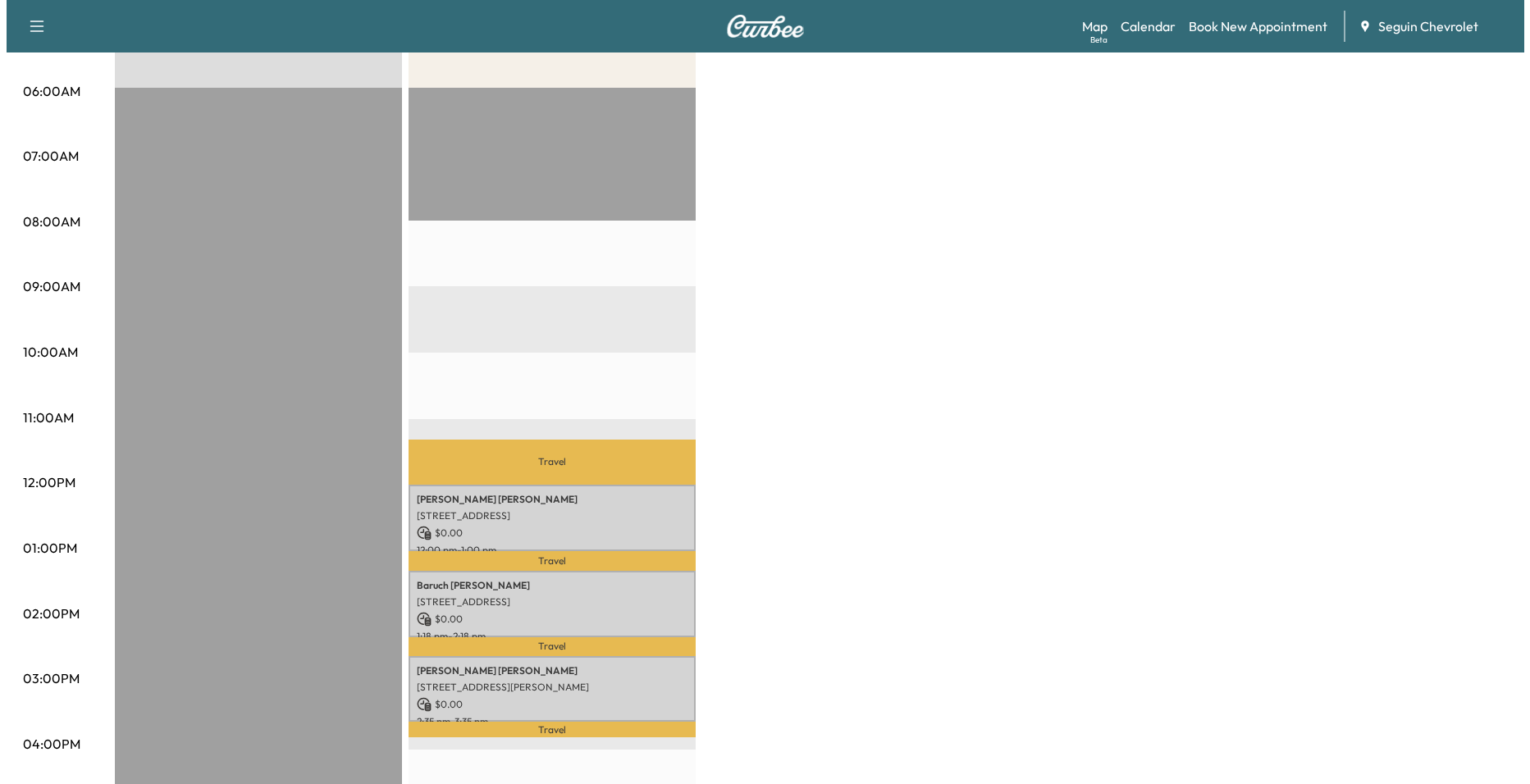
scroll to position [328, 0]
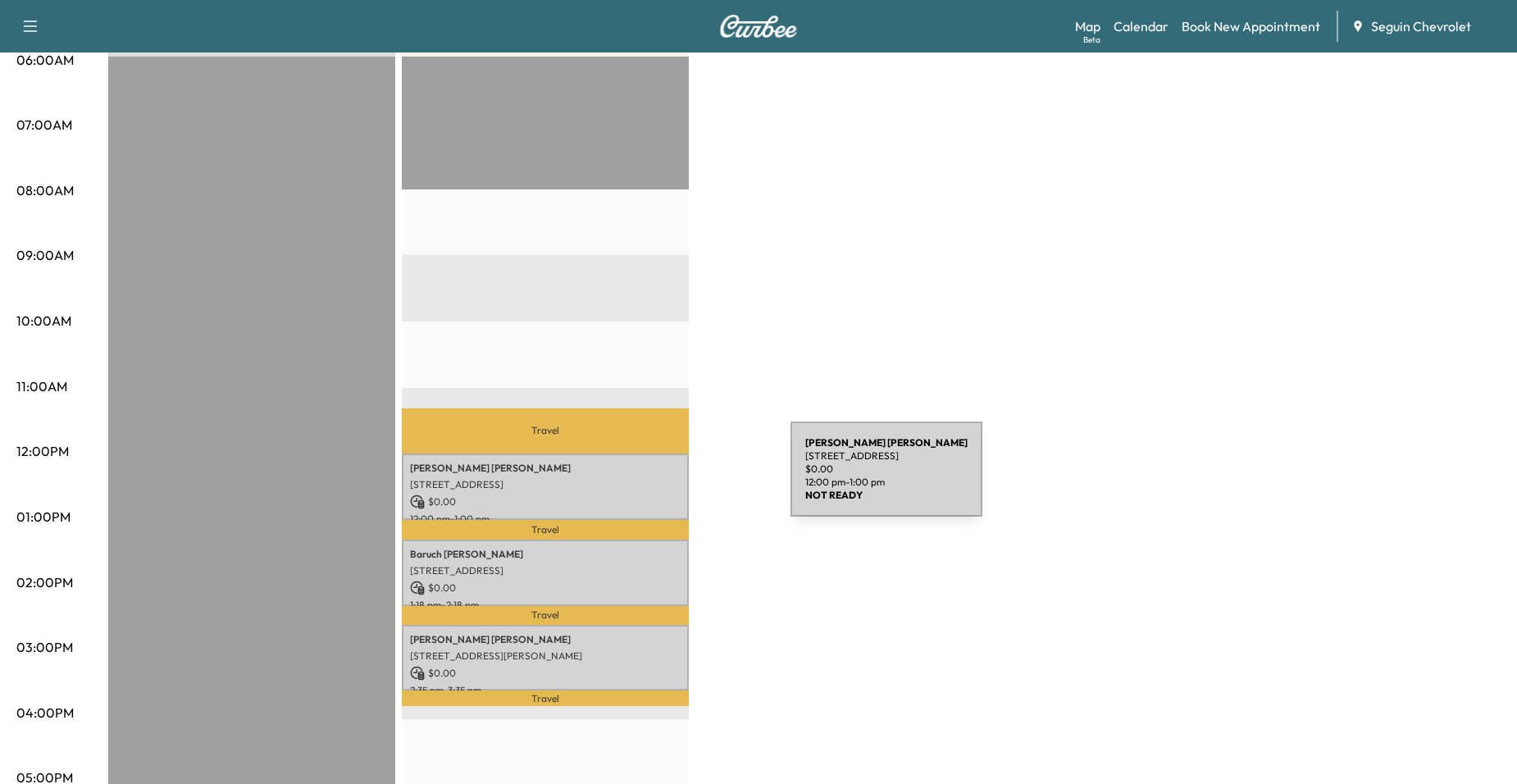
click at [668, 479] on p "[STREET_ADDRESS]" at bounding box center [544, 484] width 270 height 13
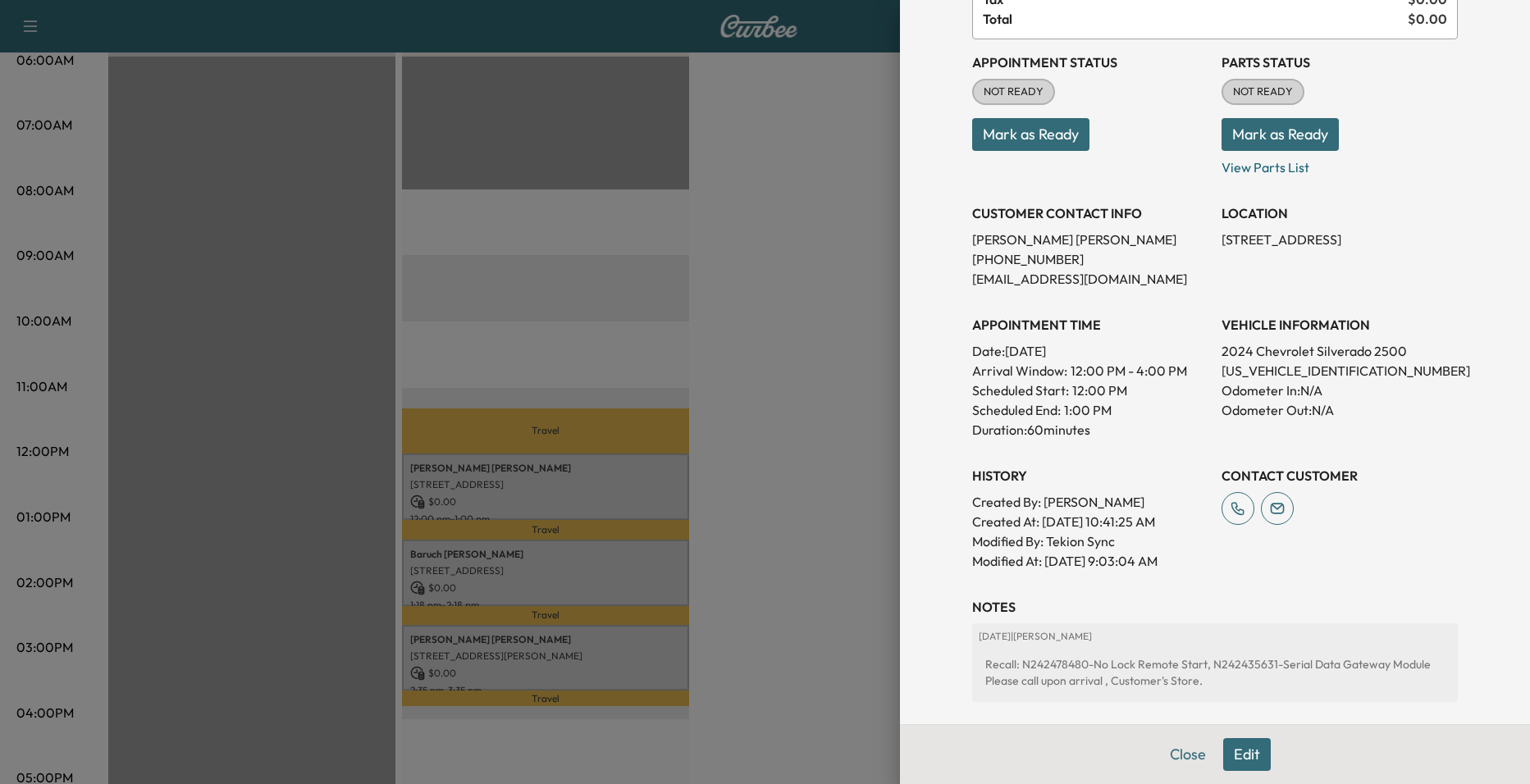
scroll to position [164, 0]
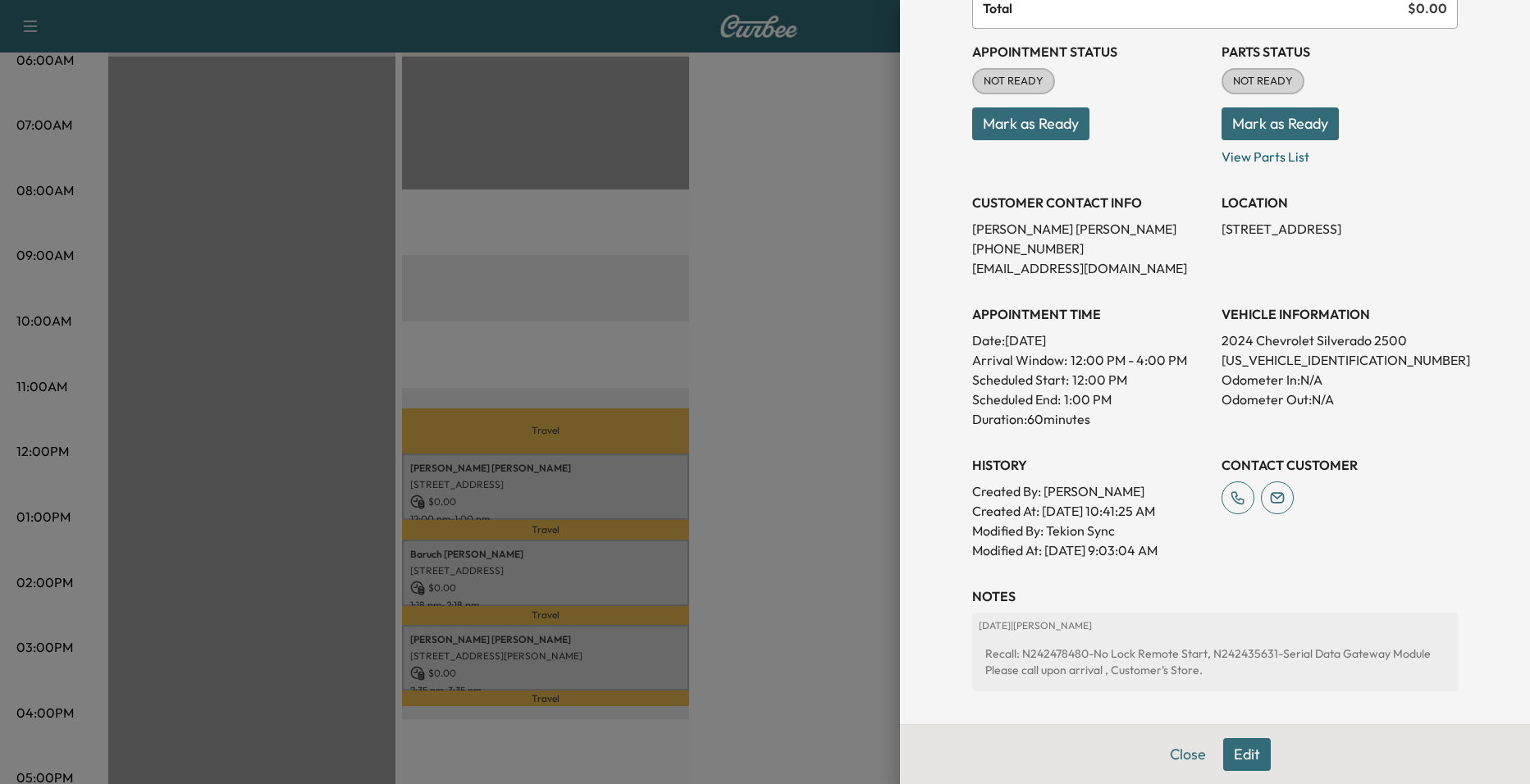
click at [809, 460] on div at bounding box center [765, 392] width 1530 height 784
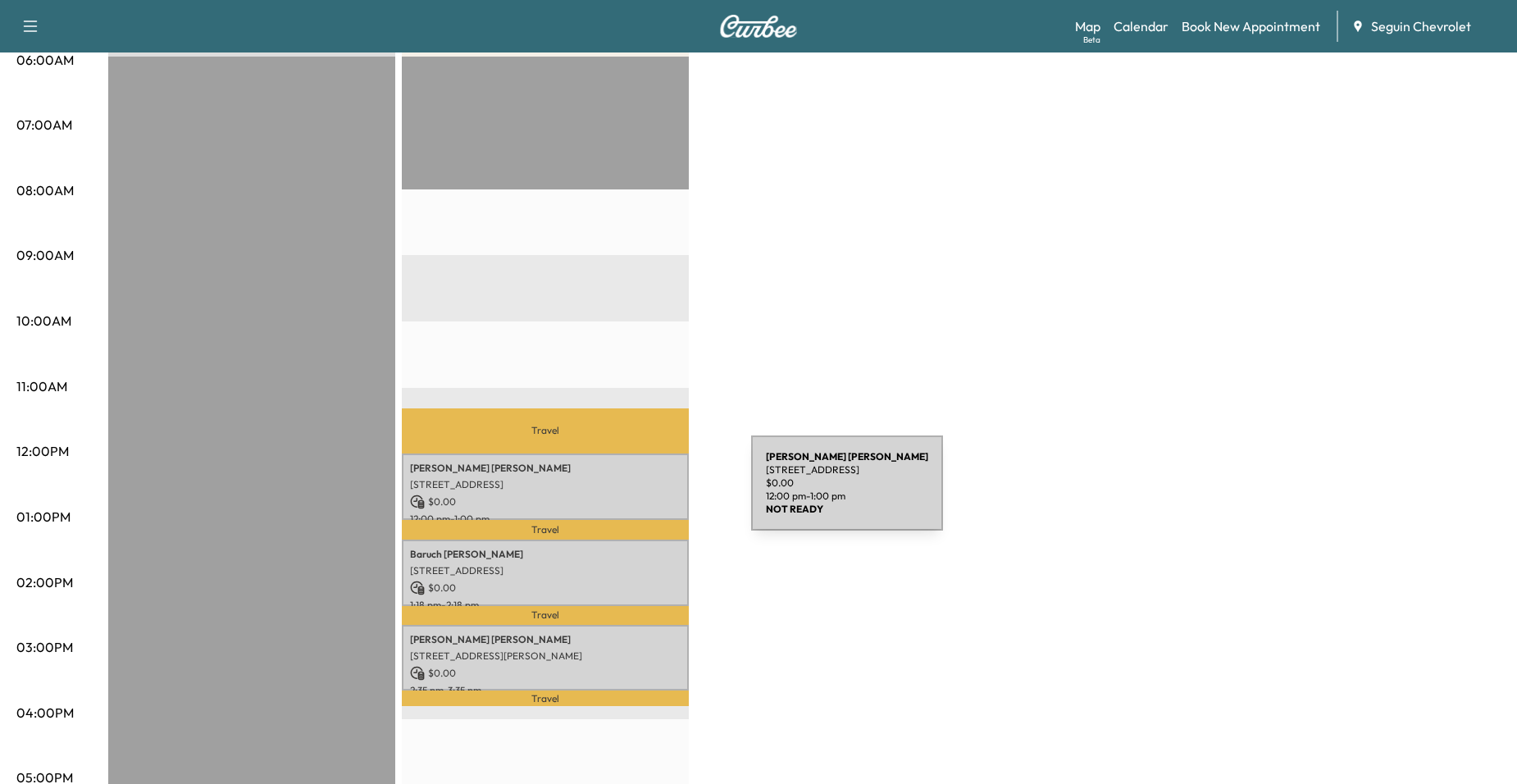
click at [628, 494] on p "$ 0.00" at bounding box center [544, 501] width 270 height 15
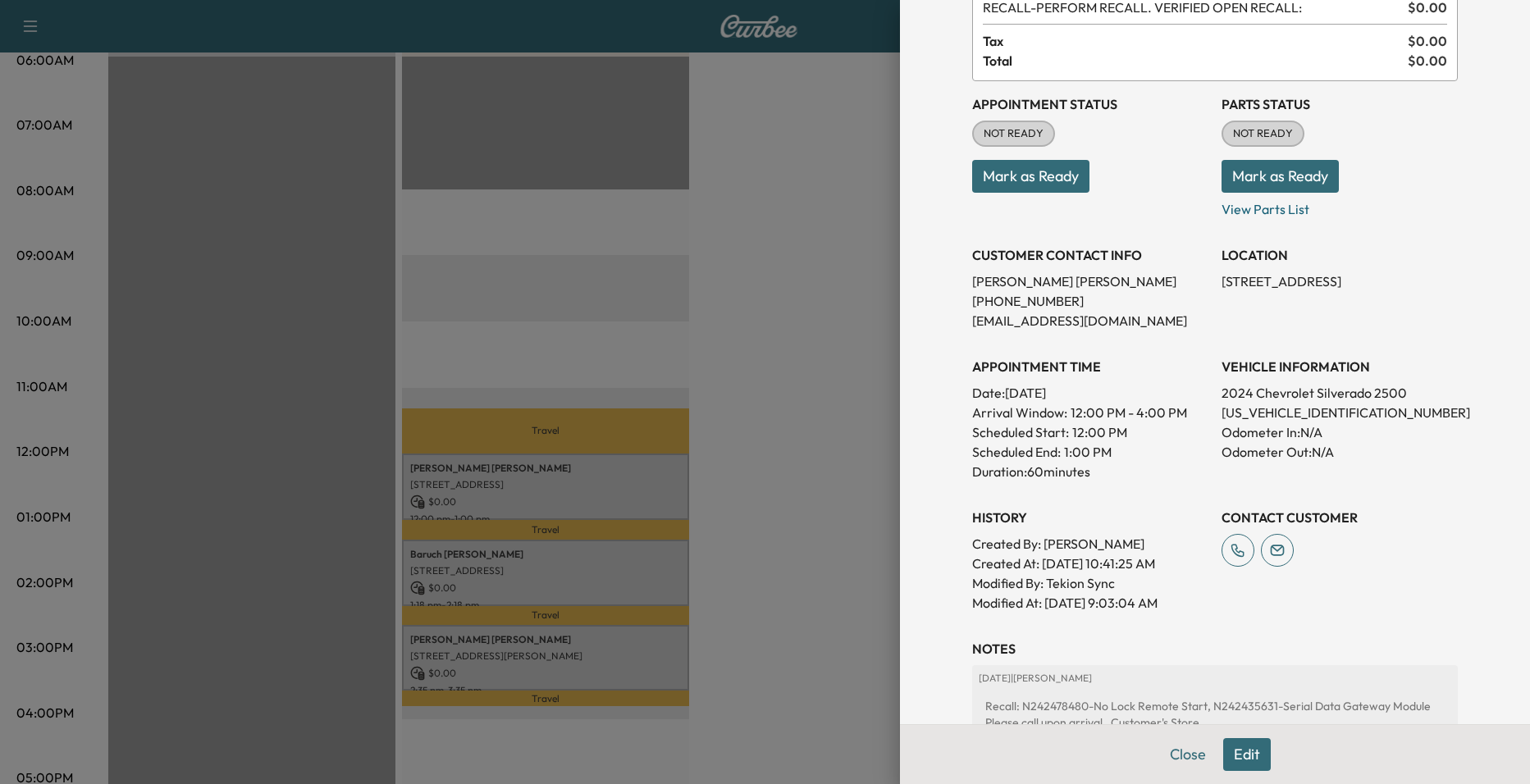
scroll to position [246, 0]
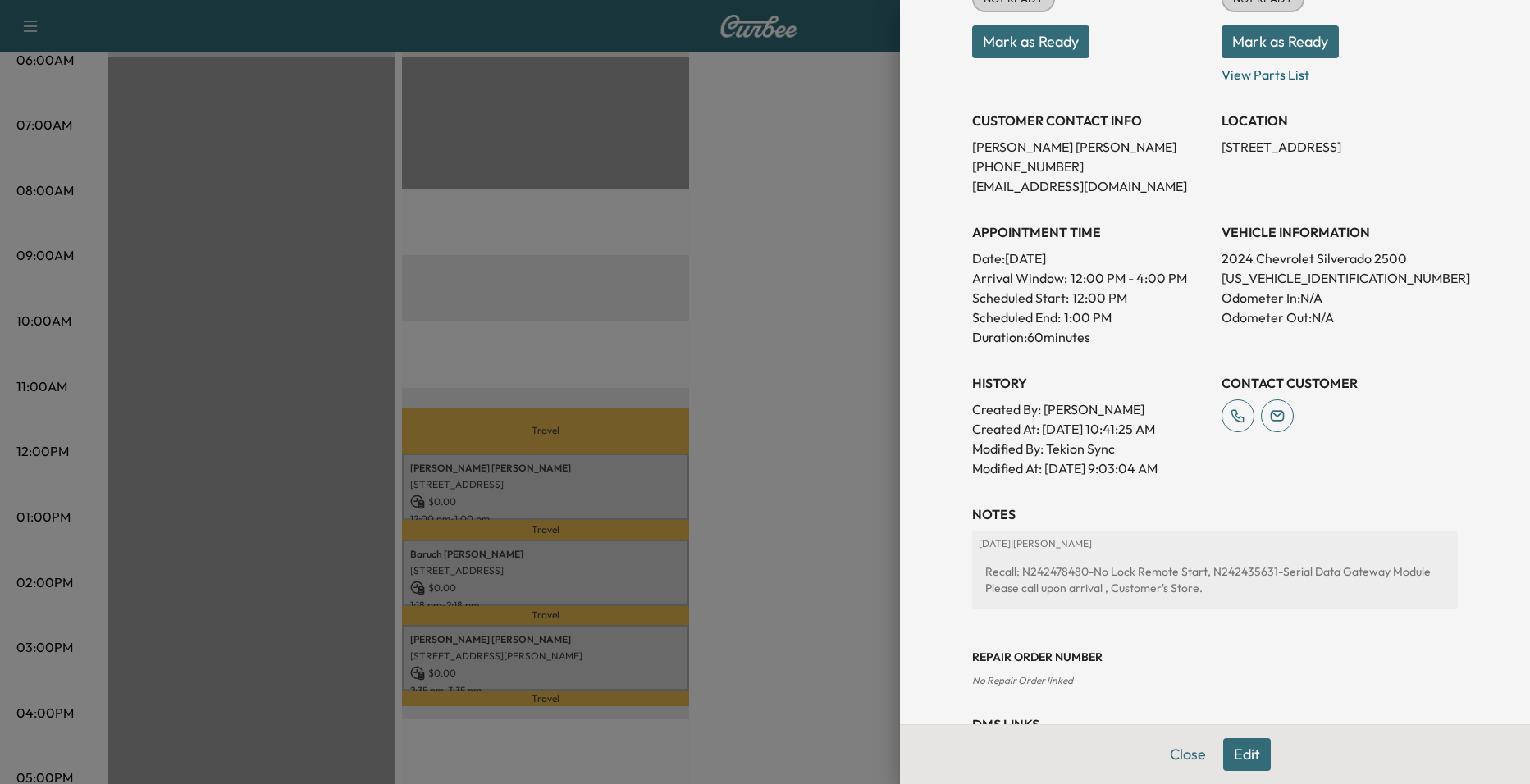
click at [605, 533] on div at bounding box center [765, 392] width 1530 height 784
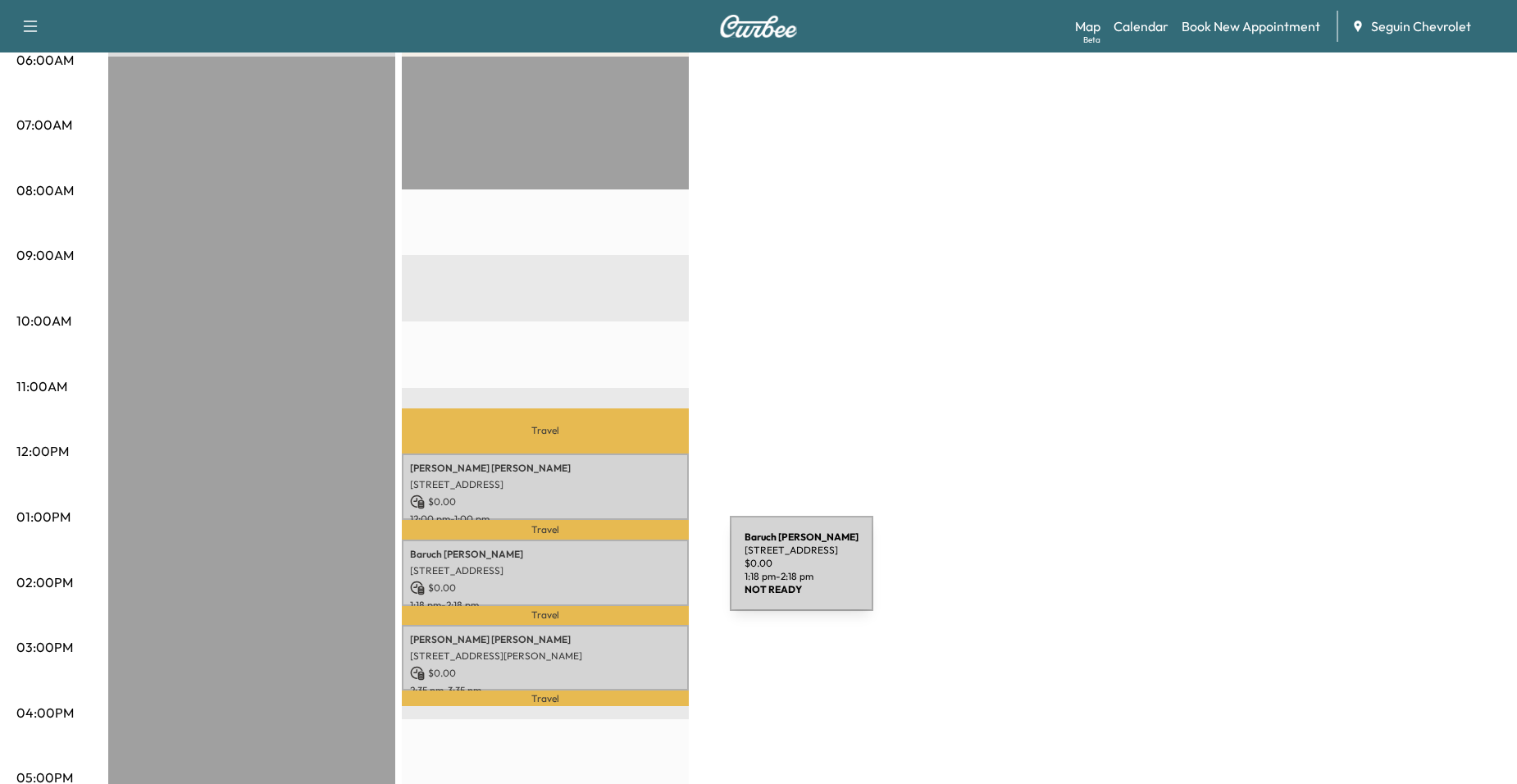
click at [607, 574] on div "Baruch Almonte Roman 2551 KATY ST, NEW BRAUNFELS, TX 78130, US $ 0.00 1:18 pm -…" at bounding box center [545, 573] width 287 height 67
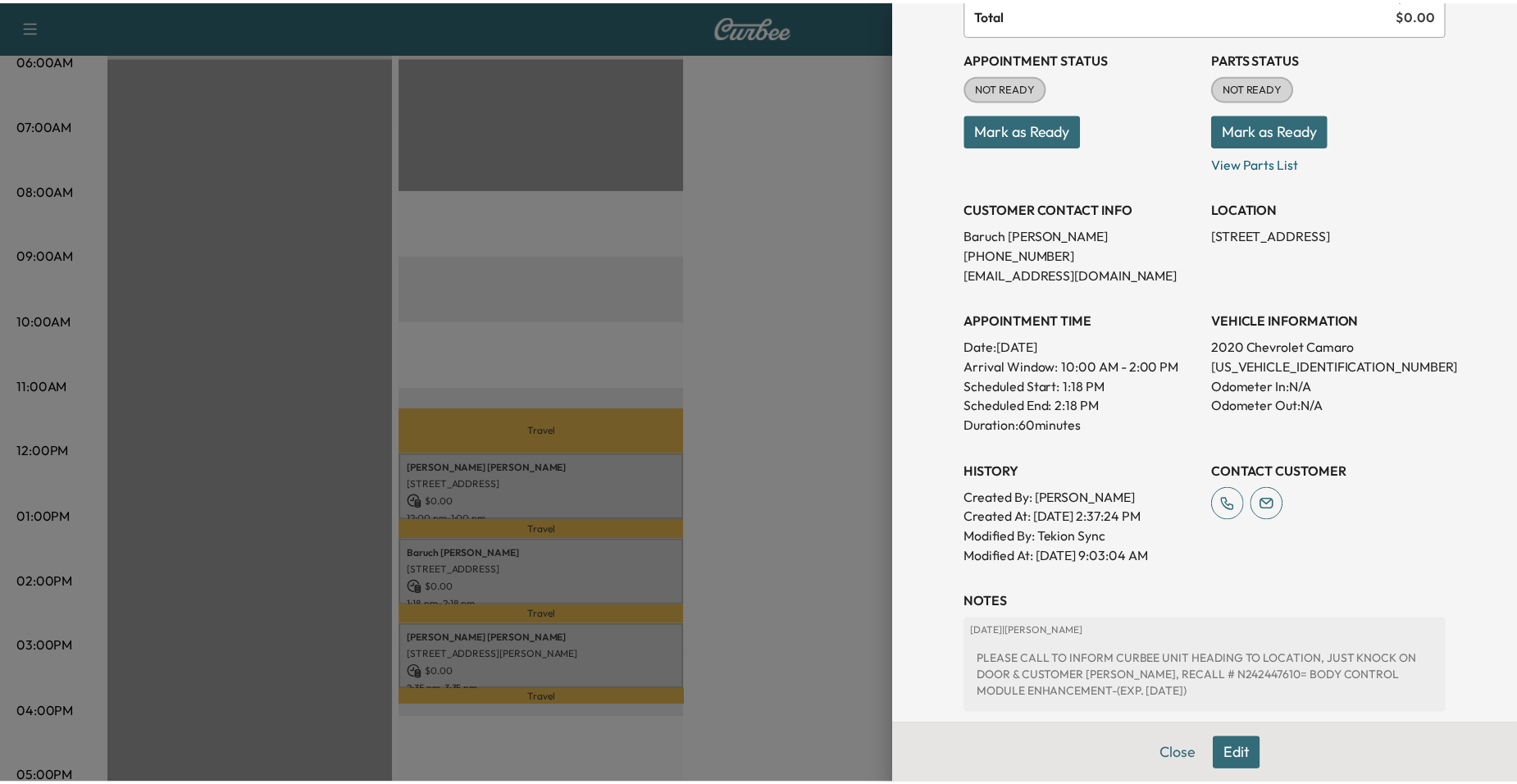
scroll to position [335, 0]
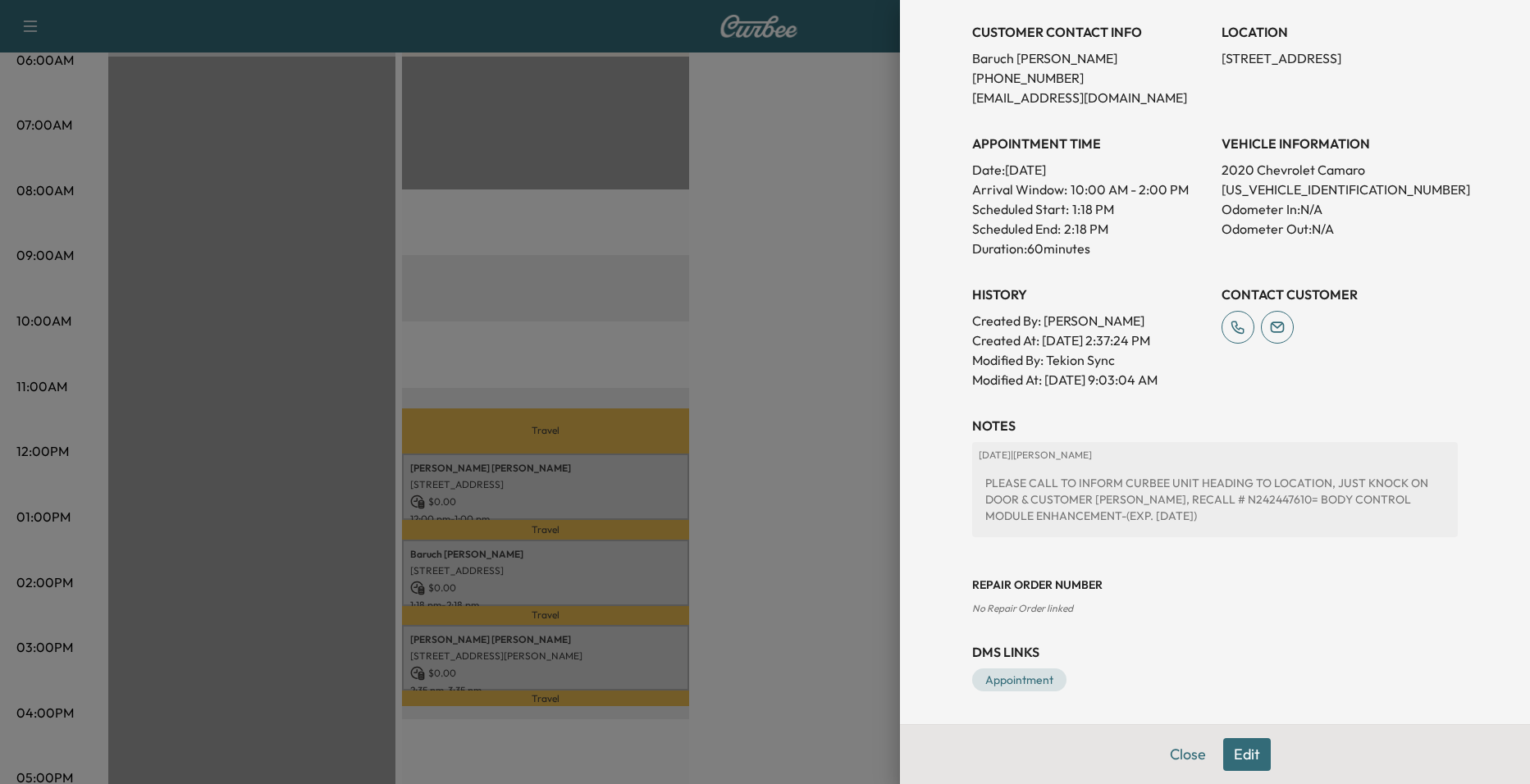
click at [736, 605] on div at bounding box center [765, 392] width 1530 height 784
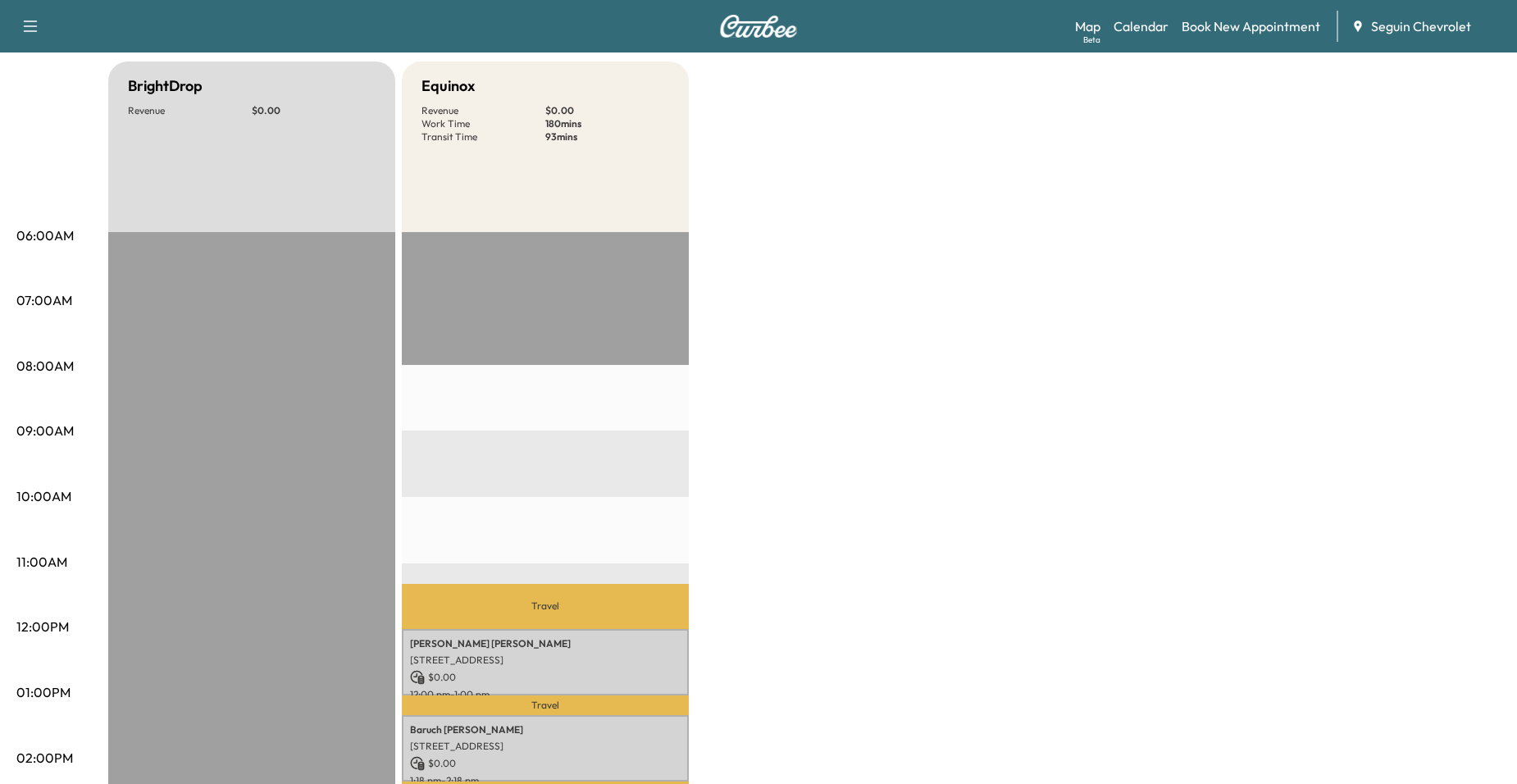
scroll to position [0, 0]
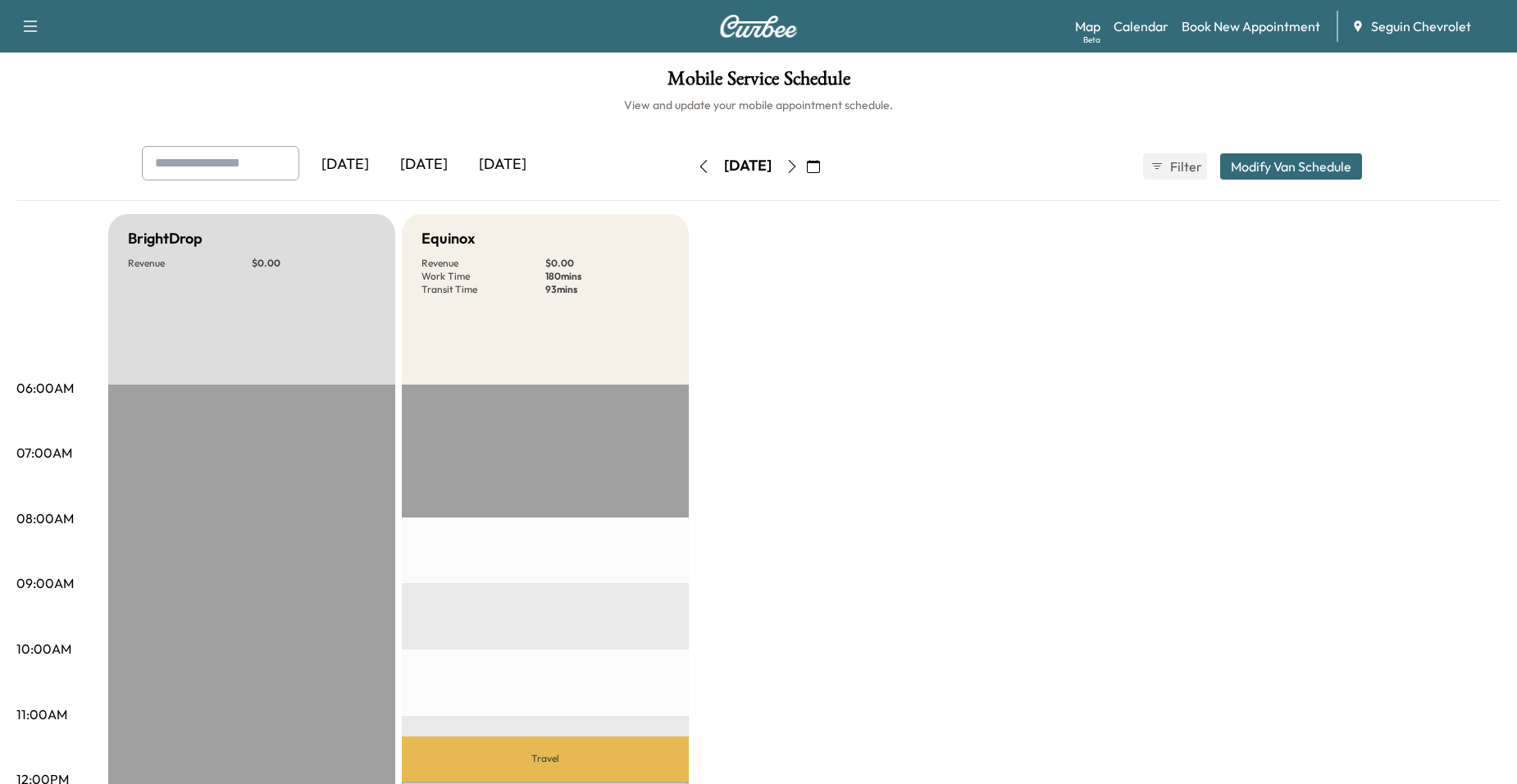
click at [698, 166] on icon "button" at bounding box center [703, 166] width 13 height 13
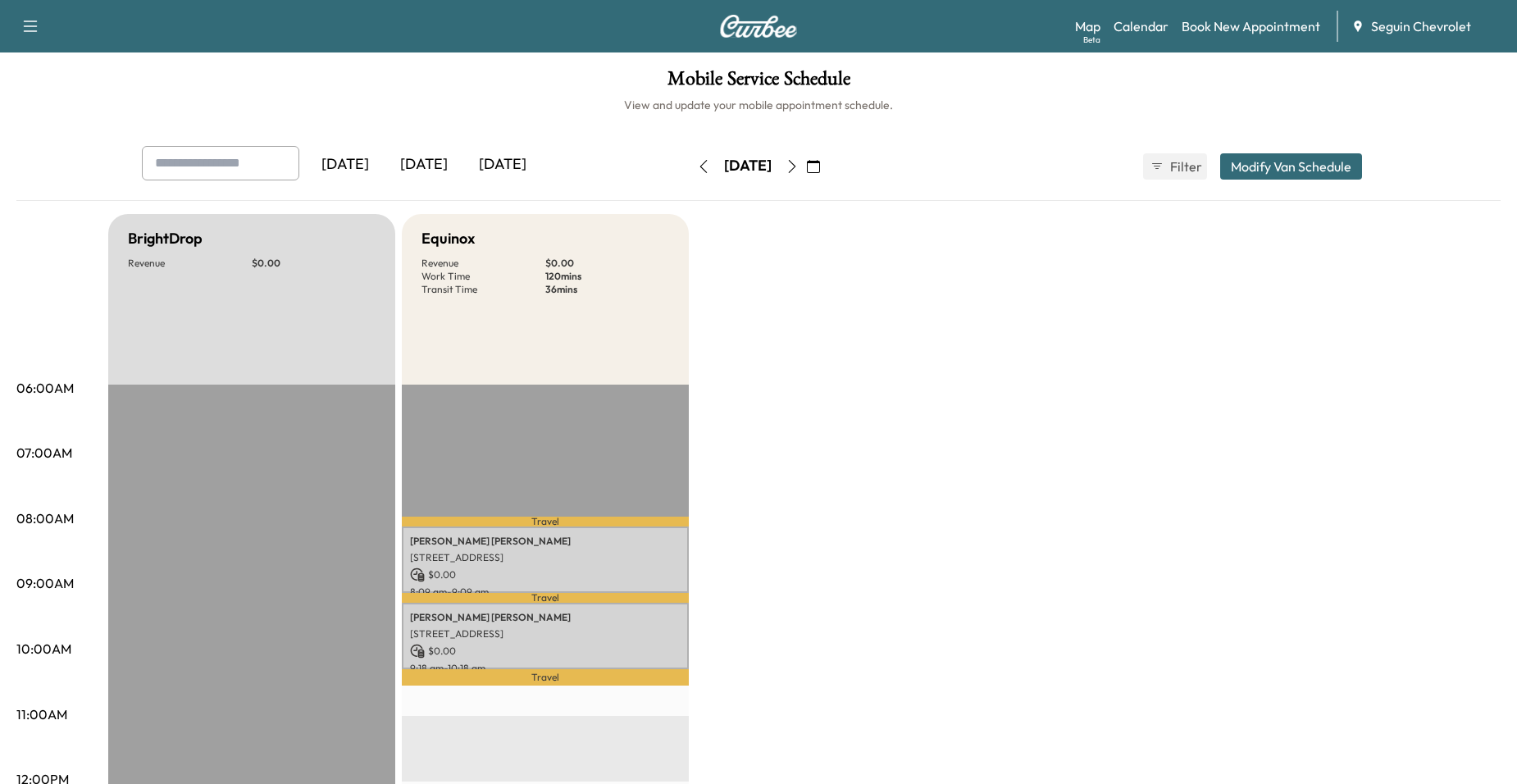
click at [690, 190] on div "Tuesday, September 16 September 2025 S M T W T F S 31 1 2 3 4 5 6 7 8 9 10 11 1…" at bounding box center [758, 166] width 138 height 52
click at [698, 161] on icon "button" at bounding box center [703, 166] width 13 height 13
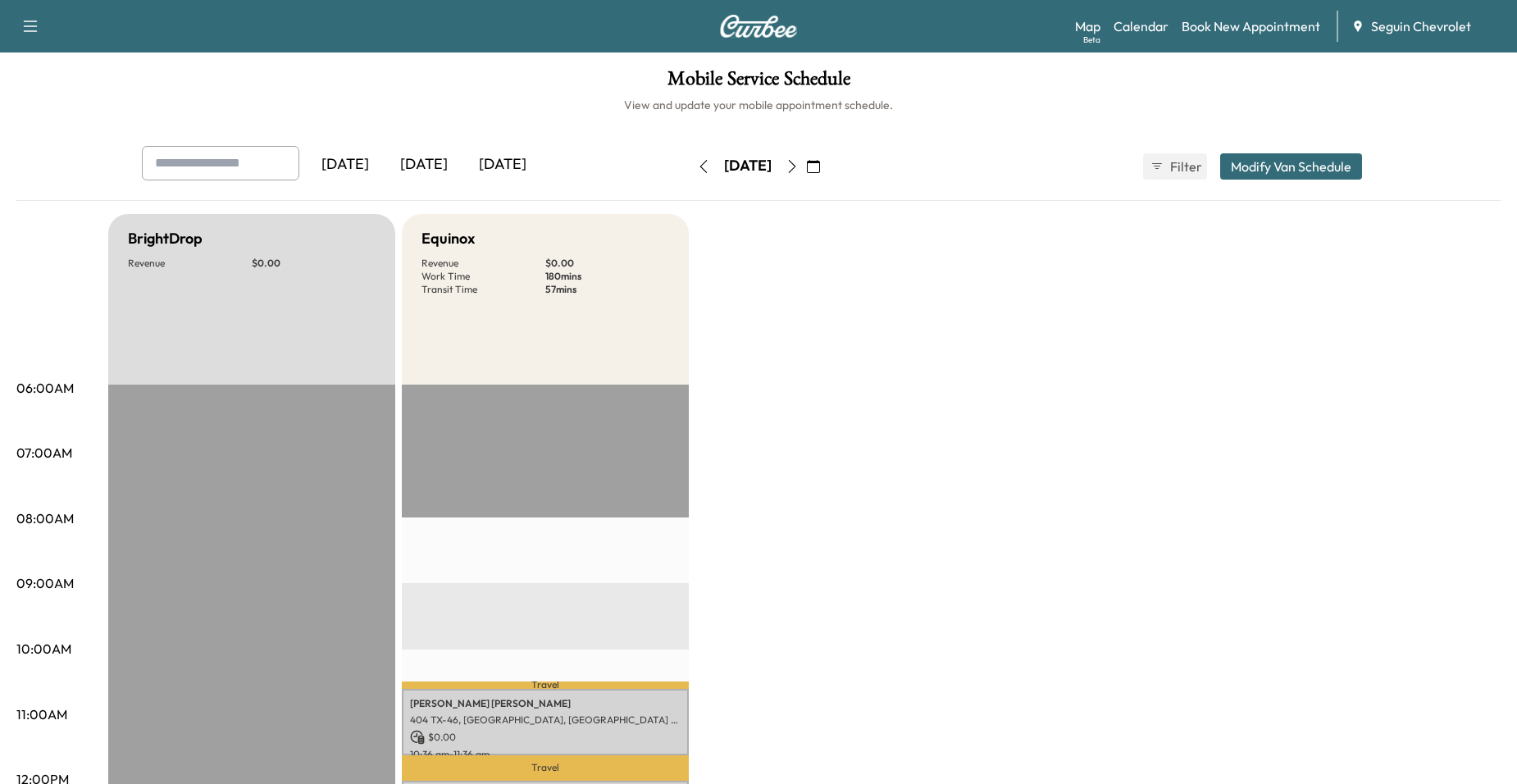
click at [698, 161] on icon "button" at bounding box center [703, 166] width 13 height 13
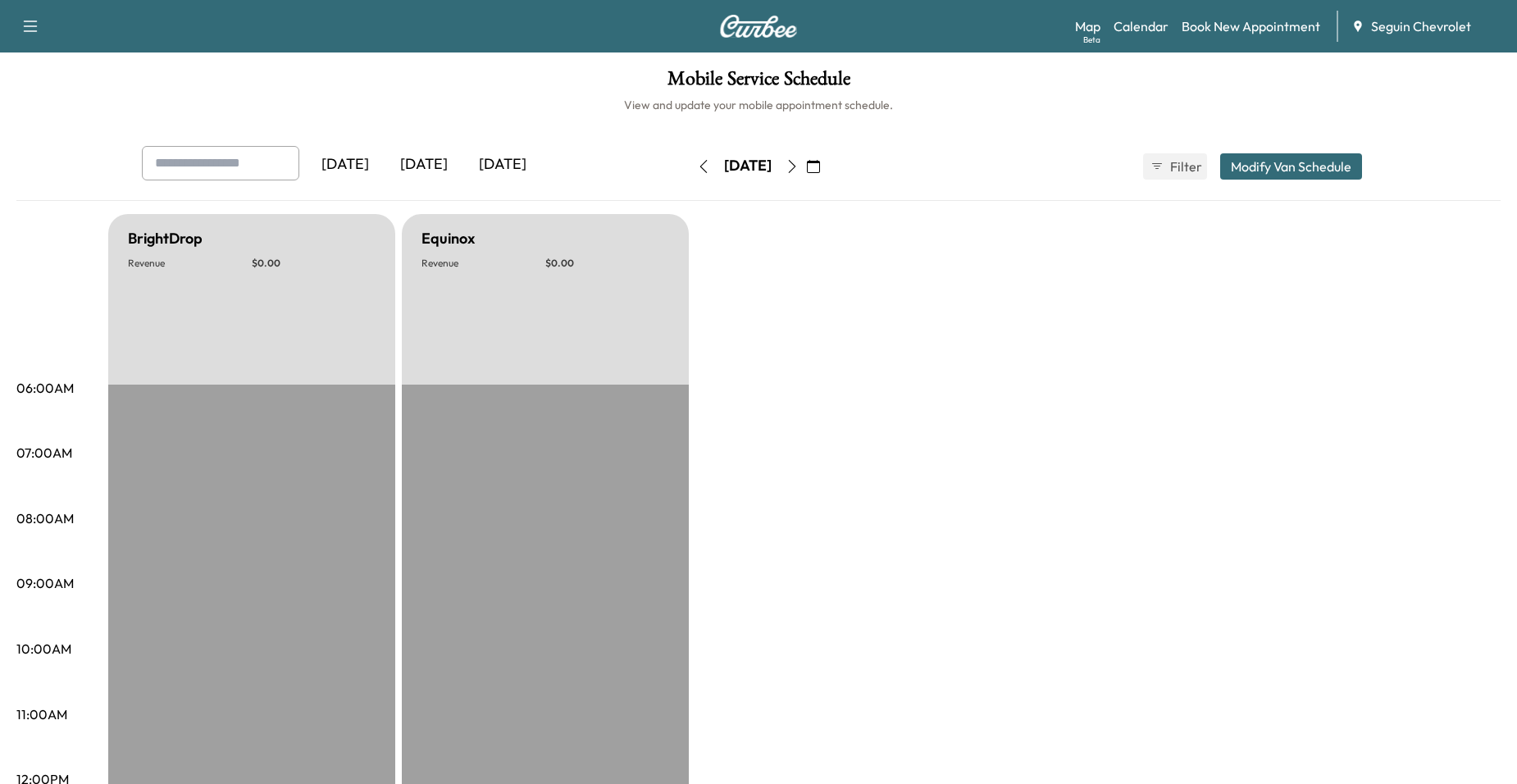
click at [698, 166] on icon "button" at bounding box center [703, 166] width 13 height 13
click at [690, 176] on button "button" at bounding box center [703, 166] width 28 height 27
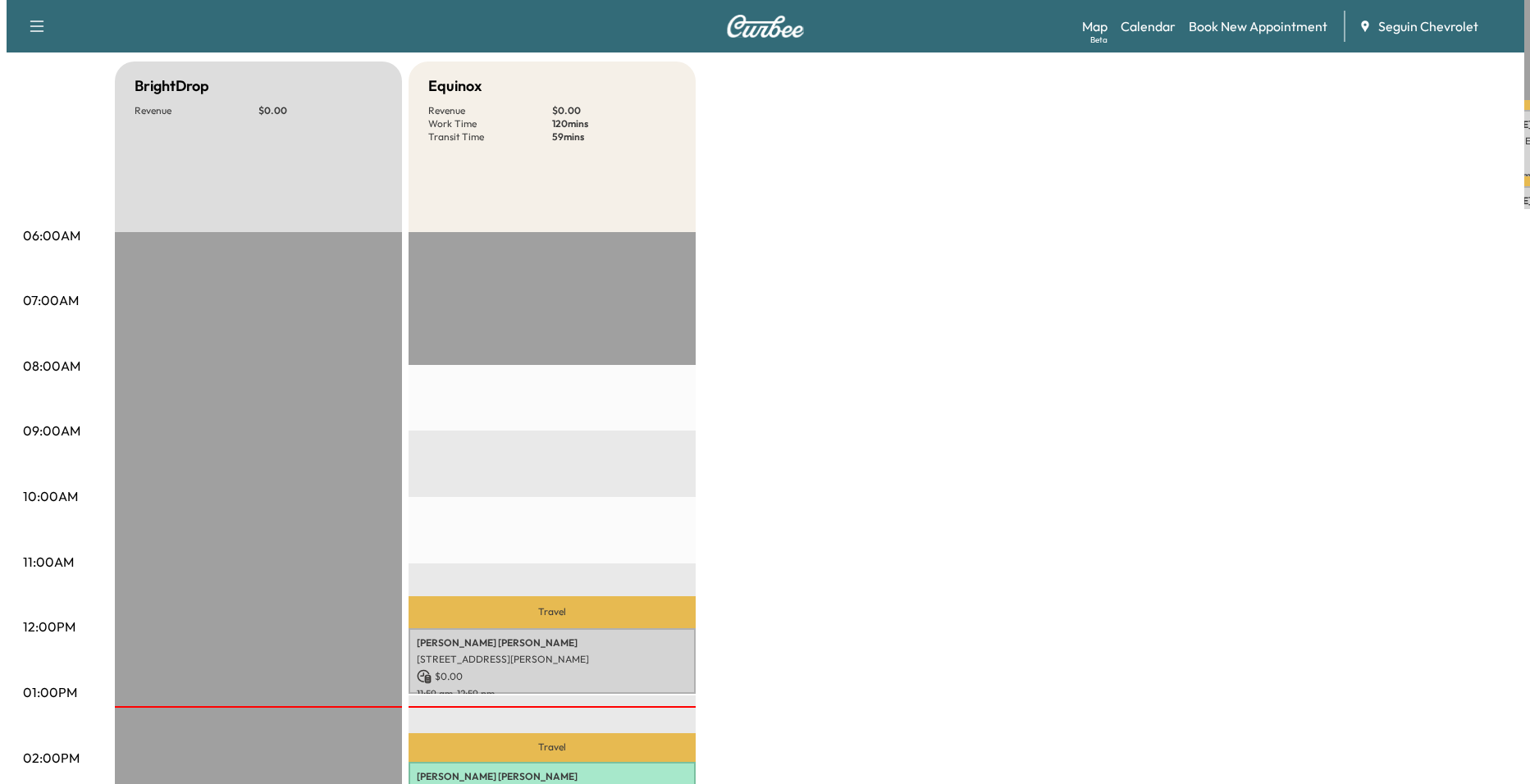
scroll to position [410, 0]
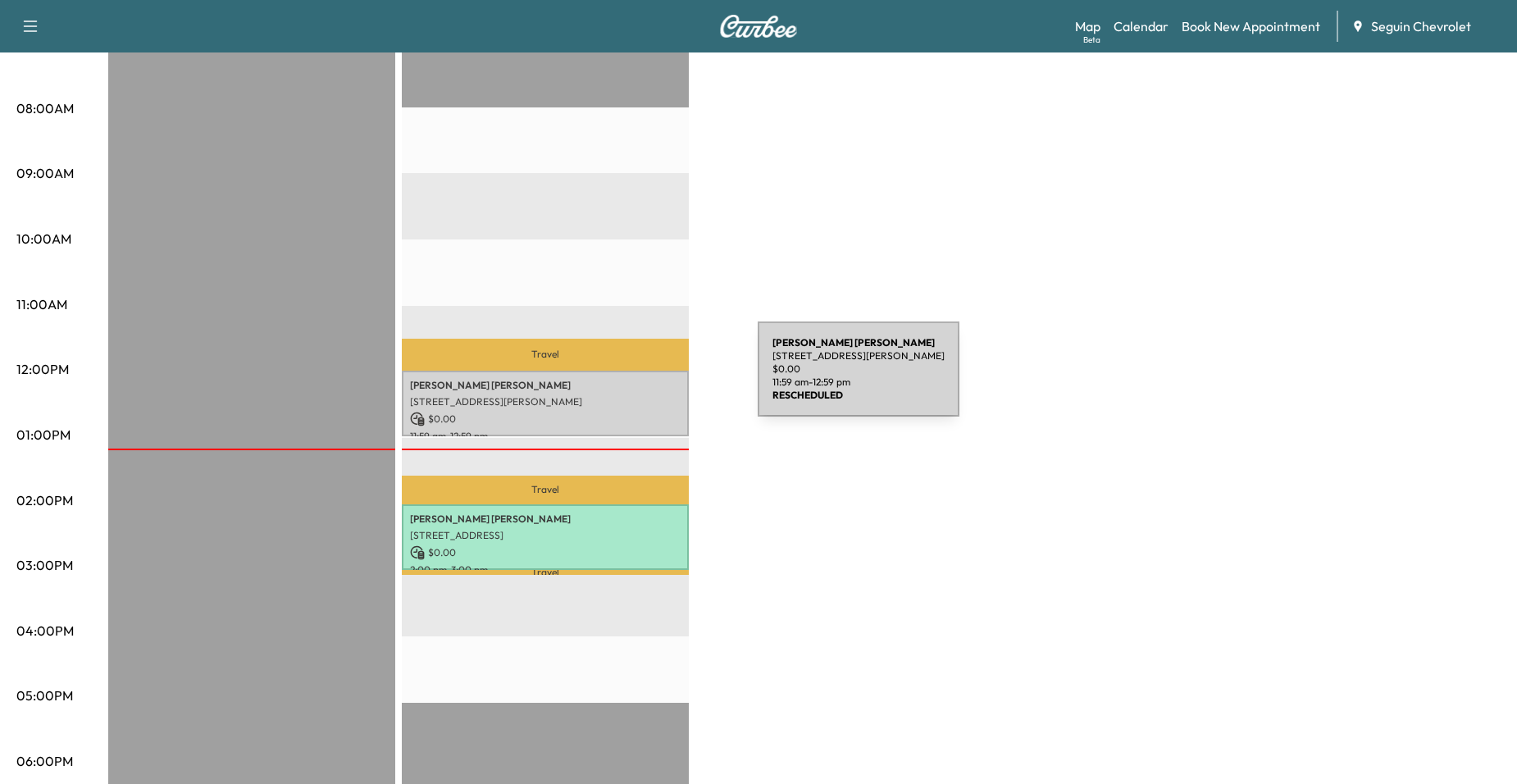
click at [635, 379] on p "Fidela Arroyo" at bounding box center [544, 385] width 270 height 13
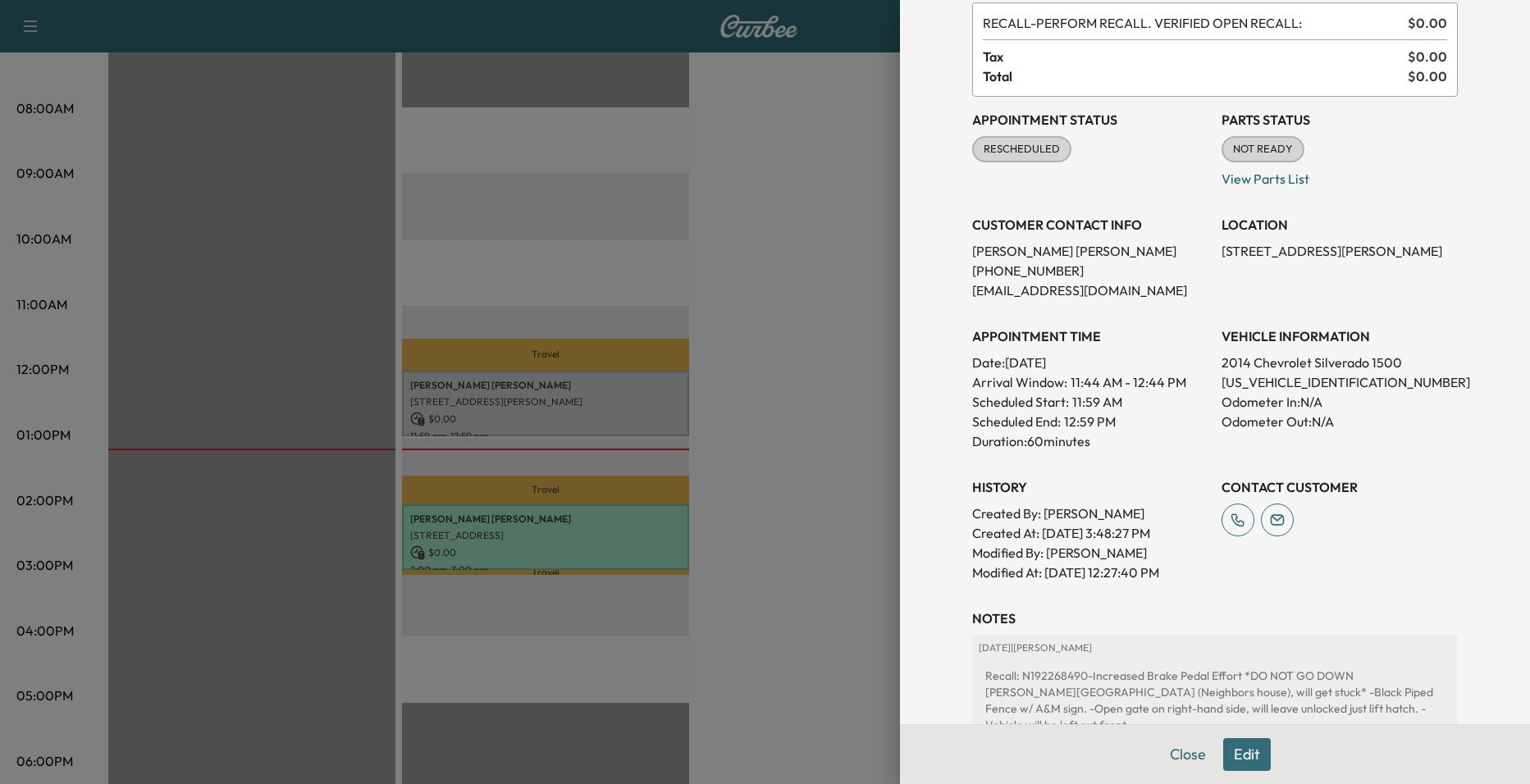
scroll to position [206, 0]
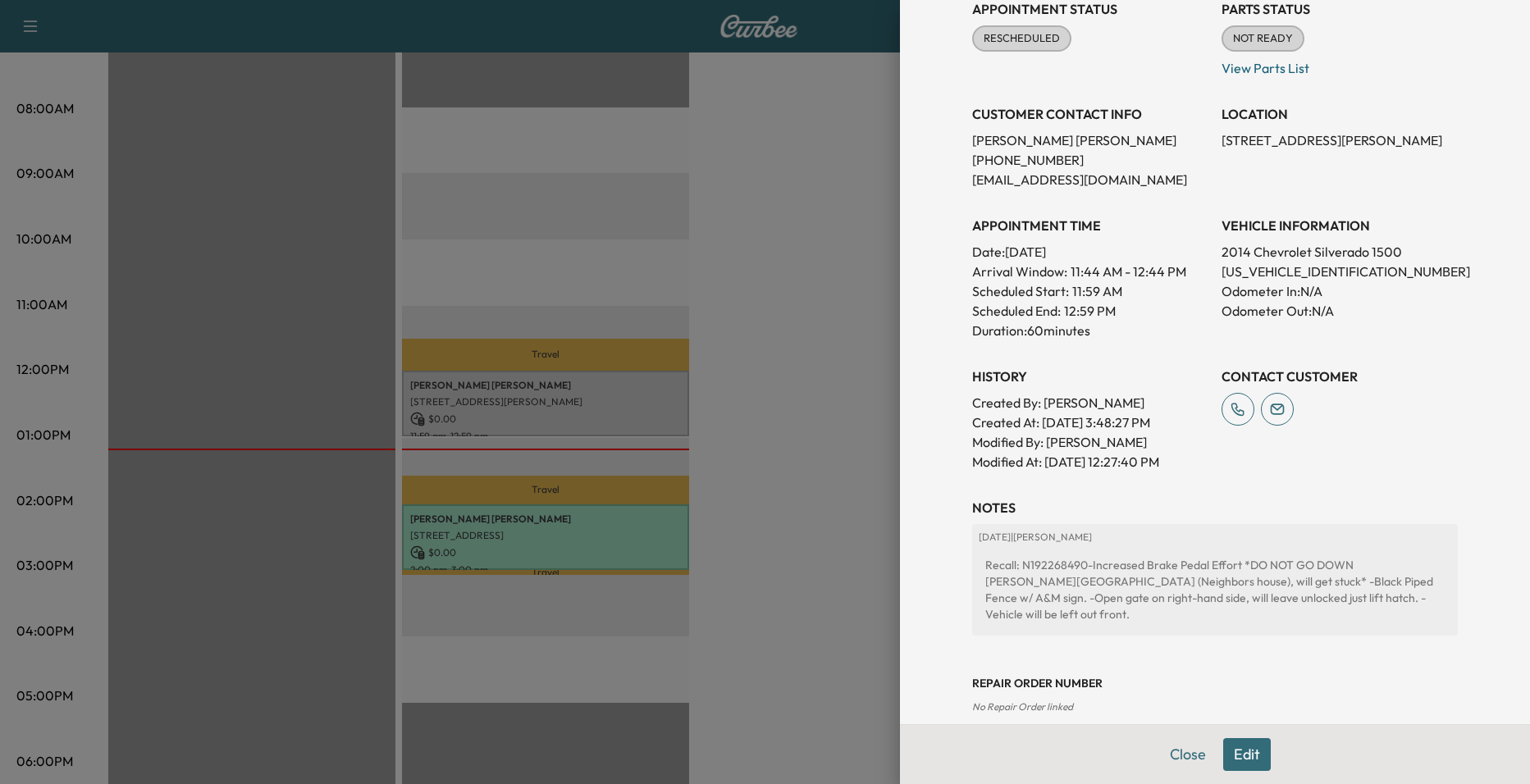
click at [1252, 756] on button "Edit" at bounding box center [1247, 754] width 47 height 32
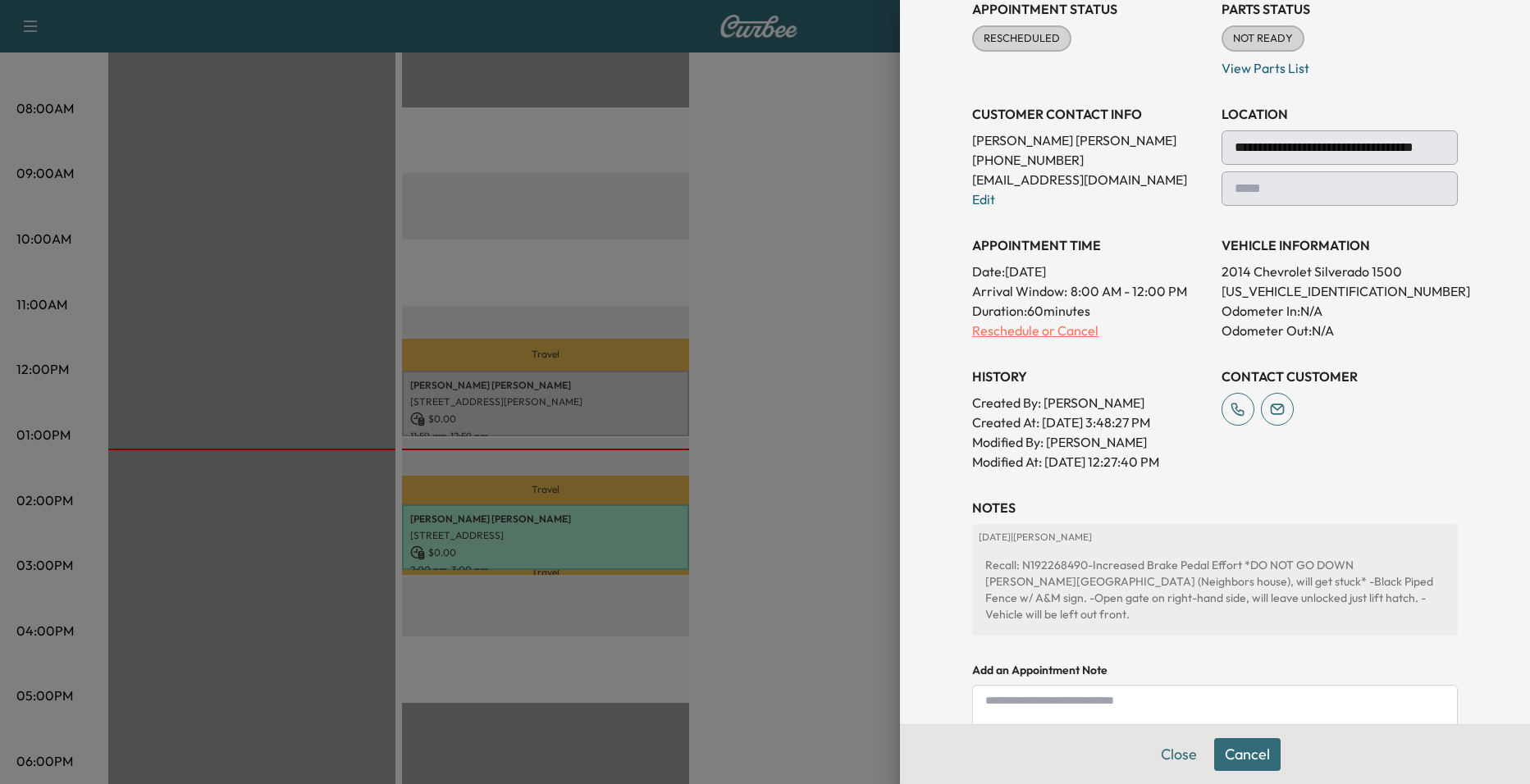
click at [1016, 331] on p "Reschedule or Cancel" at bounding box center [1090, 330] width 236 height 20
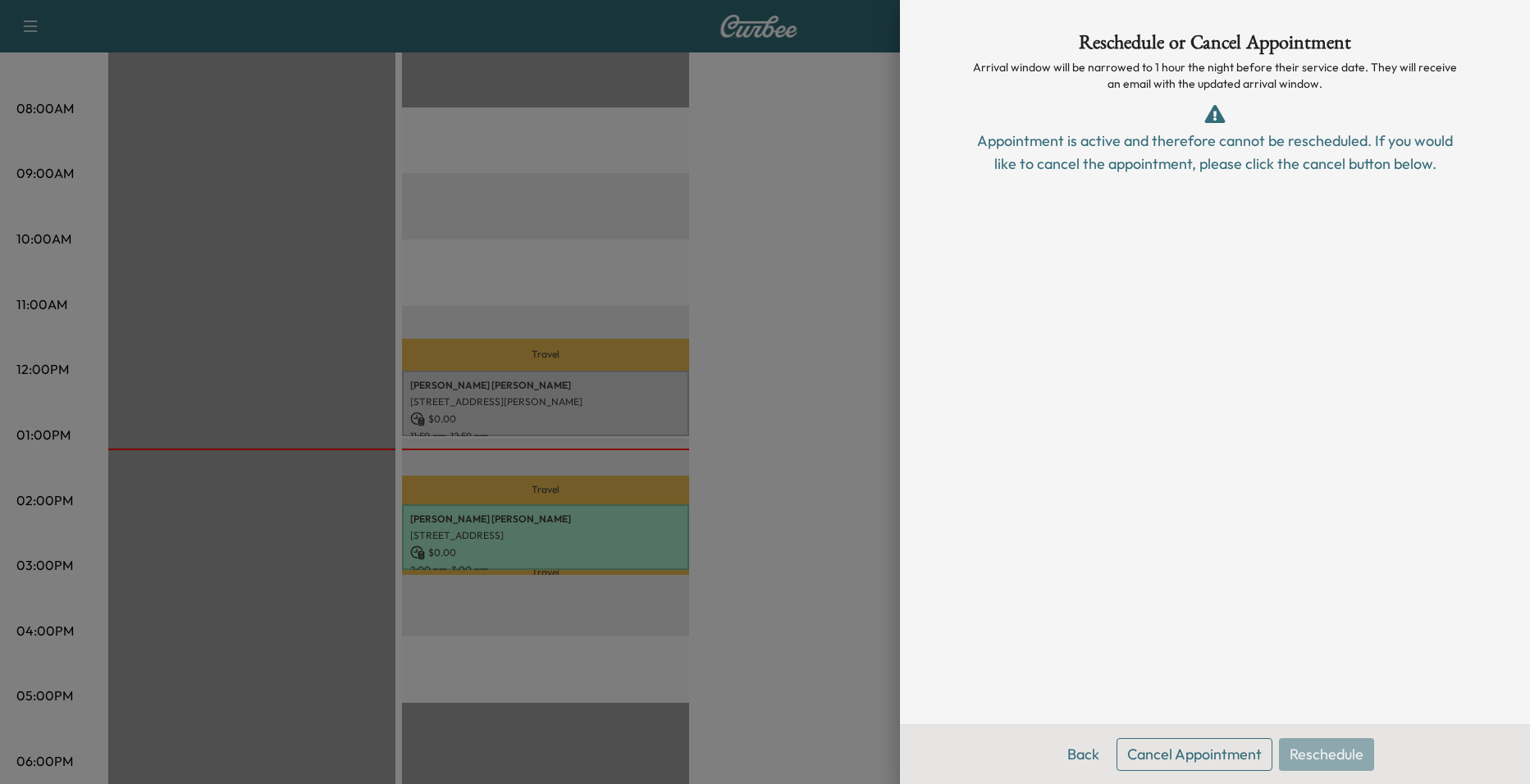
click at [1144, 167] on div "Appointment is active and therefore cannot be rescheduled. If you would like to…" at bounding box center [1215, 152] width 485 height 46
click at [1315, 768] on div "Back Cancel Appointment Reschedule" at bounding box center [1215, 754] width 630 height 60
drag, startPoint x: 1315, startPoint y: 768, endPoint x: 1311, endPoint y: 753, distance: 15.5
click at [1313, 753] on div "Back Cancel Appointment Reschedule" at bounding box center [1215, 754] width 630 height 60
click at [1076, 749] on button "Back" at bounding box center [1083, 754] width 53 height 32
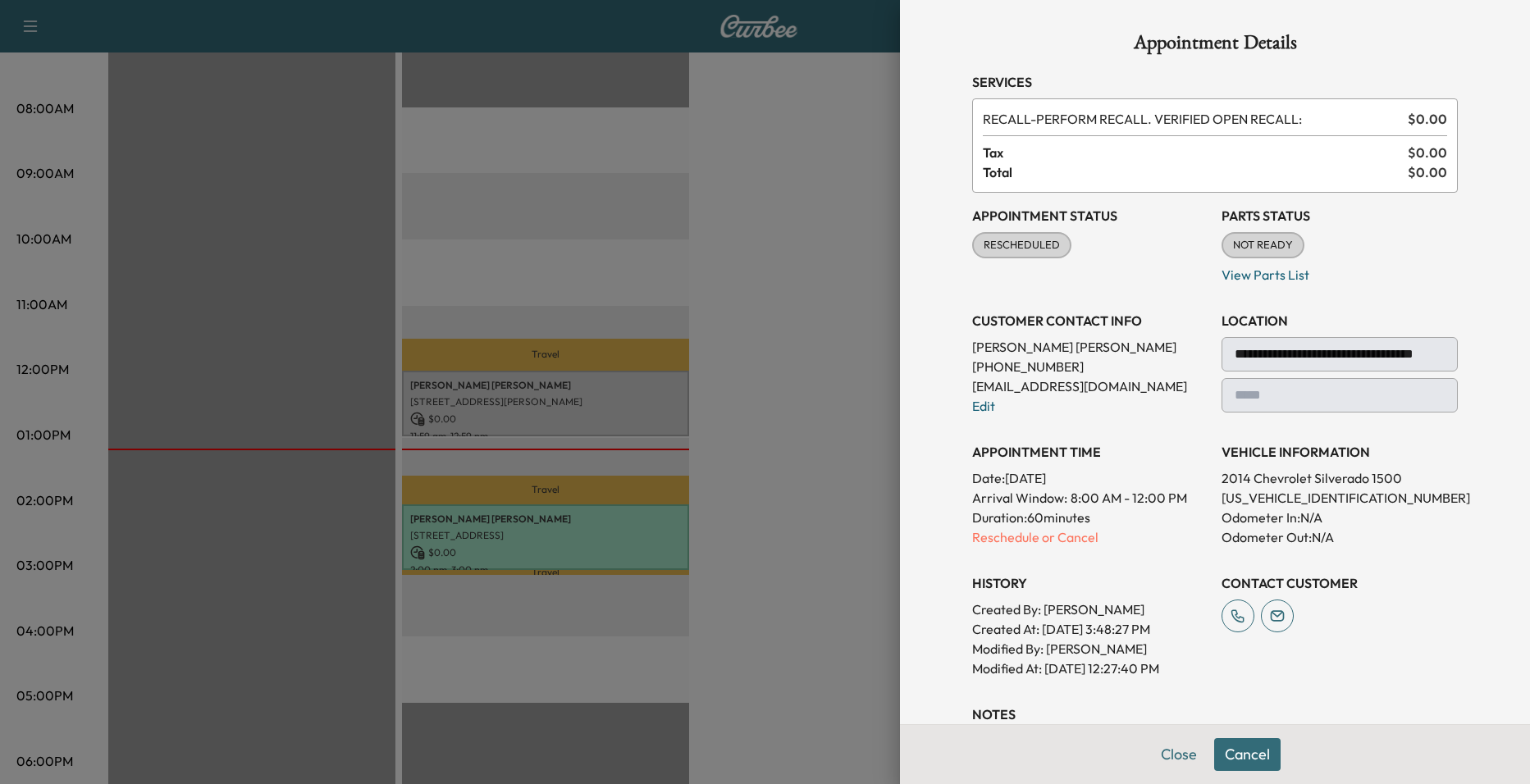
drag, startPoint x: 761, startPoint y: 511, endPoint x: 772, endPoint y: 511, distance: 11.0
click at [760, 511] on div at bounding box center [765, 392] width 1530 height 784
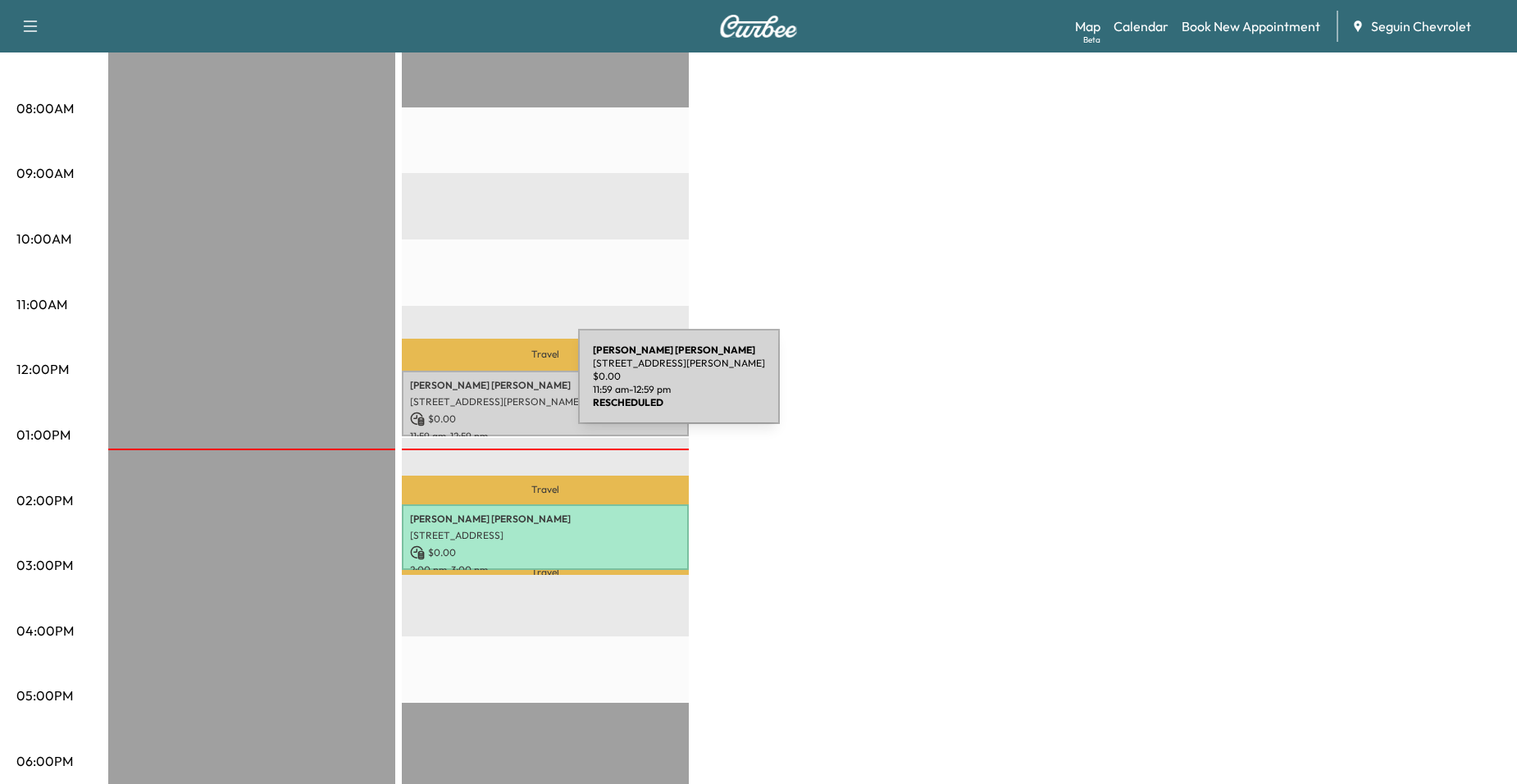
click at [455, 386] on p "Fidela Arroyo" at bounding box center [544, 385] width 270 height 13
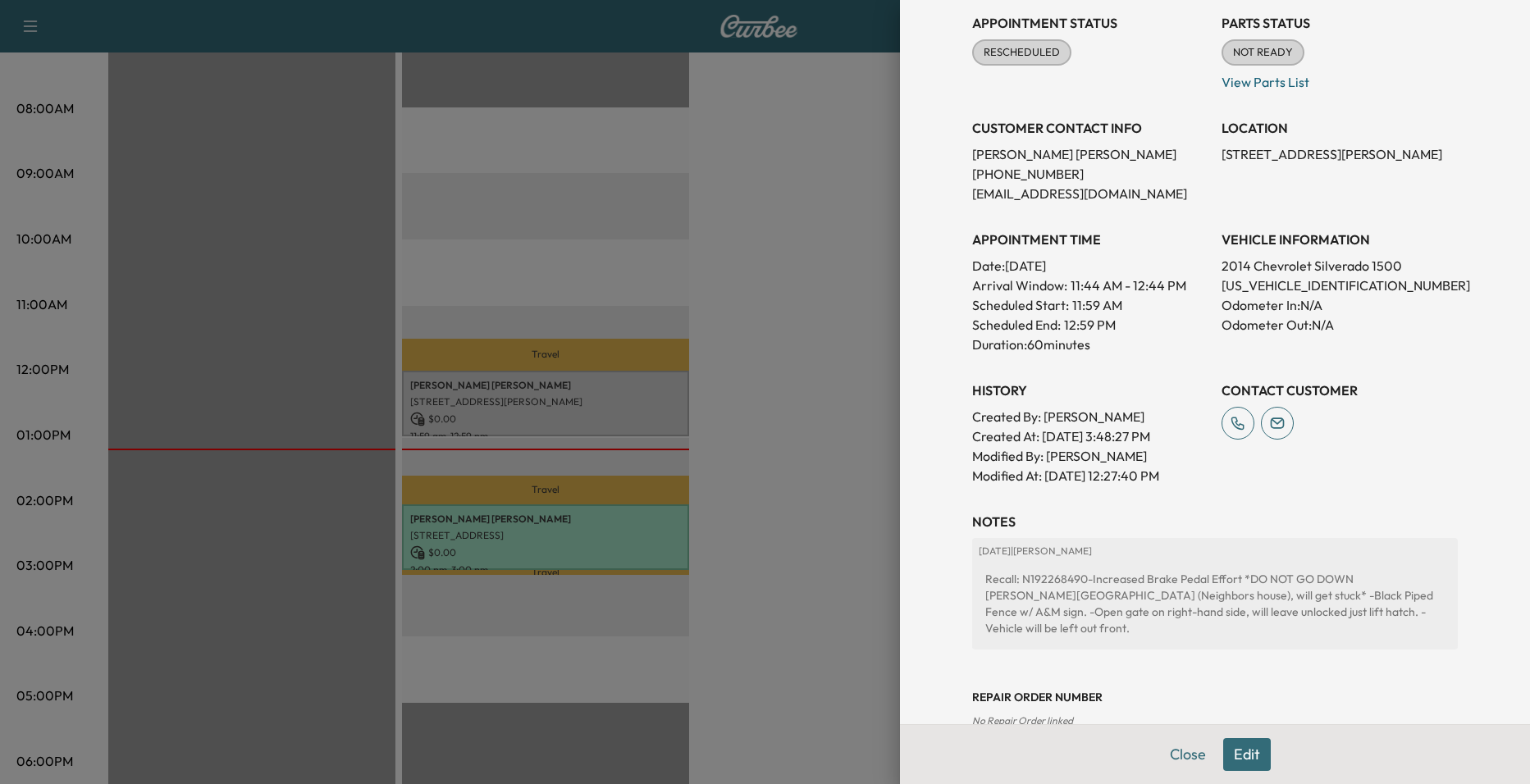
scroll to position [164, 0]
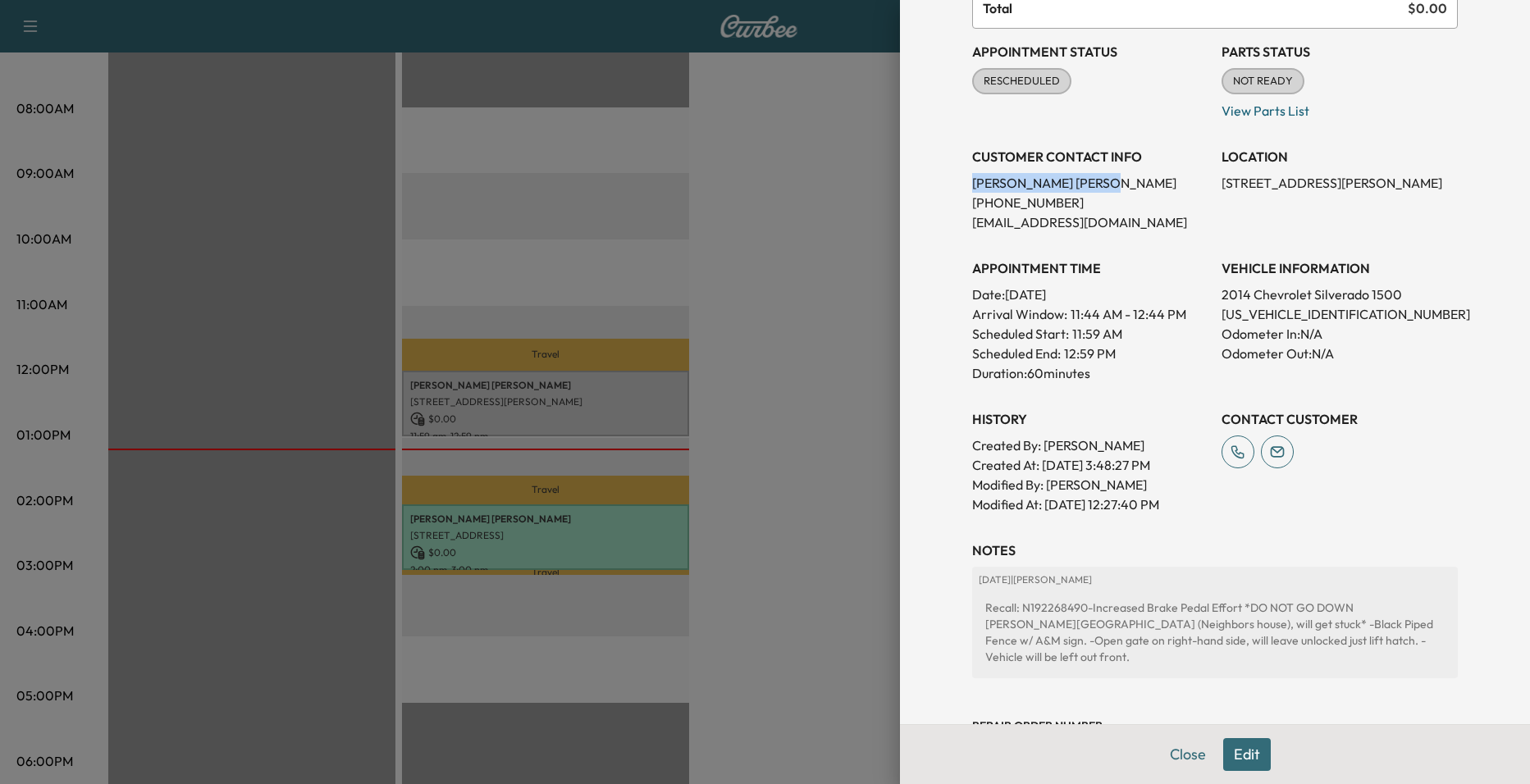
drag, startPoint x: 949, startPoint y: 184, endPoint x: 1041, endPoint y: 184, distance: 92.0
click at [1041, 184] on div "Appointment Details Services RECALL - PERFORM RECALL. VERIFIED OPEN RECALL: $ 0…" at bounding box center [1215, 351] width 525 height 1030
drag, startPoint x: 1041, startPoint y: 184, endPoint x: 1022, endPoint y: 186, distance: 19.1
copy p "Fidela Arroyo"
click at [959, 405] on div "Appointment Details Services RECALL - PERFORM RECALL. VERIFIED OPEN RECALL: $ 0…" at bounding box center [1215, 351] width 525 height 1030
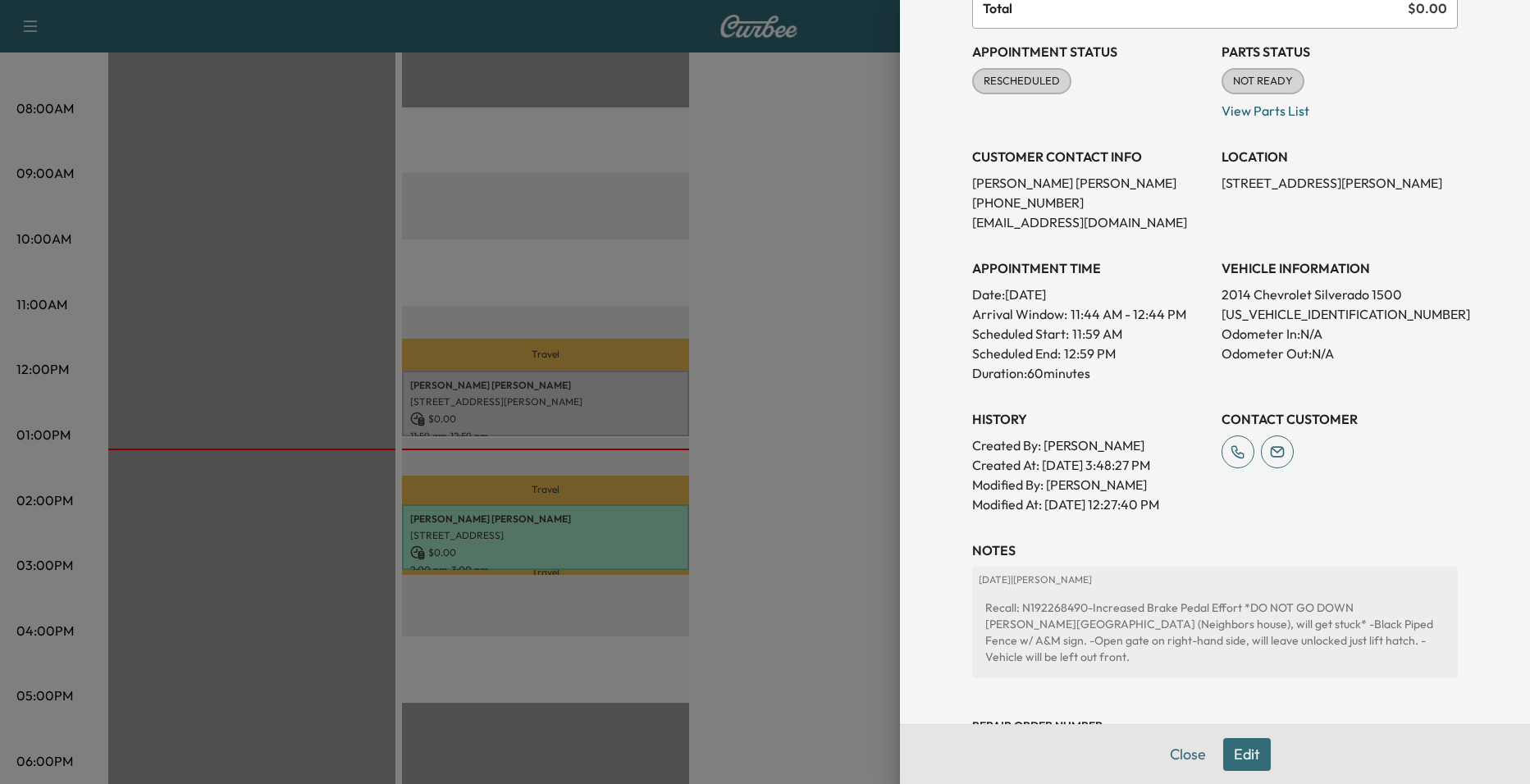
scroll to position [0, 0]
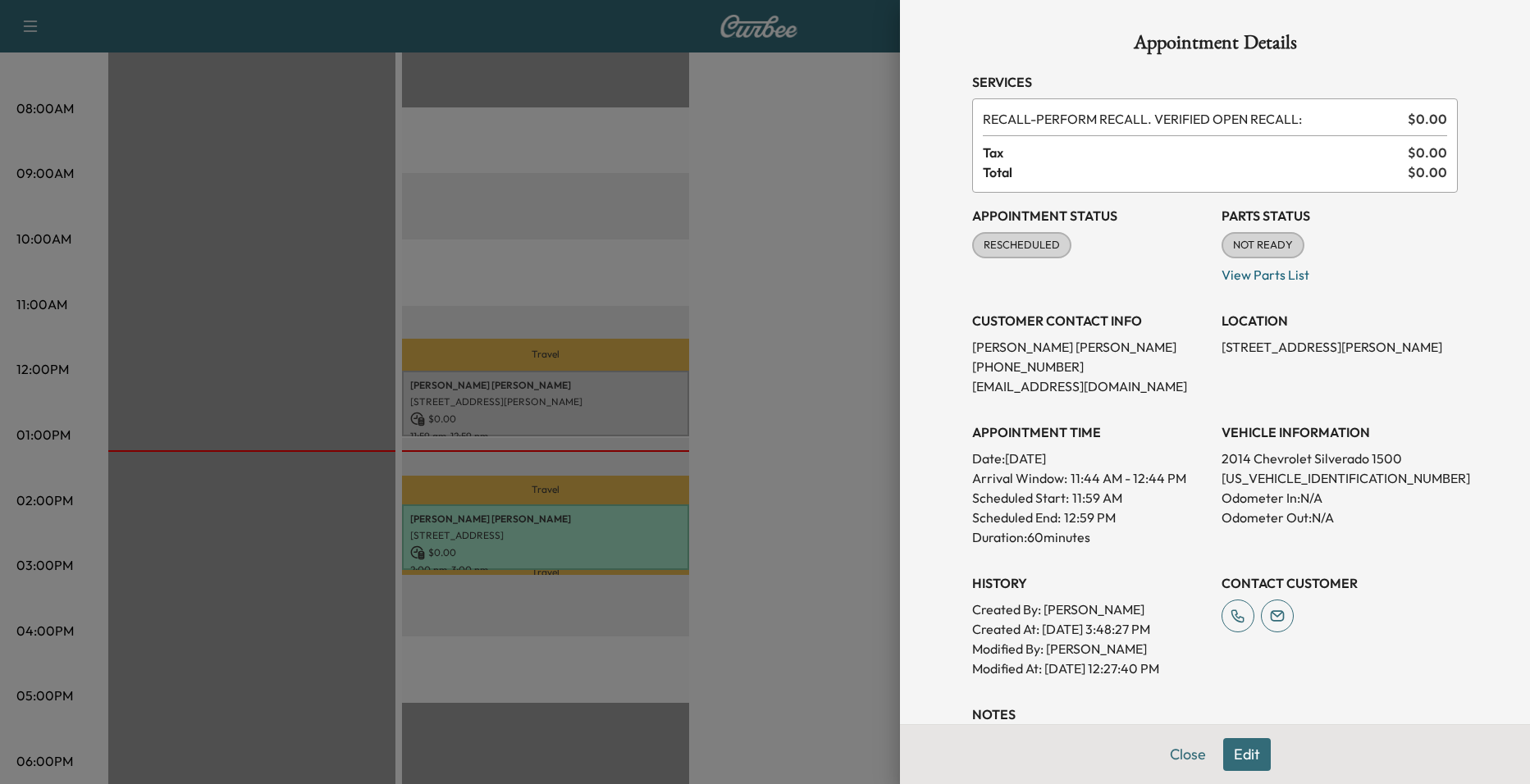
click at [619, 409] on div at bounding box center [765, 392] width 1530 height 784
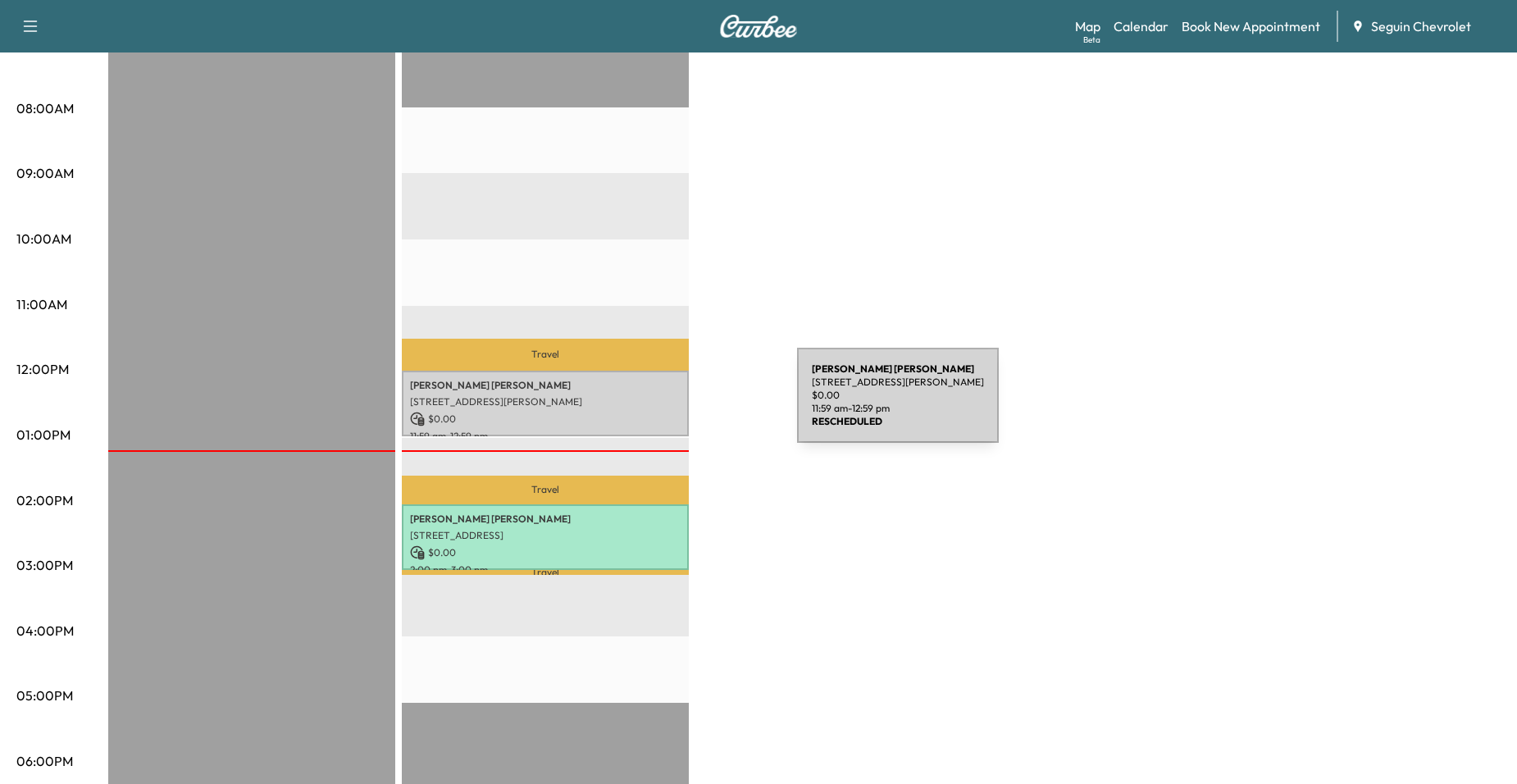
click at [669, 405] on div "Fidela Arroyo 218 HICKORY DR, SEGUIN, TX 78155, US $ 0.00 11:59 am - 12:59 pm" at bounding box center [545, 404] width 287 height 67
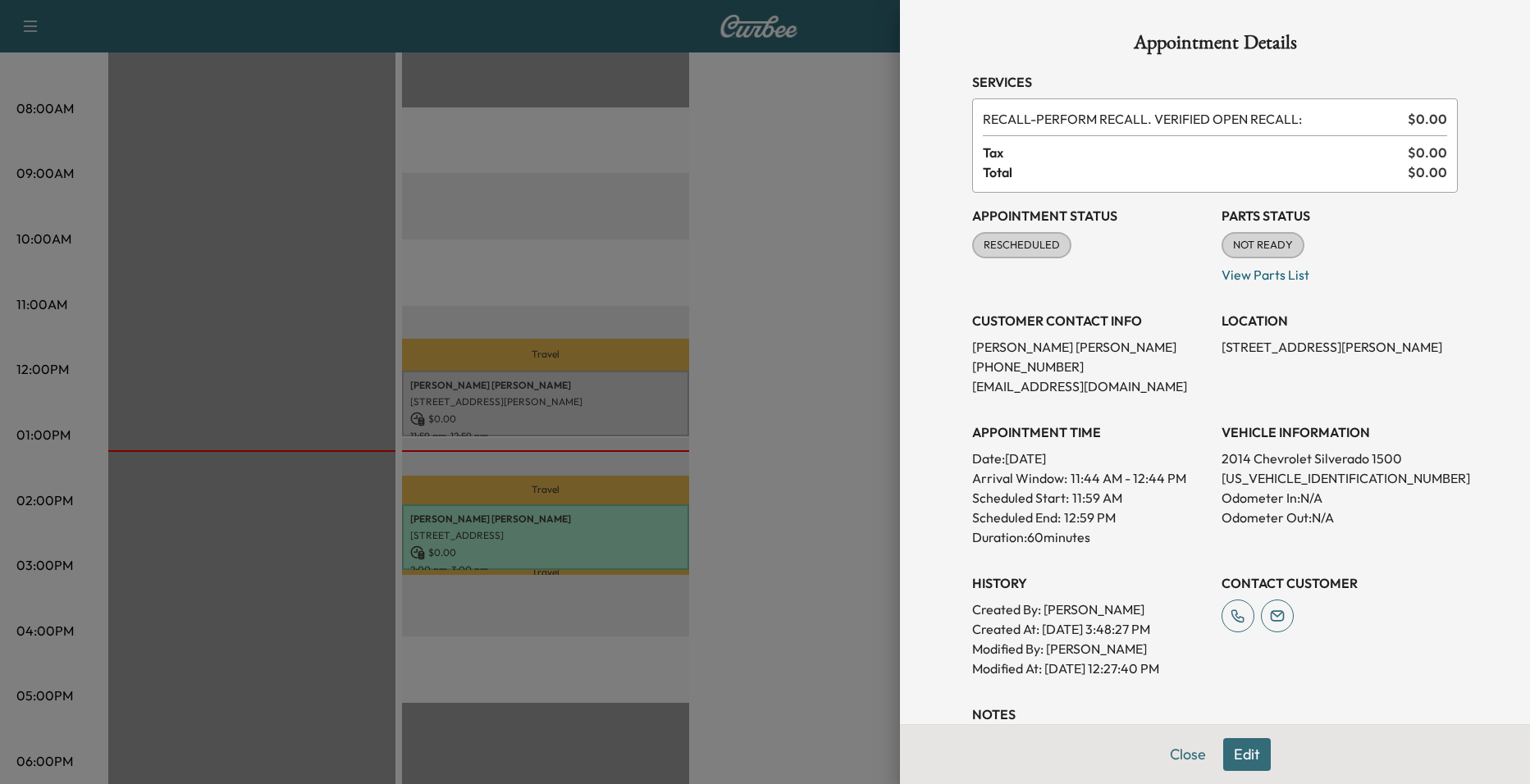
scroll to position [289, 0]
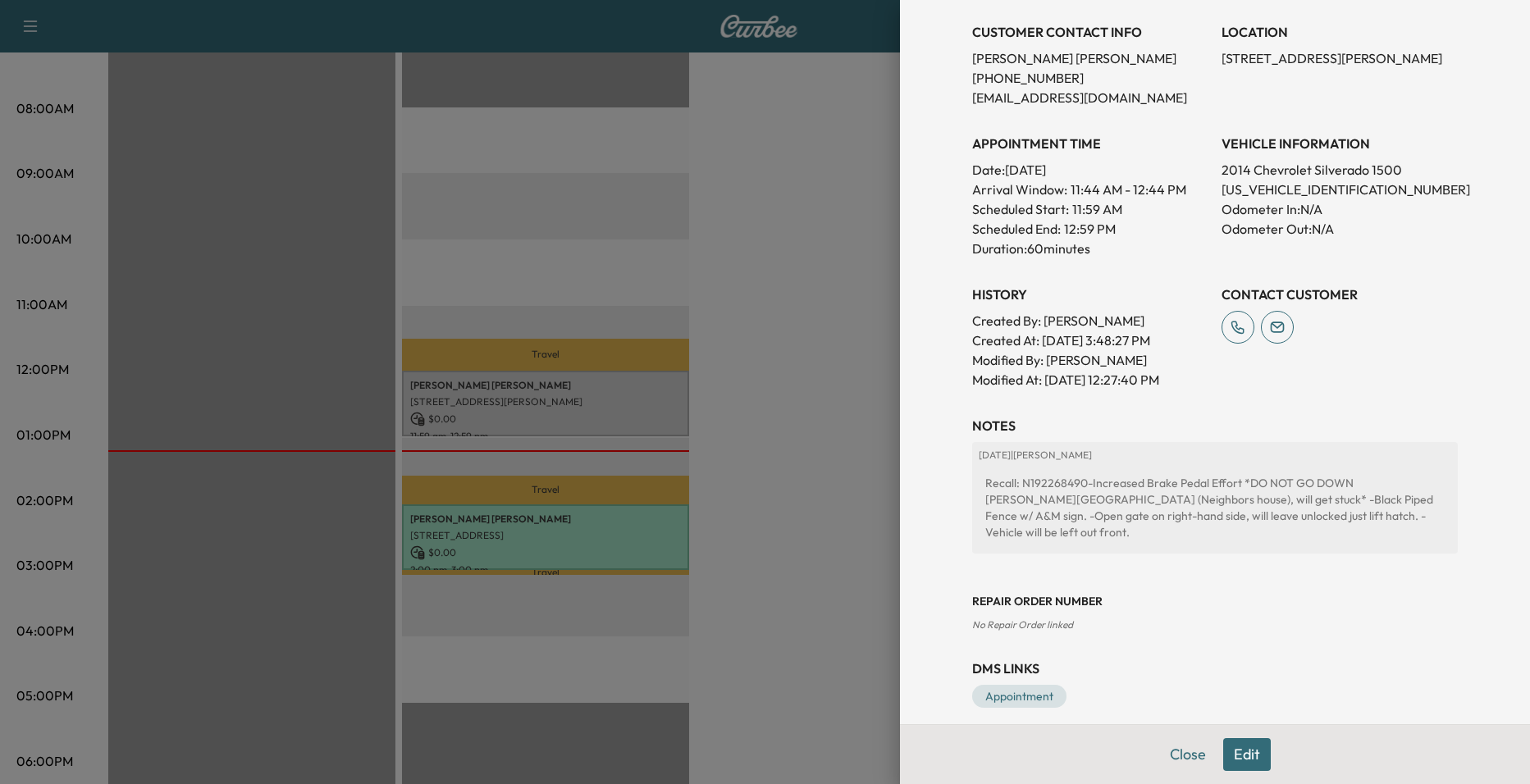
click at [1232, 755] on button "Edit" at bounding box center [1247, 754] width 47 height 32
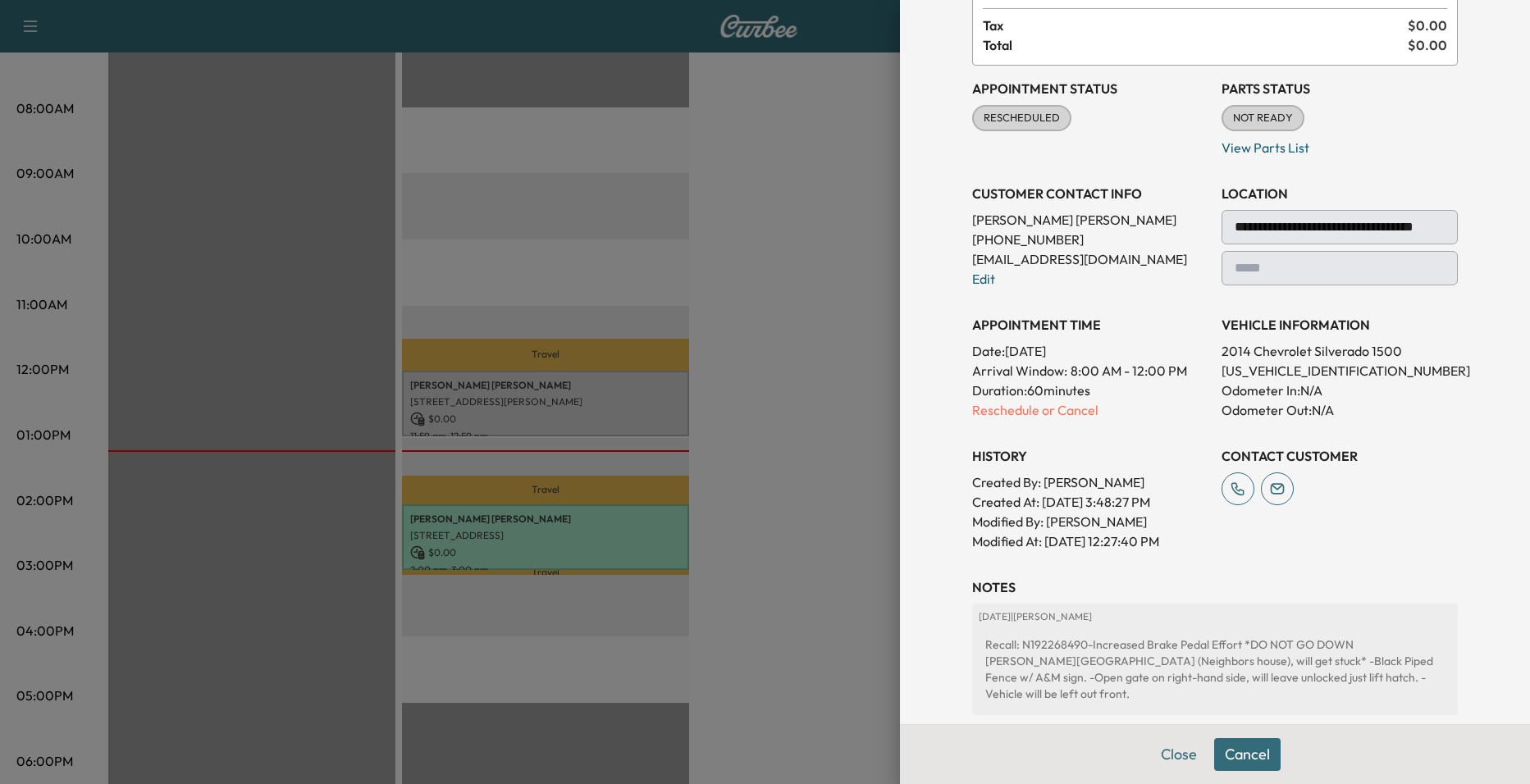
scroll to position [125, 0]
click at [1079, 411] on p "Reschedule or Cancel" at bounding box center [1090, 413] width 236 height 20
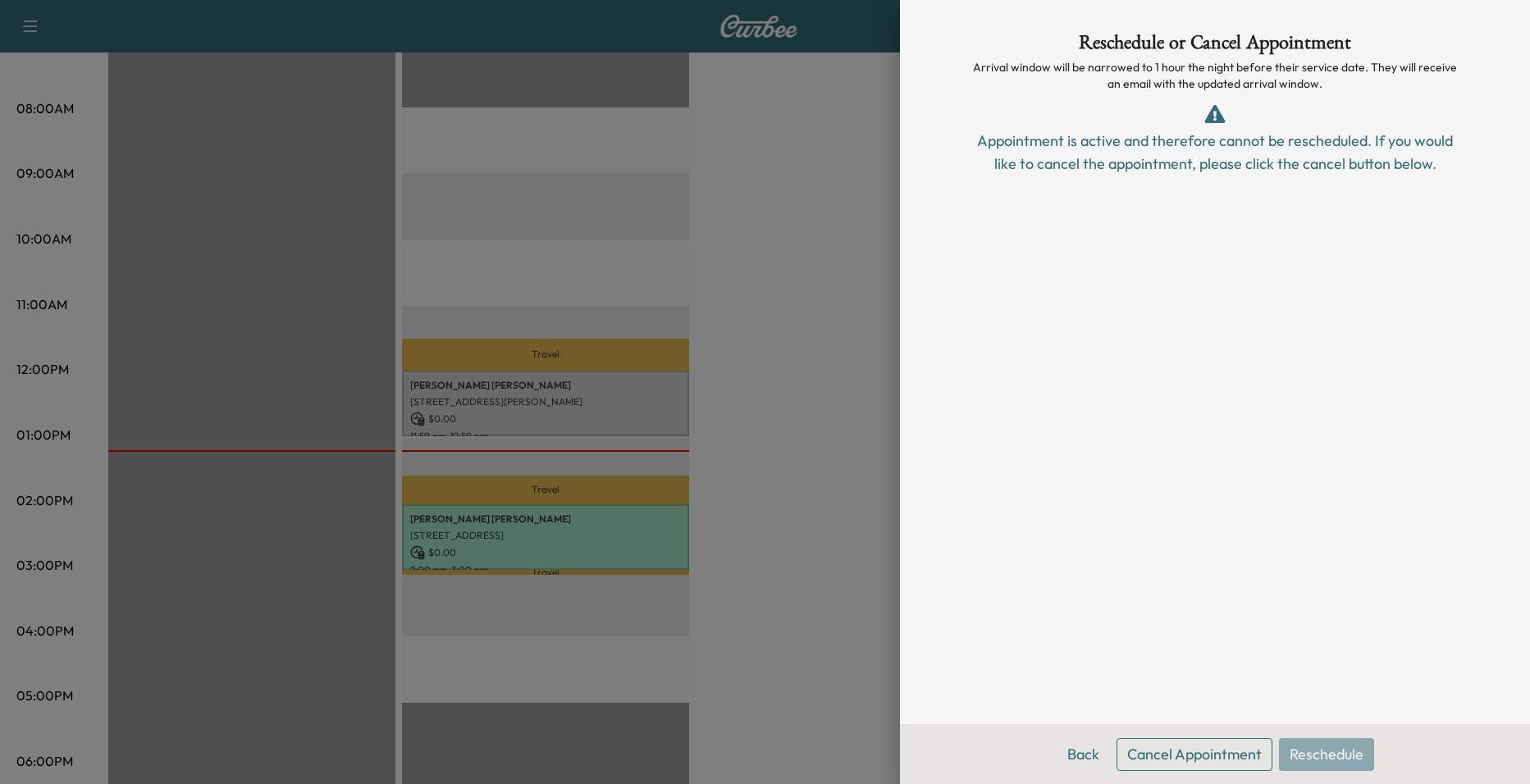
click at [1252, 763] on button "Cancel Appointment" at bounding box center [1194, 754] width 156 height 32
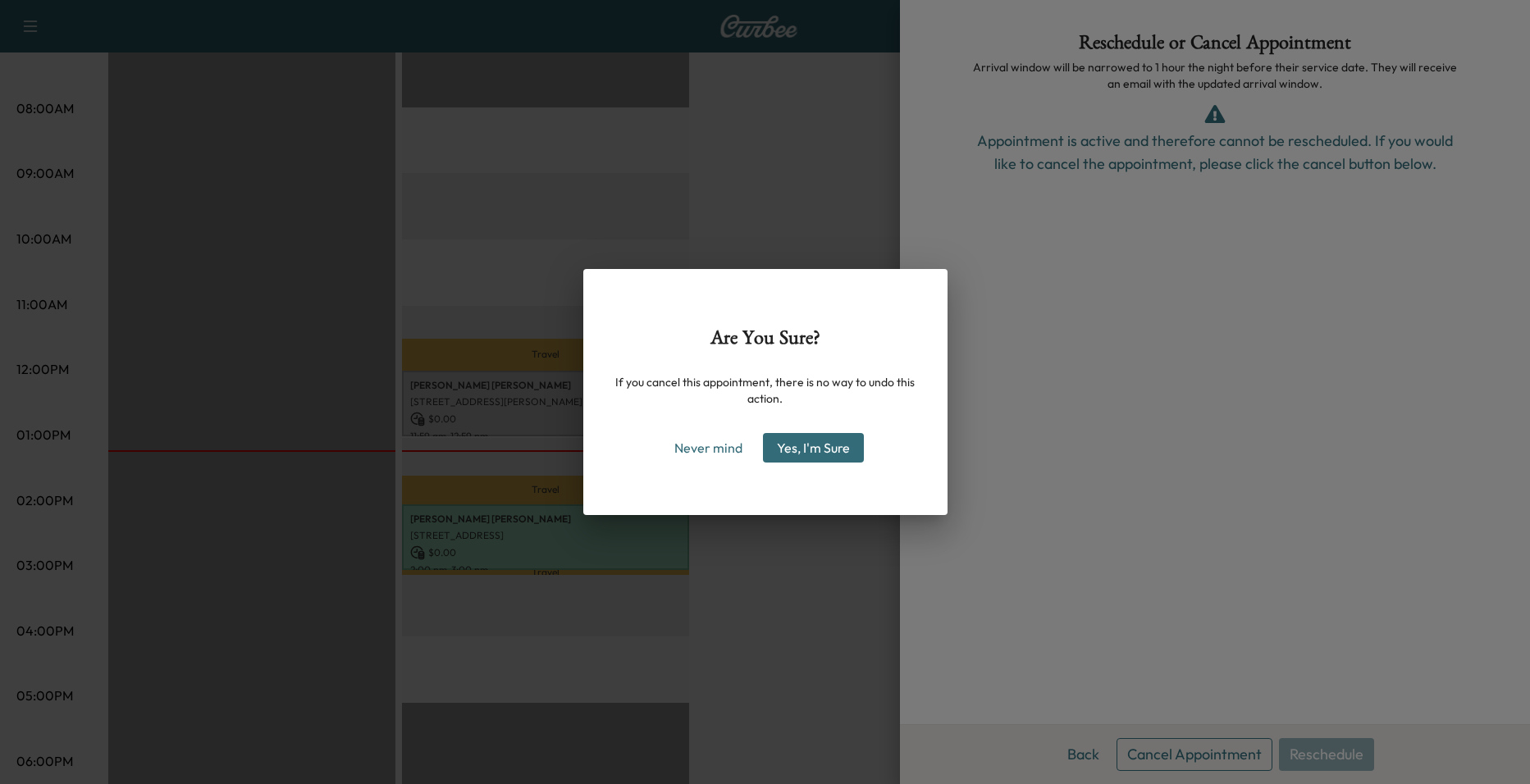
click at [727, 484] on div "Are You Sure? If you cancel this appointment, there is no way to undo this acti…" at bounding box center [765, 392] width 365 height 246
click at [733, 451] on button "Never mind" at bounding box center [708, 447] width 83 height 27
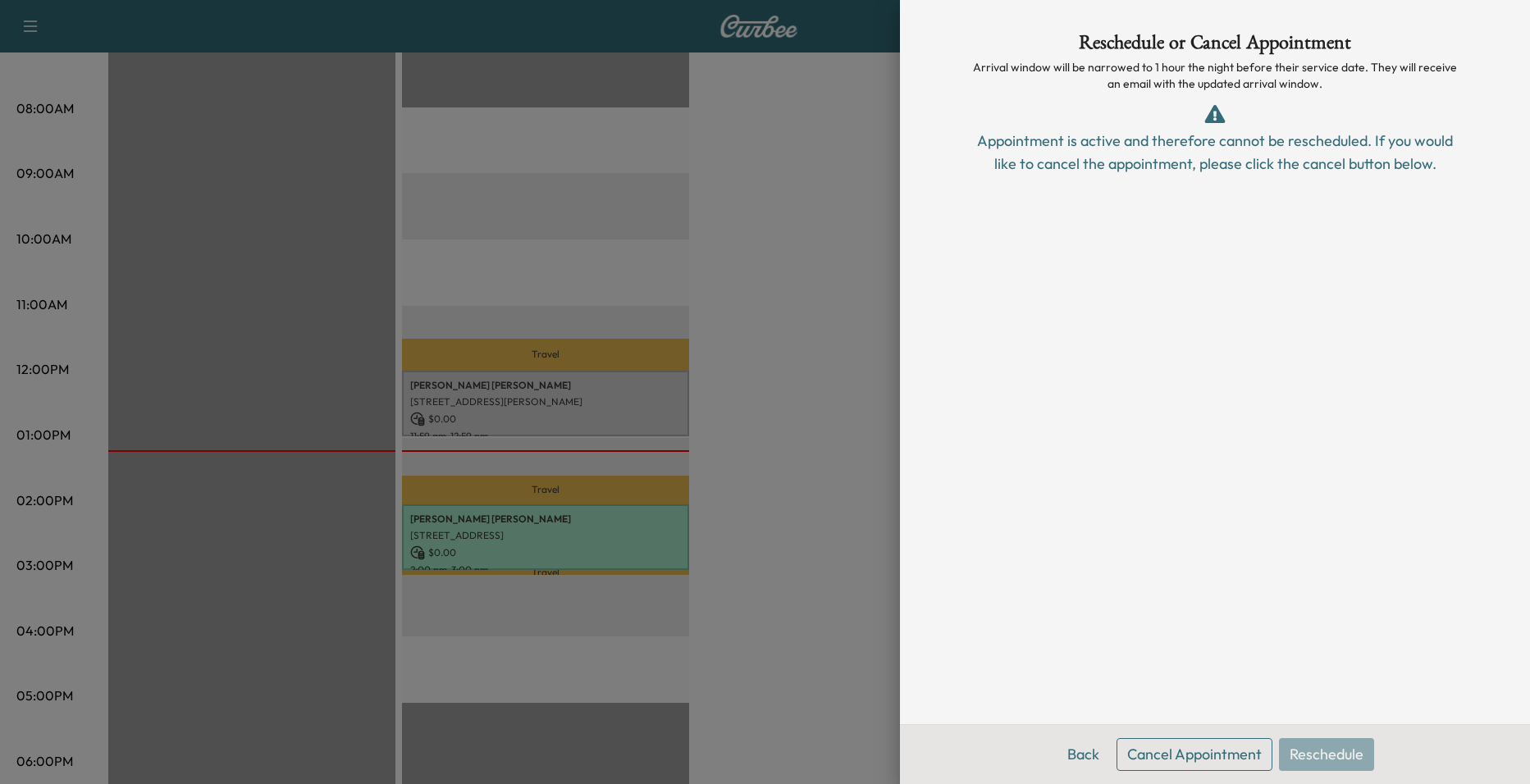
click at [683, 442] on div at bounding box center [765, 392] width 1530 height 784
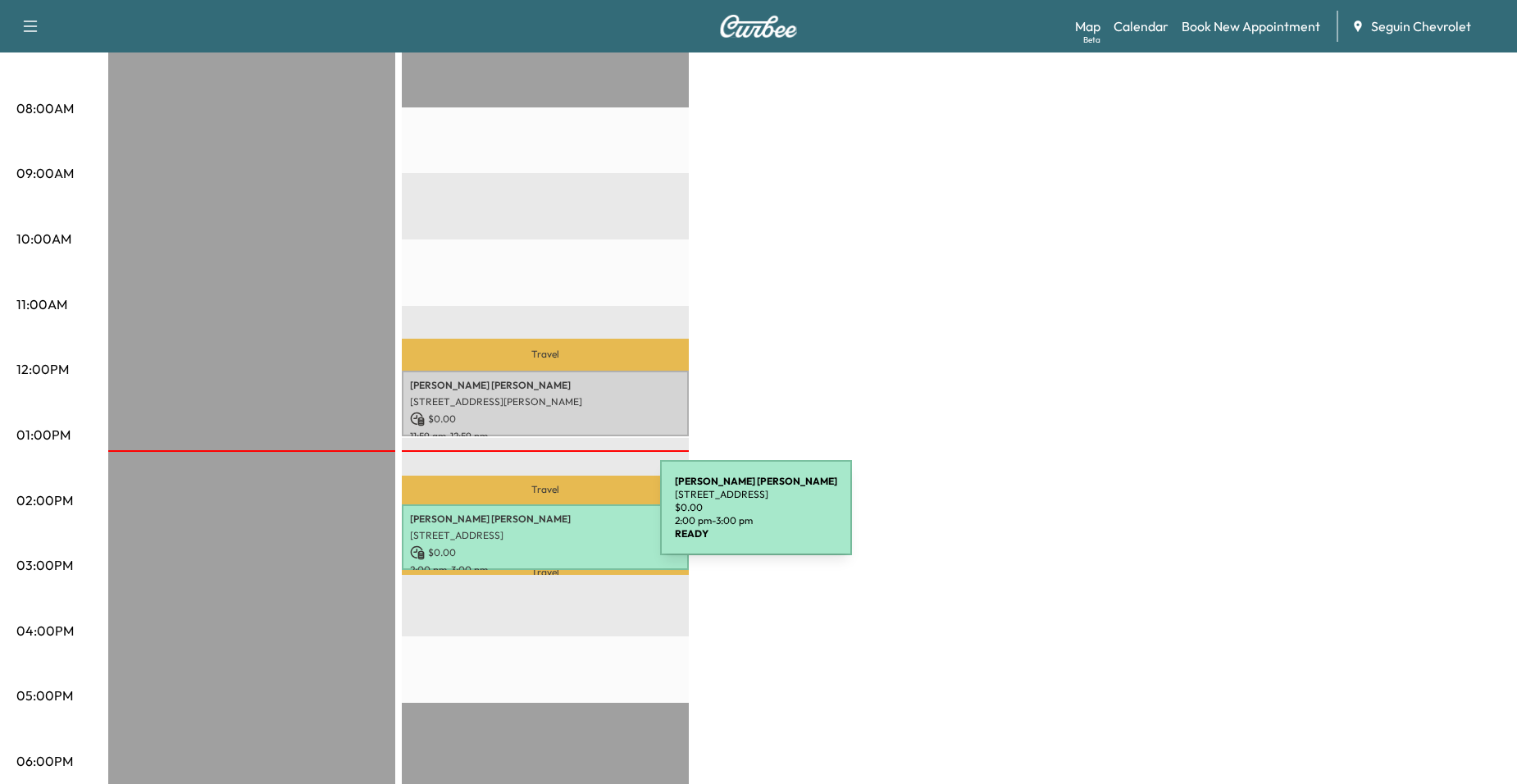
click at [537, 518] on p "MIGUEL GALVAN" at bounding box center [544, 519] width 270 height 13
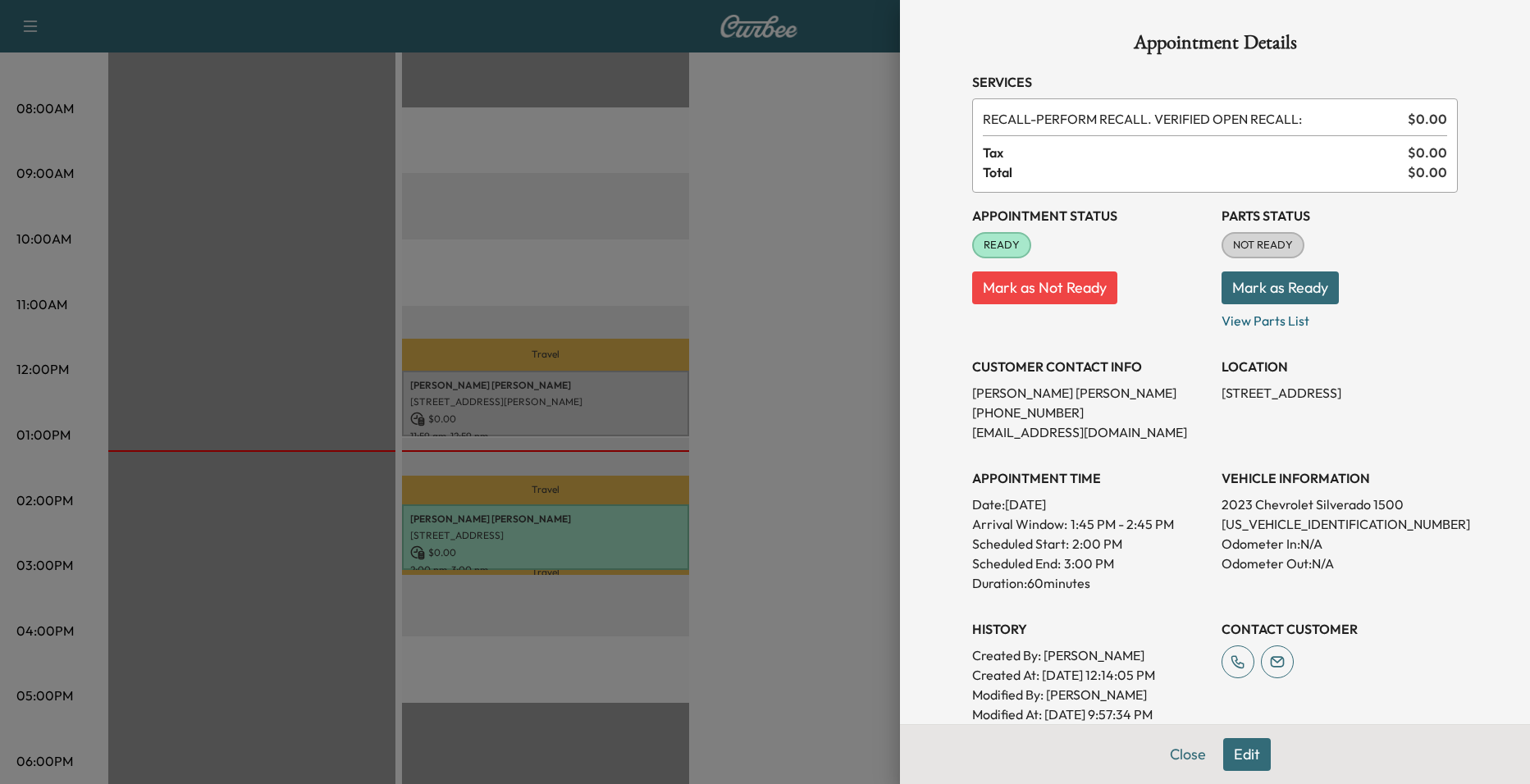
click at [405, 406] on div at bounding box center [765, 392] width 1530 height 784
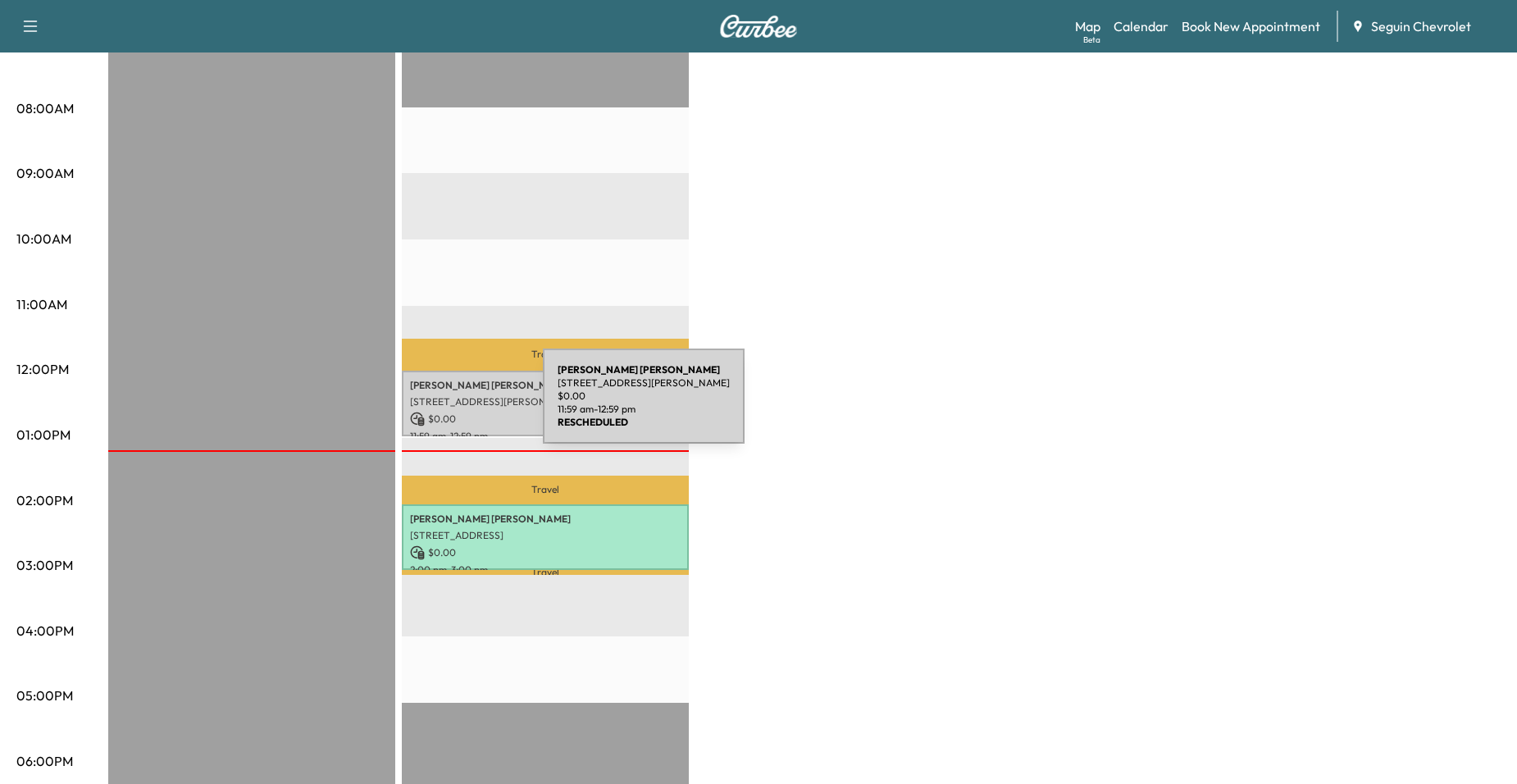
click at [420, 406] on div "Fidela Arroyo 218 HICKORY DR, SEGUIN, TX 78155, US $ 0.00 11:59 am - 12:59 pm" at bounding box center [545, 404] width 287 height 67
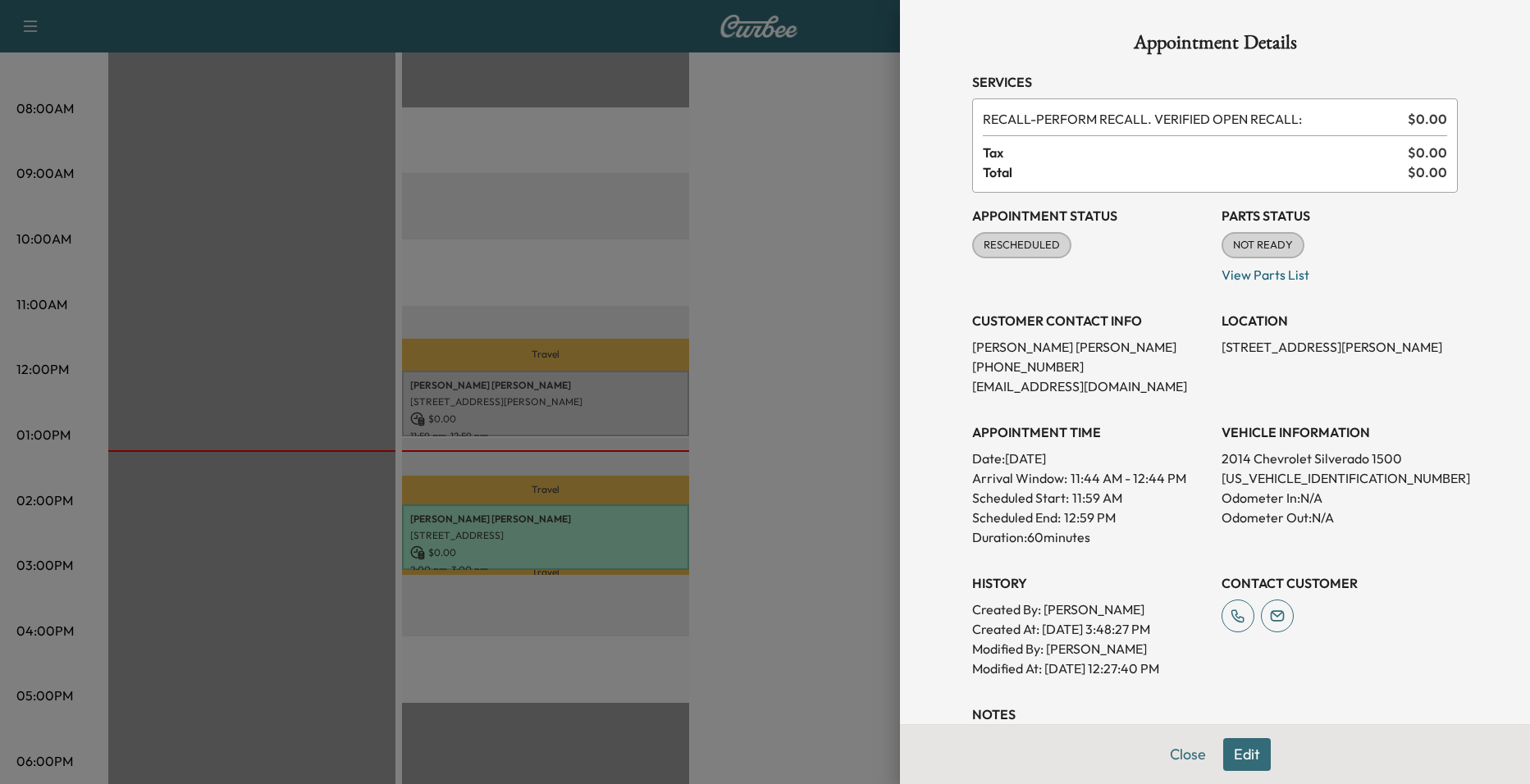
click at [782, 321] on div at bounding box center [765, 392] width 1530 height 784
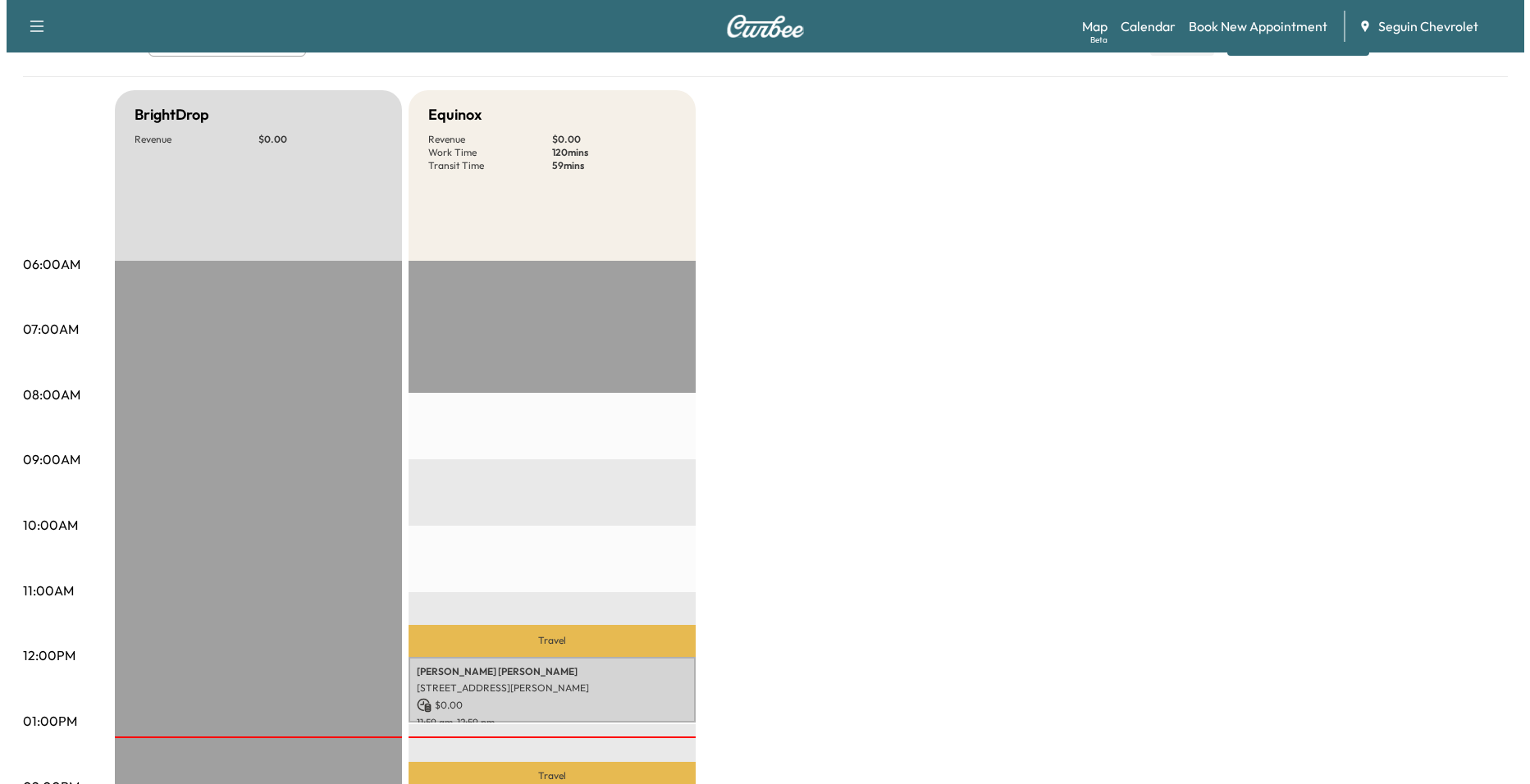
scroll to position [410, 0]
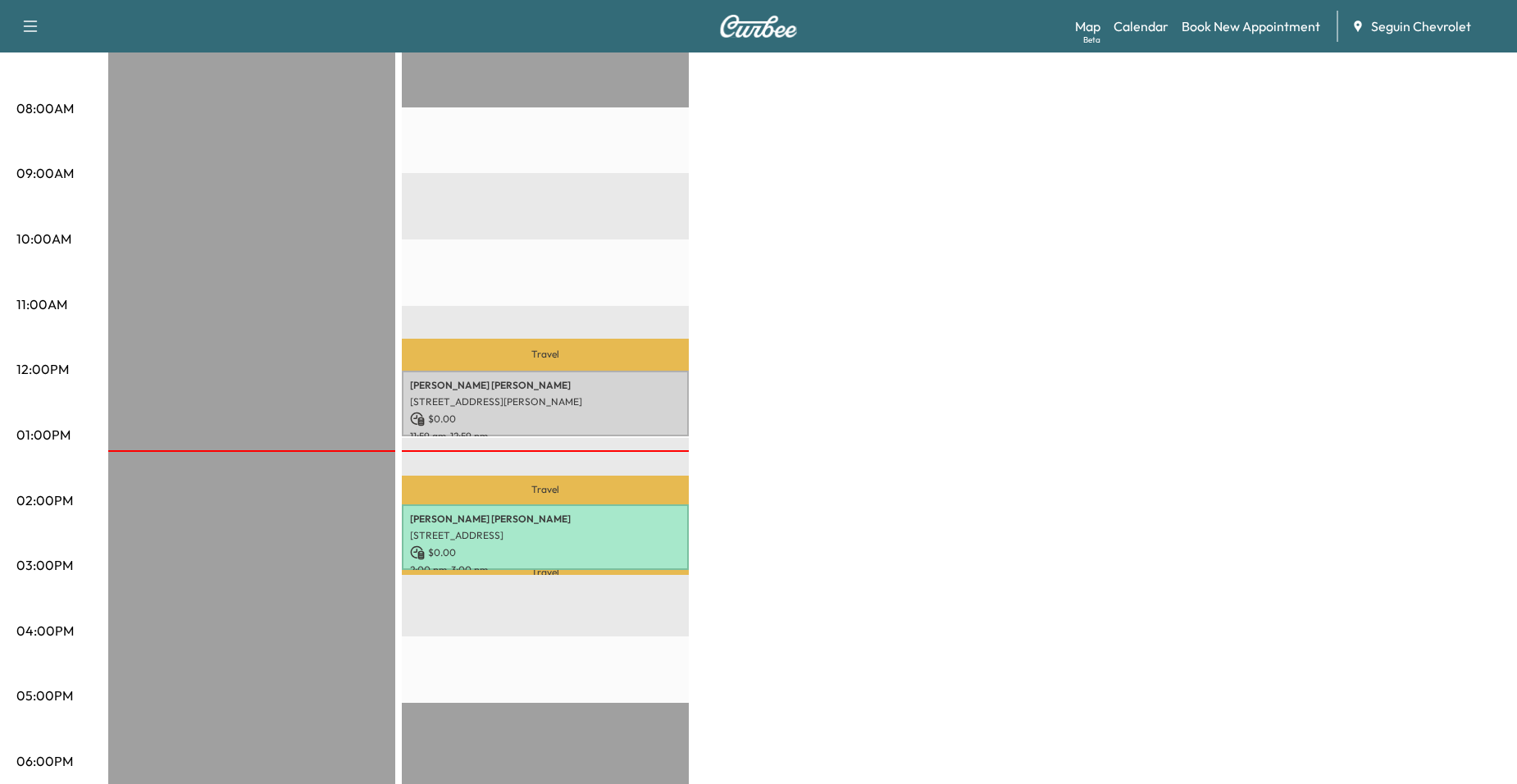
click at [559, 381] on p "Fidela Arroyo" at bounding box center [544, 385] width 270 height 13
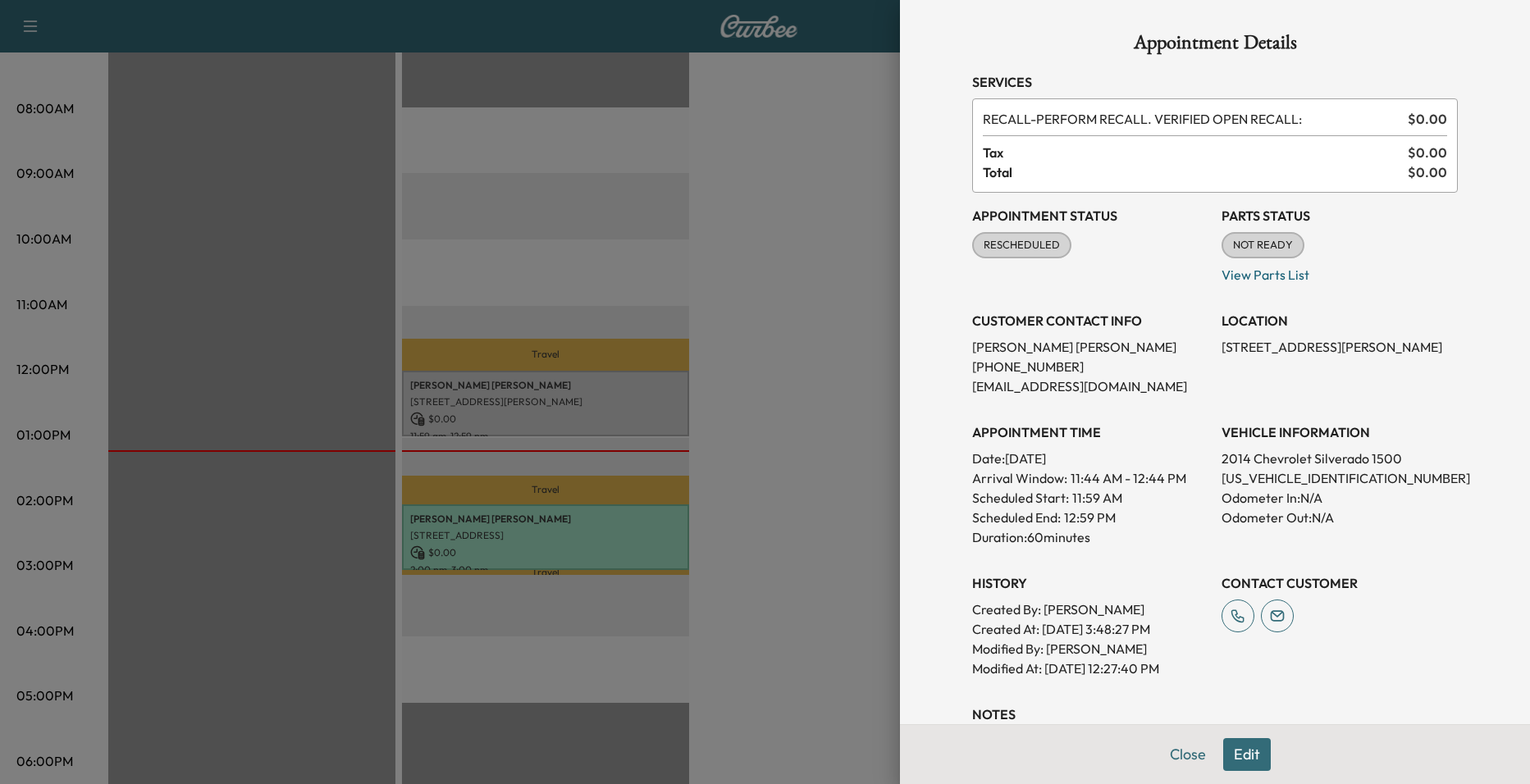
click at [1236, 753] on button "Edit" at bounding box center [1247, 754] width 47 height 32
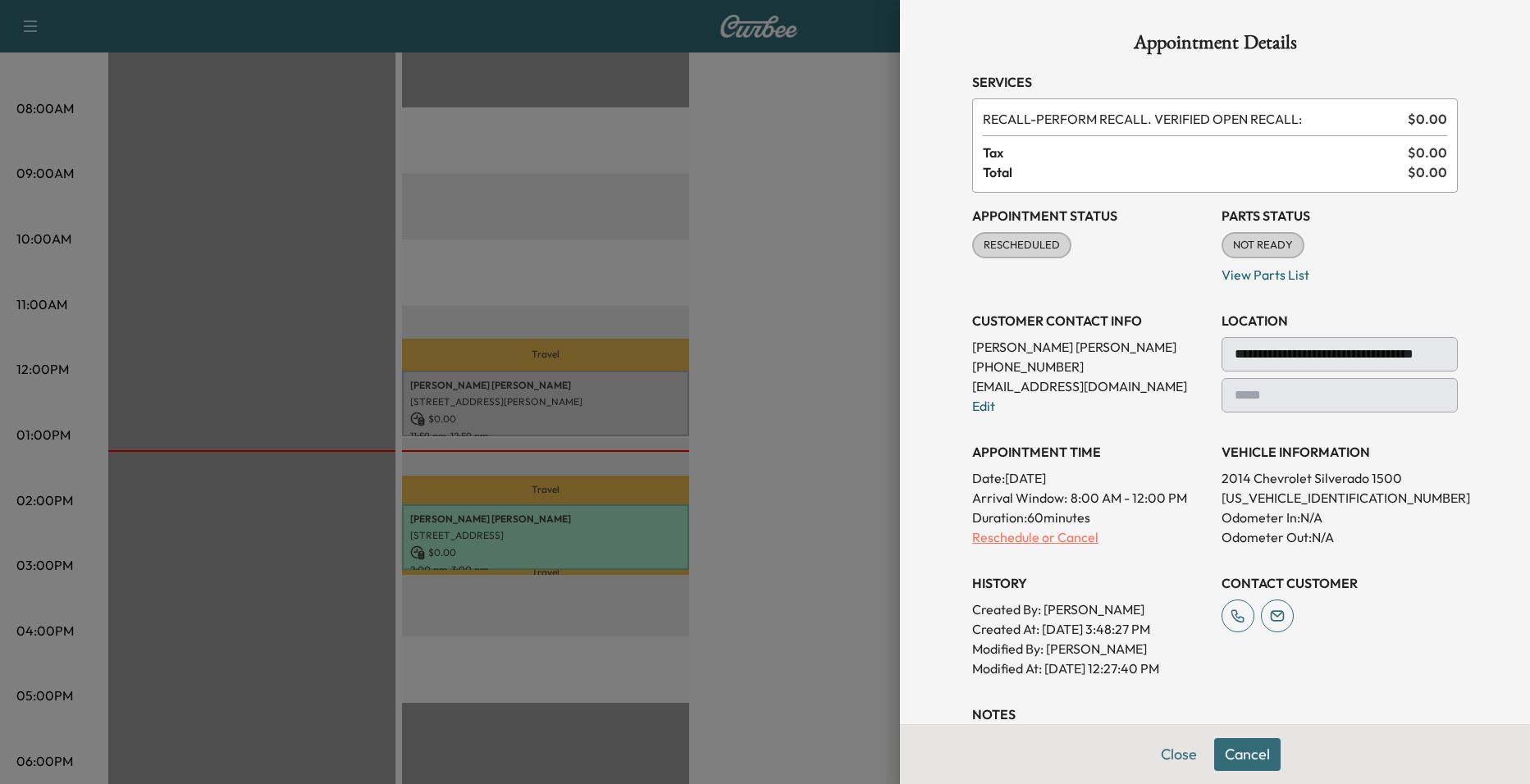
click at [1090, 537] on p "Reschedule or Cancel" at bounding box center [1090, 537] width 236 height 20
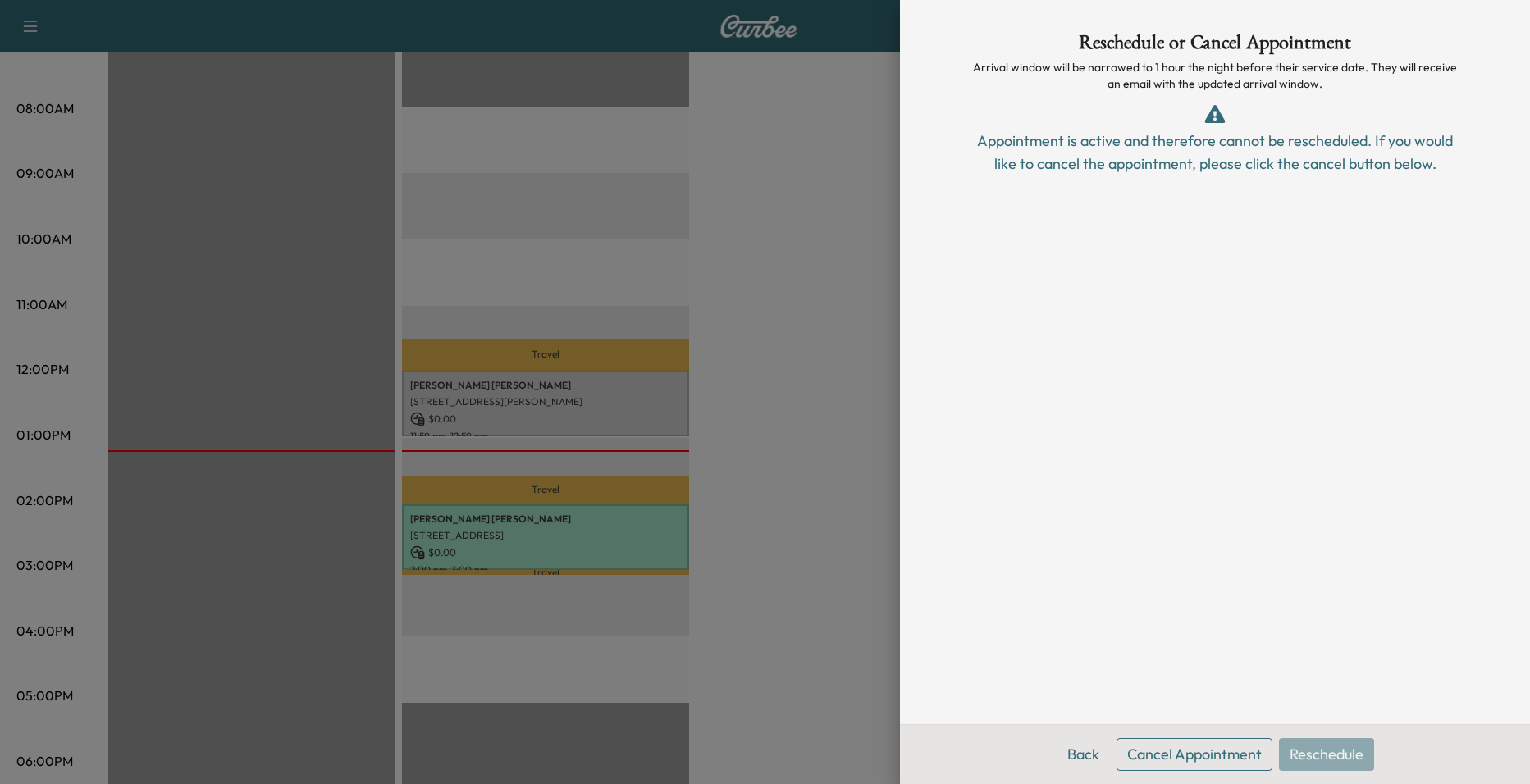
click at [1178, 161] on div "Appointment is active and therefore cannot be rescheduled. If you would like to…" at bounding box center [1215, 152] width 485 height 46
click at [836, 339] on div at bounding box center [765, 392] width 1530 height 784
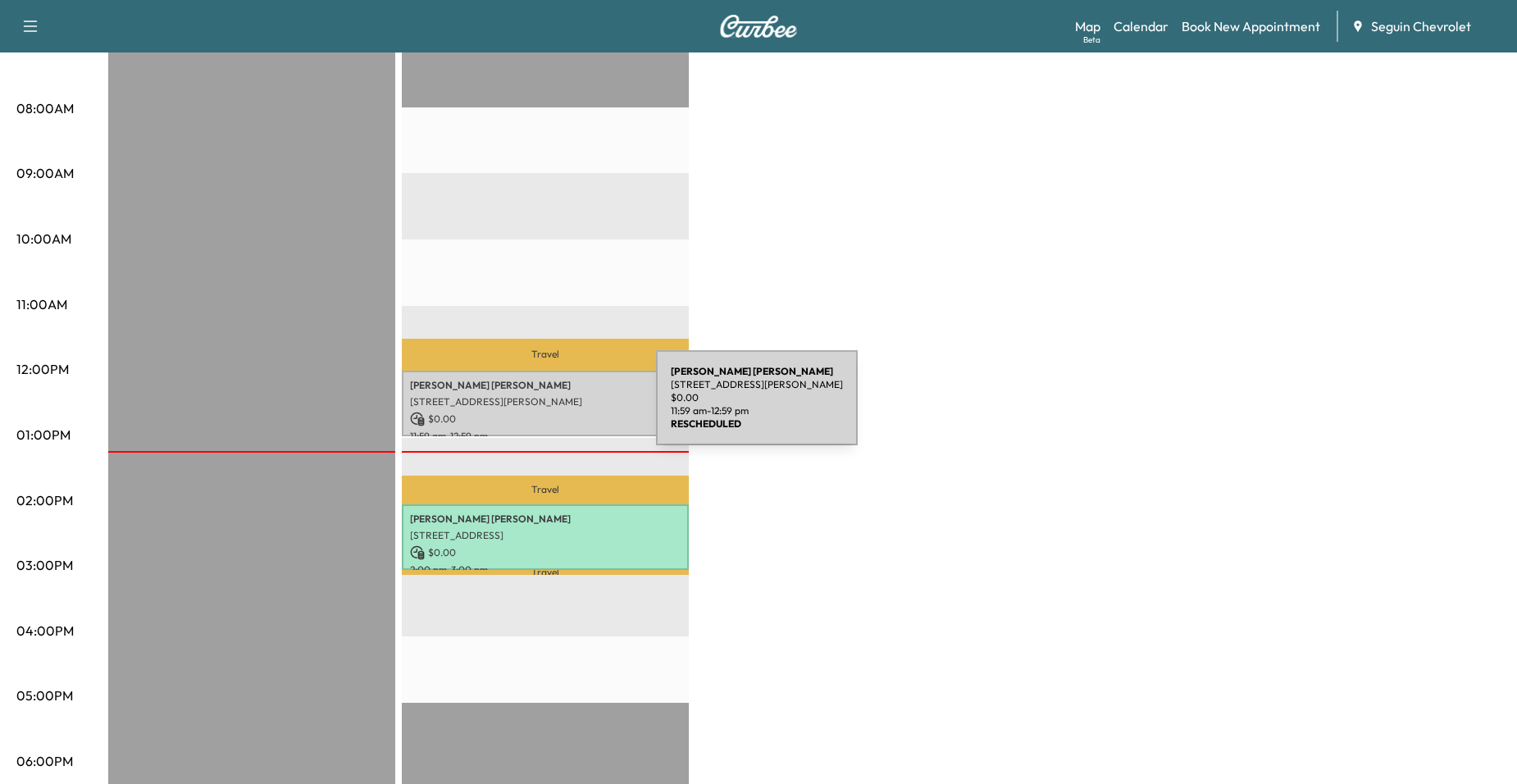
click at [534, 412] on p "$ 0.00" at bounding box center [544, 419] width 270 height 15
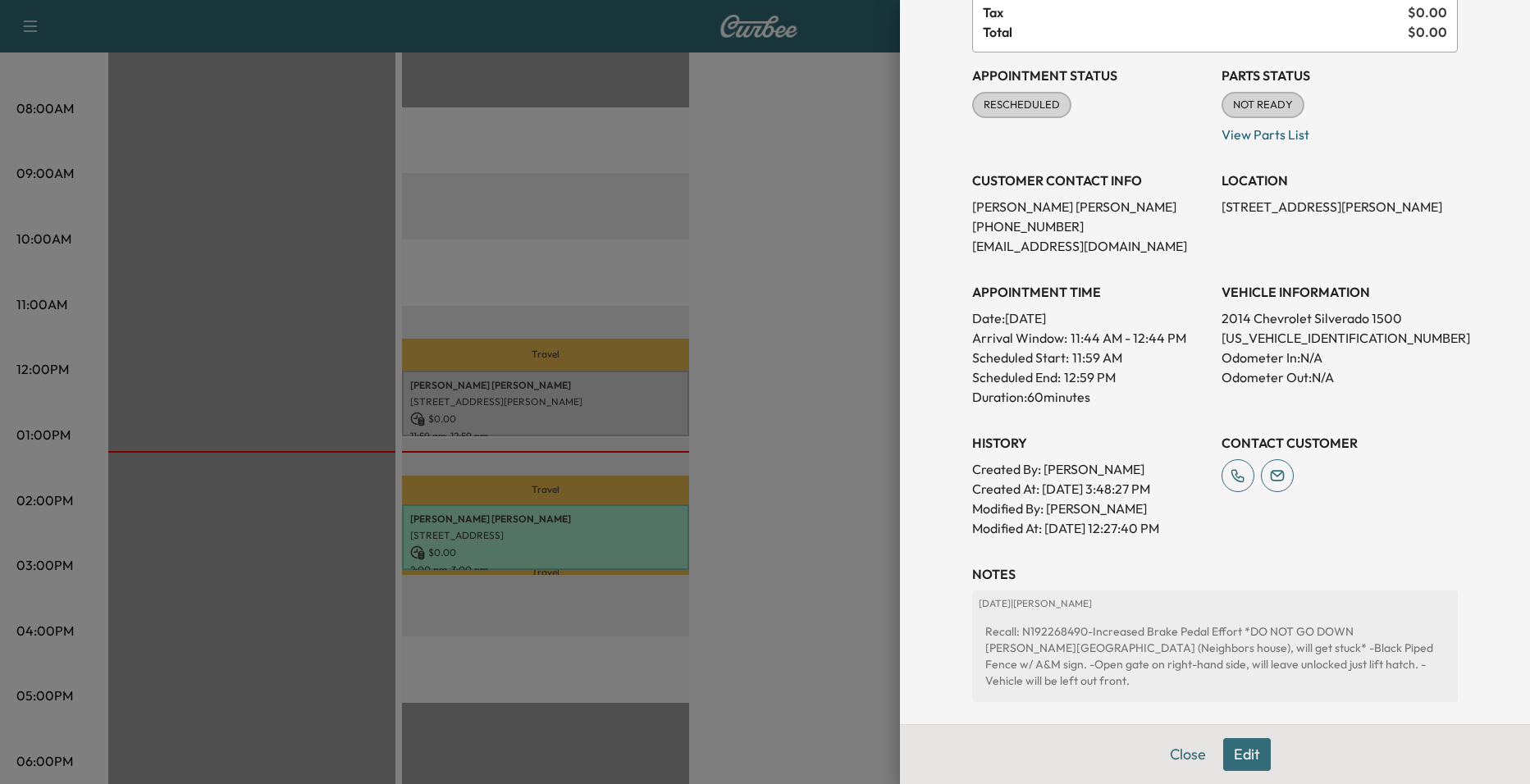
scroll to position [289, 0]
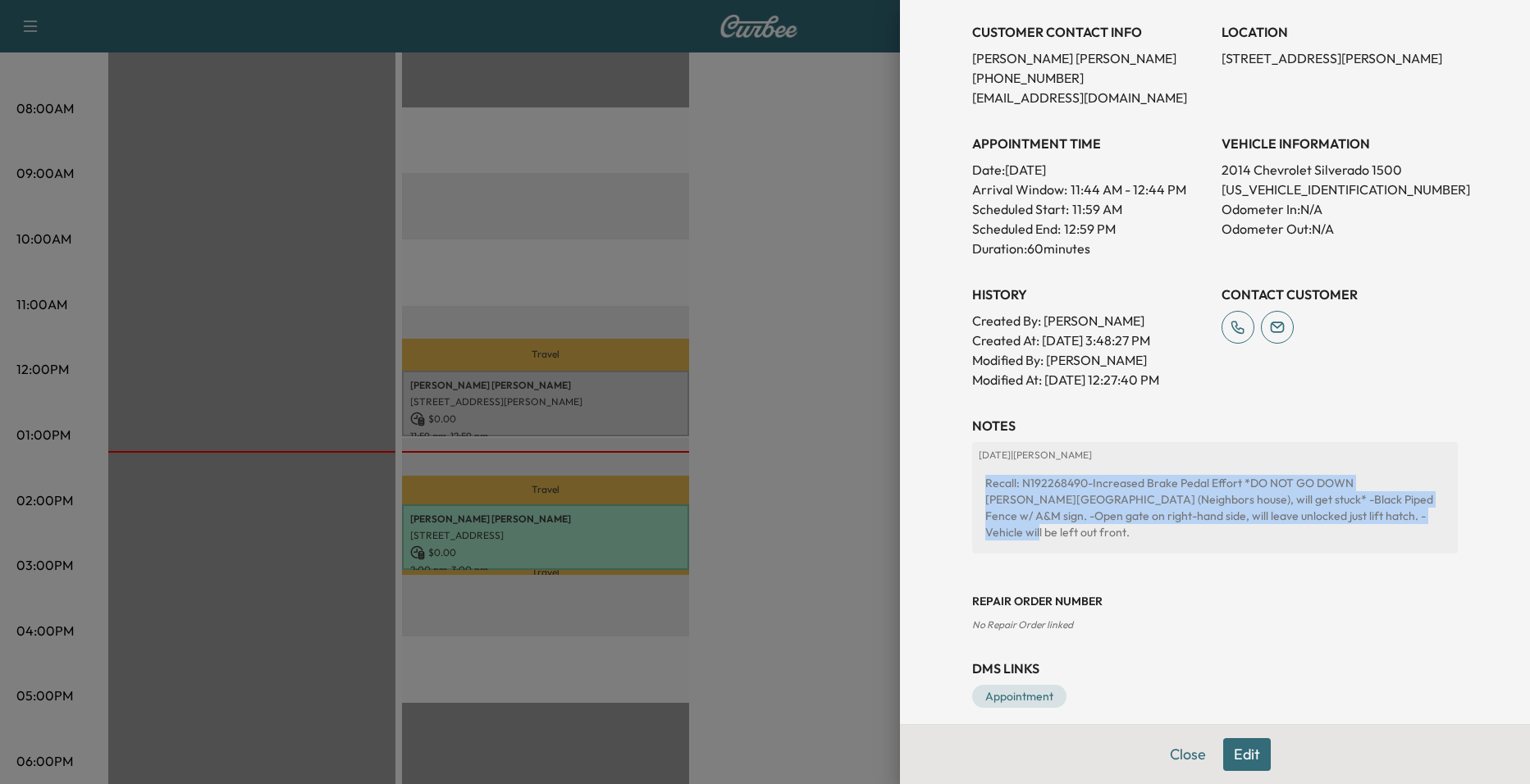
drag, startPoint x: 976, startPoint y: 480, endPoint x: 1370, endPoint y: 521, distance: 396.1
click at [1370, 521] on div "Recall: N192268490-Increased Brake Pedal Effort *DO NOT GO DOWN SANDY ROAD (Nei…" at bounding box center [1215, 508] width 473 height 79
drag, startPoint x: 1370, startPoint y: 521, endPoint x: 1280, endPoint y: 508, distance: 90.9
copy div "Recall: N192268490-Increased Brake Pedal Effort *DO NOT GO DOWN SANDY ROAD (Nei…"
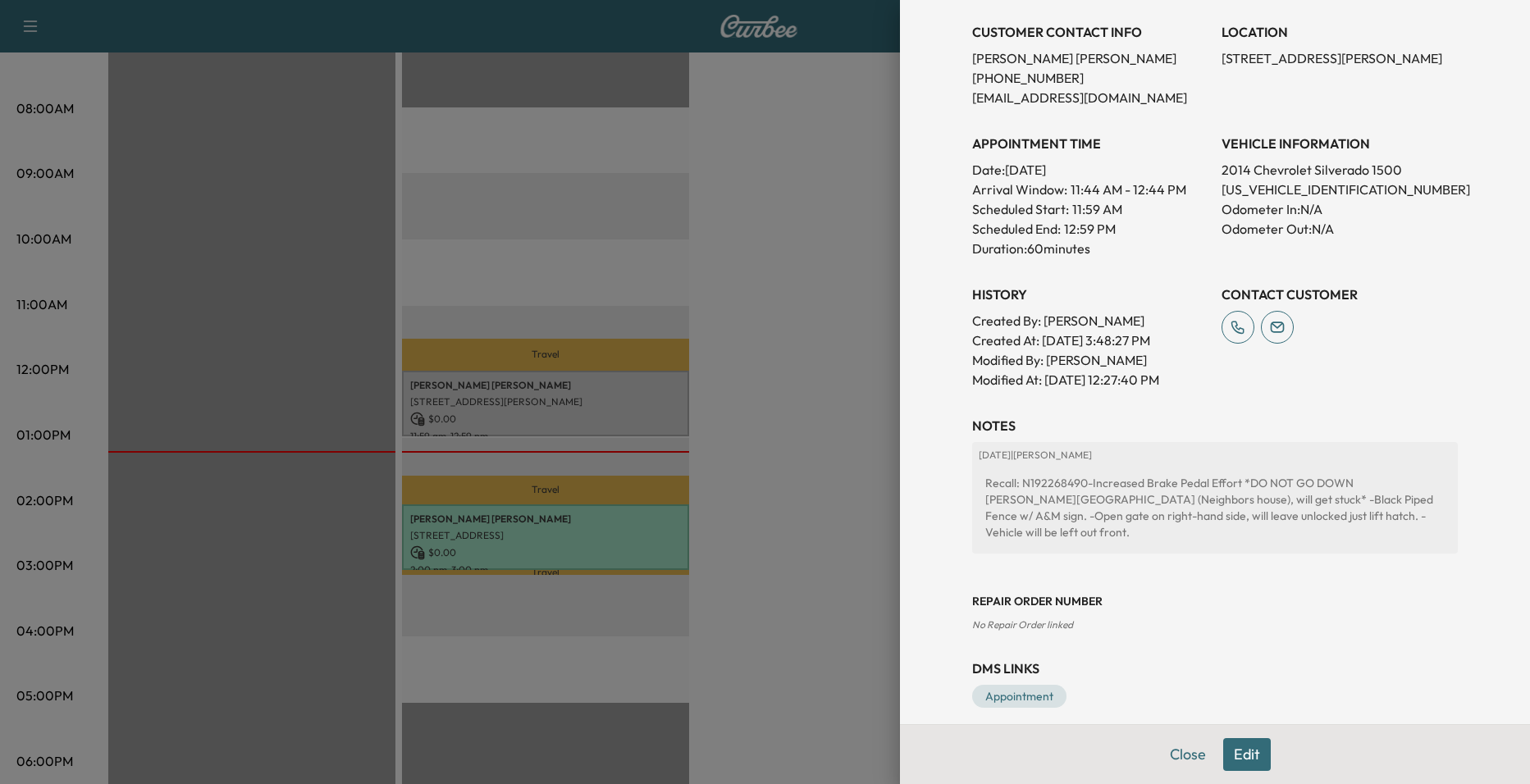
click at [1246, 757] on button "Edit" at bounding box center [1247, 754] width 47 height 32
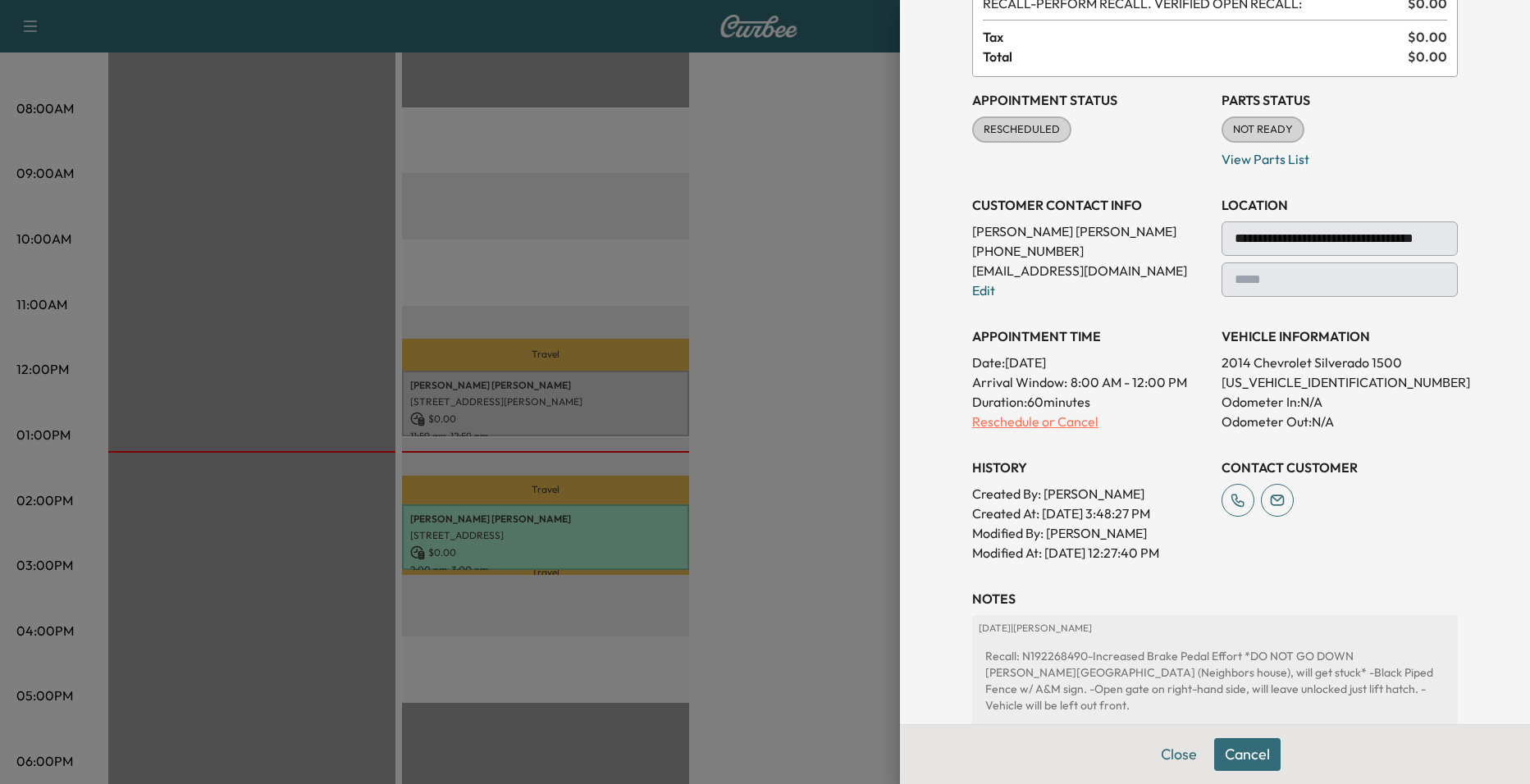
scroll to position [66, 0]
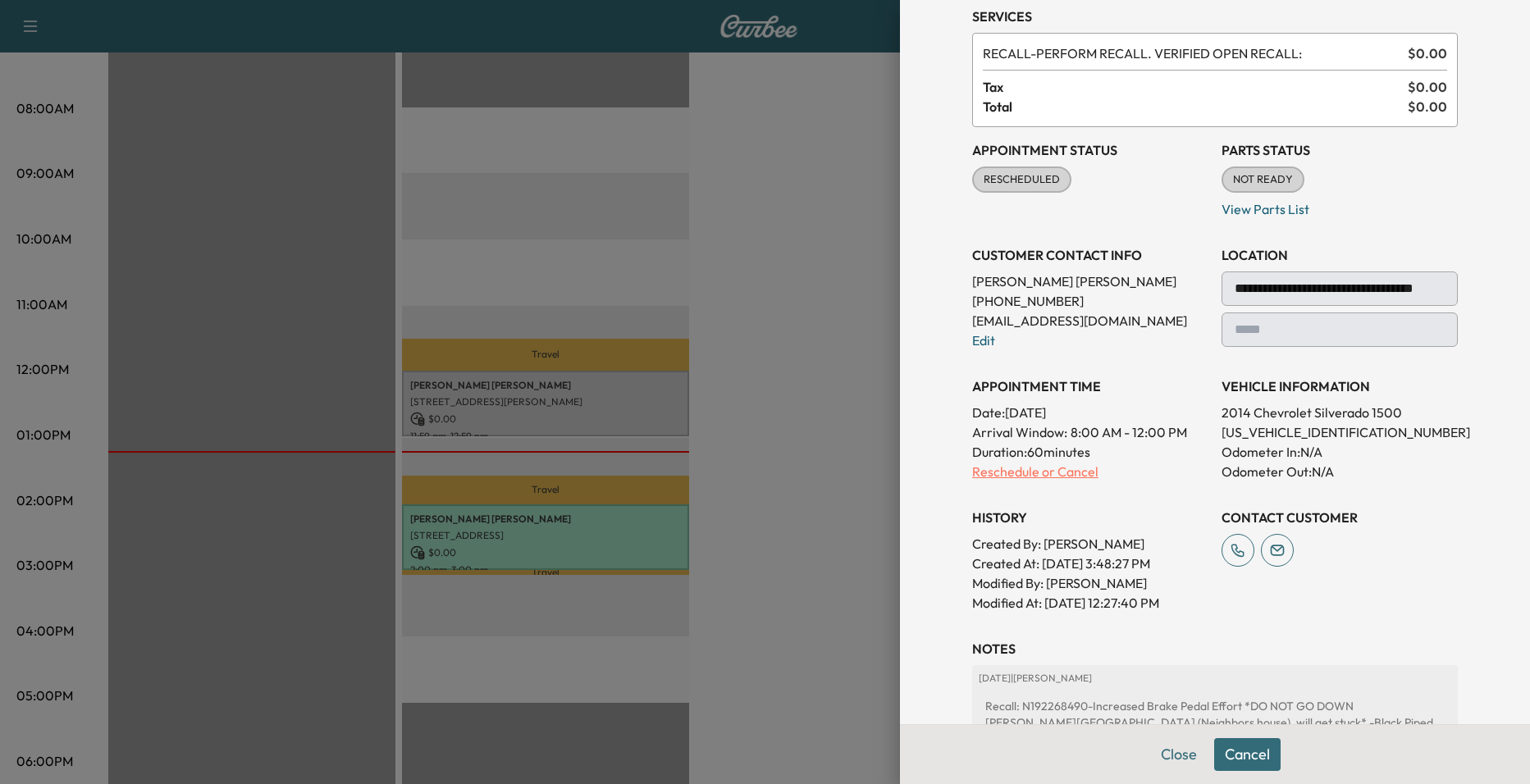
click at [1061, 472] on p "Reschedule or Cancel" at bounding box center [1090, 472] width 236 height 20
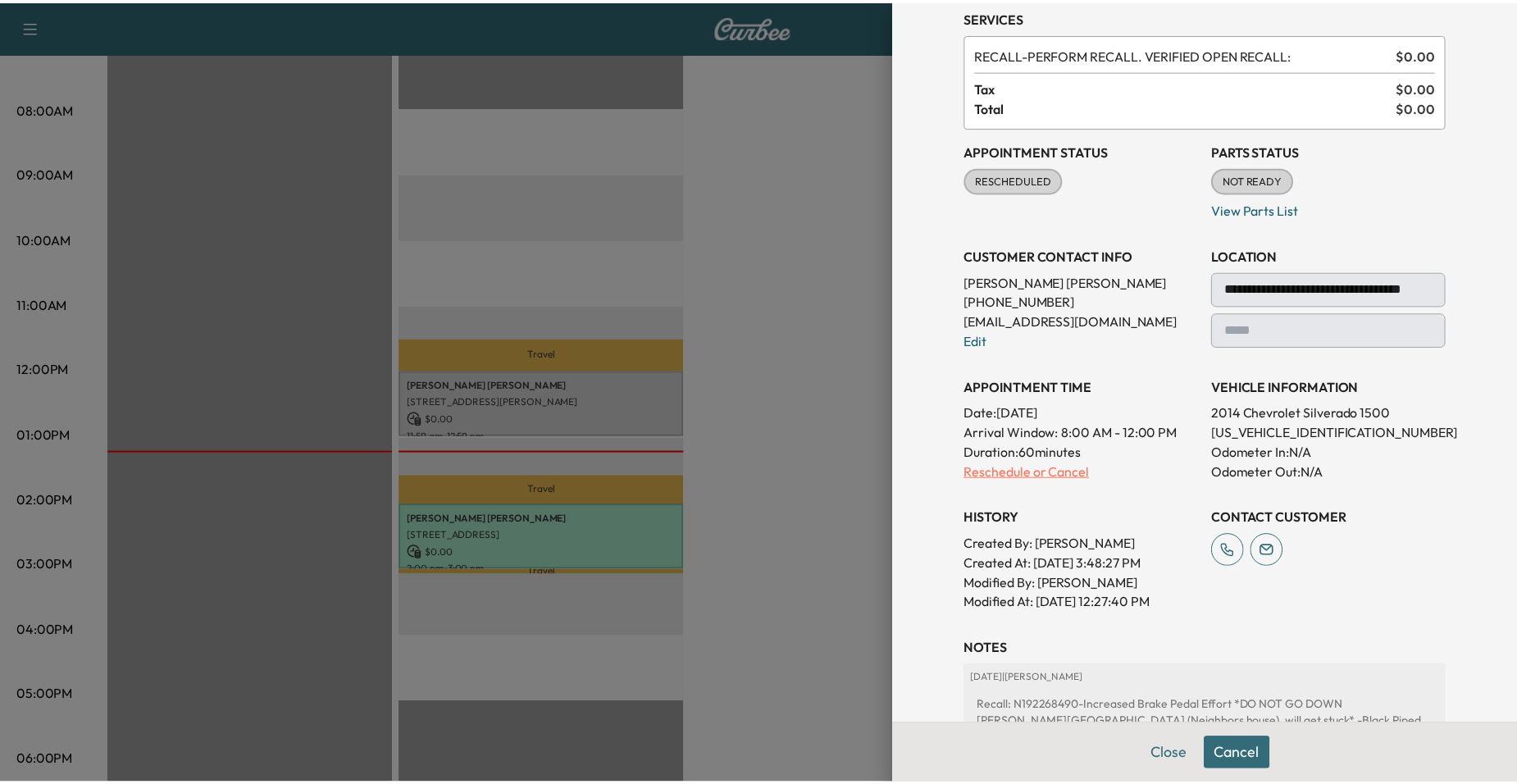
scroll to position [0, 0]
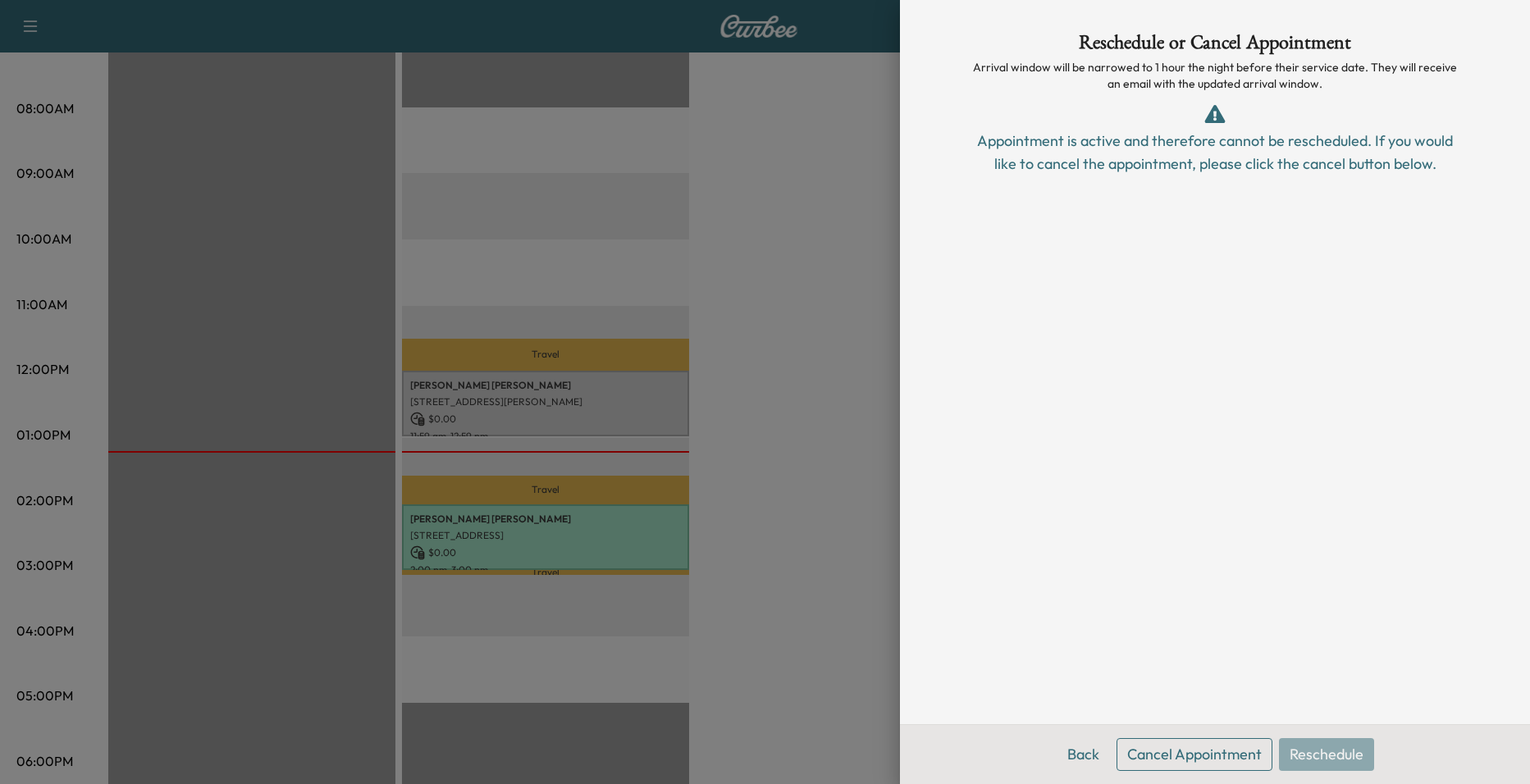
click at [1219, 758] on button "Cancel Appointment" at bounding box center [1194, 754] width 156 height 32
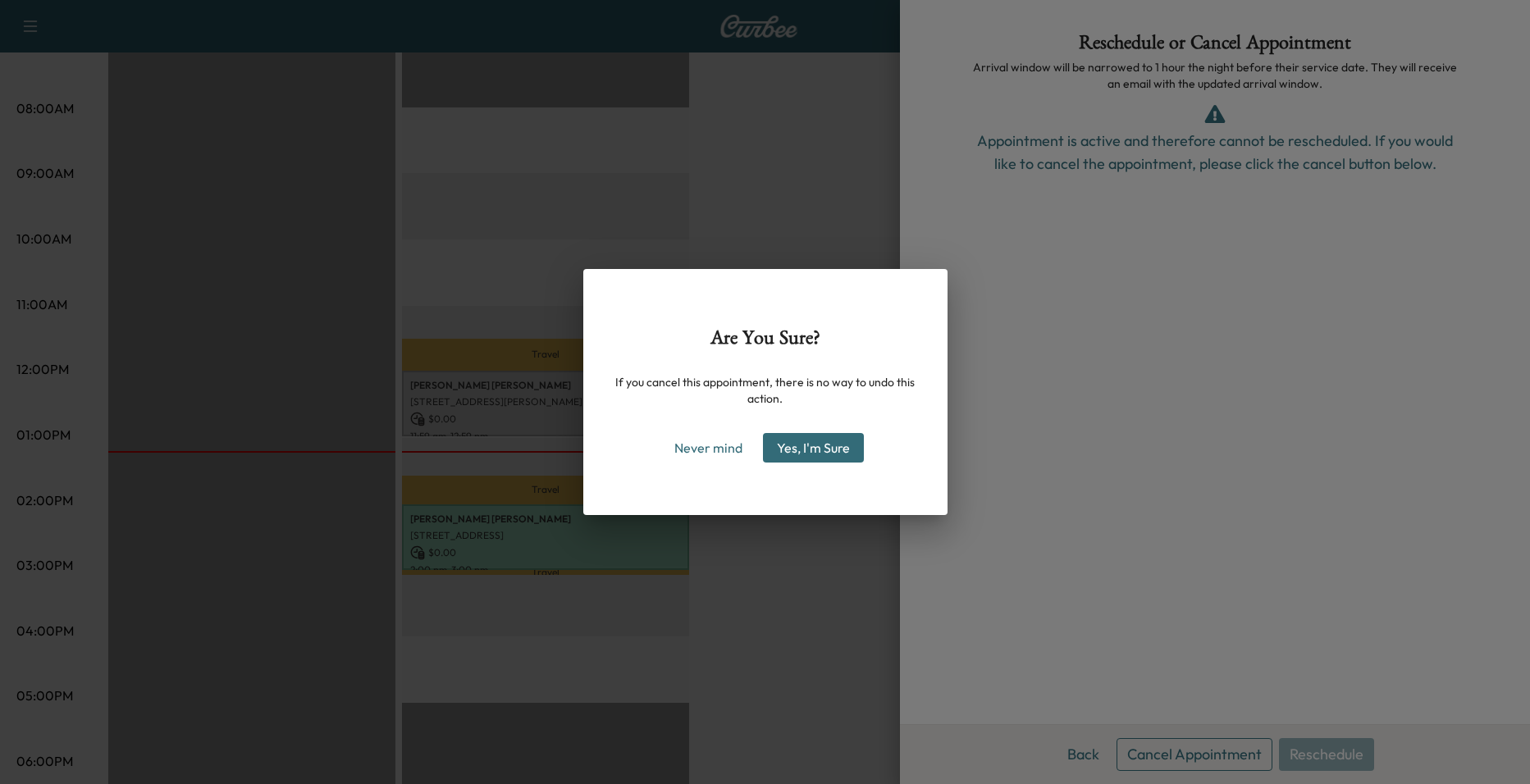
click at [833, 449] on button "Yes, I'm Sure" at bounding box center [813, 448] width 101 height 29
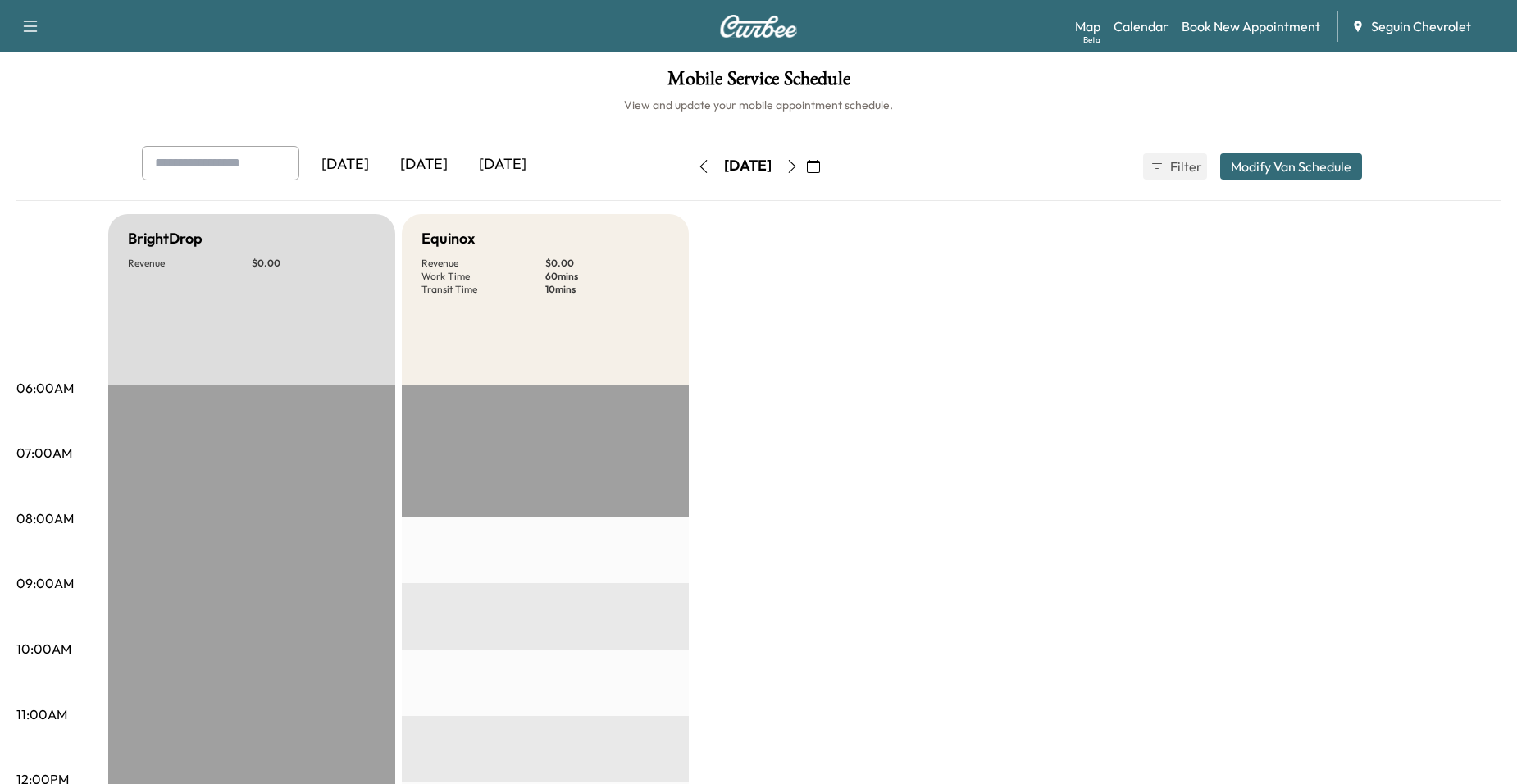
click at [827, 178] on button "button" at bounding box center [814, 166] width 28 height 27
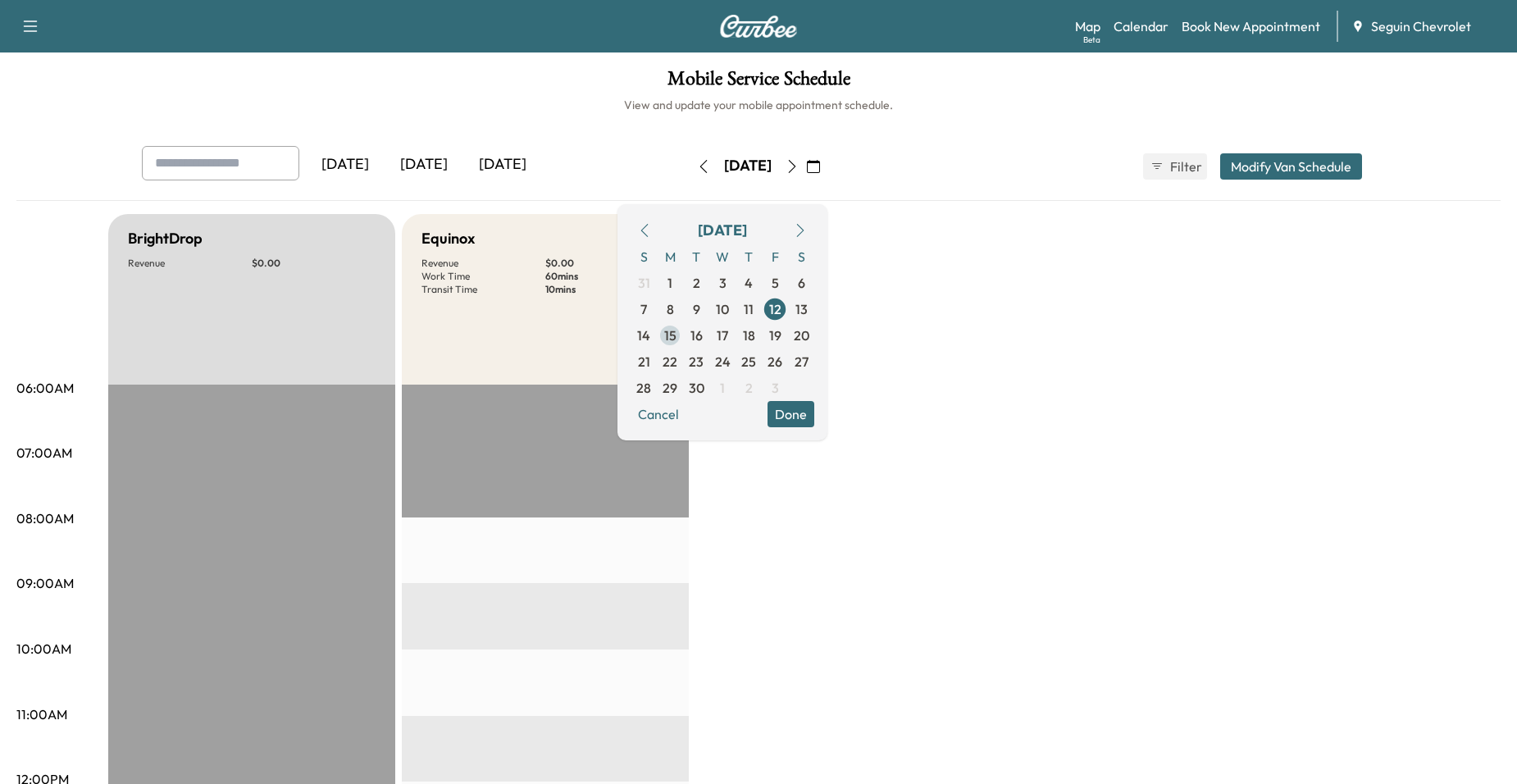
click at [677, 341] on span "15" at bounding box center [670, 335] width 13 height 20
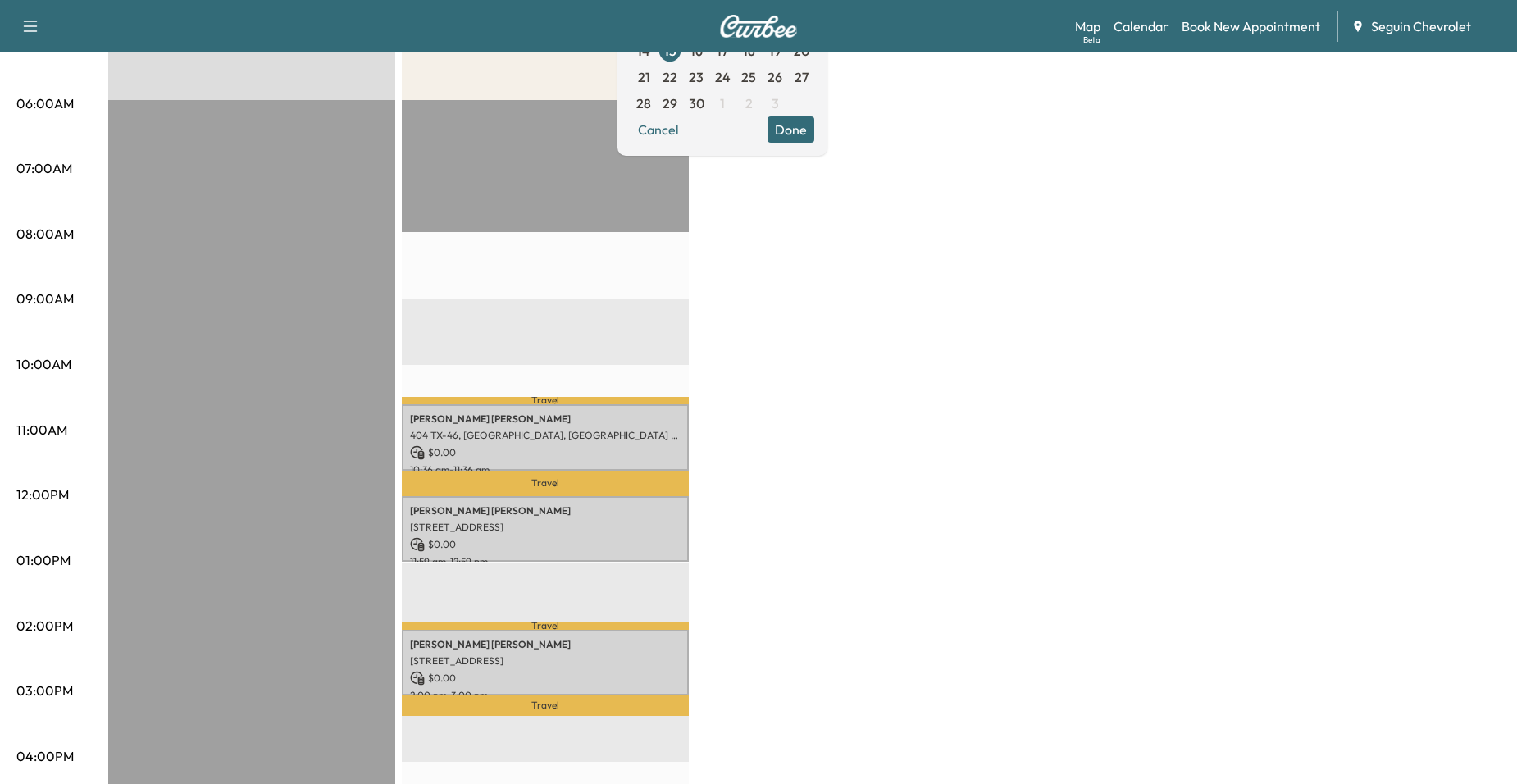
scroll to position [164, 0]
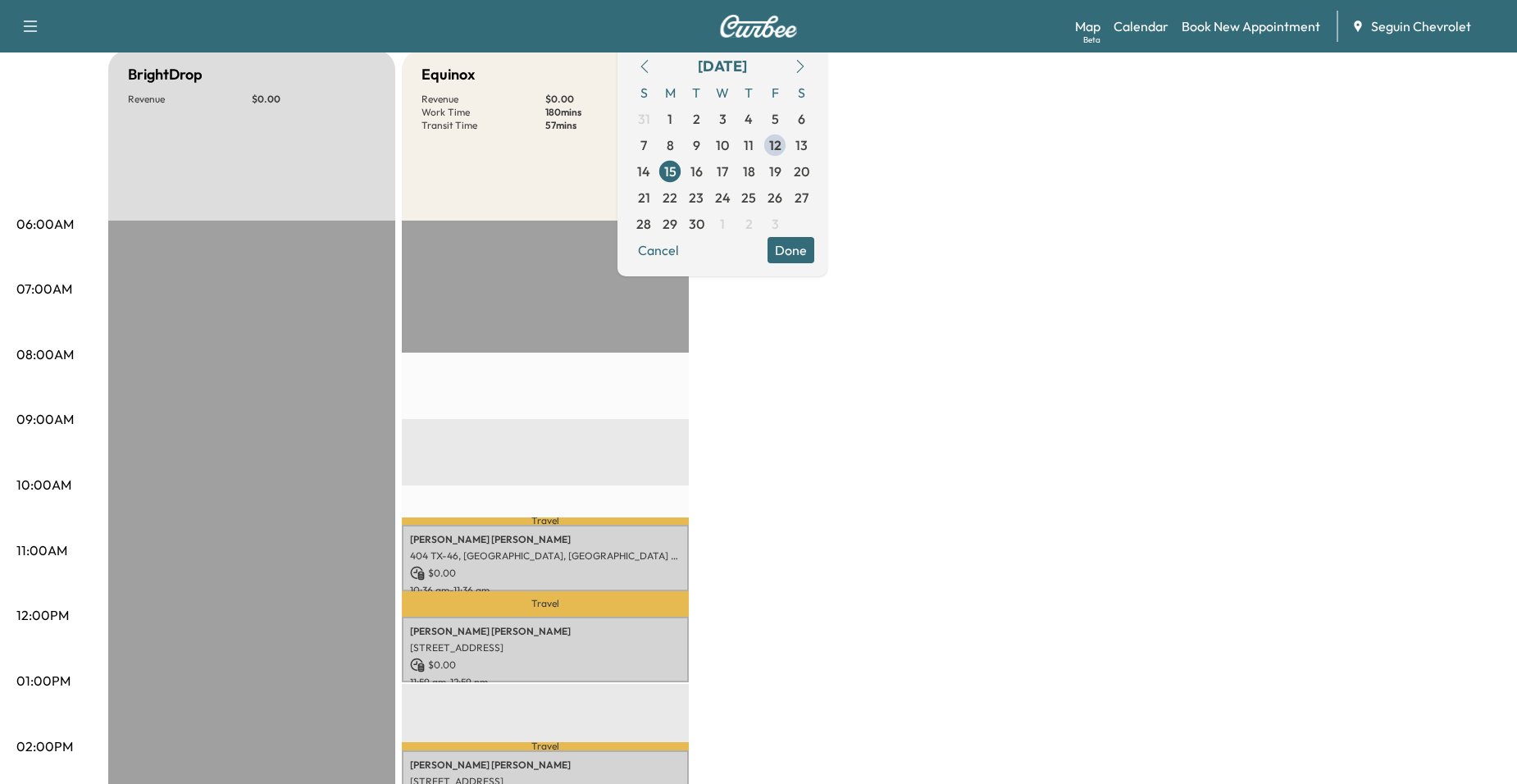
drag, startPoint x: 1036, startPoint y: 217, endPoint x: 1044, endPoint y: 211, distance: 10.0
click at [1034, 217] on div "BrightDrop Revenue $ 0.00 EST Start Equinox Revenue $ 0.00 Work Time 180 mins T…" at bounding box center [804, 665] width 1392 height 1230
click at [1254, 28] on link "Book New Appointment" at bounding box center [1251, 27] width 139 height 20
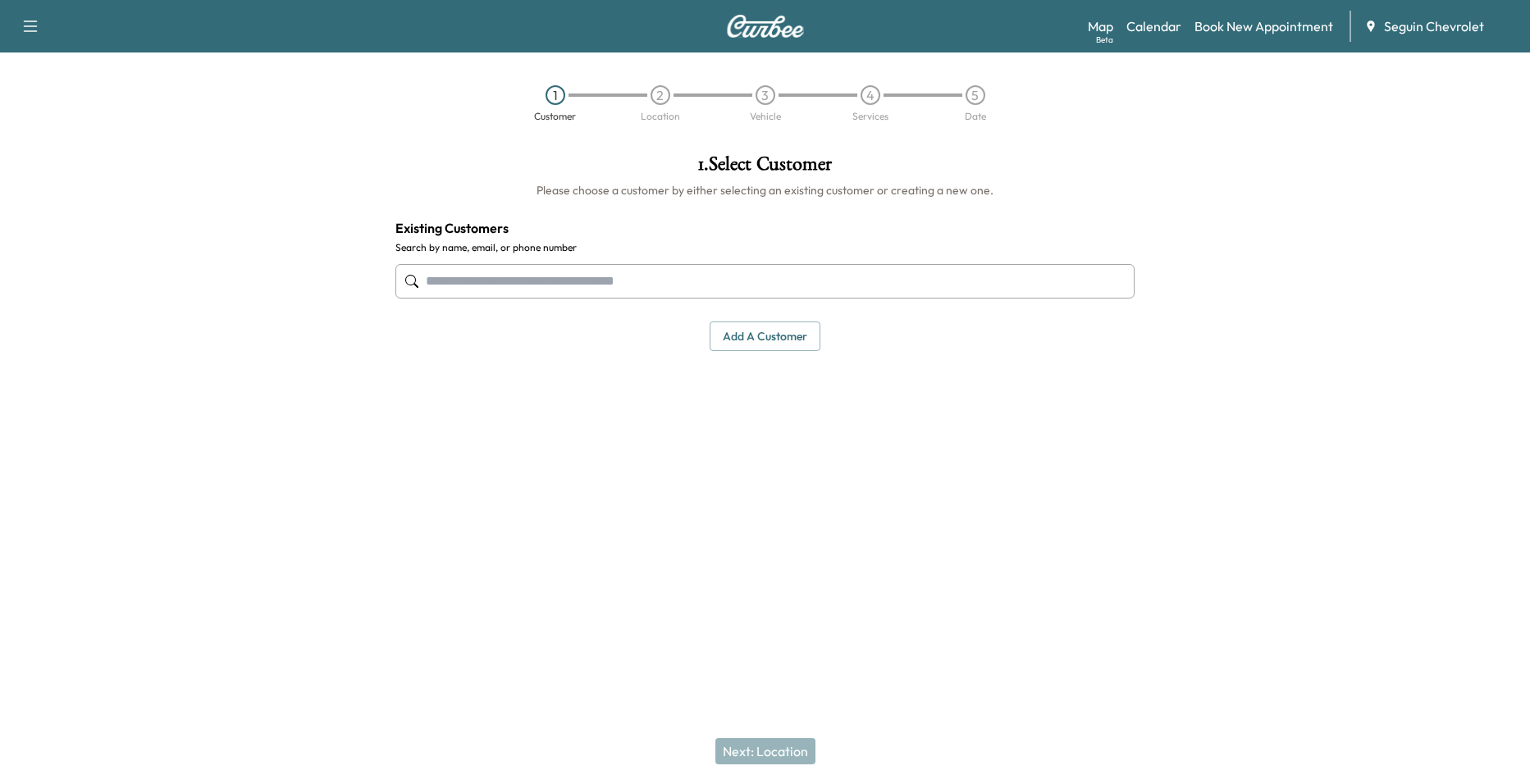
click at [703, 273] on input "text" at bounding box center [765, 281] width 739 height 34
drag, startPoint x: 693, startPoint y: 280, endPoint x: 553, endPoint y: 298, distance: 141.2
click at [553, 298] on input "text" at bounding box center [765, 281] width 739 height 34
click at [609, 288] on input "text" at bounding box center [765, 281] width 739 height 34
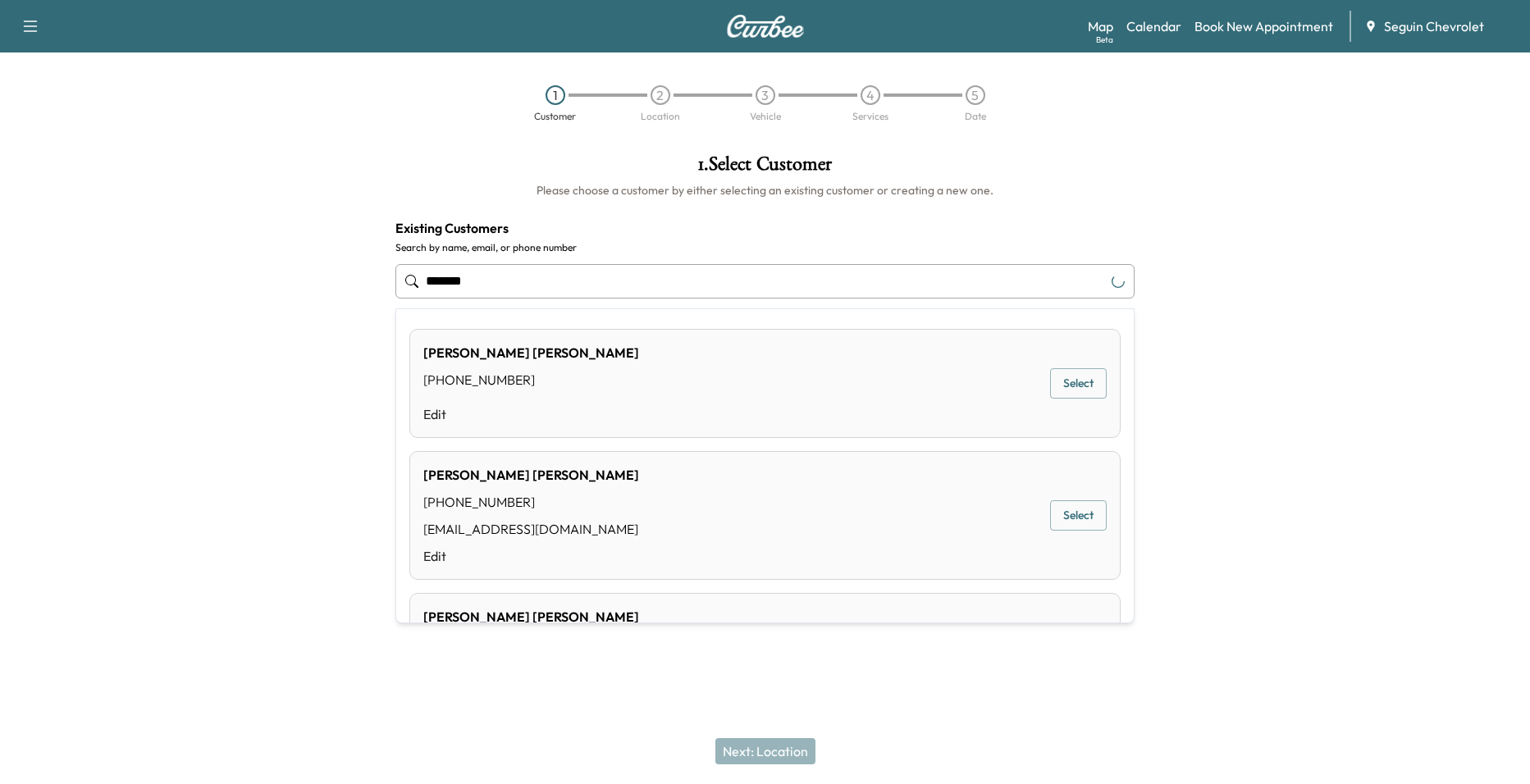
click at [635, 509] on div "[PERSON_NAME] [PHONE_NUMBER] [EMAIL_ADDRESS][DOMAIN_NAME] Edit Select" at bounding box center [765, 515] width 711 height 129
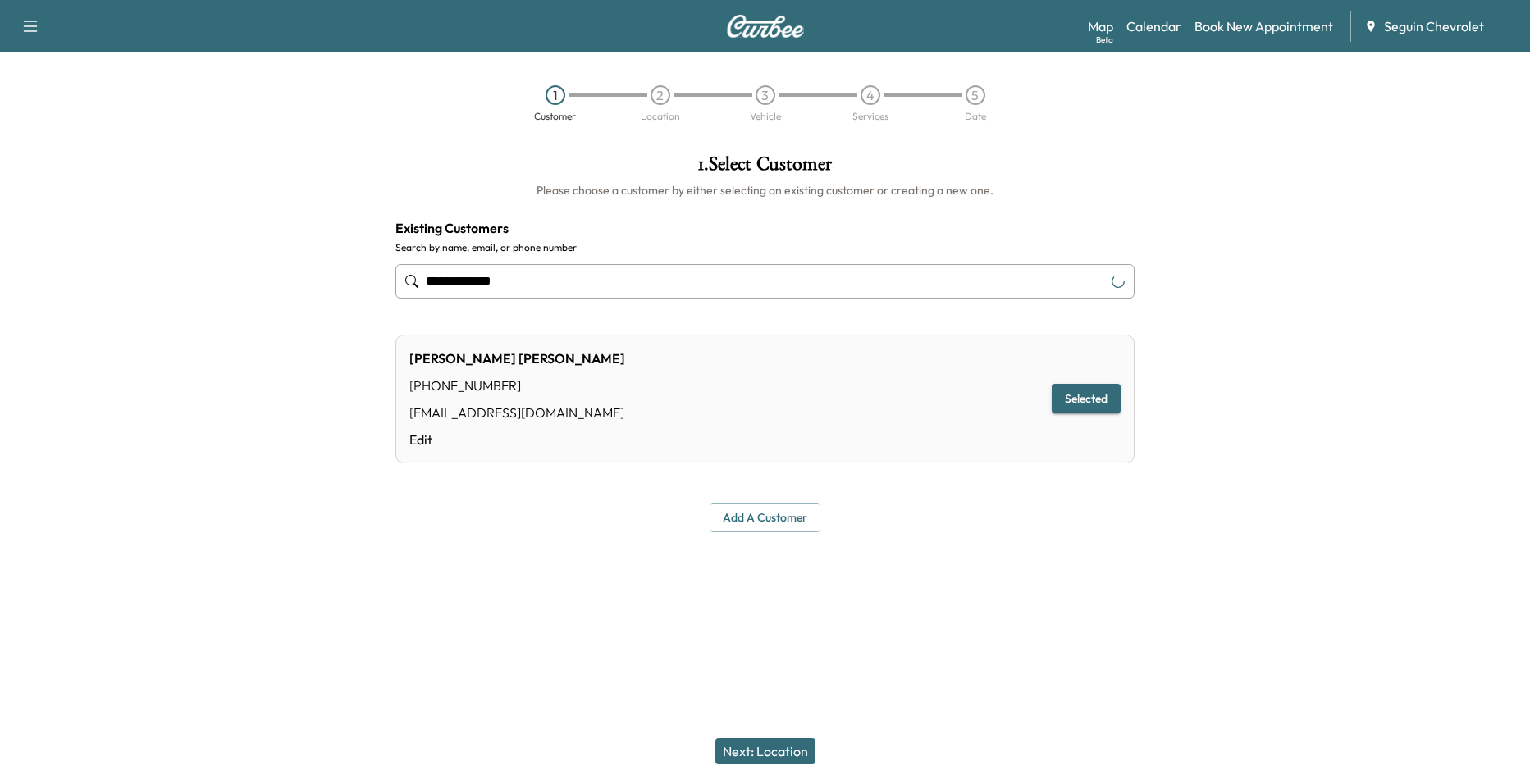
type input "**********"
click at [1085, 395] on button "Selected" at bounding box center [1086, 399] width 69 height 30
click at [1108, 400] on button "Selected" at bounding box center [1086, 399] width 69 height 30
click at [778, 752] on button "Next: Location" at bounding box center [765, 751] width 100 height 27
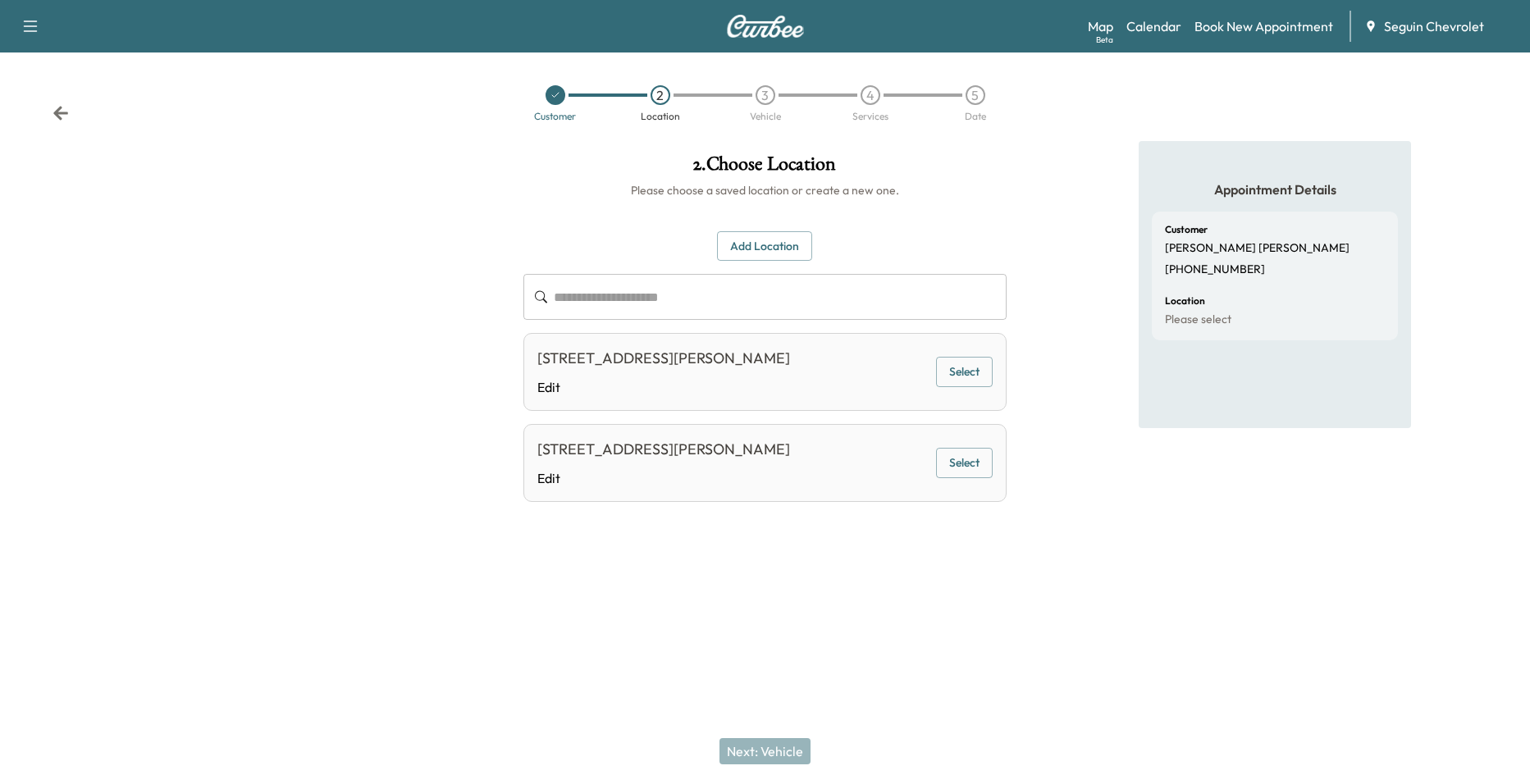
click at [962, 373] on button "Select" at bounding box center [965, 371] width 57 height 30
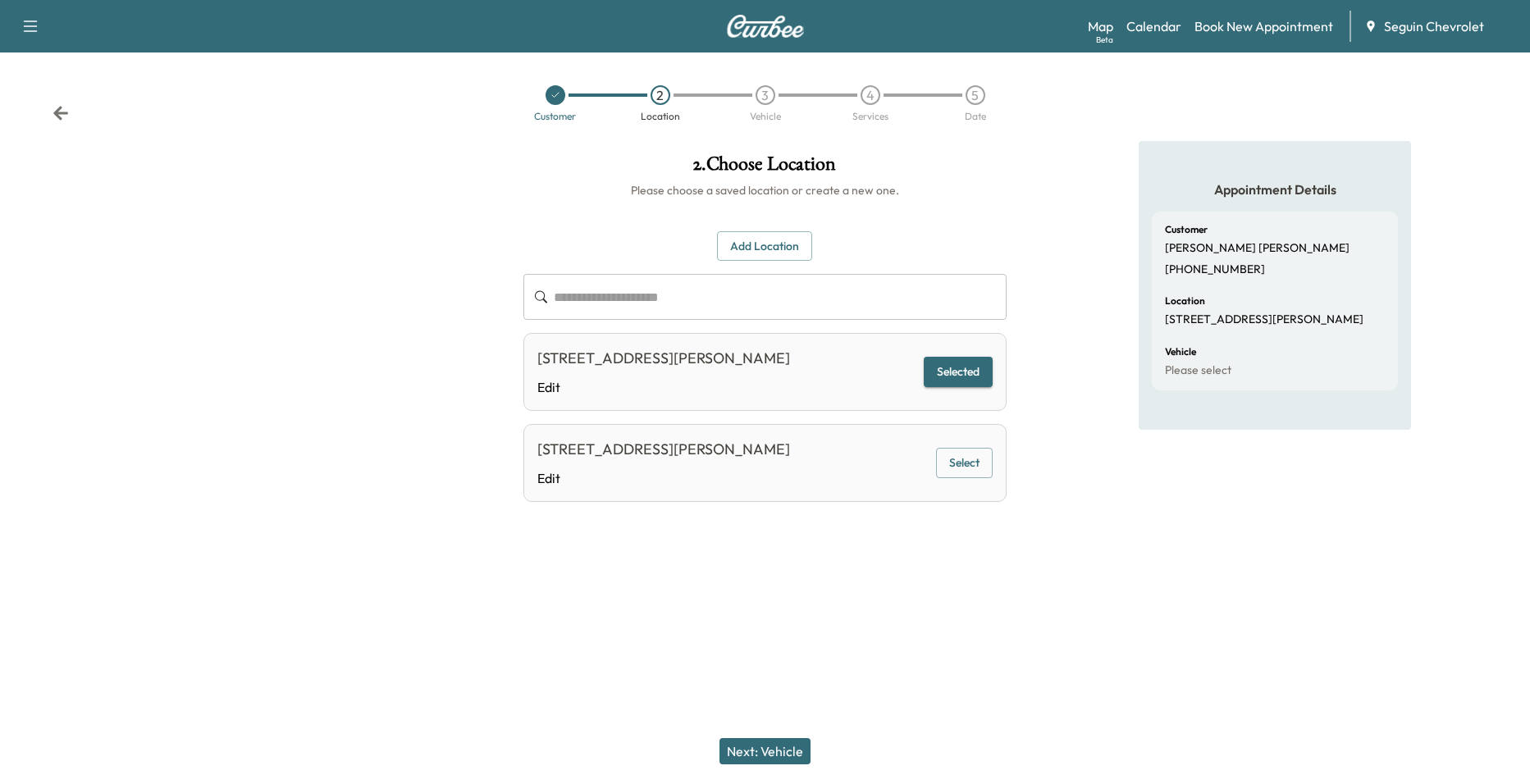
click at [769, 753] on button "Next: Vehicle" at bounding box center [765, 751] width 91 height 27
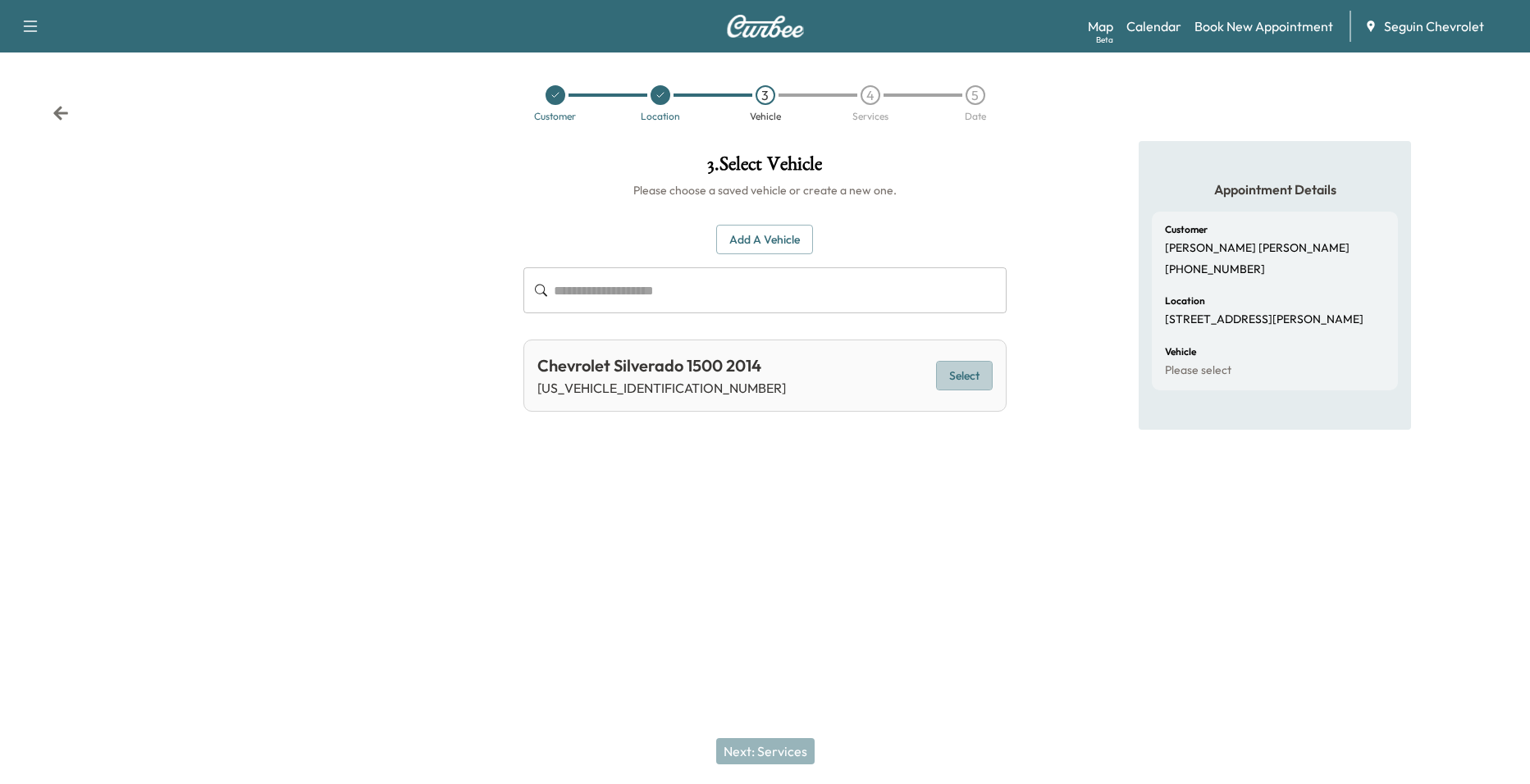
click at [954, 381] on button "Select" at bounding box center [965, 375] width 57 height 30
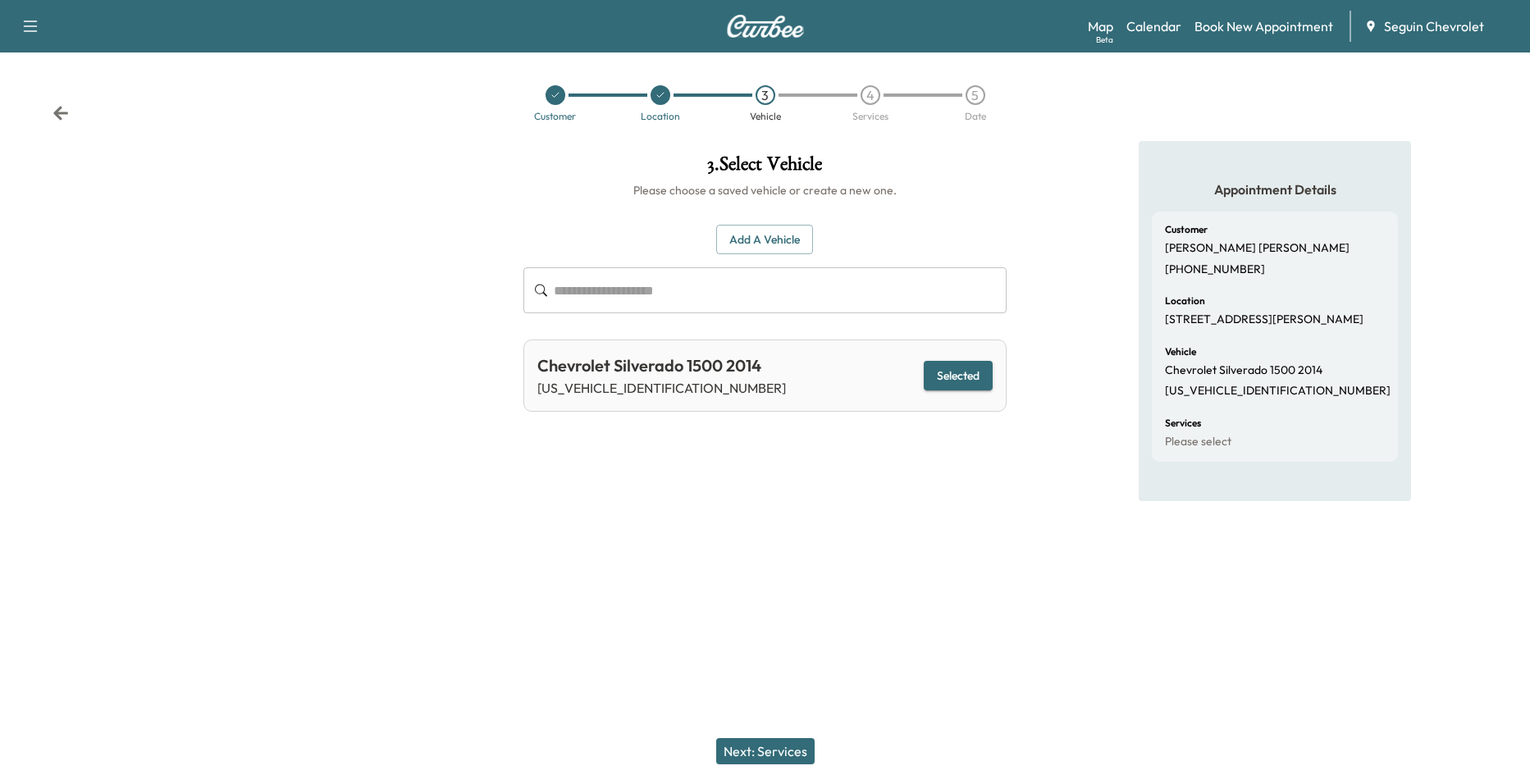
click at [787, 738] on button "Next: Services" at bounding box center [765, 751] width 98 height 27
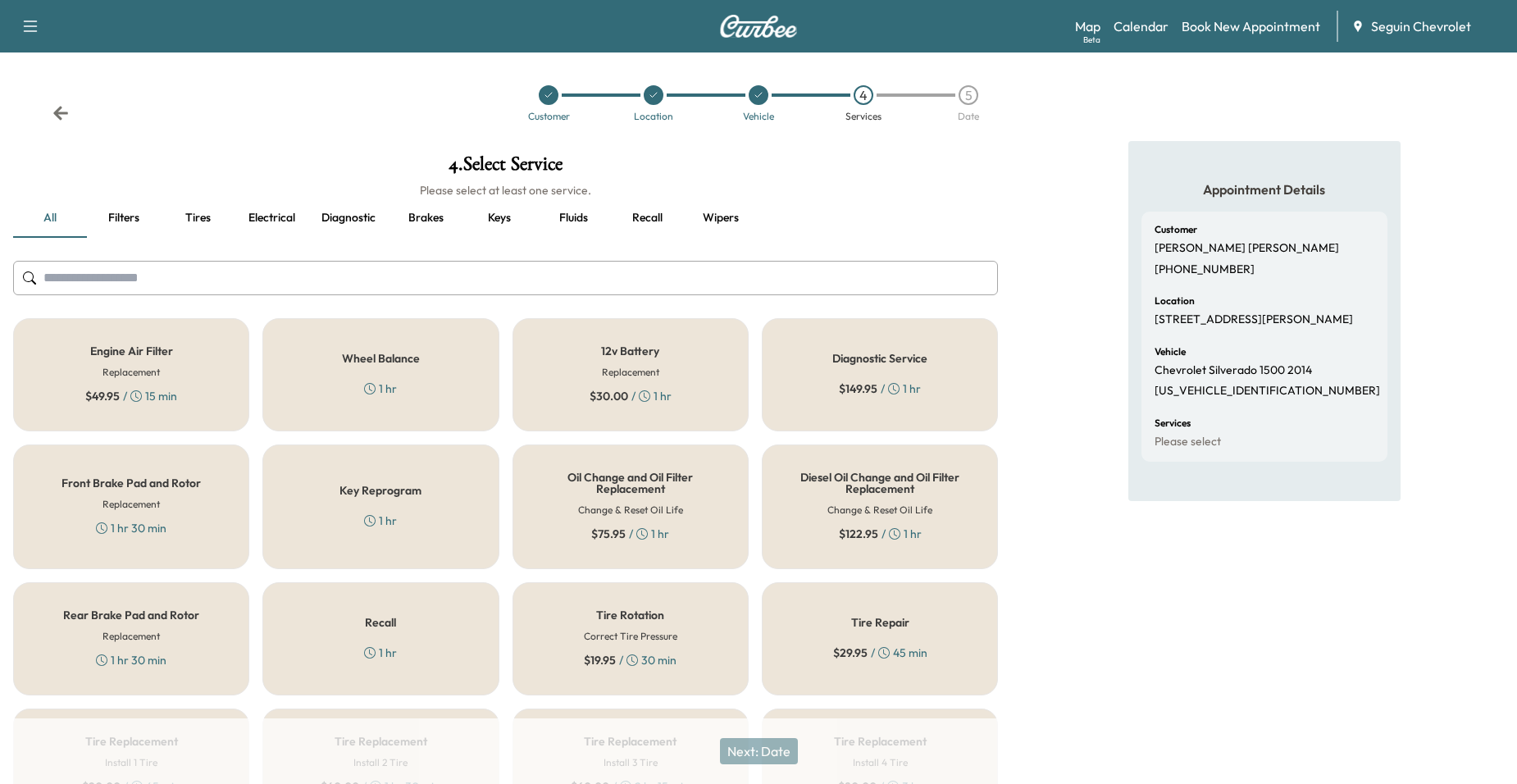
click at [438, 628] on div "Recall 1 hr" at bounding box center [380, 639] width 236 height 113
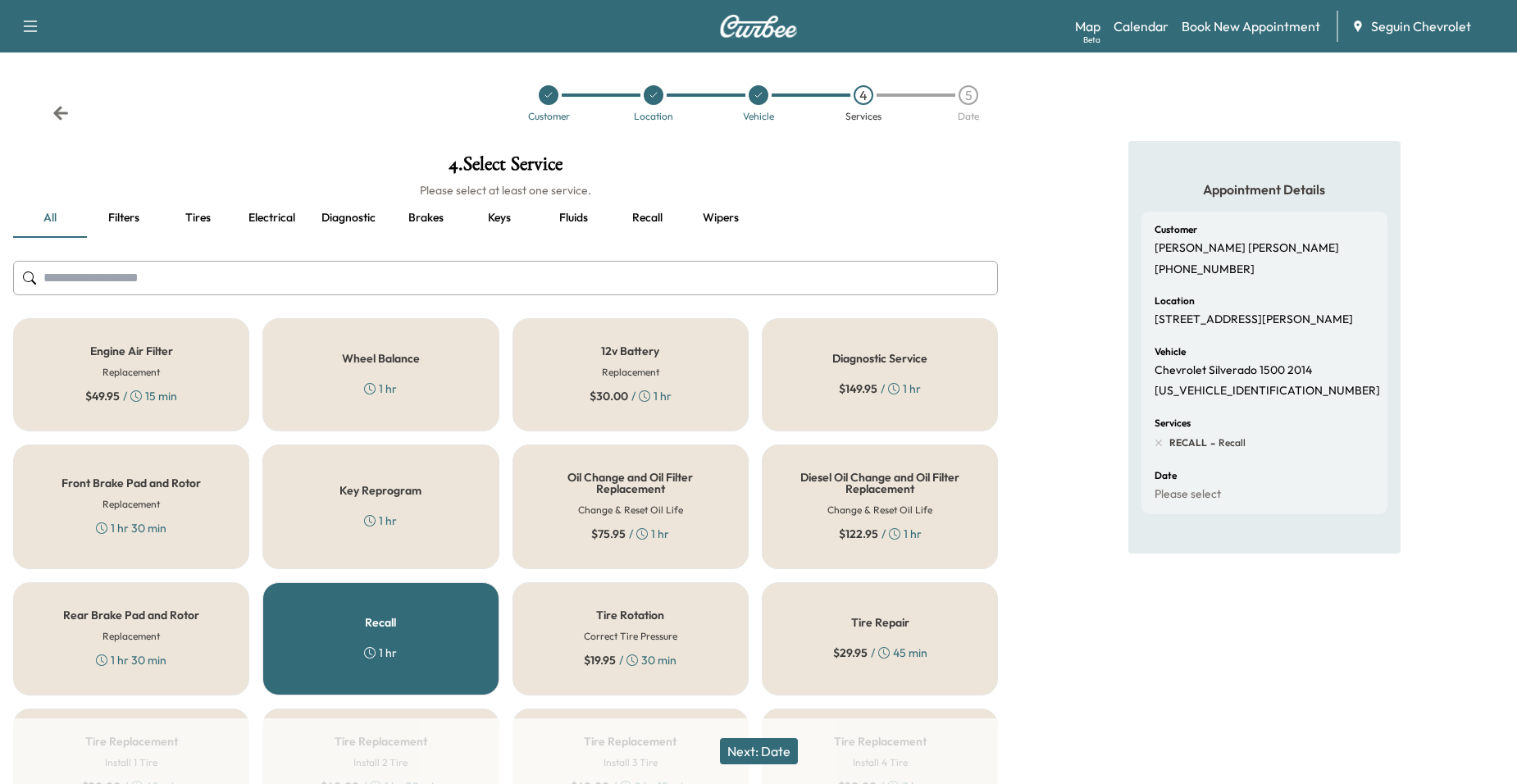
click at [784, 747] on button "Next: Date" at bounding box center [758, 751] width 78 height 27
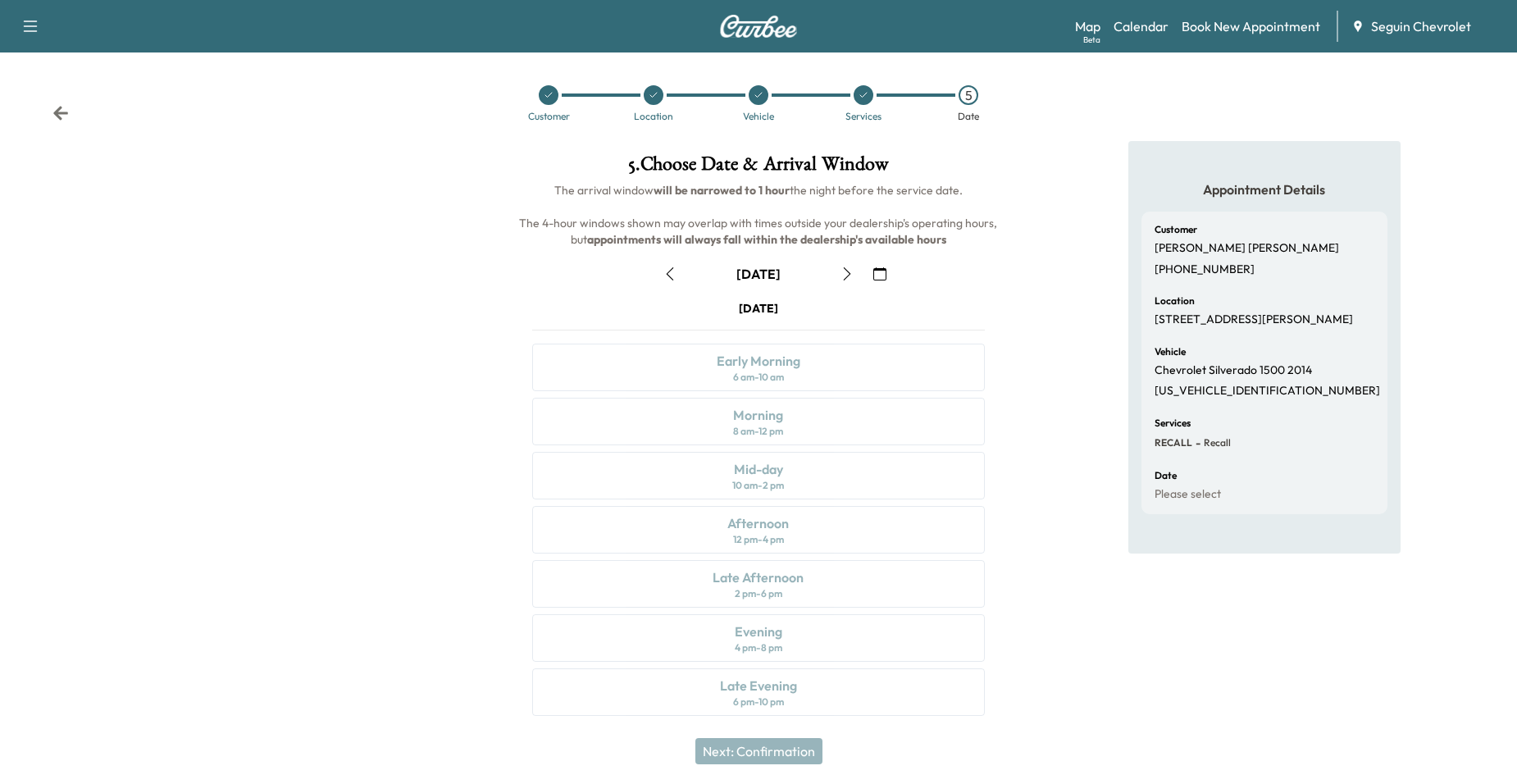
click at [871, 286] on button "button" at bounding box center [880, 273] width 28 height 27
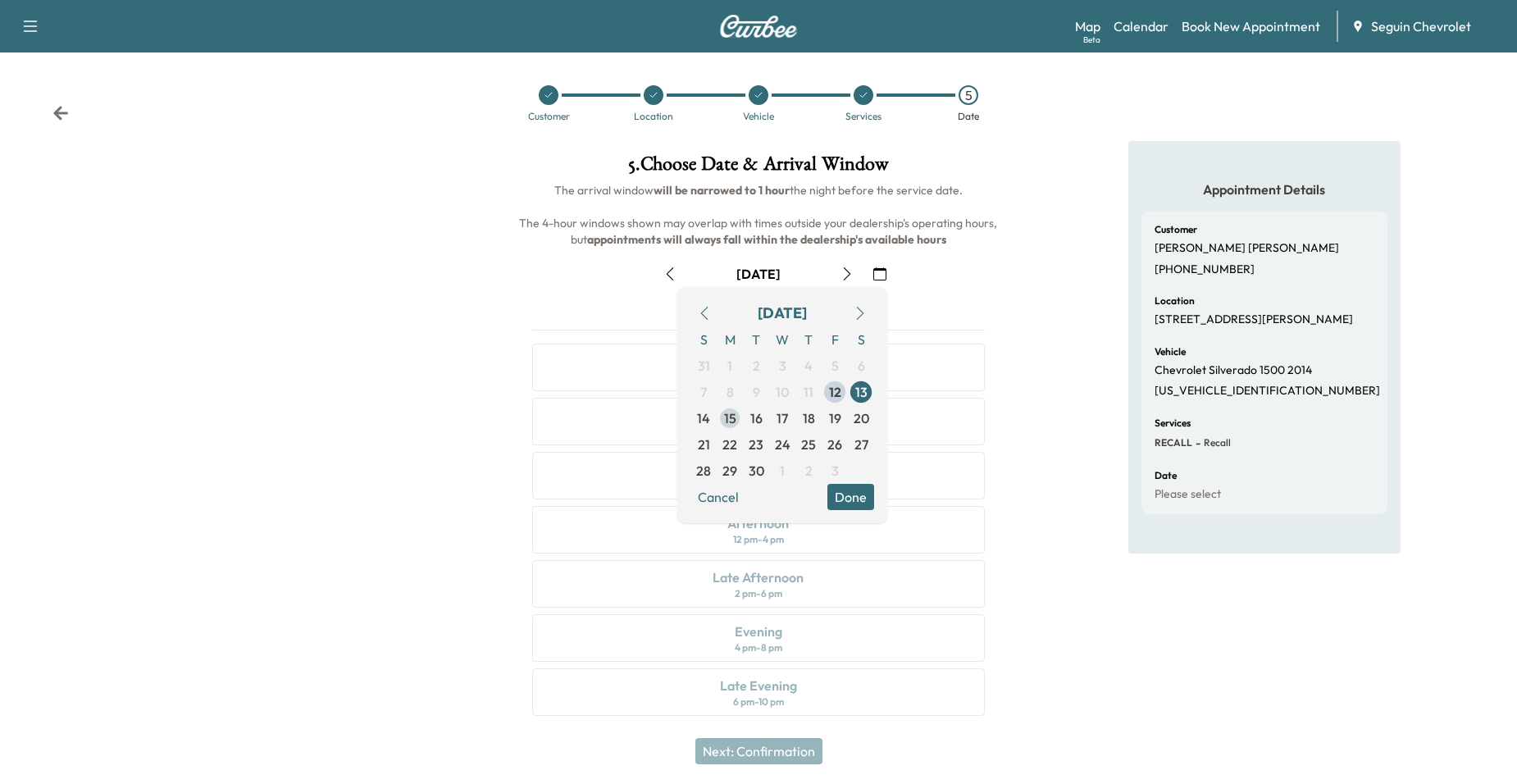
click at [732, 424] on span "15" at bounding box center [730, 419] width 13 height 20
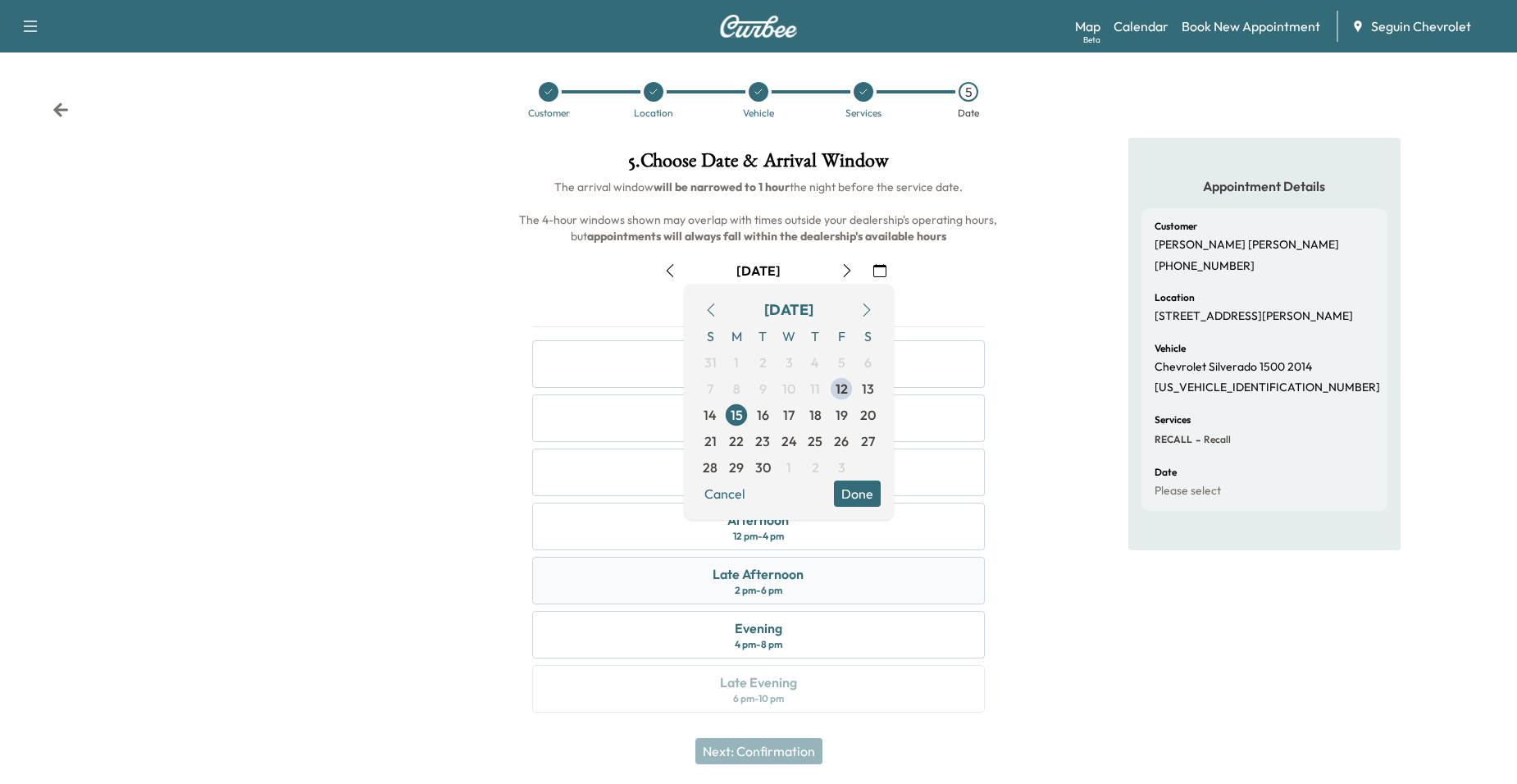
scroll to position [4, 0]
click at [1048, 524] on div "Appointment Details Customer [PERSON_NAME] [PHONE_NUMBER] Location [STREET_ADDR…" at bounding box center [1264, 433] width 506 height 594
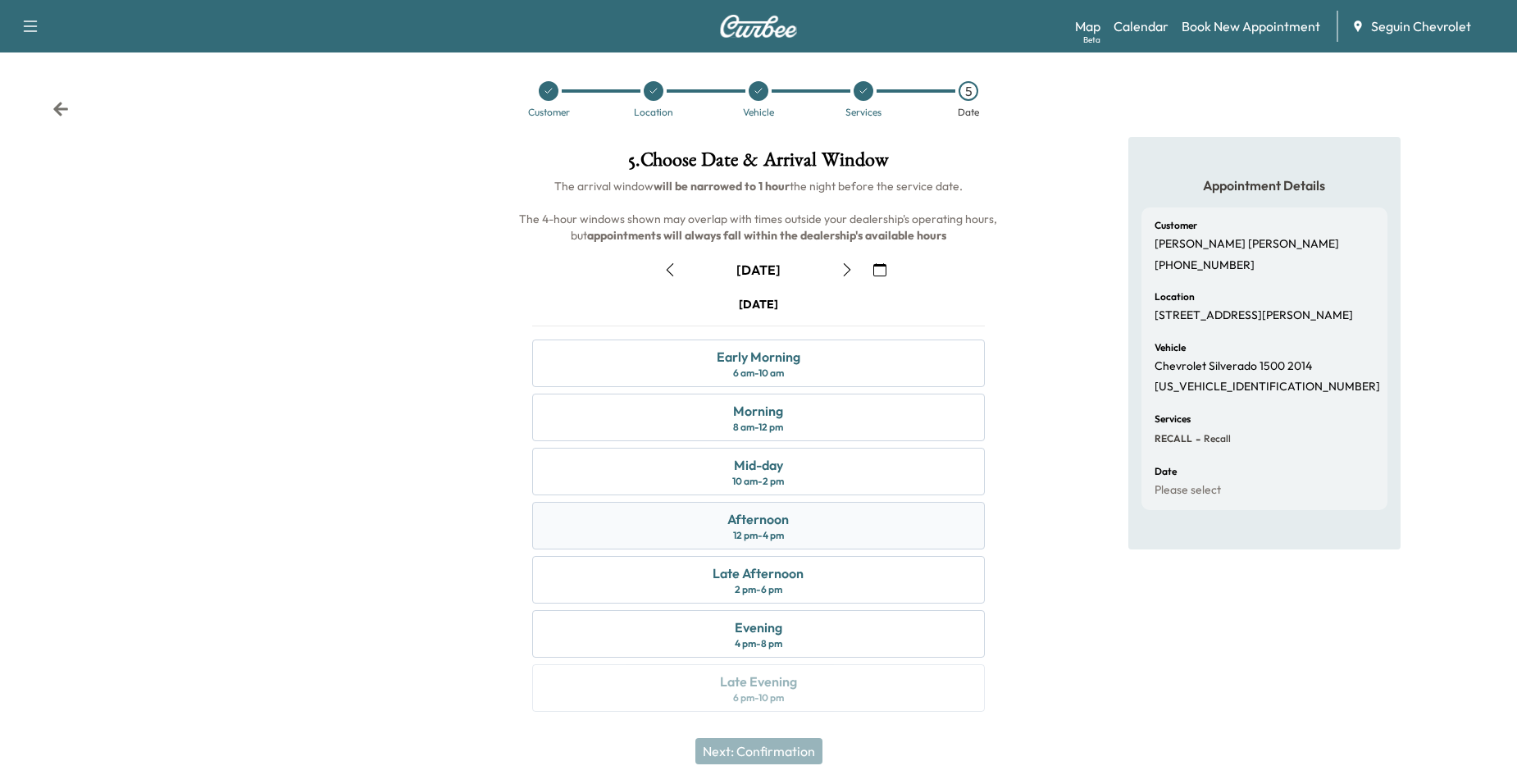
click at [947, 529] on div "Afternoon 12 pm - 4 pm" at bounding box center [759, 526] width 454 height 47
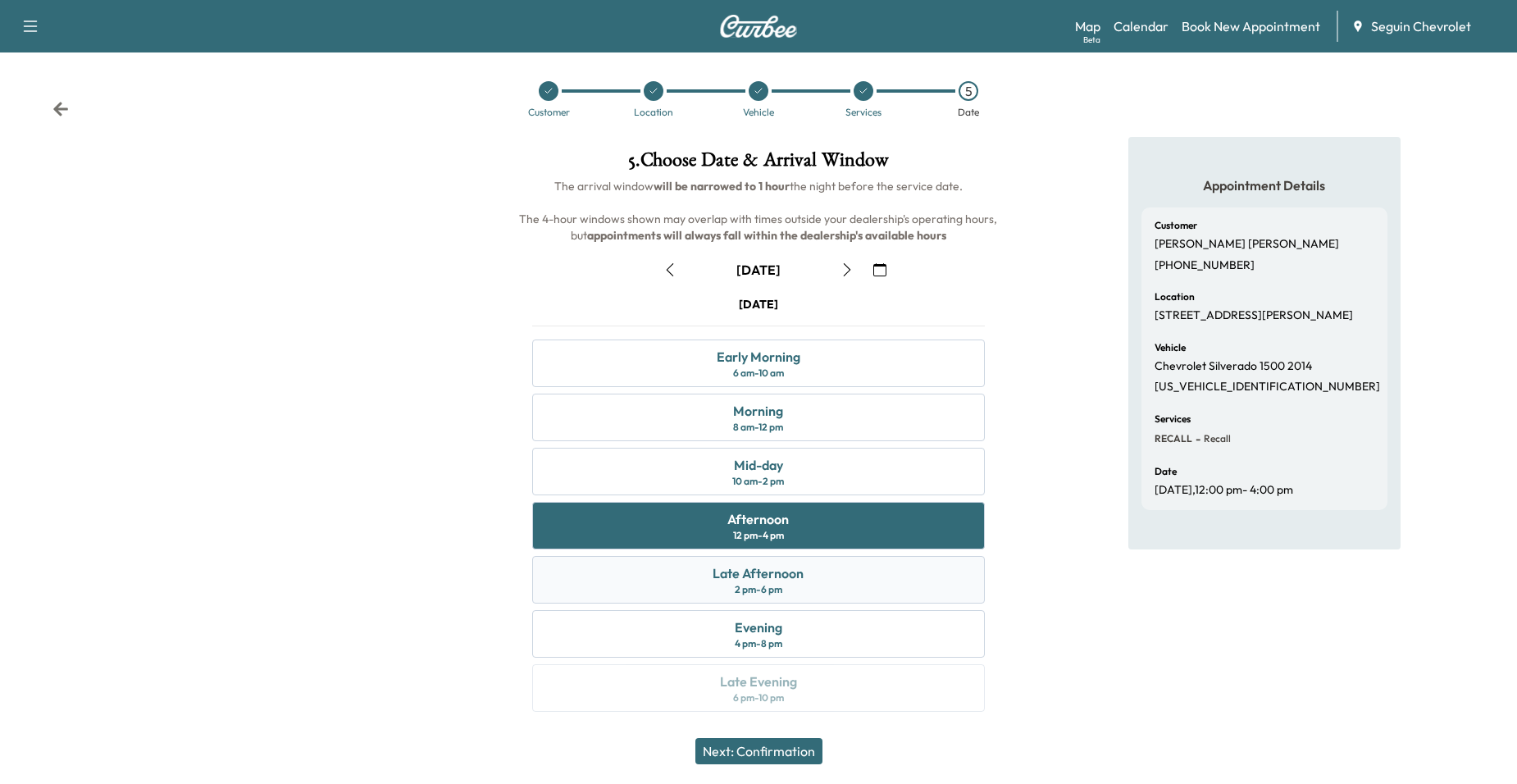
click at [911, 577] on div "Late Afternoon 2 pm - 6 pm" at bounding box center [759, 580] width 454 height 47
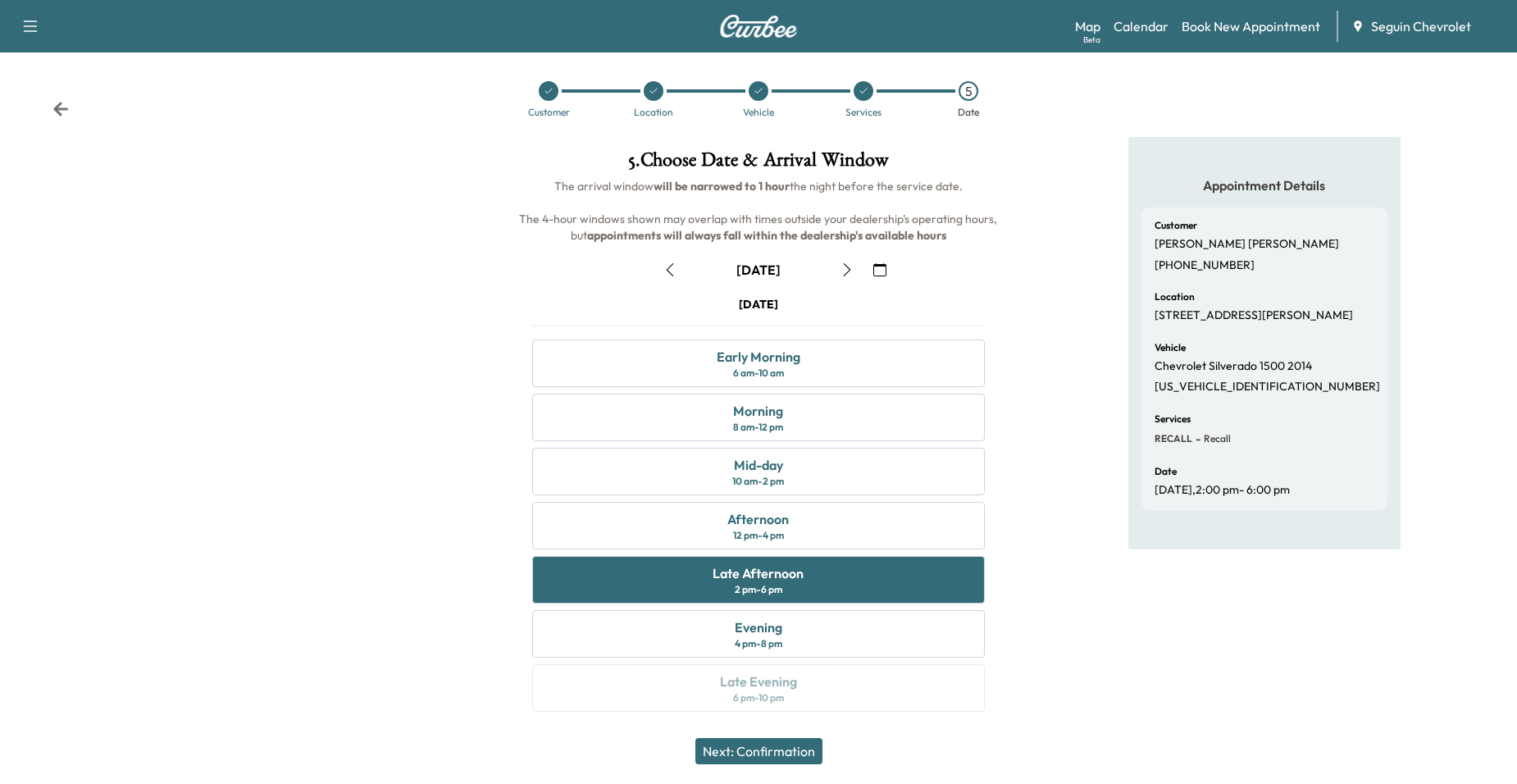
click at [784, 753] on button "Next: Confirmation" at bounding box center [758, 751] width 127 height 27
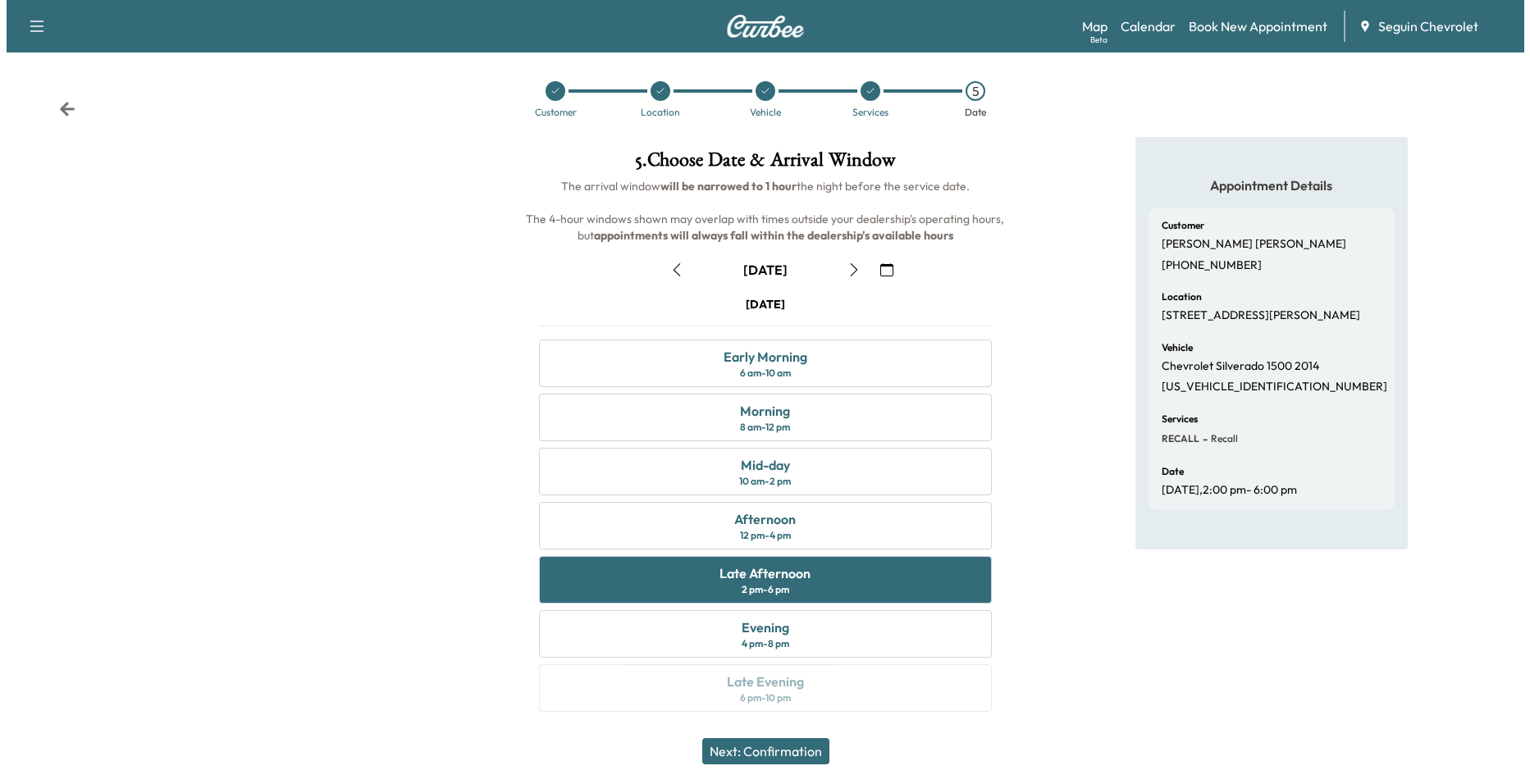
scroll to position [0, 0]
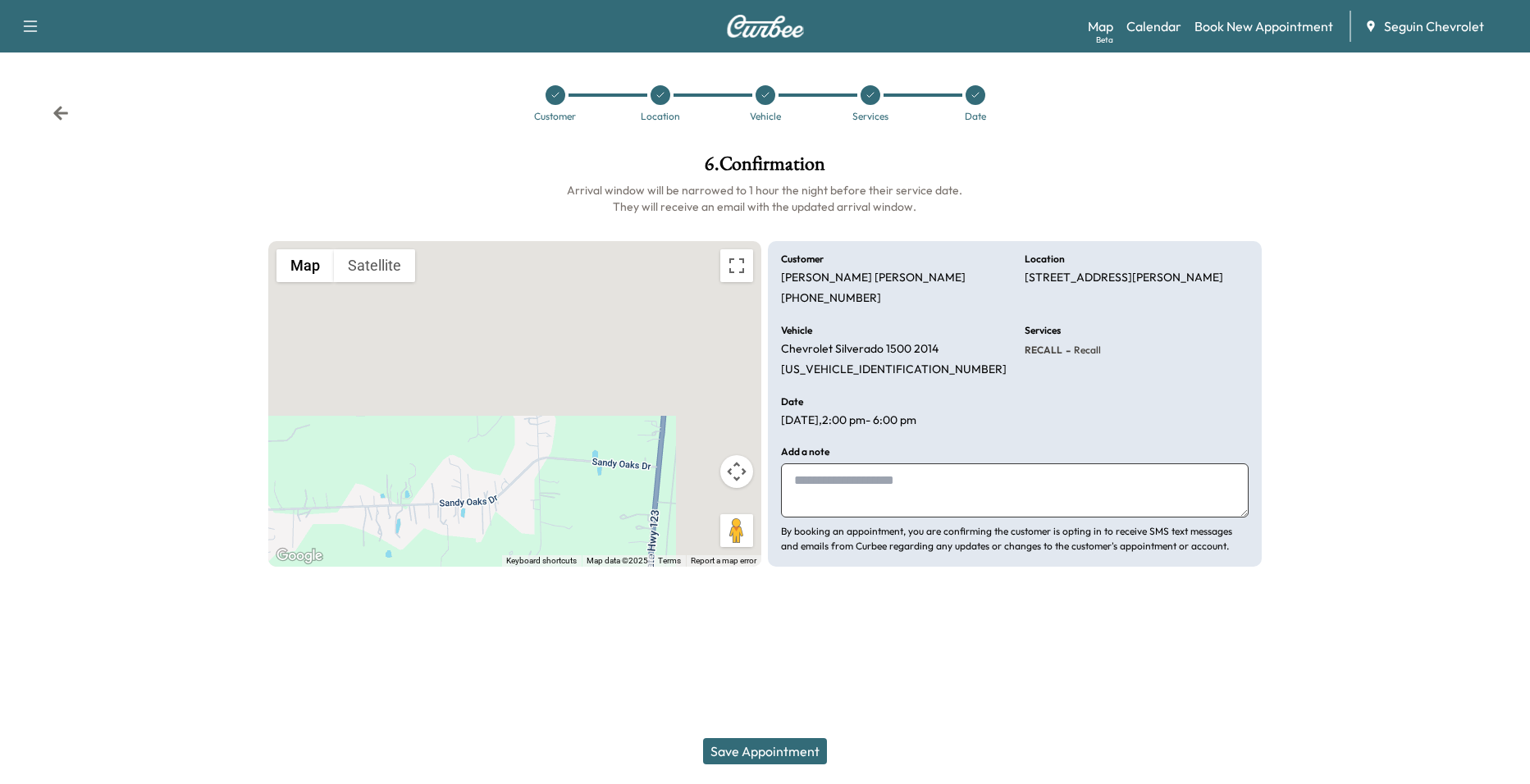
click at [901, 495] on textarea at bounding box center [1015, 490] width 468 height 54
drag, startPoint x: 891, startPoint y: 489, endPoint x: 849, endPoint y: 525, distance: 55.3
click at [849, 529] on p "By booking an appointment, you are confirming the customer is opting in to rece…" at bounding box center [1015, 538] width 468 height 29
drag, startPoint x: 901, startPoint y: 494, endPoint x: 888, endPoint y: 491, distance: 13.3
click at [888, 491] on textarea at bounding box center [1015, 490] width 468 height 54
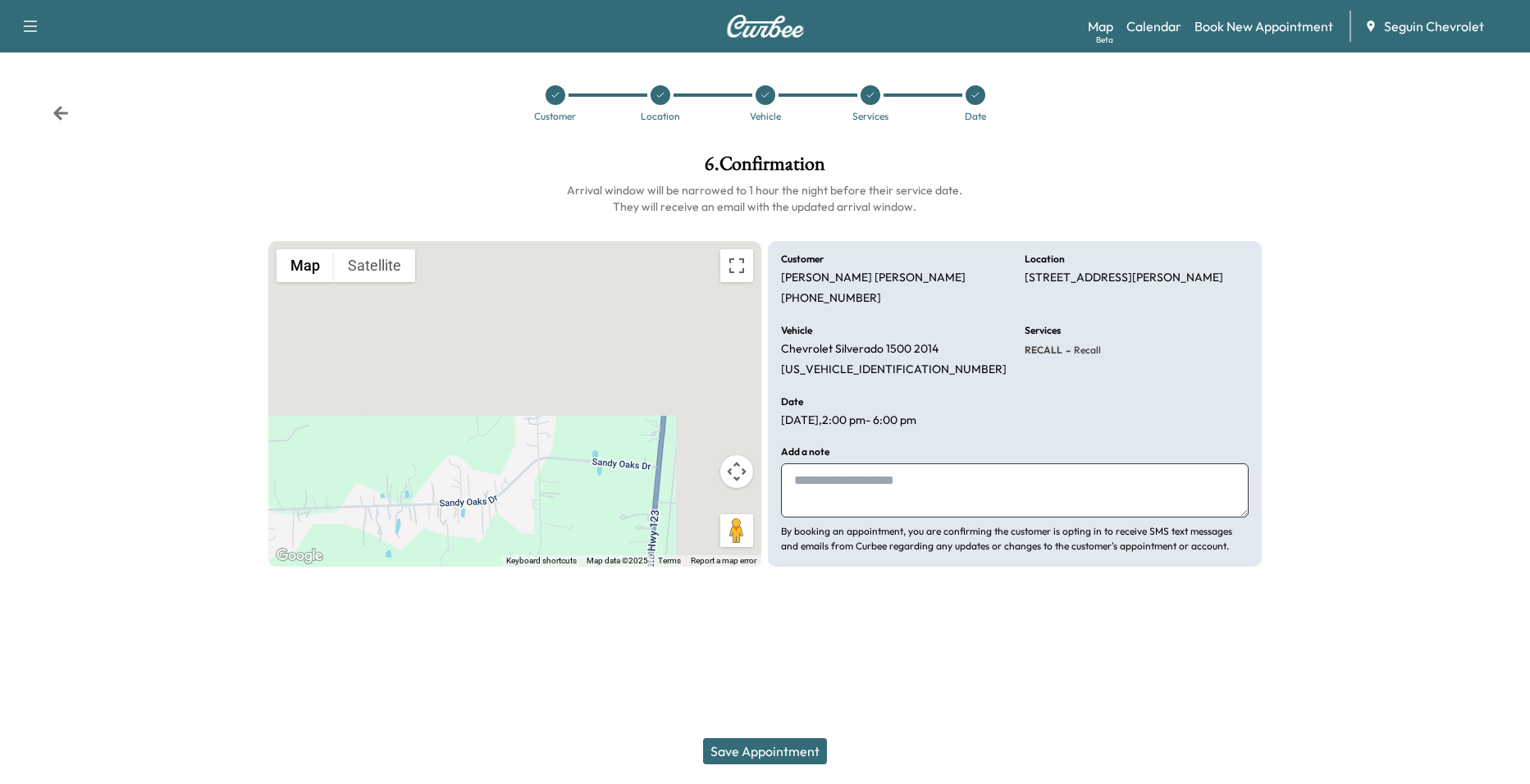
paste textarea "**********"
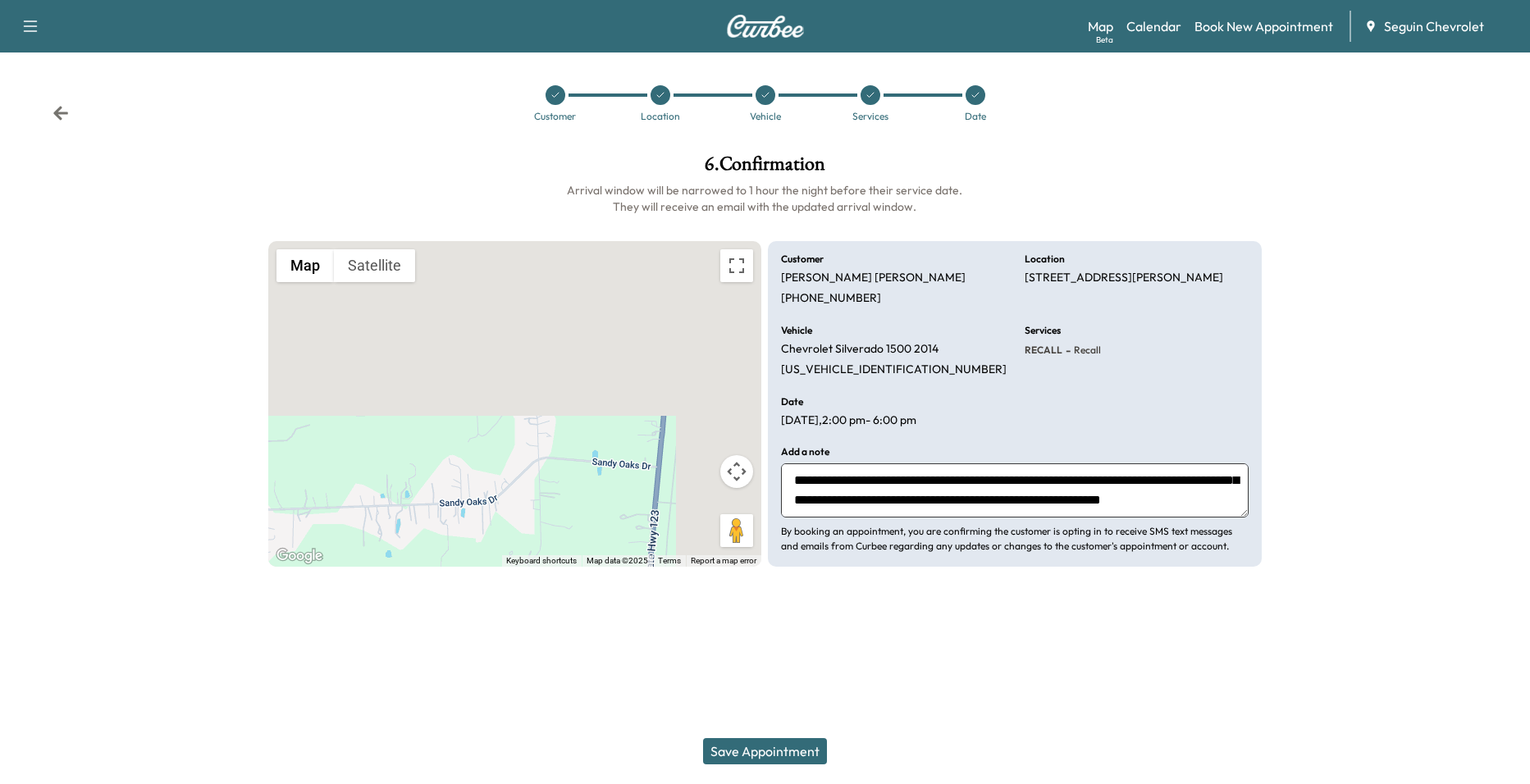
scroll to position [39, 0]
click at [1028, 503] on textarea "**********" at bounding box center [1015, 490] width 468 height 54
click at [881, 498] on textarea "**********" at bounding box center [1015, 490] width 468 height 54
type textarea "**********"
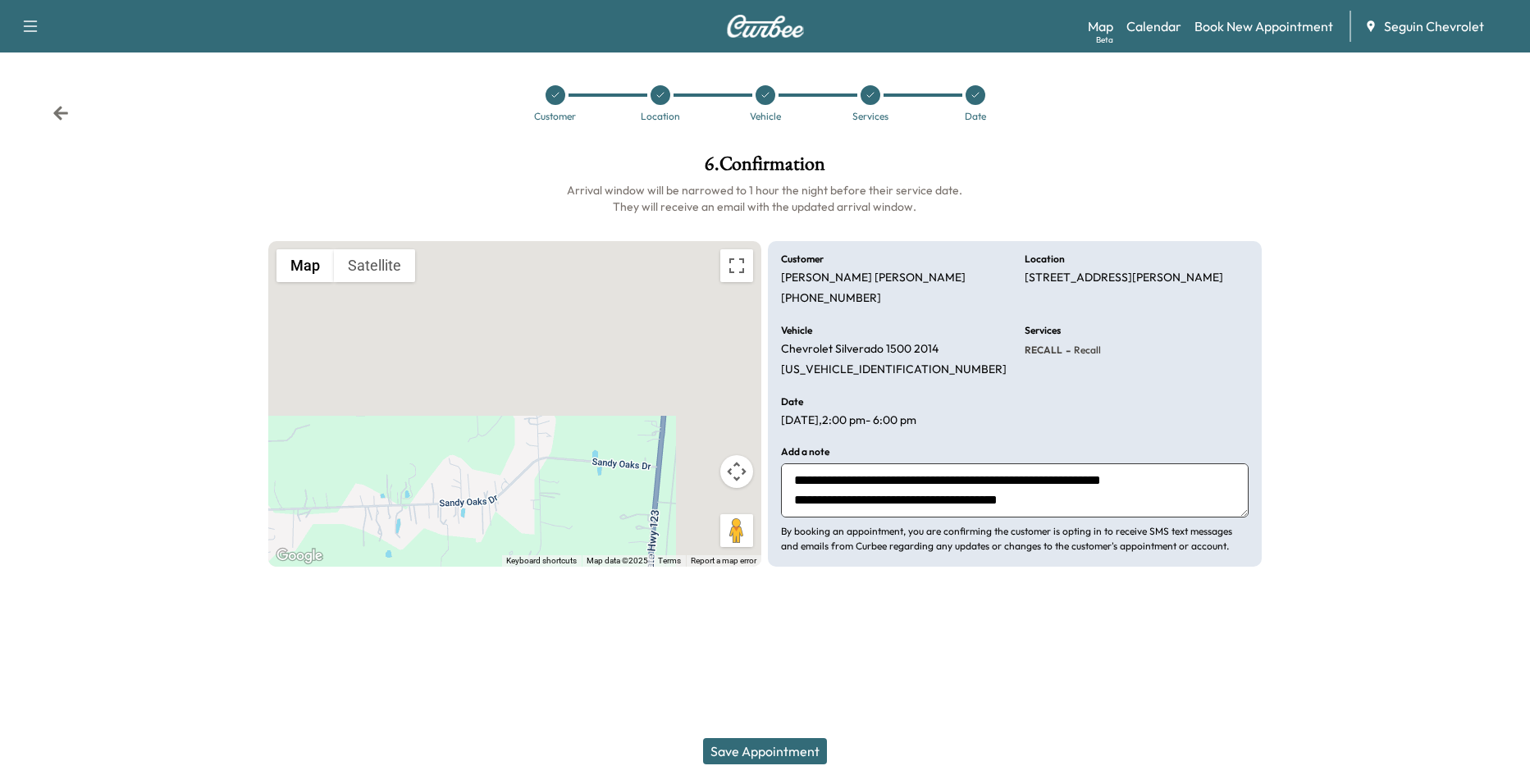
click at [811, 748] on button "Save Appointment" at bounding box center [765, 751] width 124 height 27
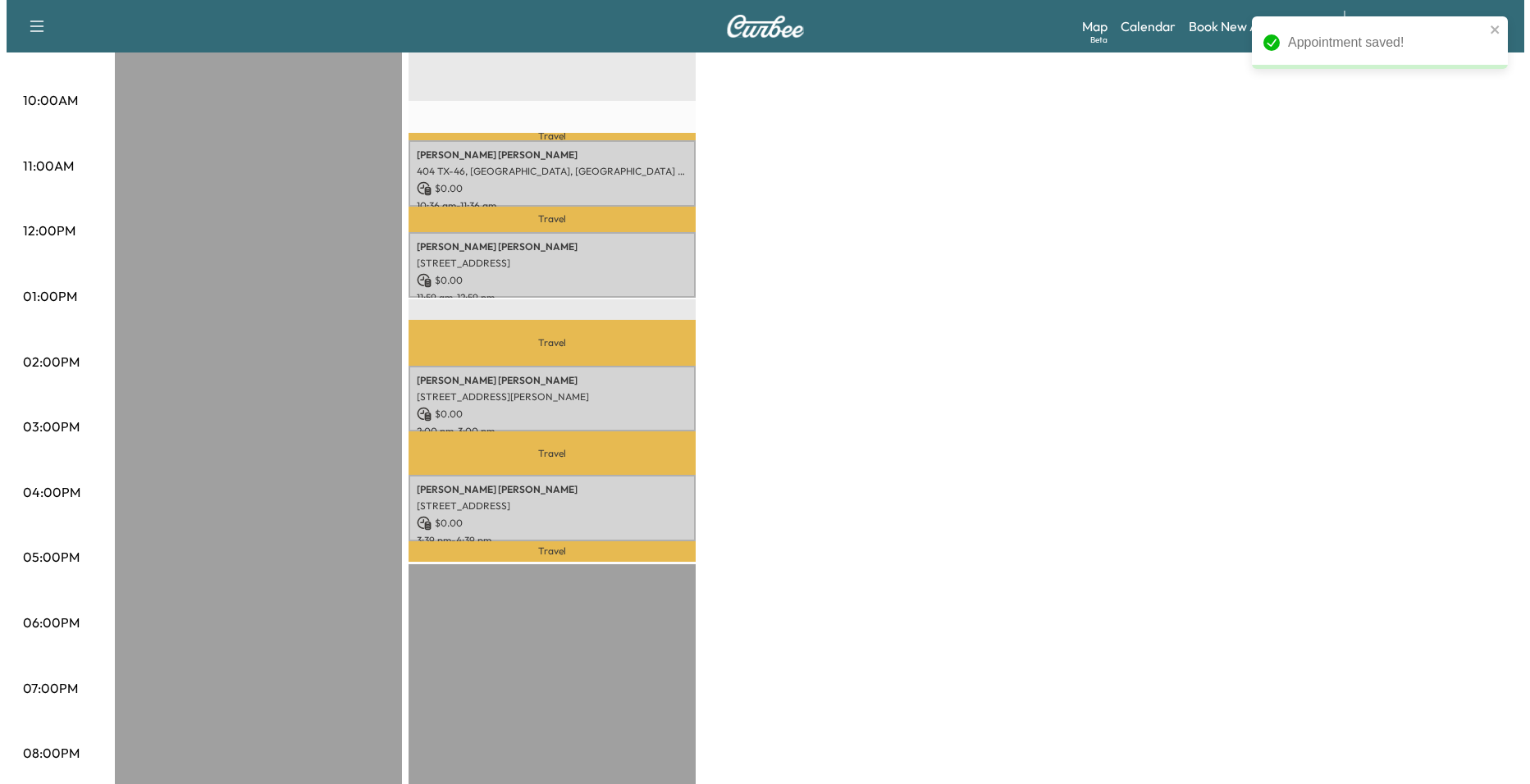
scroll to position [574, 0]
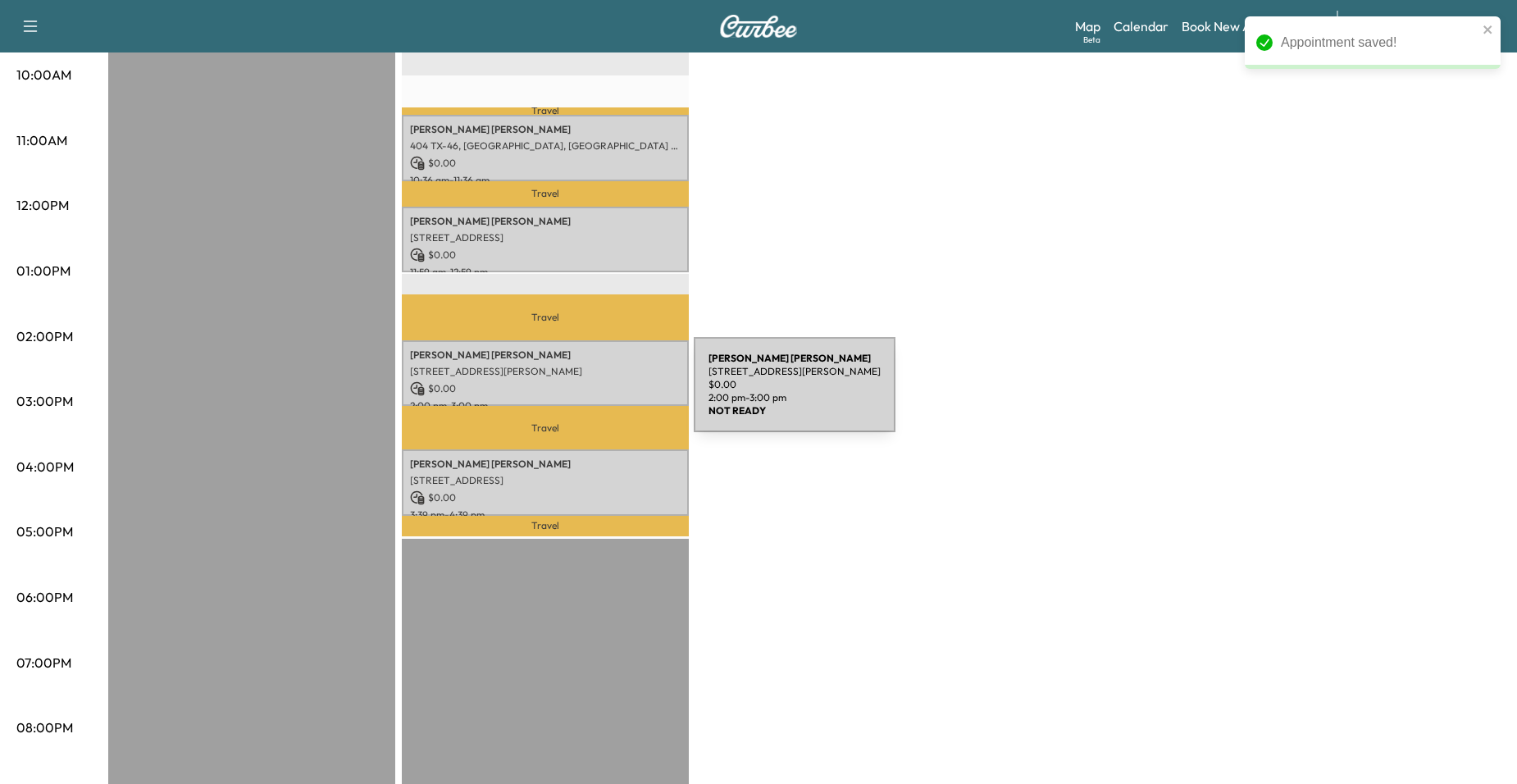
click at [571, 400] on p "2:00 pm - 3:00 pm" at bounding box center [544, 406] width 270 height 13
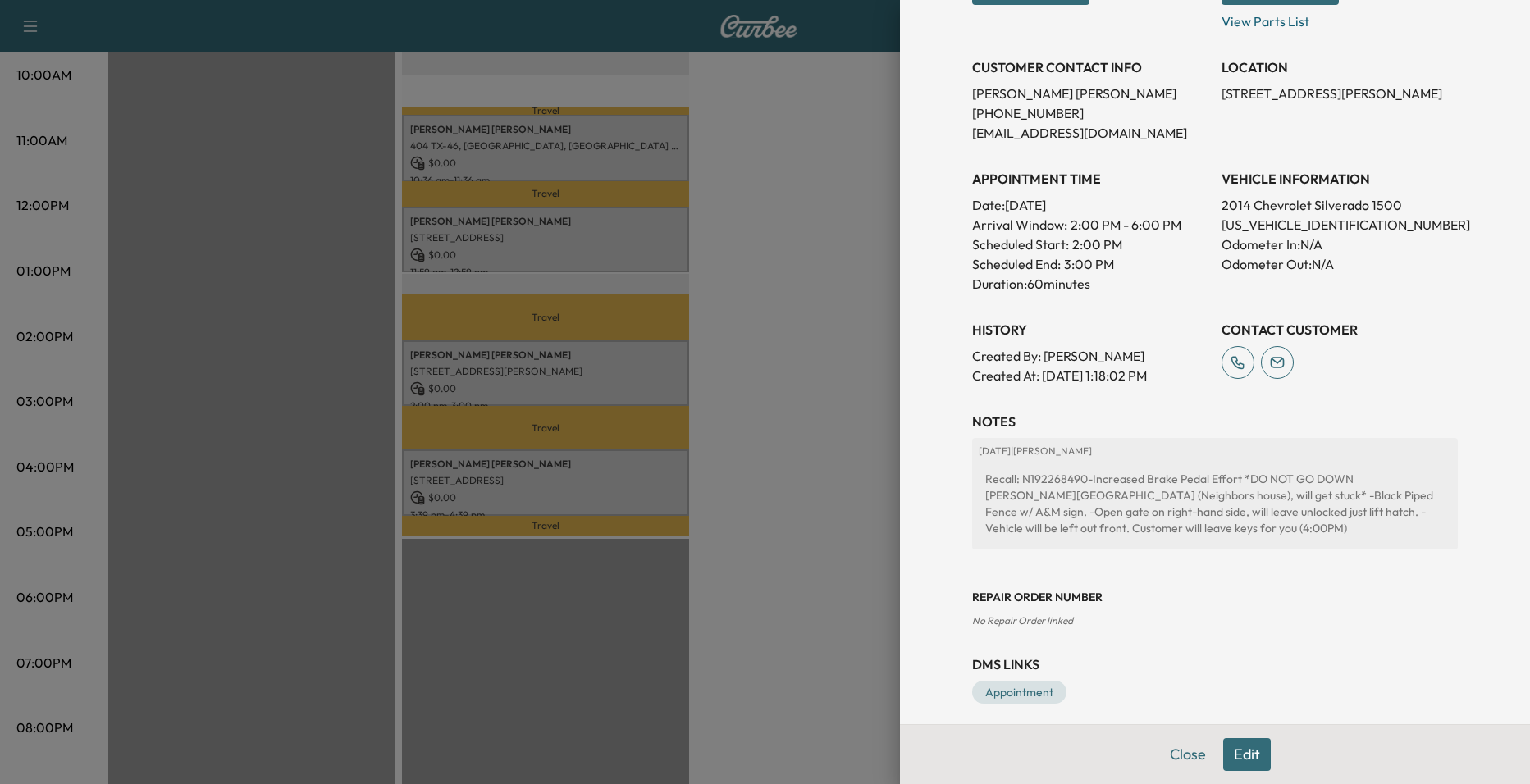
scroll to position [311, 0]
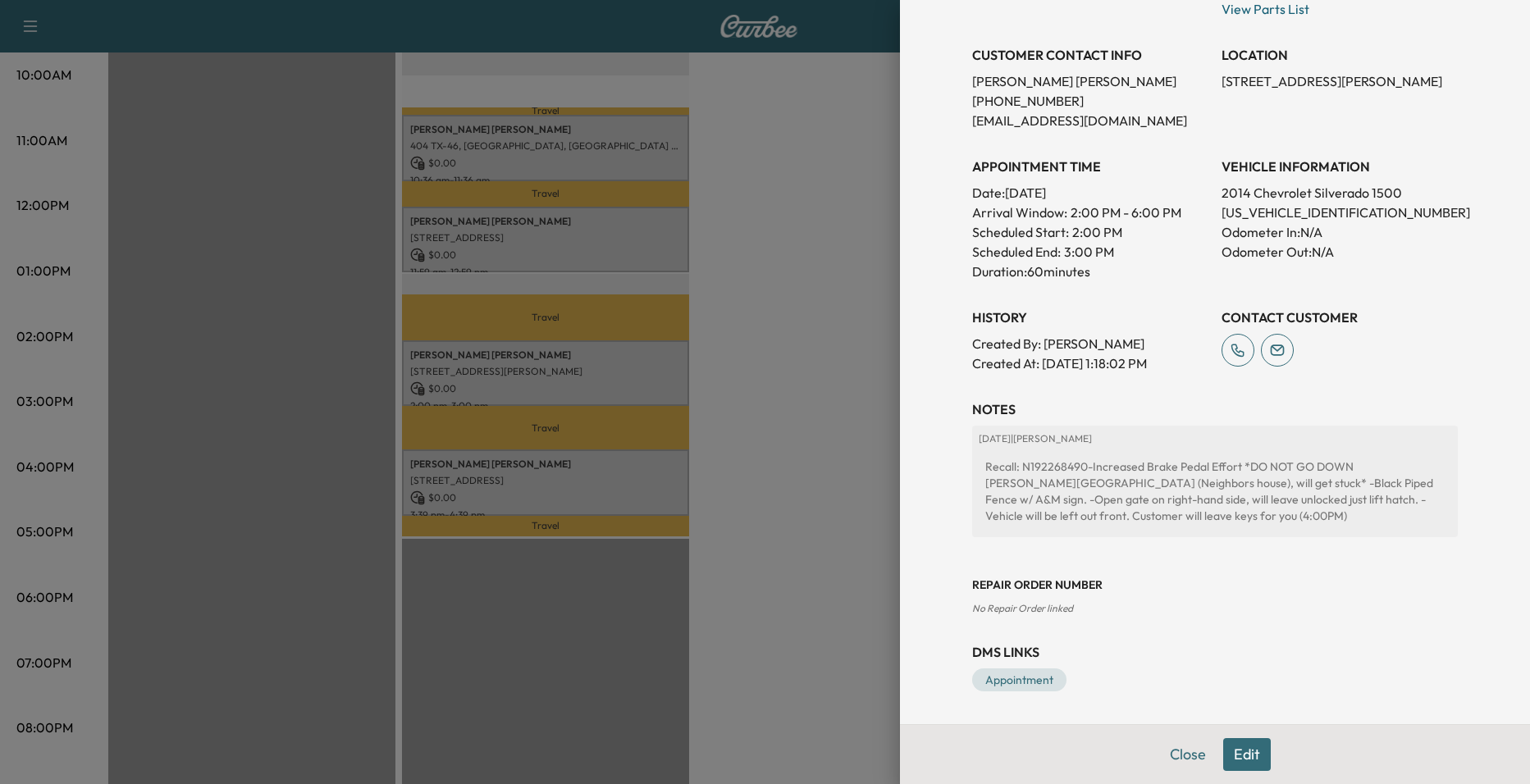
click at [631, 519] on div at bounding box center [765, 392] width 1530 height 784
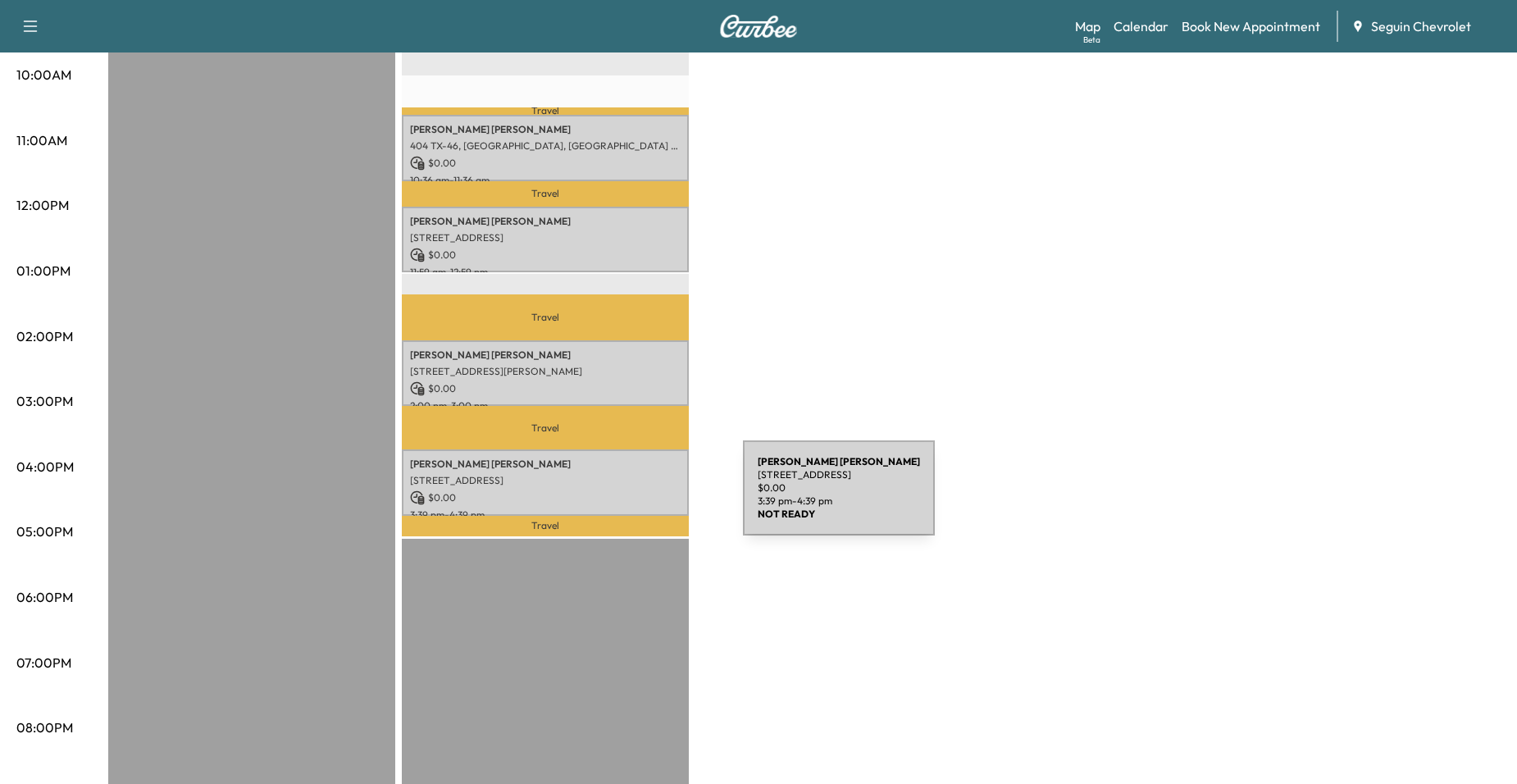
click at [618, 493] on p "$ 0.00" at bounding box center [544, 497] width 270 height 15
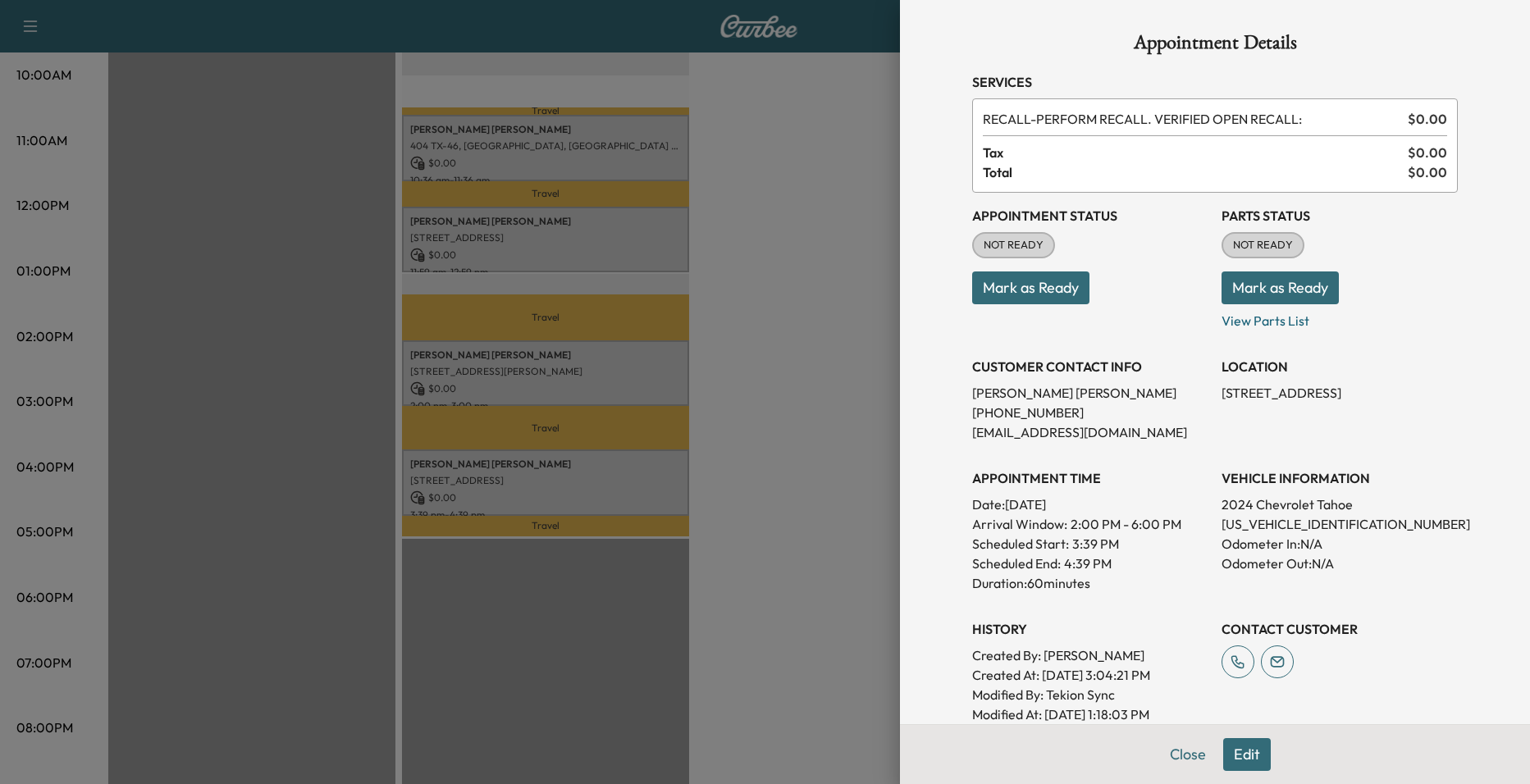
click at [780, 482] on div at bounding box center [765, 392] width 1530 height 784
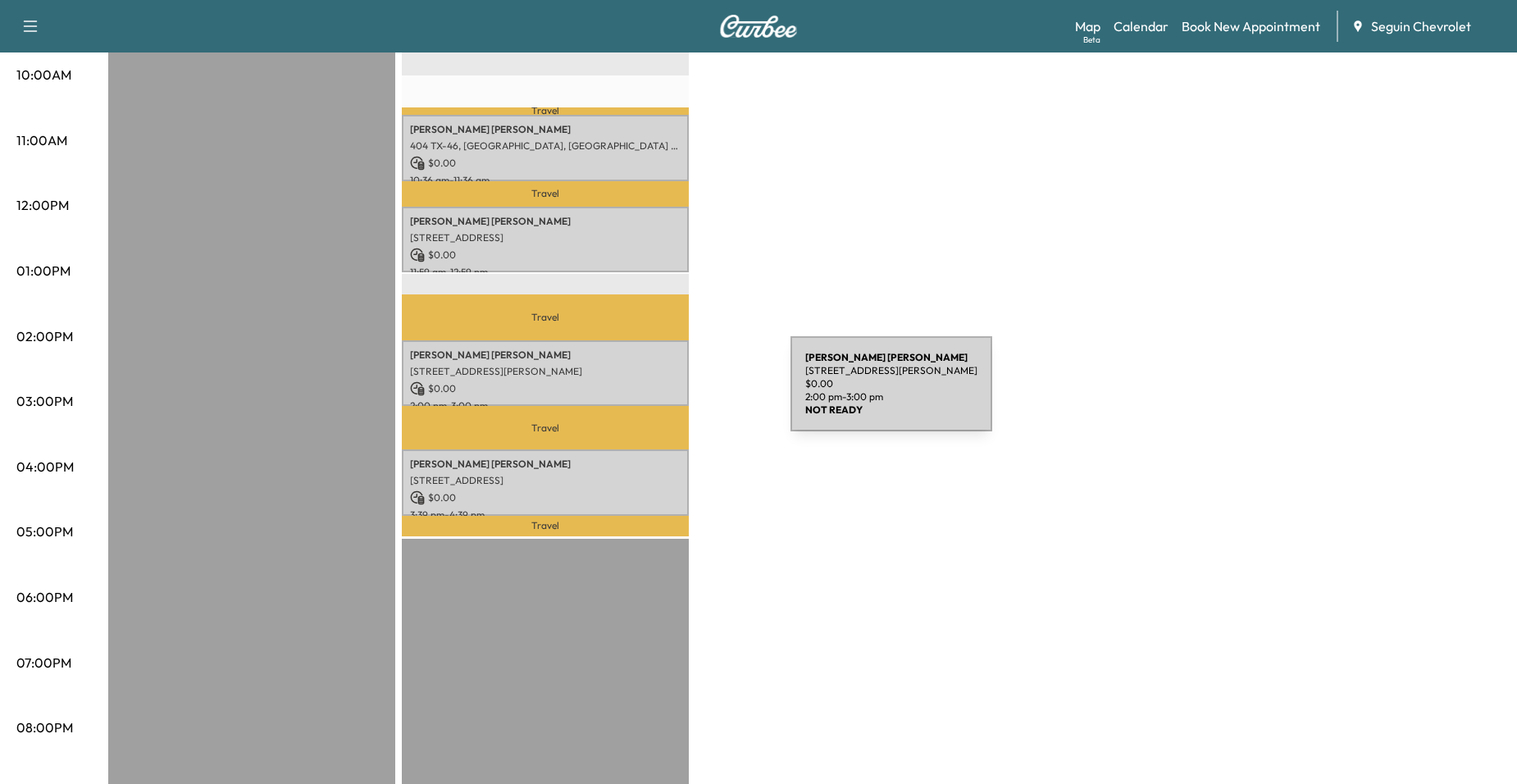
click at [665, 400] on p "2:00 pm - 3:00 pm" at bounding box center [544, 406] width 270 height 13
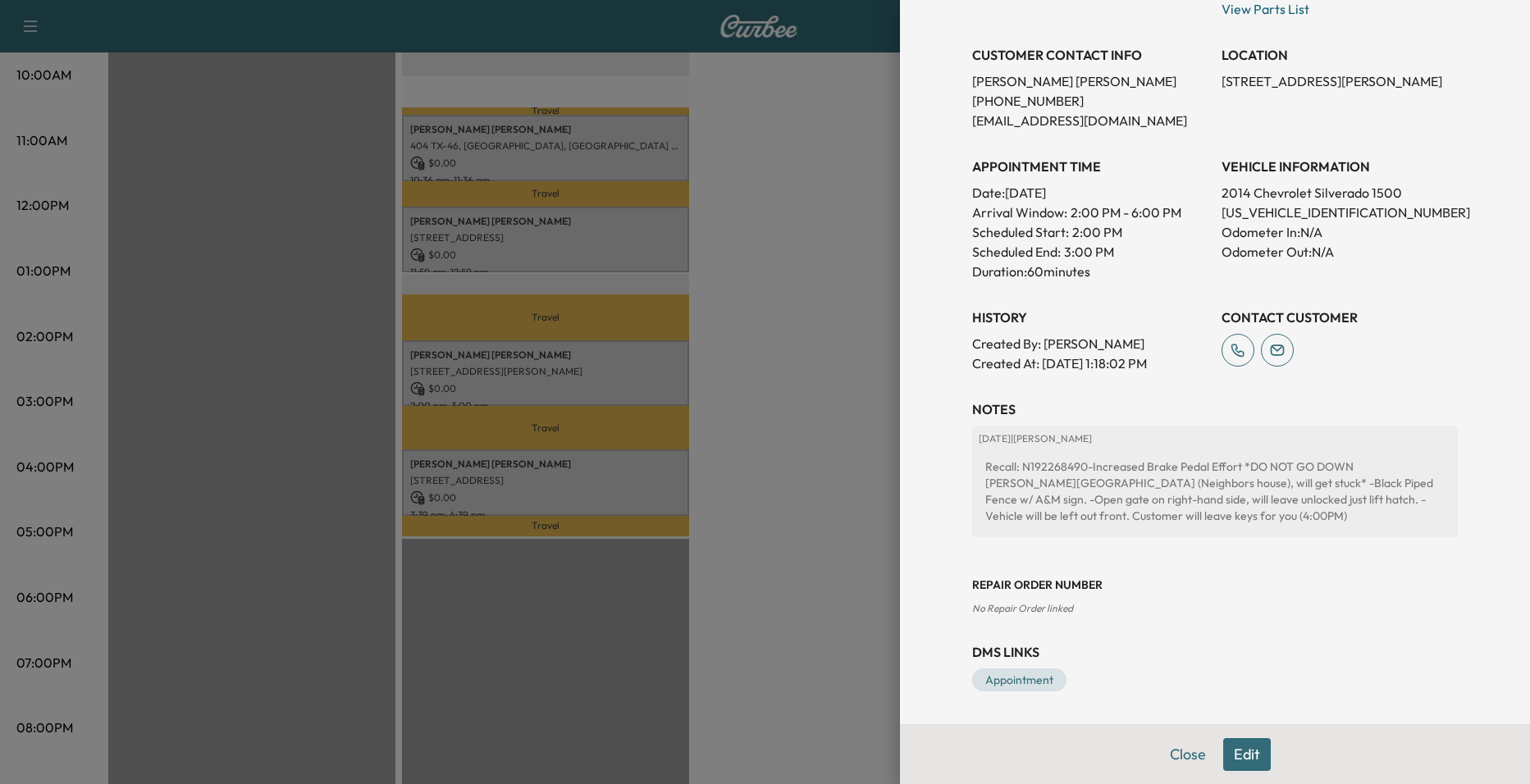
click at [804, 431] on div at bounding box center [765, 392] width 1530 height 784
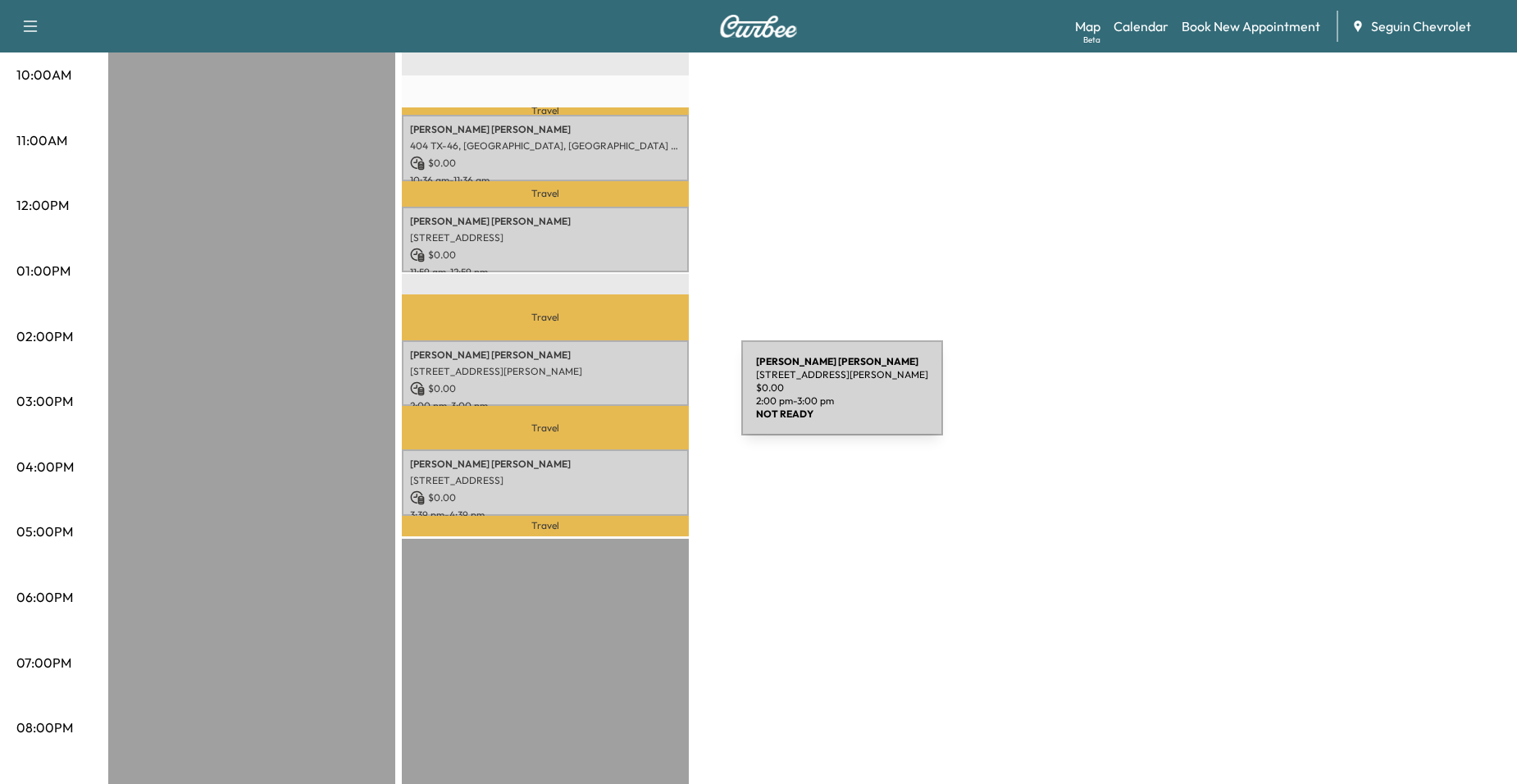
click at [618, 400] on p "2:00 pm - 3:00 pm" at bounding box center [544, 406] width 270 height 13
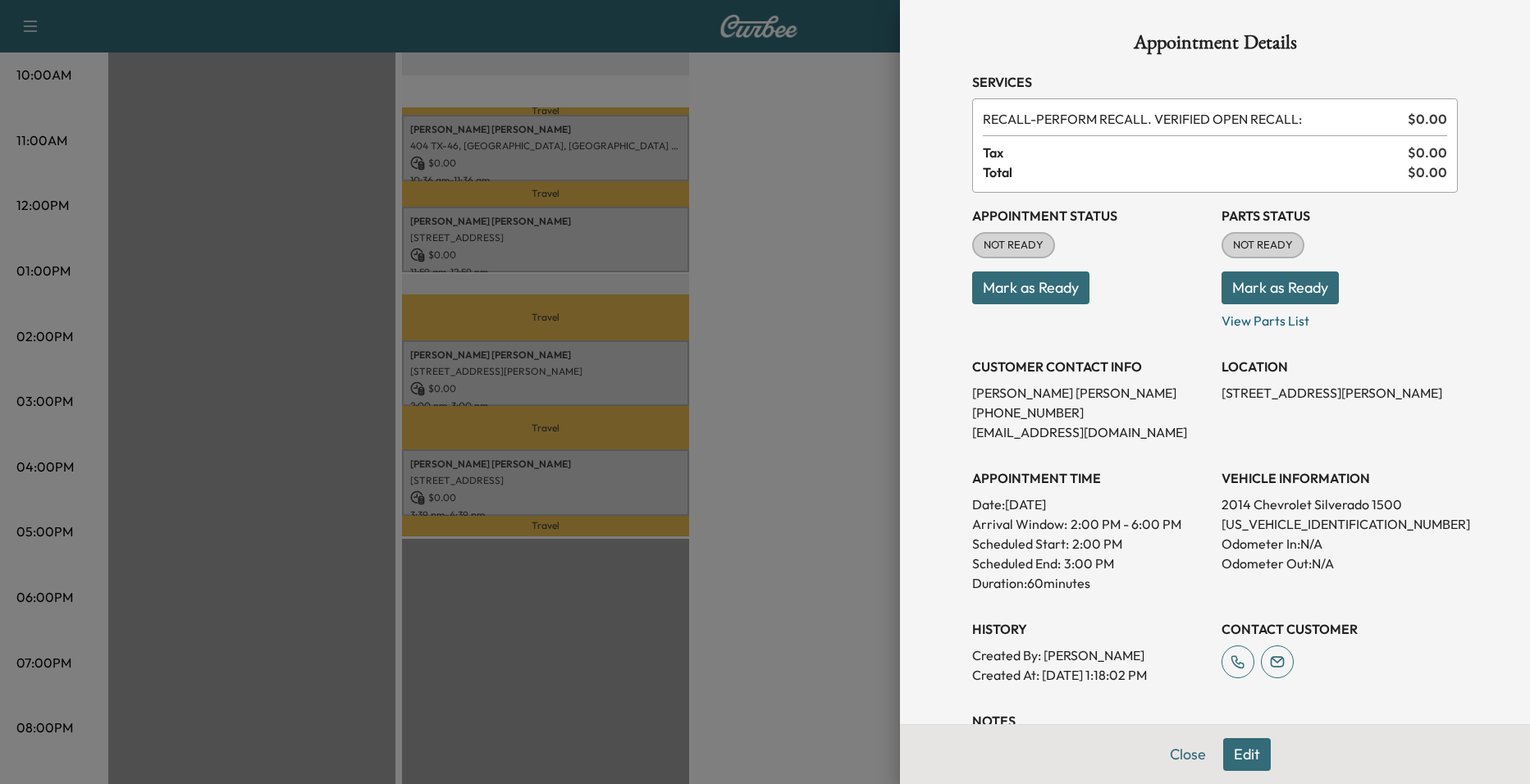
click at [1231, 759] on button "Edit" at bounding box center [1247, 754] width 47 height 32
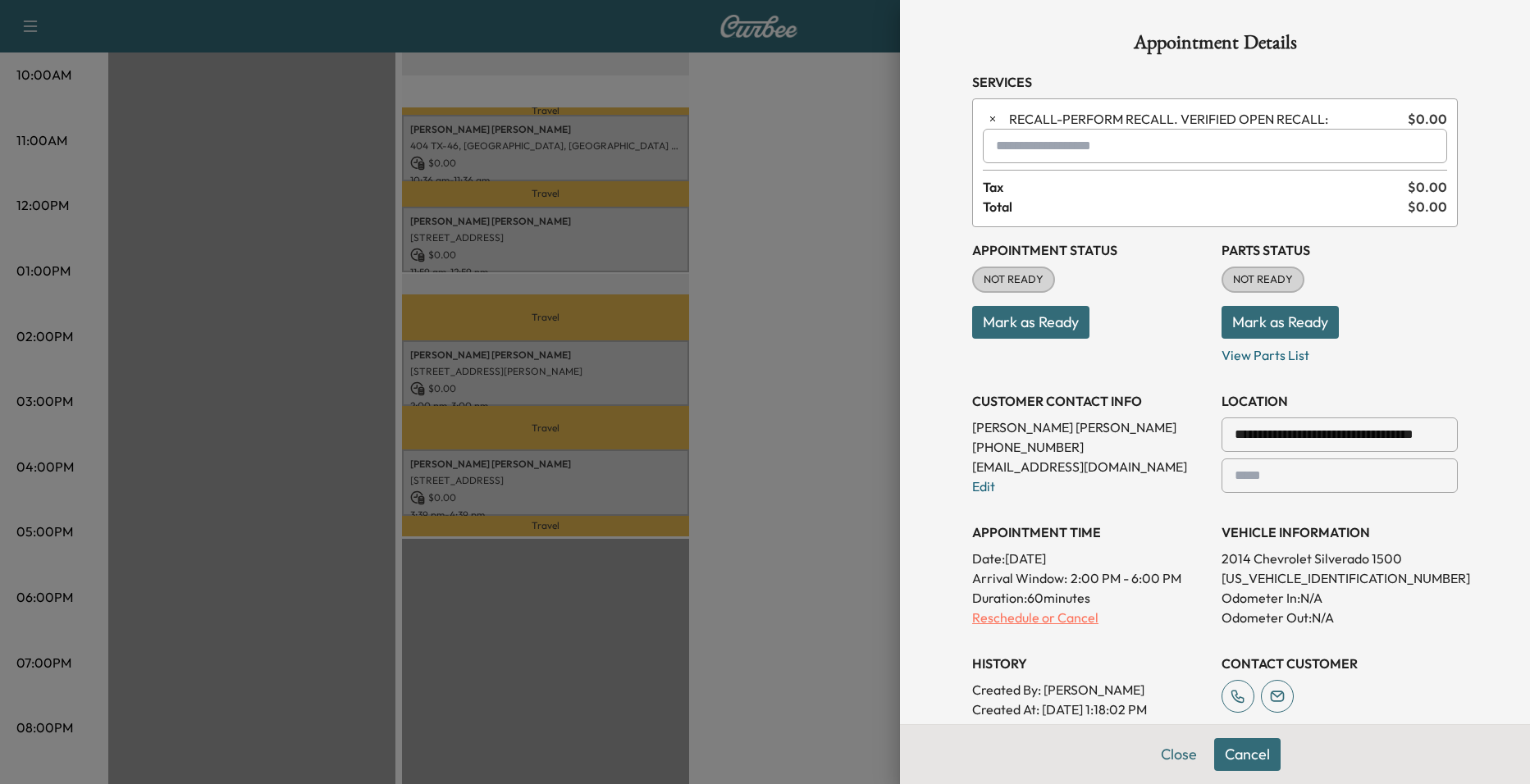
click at [1023, 620] on p "Reschedule or Cancel" at bounding box center [1090, 618] width 236 height 20
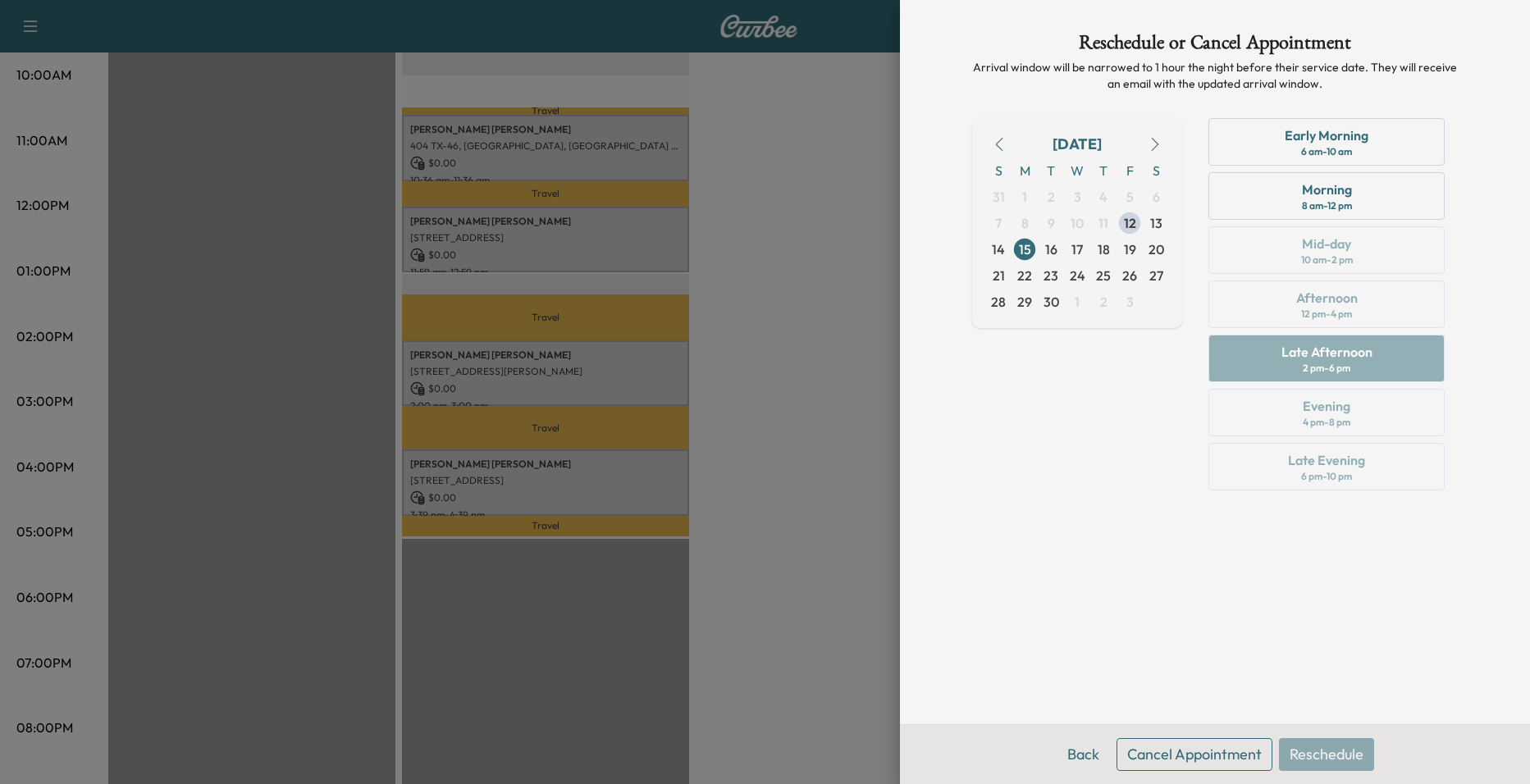
click at [1346, 352] on div "Early Morning 6 am - 10 am Morning 8 am - 12 pm Mid-day 10 am - 2 pm Afternoon …" at bounding box center [1326, 308] width 262 height 379
click at [1353, 319] on div "Early Morning 6 am - 10 am Morning 8 am - 12 pm Mid-day 10 am - 2 pm Afternoon …" at bounding box center [1326, 308] width 262 height 379
click at [1356, 296] on div "Early Morning 6 am - 10 am Morning 8 am - 12 pm Mid-day 10 am - 2 pm Afternoon …" at bounding box center [1326, 308] width 262 height 379
click at [1327, 320] on div "Early Morning 6 am - 10 am Morning 8 am - 12 pm Mid-day 10 am - 2 pm Afternoon …" at bounding box center [1326, 308] width 262 height 379
drag, startPoint x: 1324, startPoint y: 363, endPoint x: 1337, endPoint y: 325, distance: 40.2
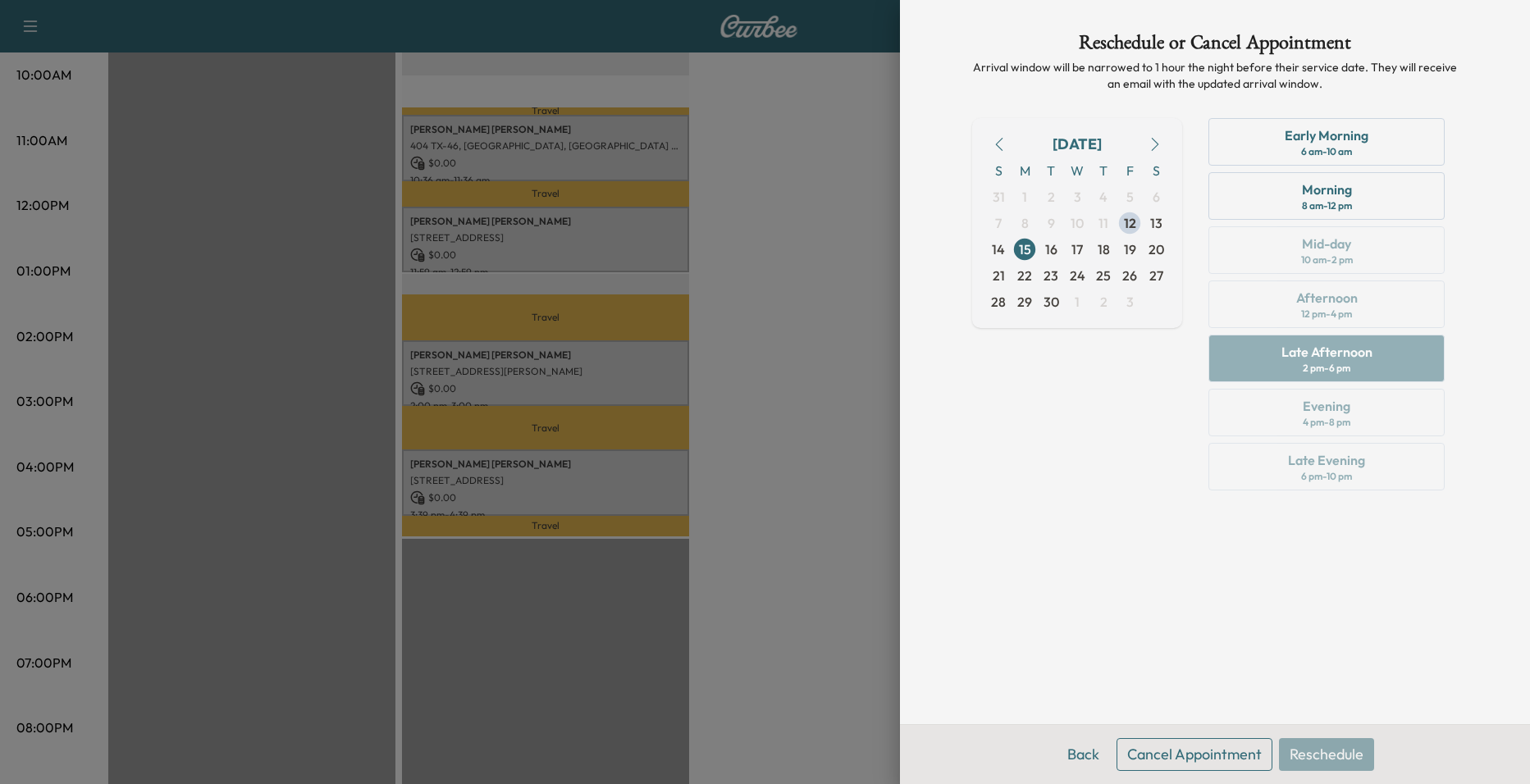
click at [1325, 361] on div "Early Morning 6 am - 10 am Morning 8 am - 12 pm Mid-day 10 am - 2 pm Afternoon …" at bounding box center [1326, 308] width 262 height 379
click at [1337, 312] on div "Early Morning 6 am - 10 am Morning 8 am - 12 pm Mid-day 10 am - 2 pm Afternoon …" at bounding box center [1326, 308] width 262 height 379
click at [1343, 177] on div "Morning 8 am - 12 pm" at bounding box center [1327, 196] width 236 height 47
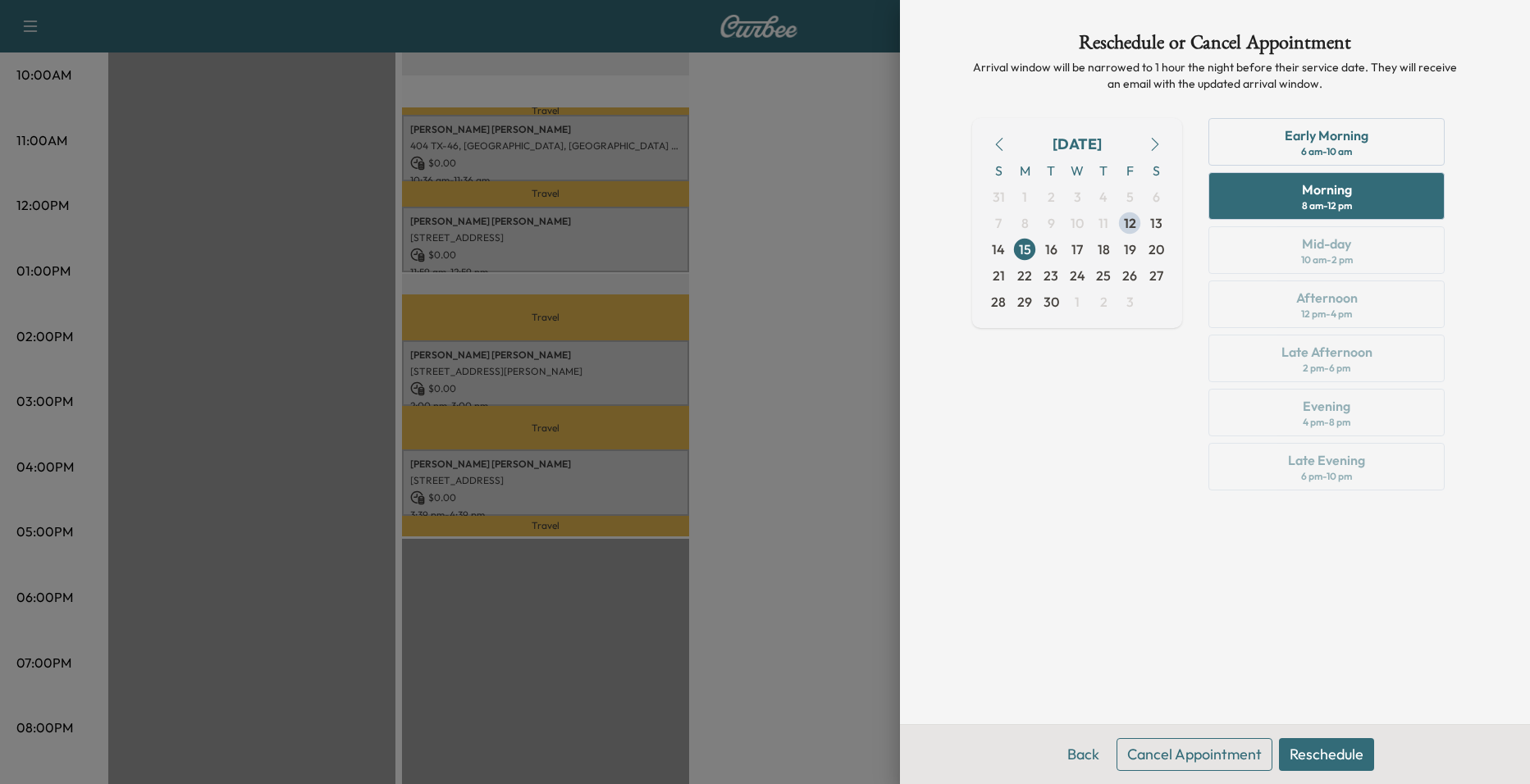
click at [1351, 354] on div "Early Morning 6 am - 10 am Morning 8 am - 12 pm Mid-day 10 am - 2 pm Afternoon …" at bounding box center [1326, 308] width 262 height 379
click at [1344, 372] on div "Early Morning 6 am - 10 am Morning 8 am - 12 pm Mid-day 10 am - 2 pm Afternoon …" at bounding box center [1326, 308] width 262 height 379
click at [1176, 406] on div "[DATE] S M T W T F S 31 1 2 3 4 5 6 7 8 9 10 11 12 13 14 15 16 17 18 19 20 21 2…" at bounding box center [1077, 308] width 210 height 379
click at [1188, 358] on div "[DATE] S M T W T F S 31 1 2 3 4 5 6 7 8 9 10 11 12 13 14 15 16 17 18 19 20 21 2…" at bounding box center [1215, 308] width 485 height 379
click at [1031, 246] on span "15" at bounding box center [1024, 249] width 27 height 27
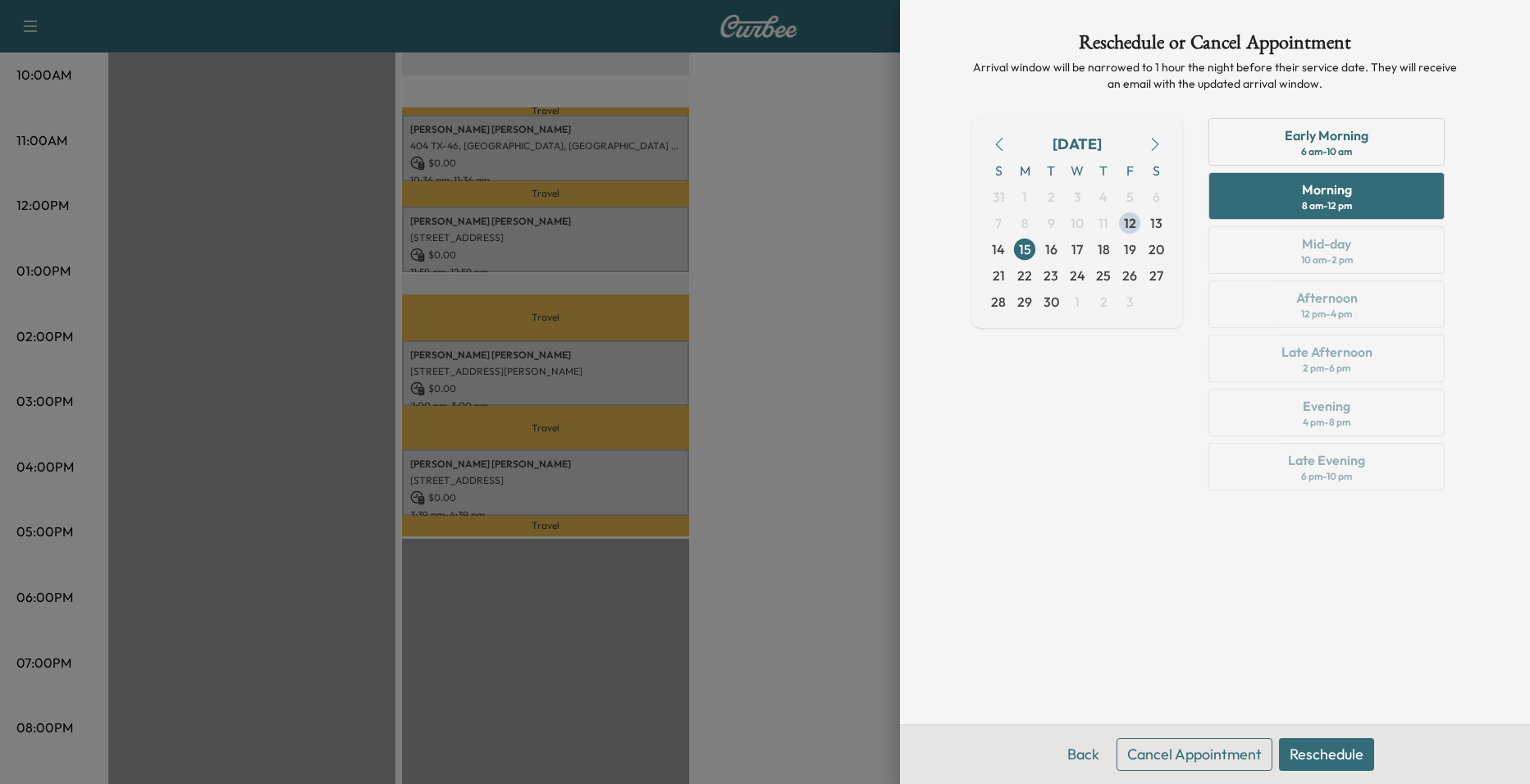
click at [1388, 326] on div "Early Morning 6 am - 10 am Morning 8 am - 12 pm Mid-day 10 am - 2 pm Afternoon …" at bounding box center [1326, 308] width 262 height 379
click at [1353, 345] on div "Early Morning 6 am - 10 am Morning 8 am - 12 pm Mid-day 10 am - 2 pm Afternoon …" at bounding box center [1326, 308] width 262 height 379
click at [1079, 759] on button "Back" at bounding box center [1083, 754] width 53 height 32
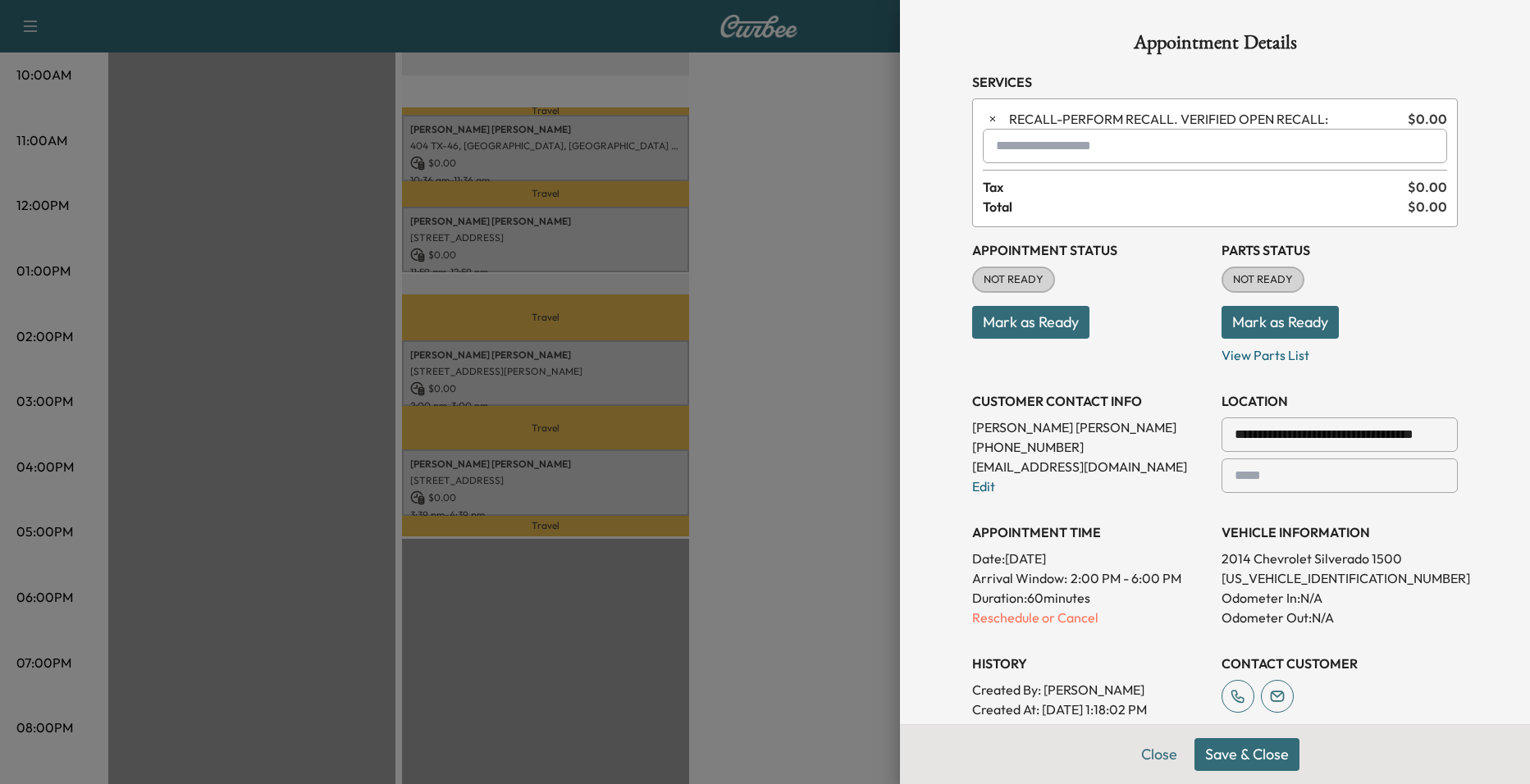
scroll to position [369, 0]
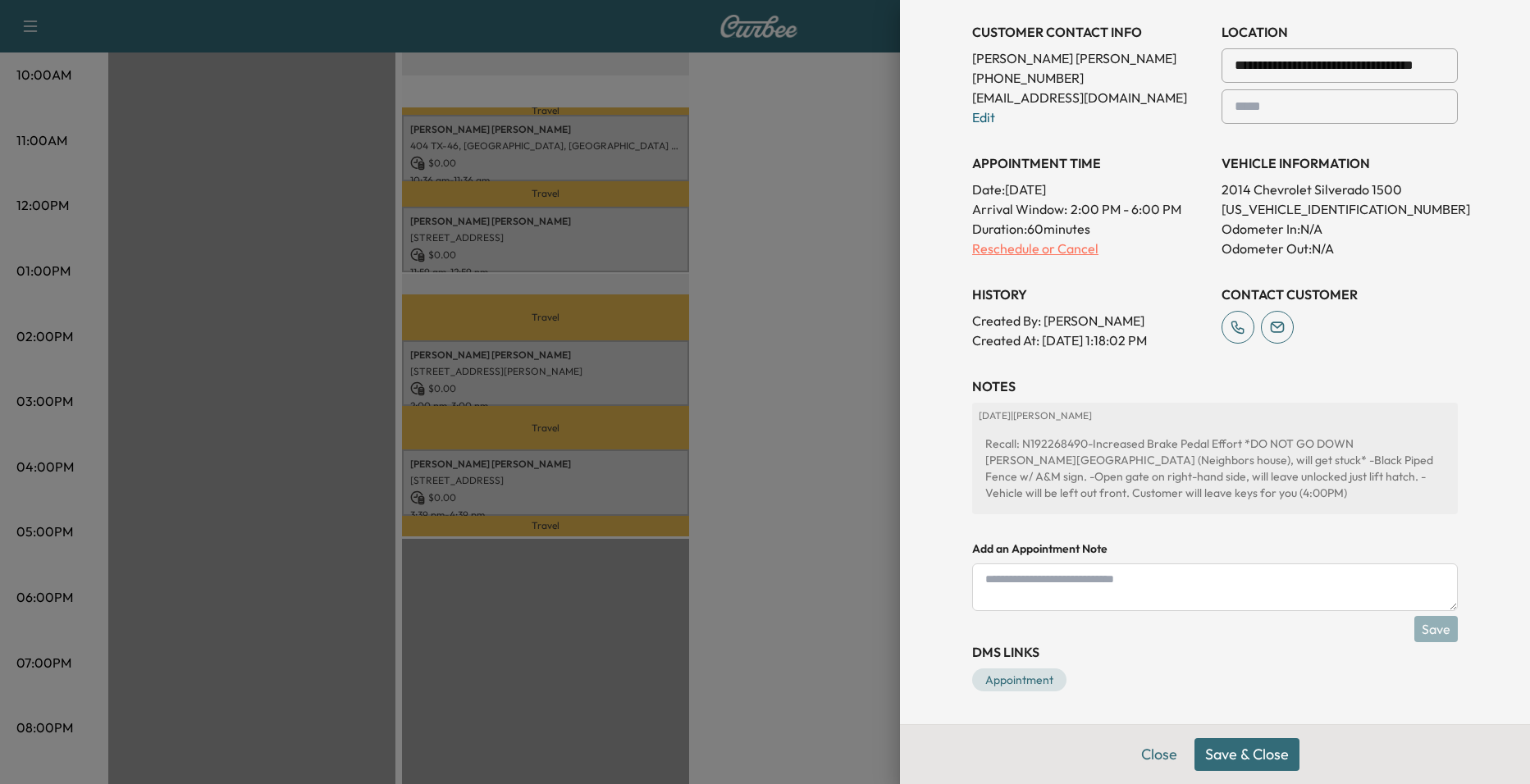
click at [1039, 247] on p "Reschedule or Cancel" at bounding box center [1090, 249] width 236 height 20
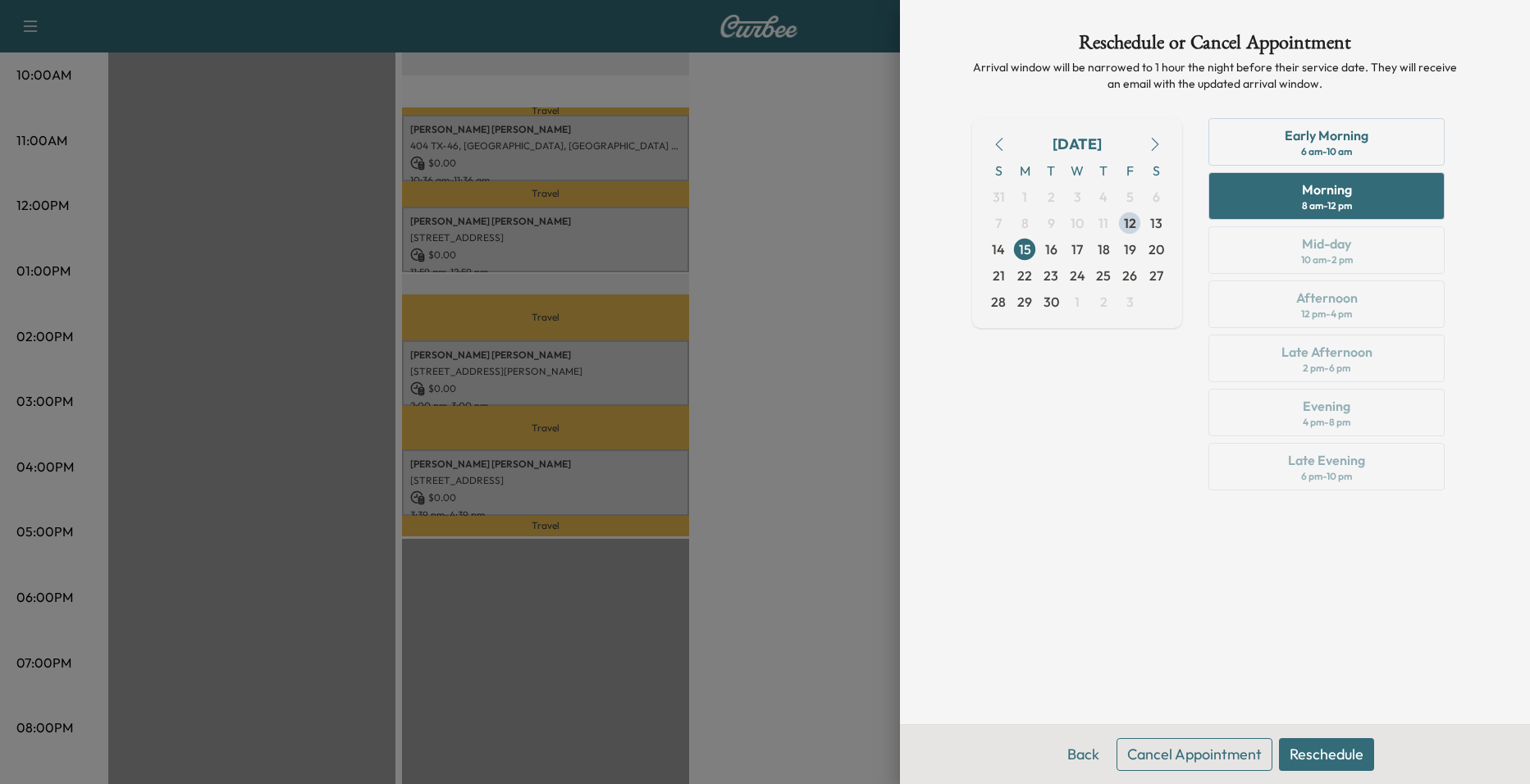
click at [1339, 322] on div "Early Morning 6 am - 10 am Morning 8 am - 12 pm Mid-day 10 am - 2 pm Afternoon …" at bounding box center [1326, 308] width 262 height 379
click at [1331, 357] on div "Early Morning 6 am - 10 am Morning 8 am - 12 pm Mid-day 10 am - 2 pm Afternoon …" at bounding box center [1326, 308] width 262 height 379
drag, startPoint x: 1031, startPoint y: 475, endPoint x: 1004, endPoint y: 478, distance: 27.2
click at [1030, 475] on div "[DATE] S M T W T F S 31 1 2 3 4 5 6 7 8 9 10 11 12 13 14 15 16 17 18 19 20 21 2…" at bounding box center [1077, 308] width 210 height 379
click at [800, 478] on div at bounding box center [765, 392] width 1530 height 784
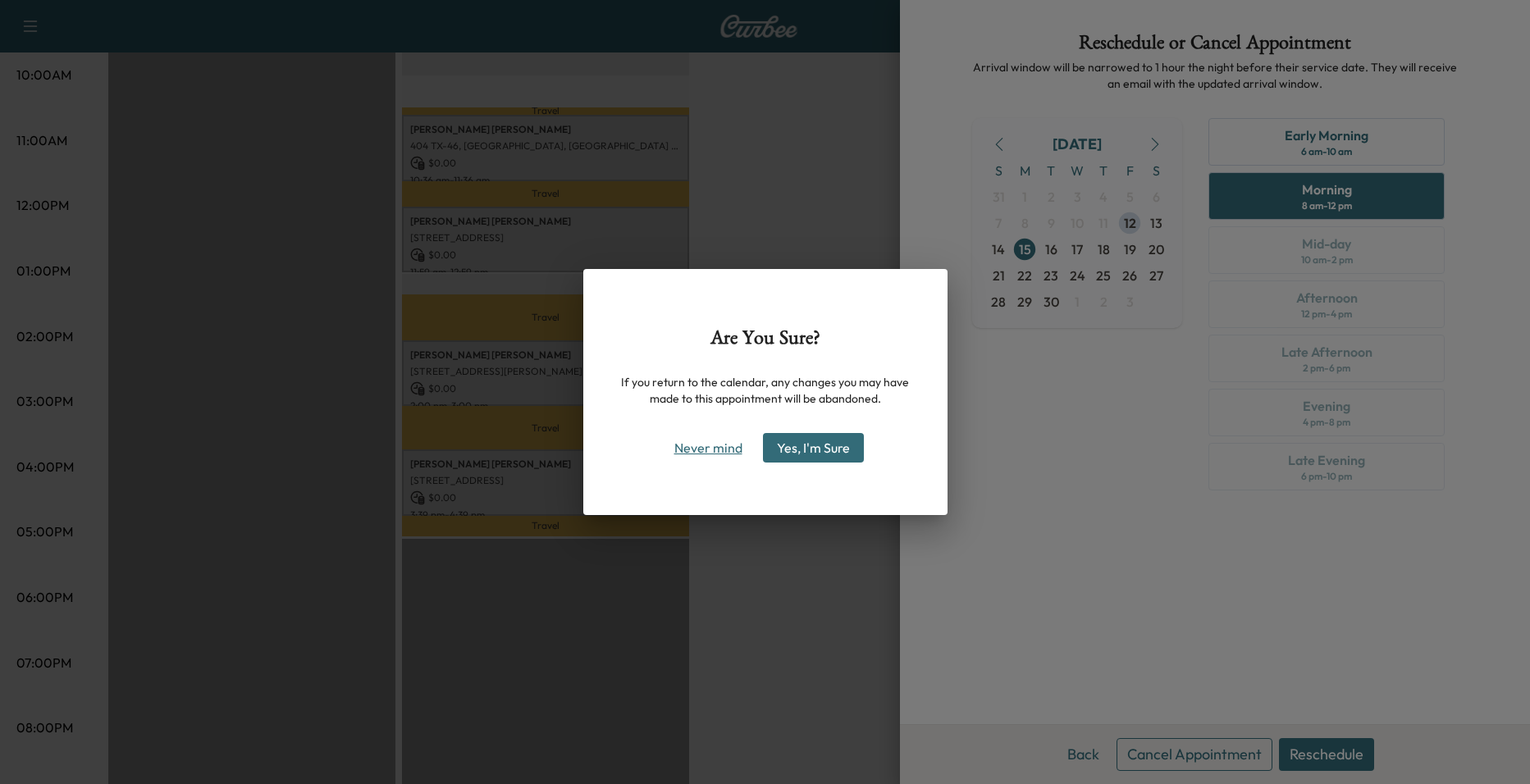
click at [734, 449] on button "Never mind" at bounding box center [708, 447] width 83 height 27
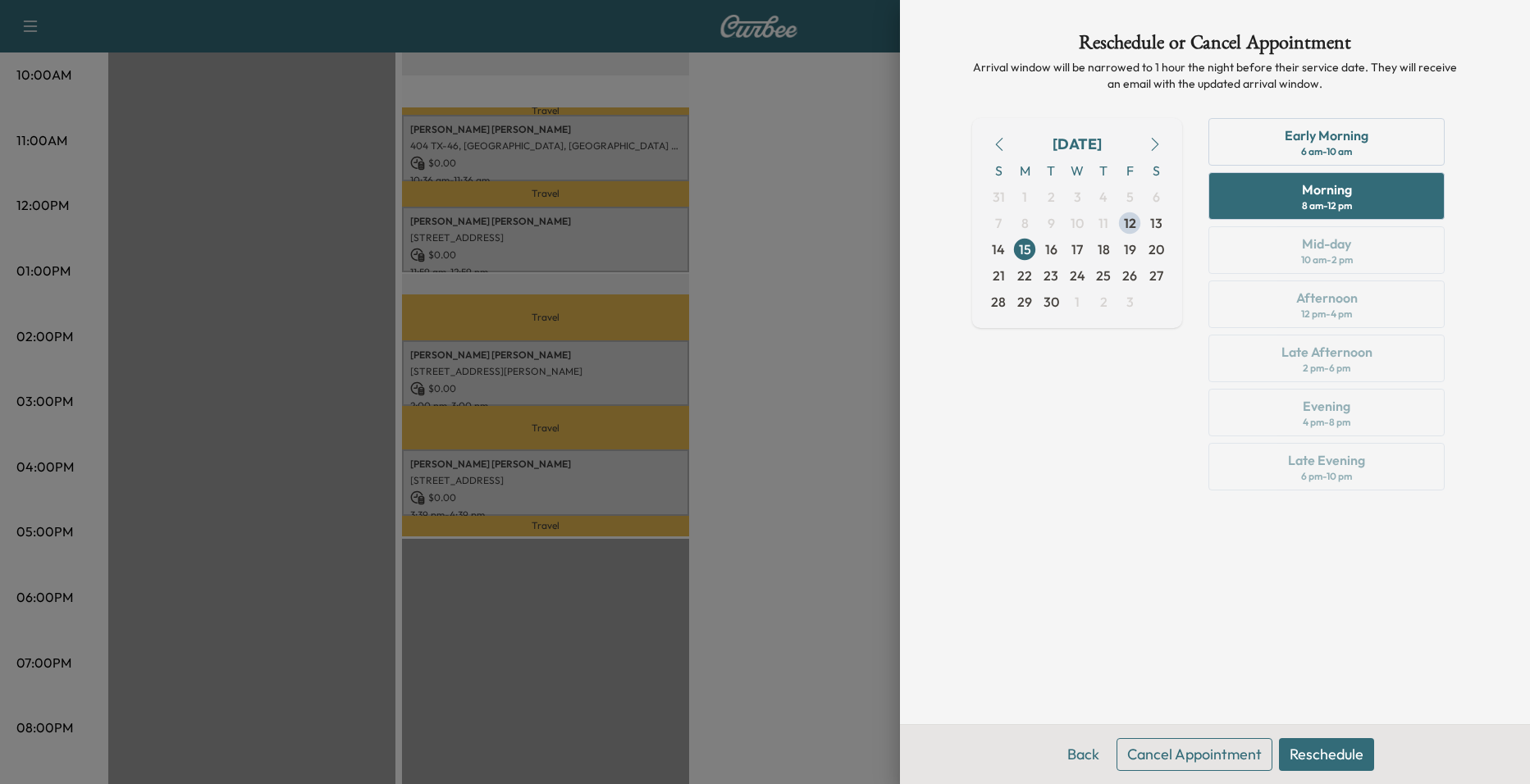
click at [1044, 330] on div "[DATE] S M T W T F S 31 1 2 3 4 5 6 7 8 9 10 11 12 13 14 15 16 17 18 19 20 21 2…" at bounding box center [1077, 308] width 210 height 379
click at [800, 413] on div at bounding box center [765, 392] width 1530 height 784
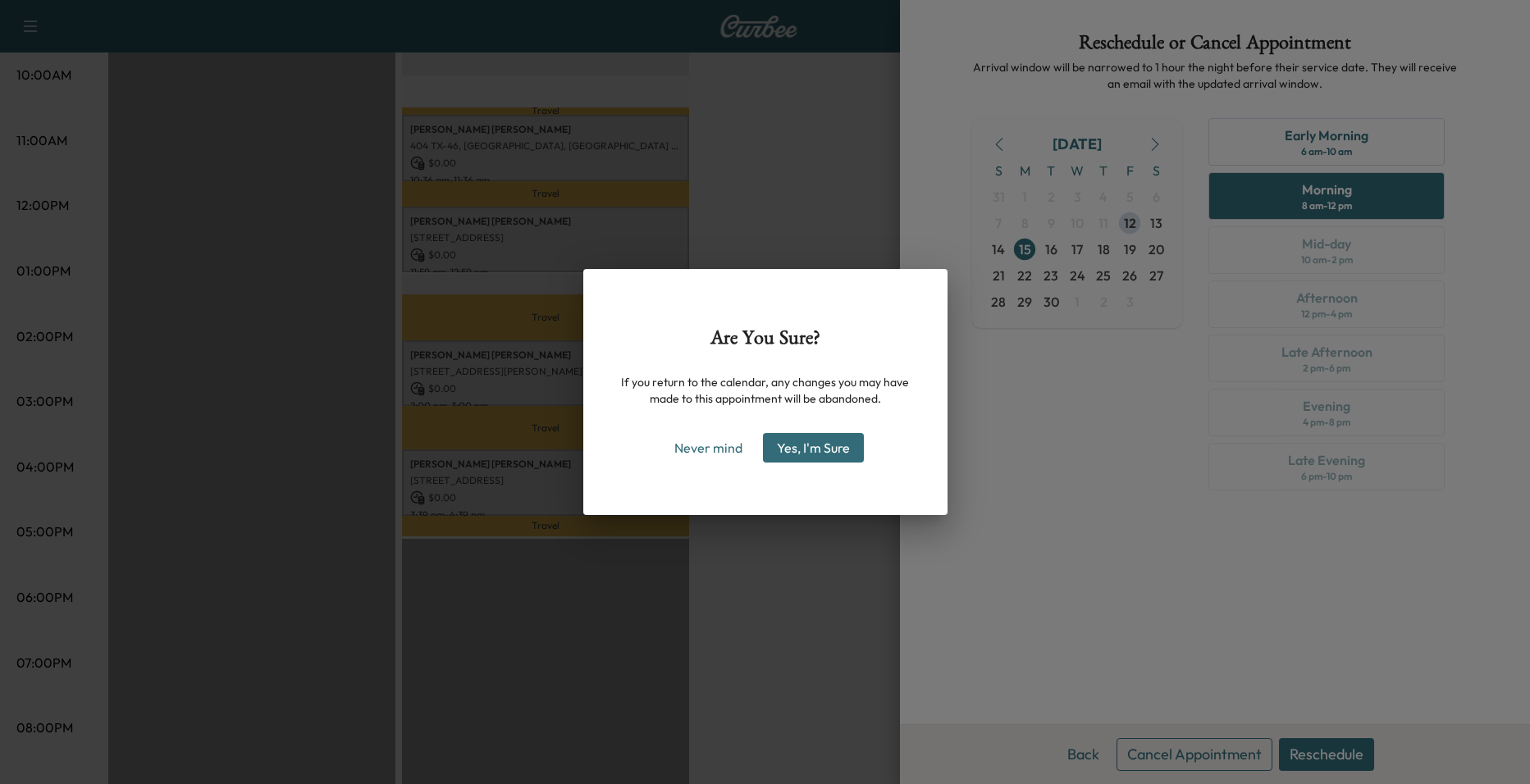
click at [815, 449] on button "Yes, I'm Sure" at bounding box center [813, 448] width 101 height 29
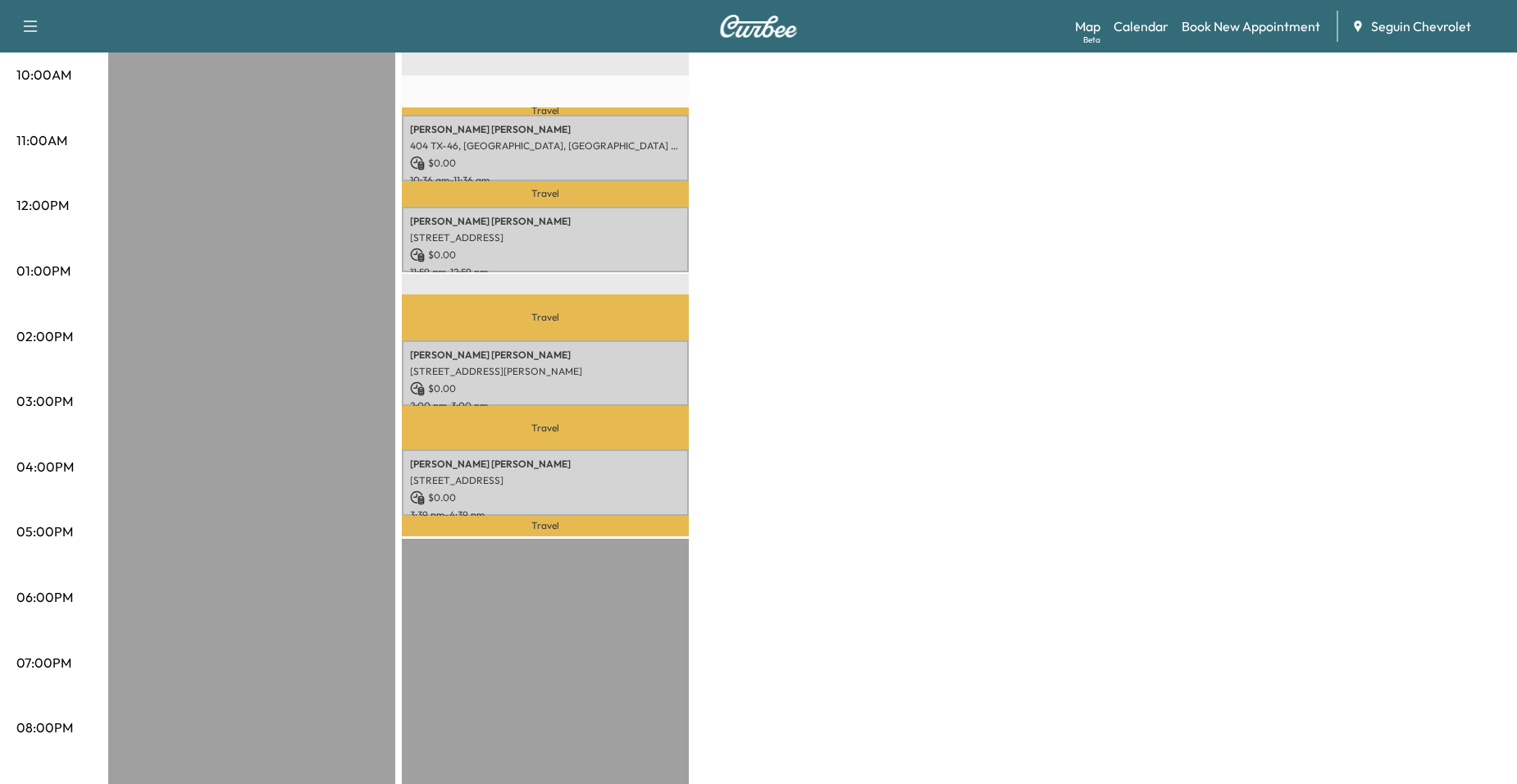
click at [560, 406] on p "Travel" at bounding box center [545, 426] width 287 height 42
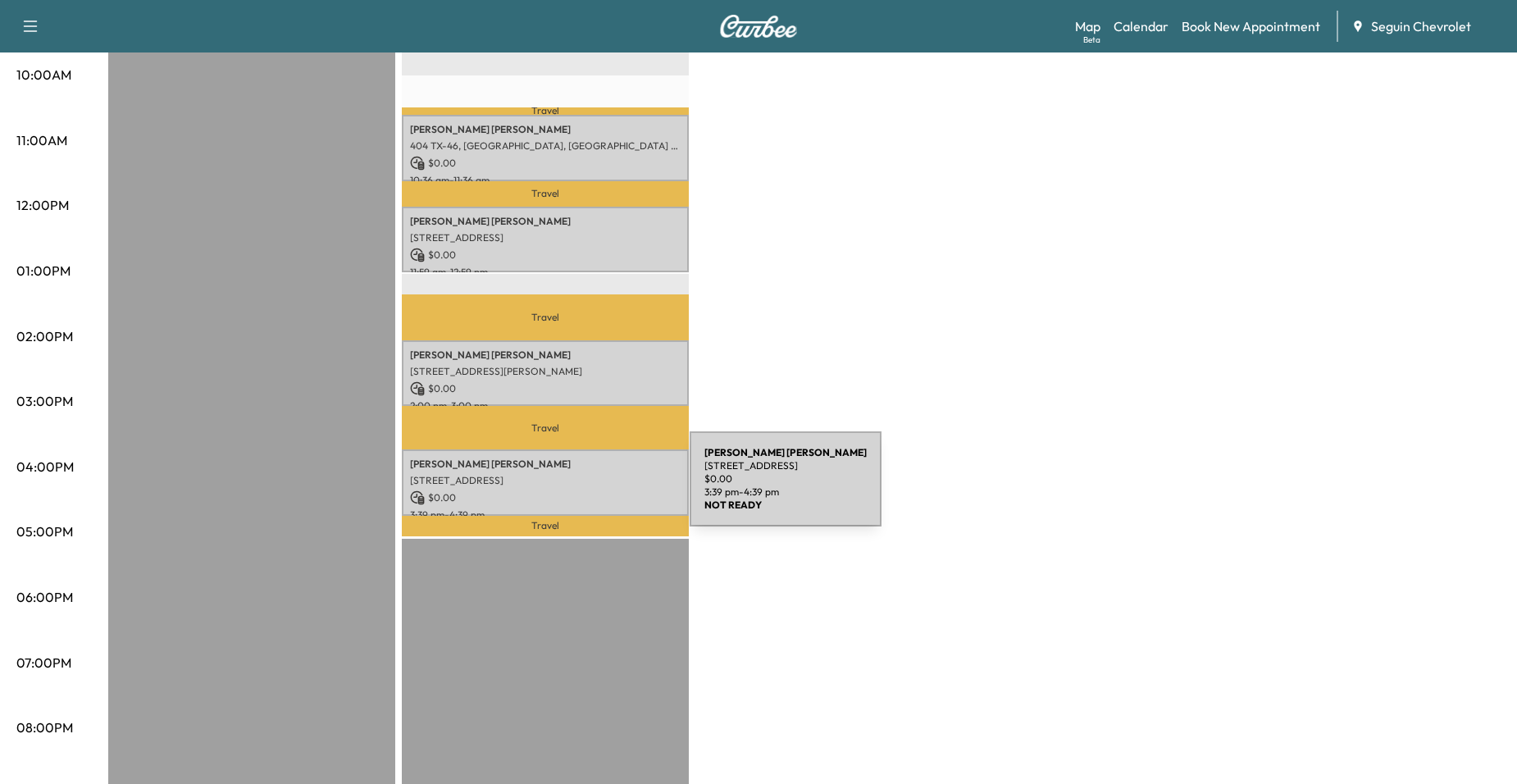
click at [568, 490] on p "$ 0.00" at bounding box center [544, 497] width 270 height 15
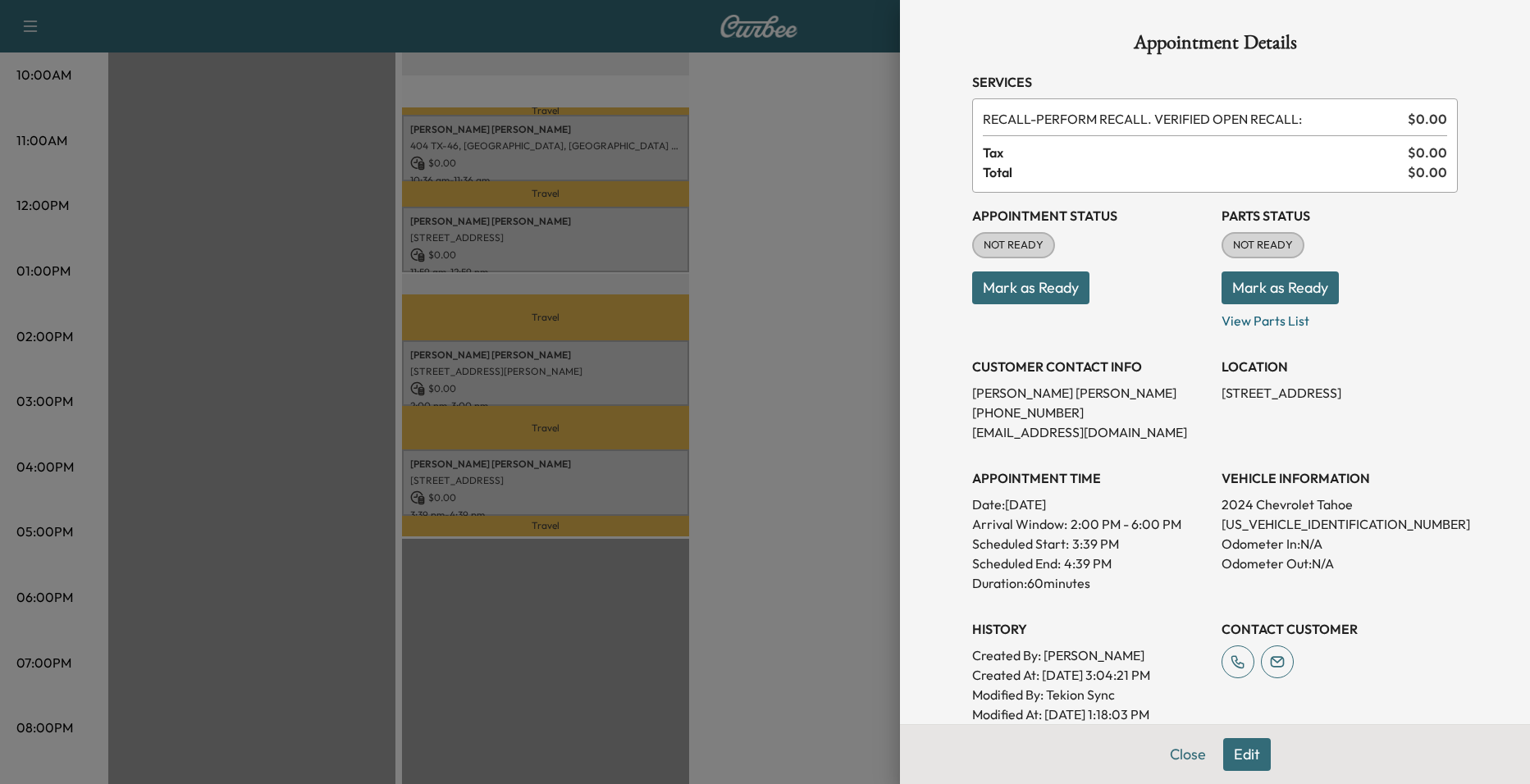
click at [632, 429] on div at bounding box center [765, 392] width 1530 height 784
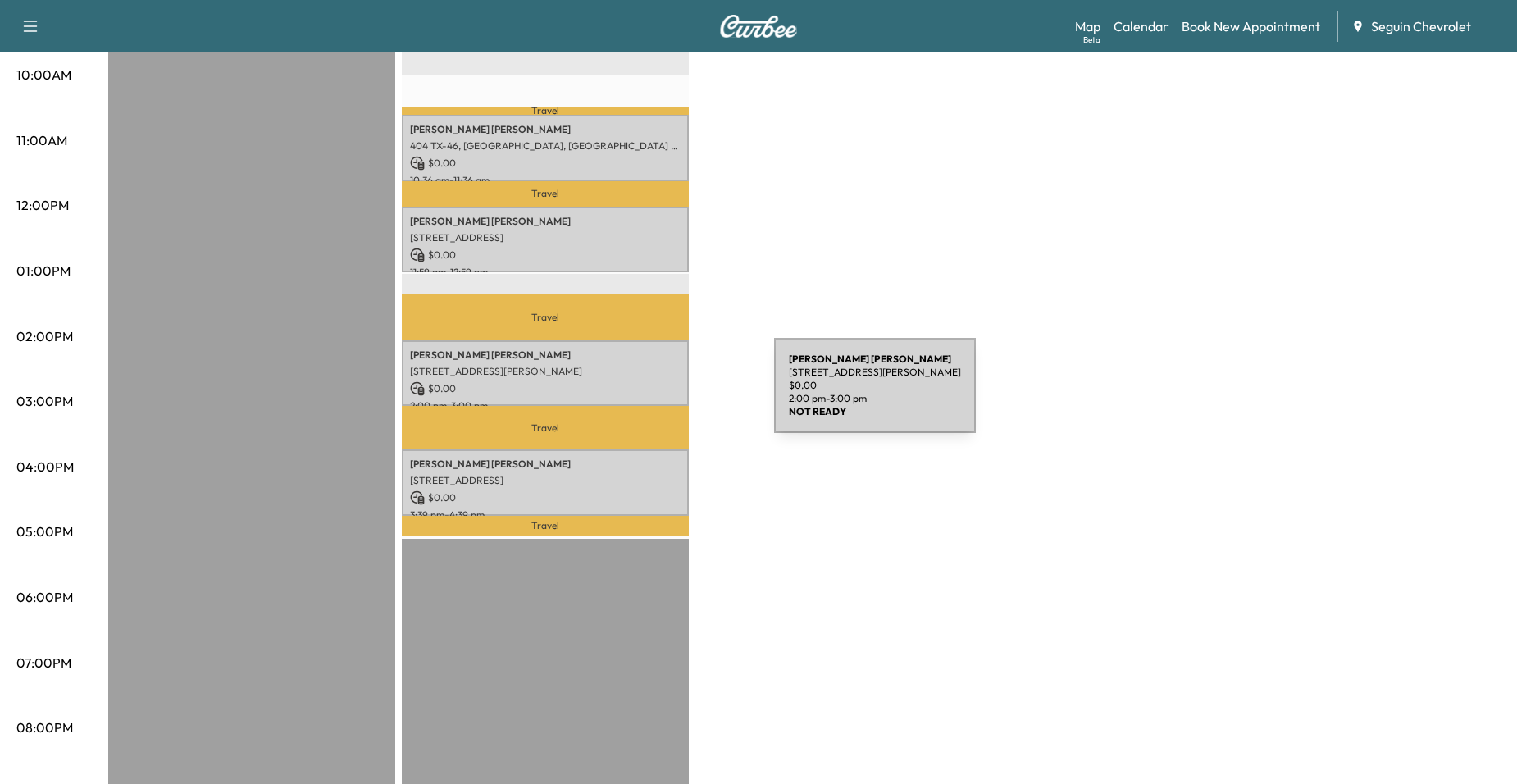
click at [651, 400] on p "2:00 pm - 3:00 pm" at bounding box center [544, 406] width 270 height 13
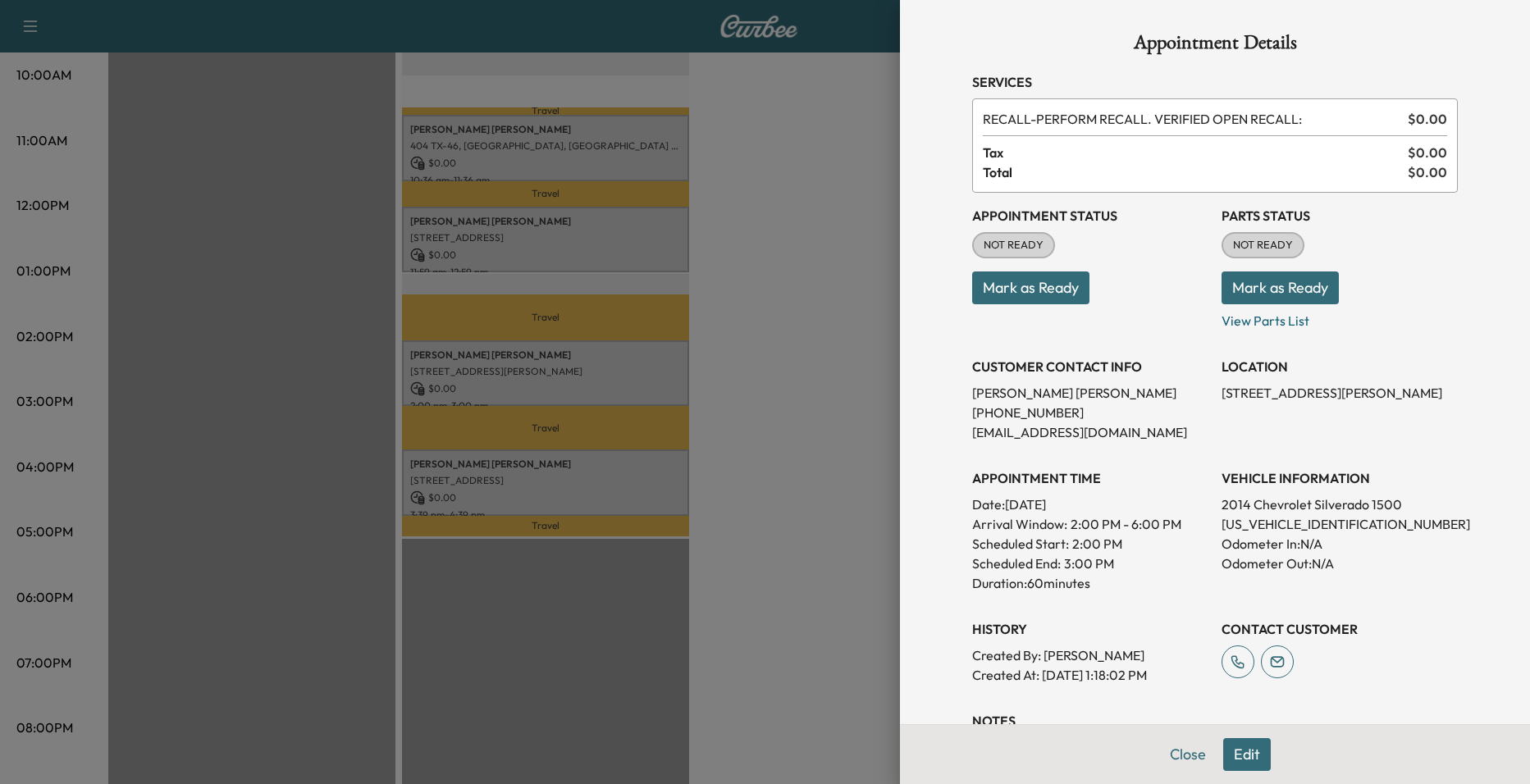
click at [643, 484] on div at bounding box center [765, 392] width 1530 height 784
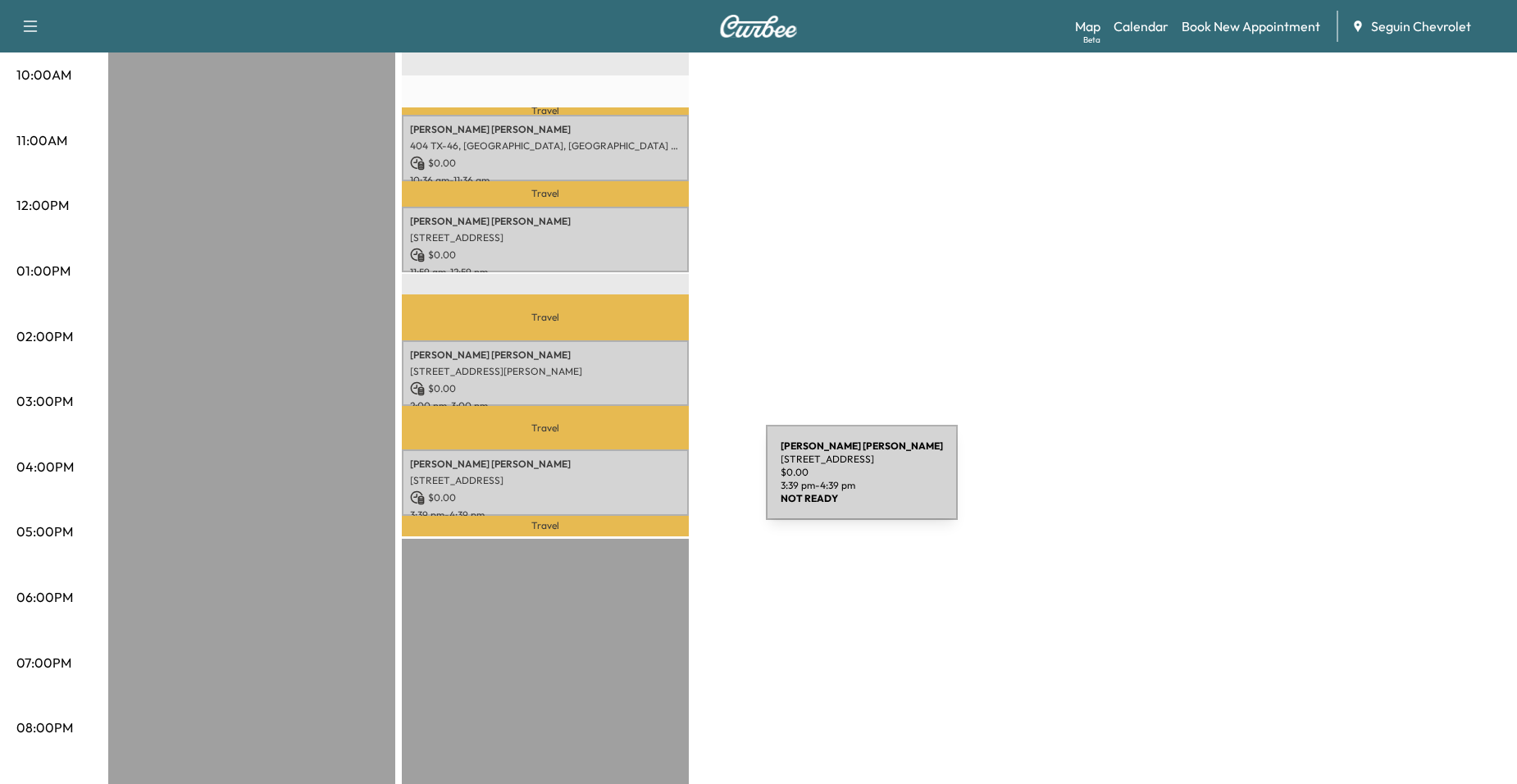
click at [643, 490] on p "$ 0.00" at bounding box center [544, 497] width 270 height 15
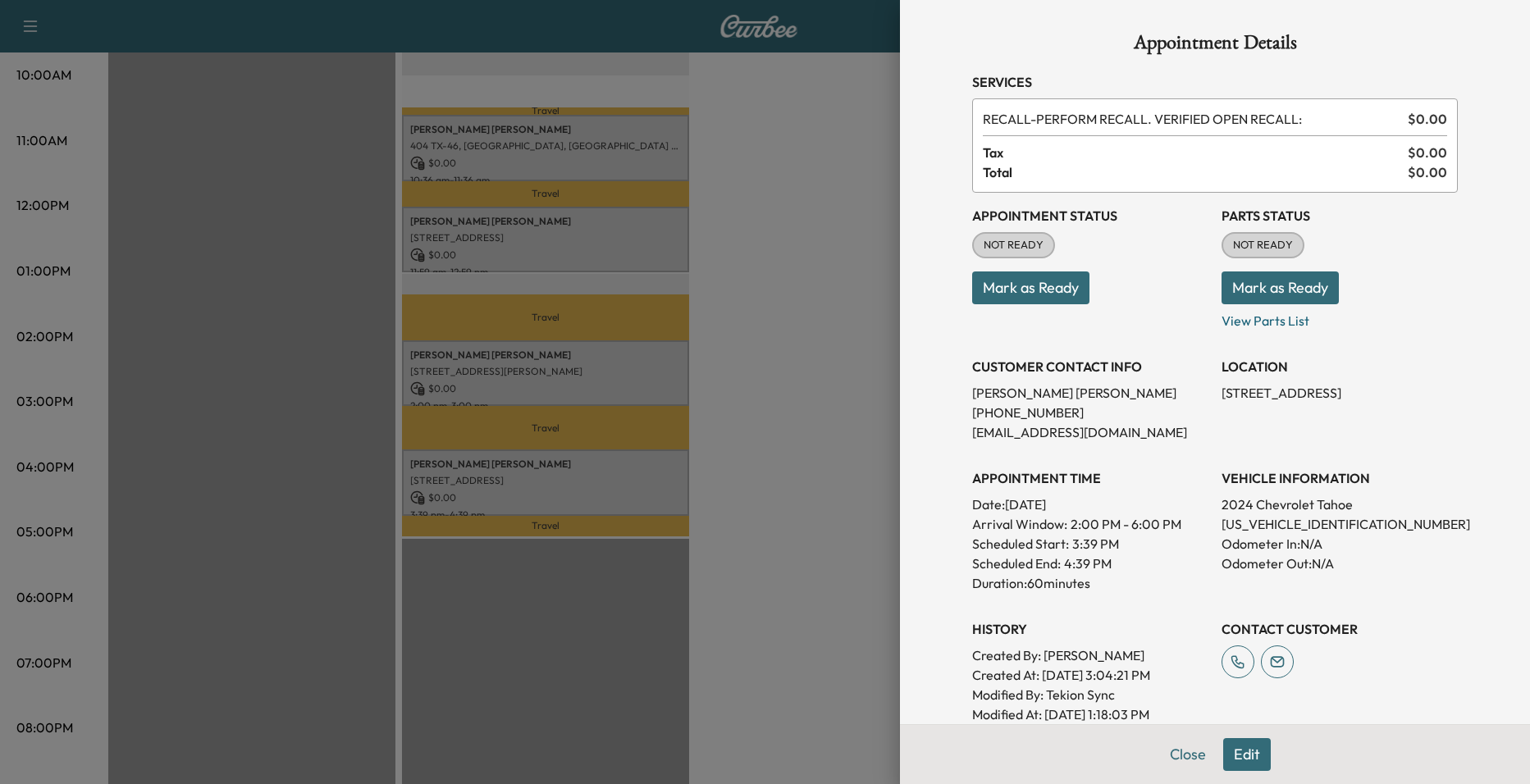
click at [653, 390] on div at bounding box center [765, 392] width 1530 height 784
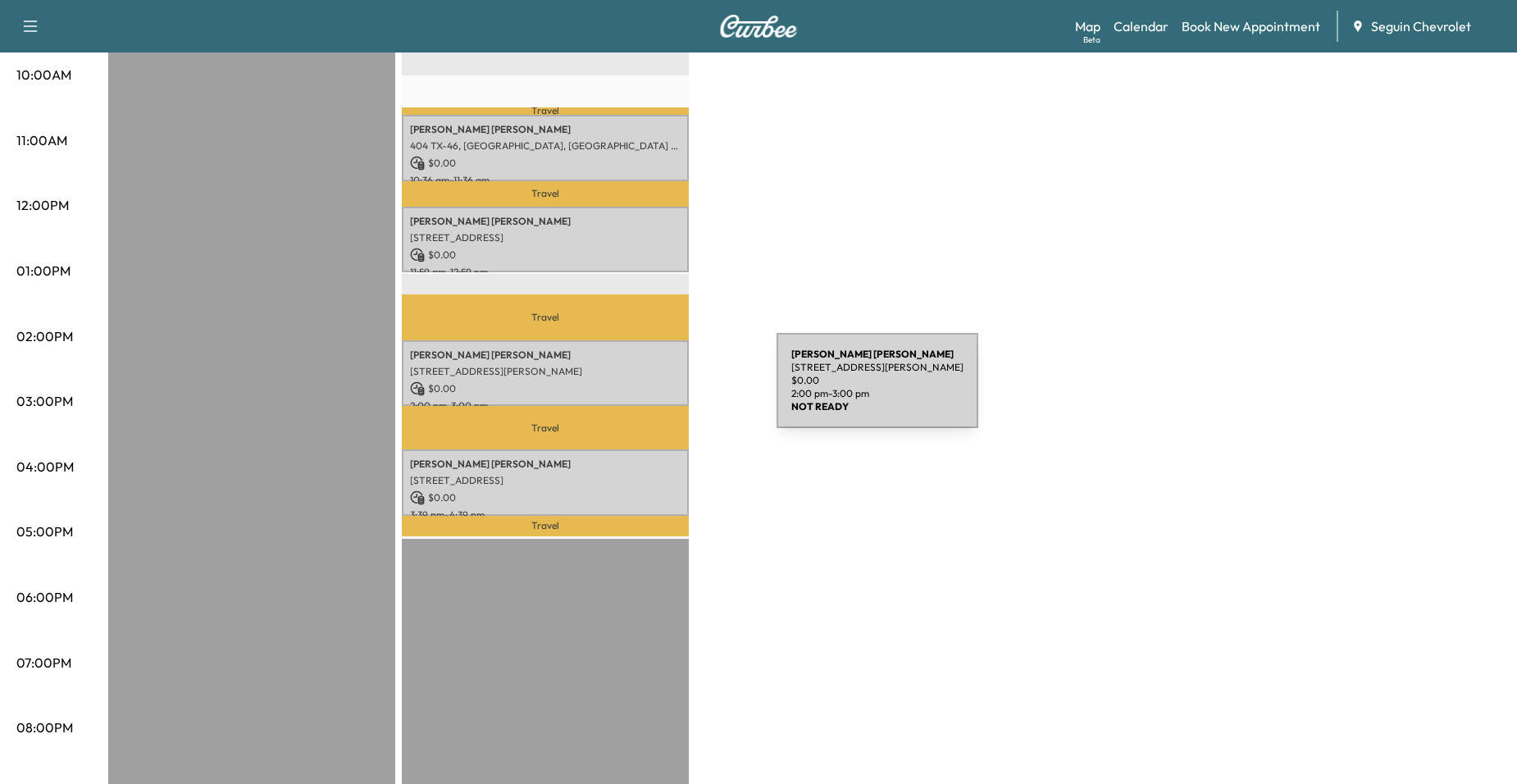
click at [653, 390] on div "[PERSON_NAME] [STREET_ADDRESS] $ 0.00 2:00 pm - 3:00 pm" at bounding box center [545, 373] width 287 height 67
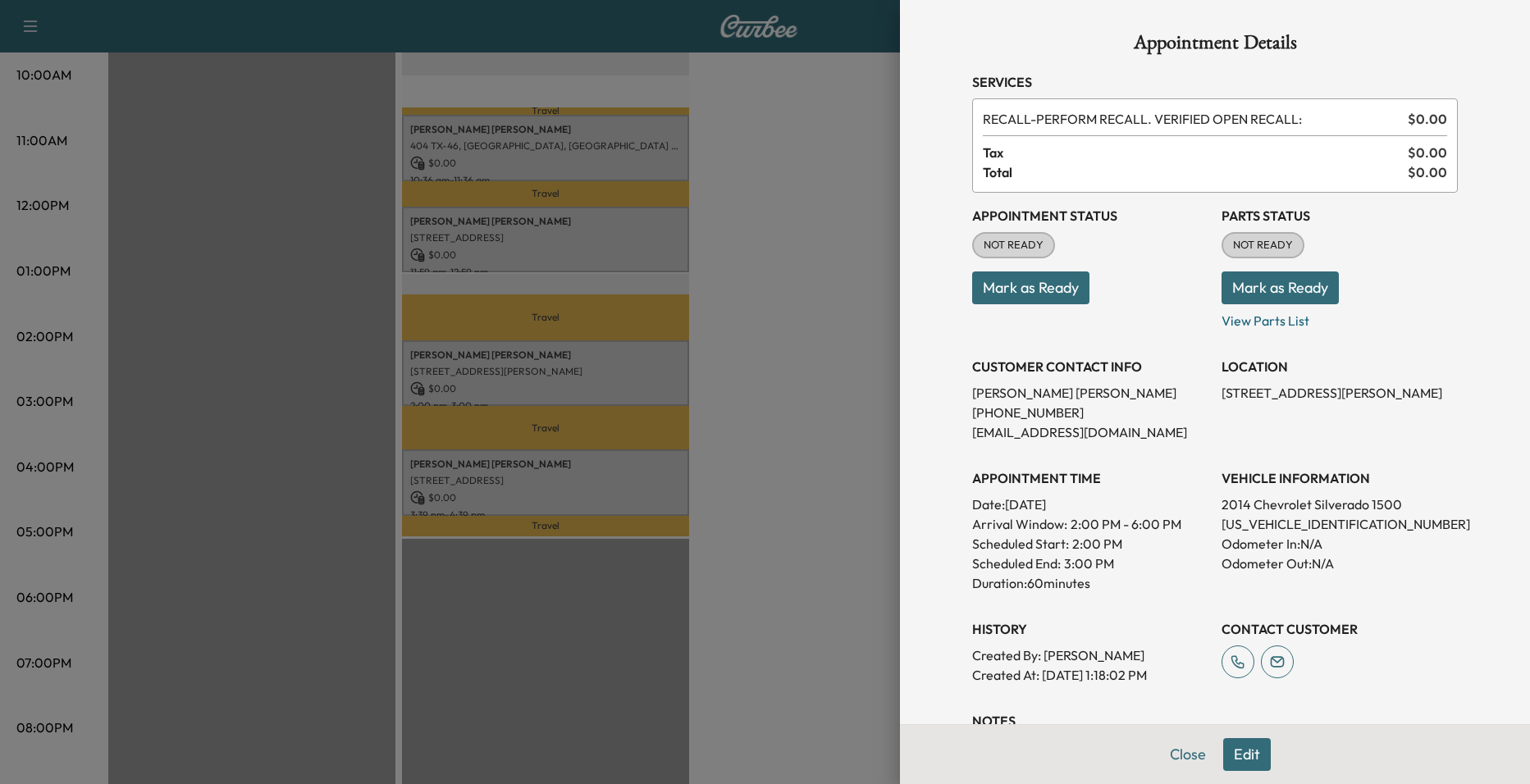
click at [760, 406] on div at bounding box center [765, 392] width 1530 height 784
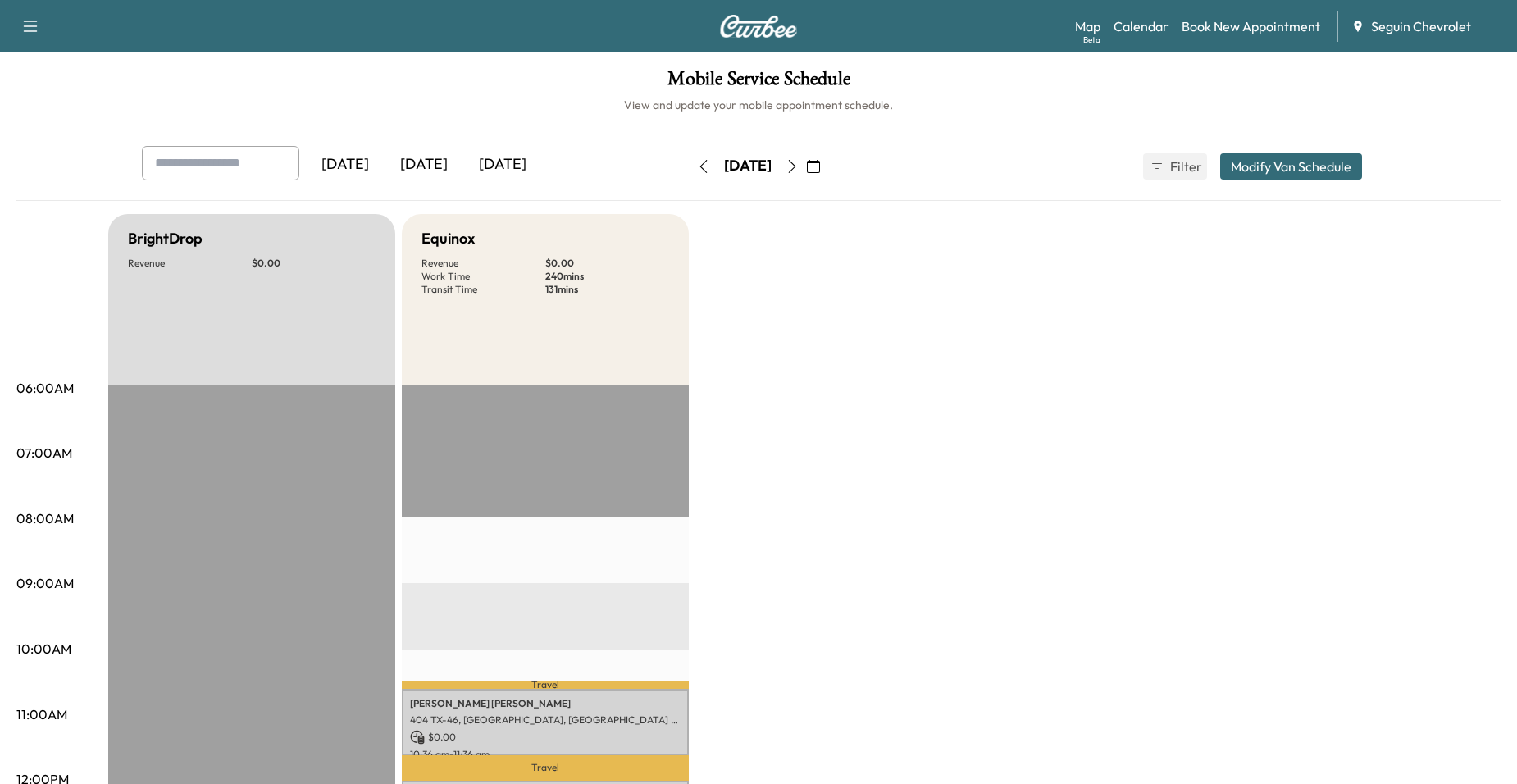
click at [799, 164] on icon "button" at bounding box center [792, 166] width 13 height 13
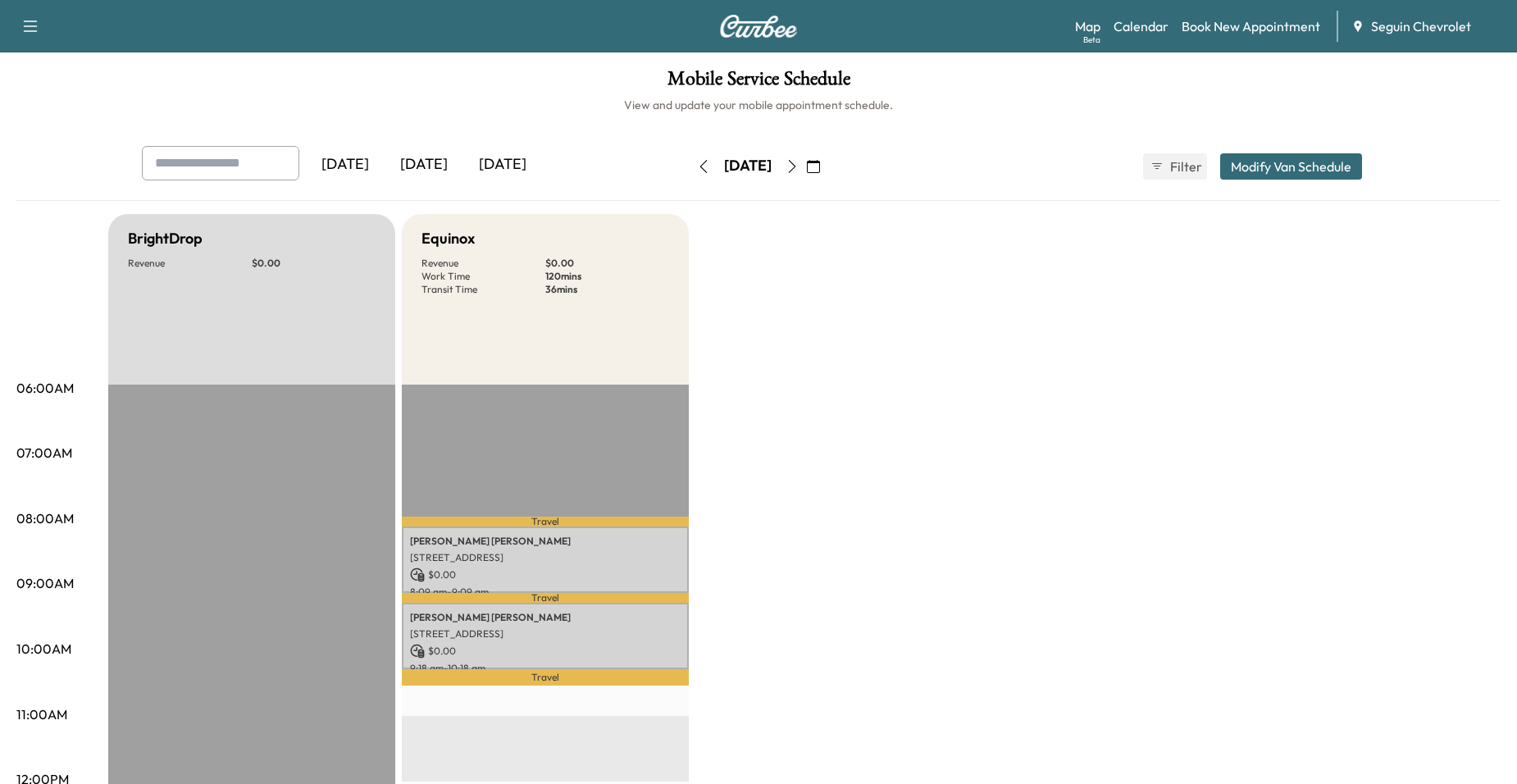
click at [807, 171] on button "button" at bounding box center [792, 166] width 28 height 27
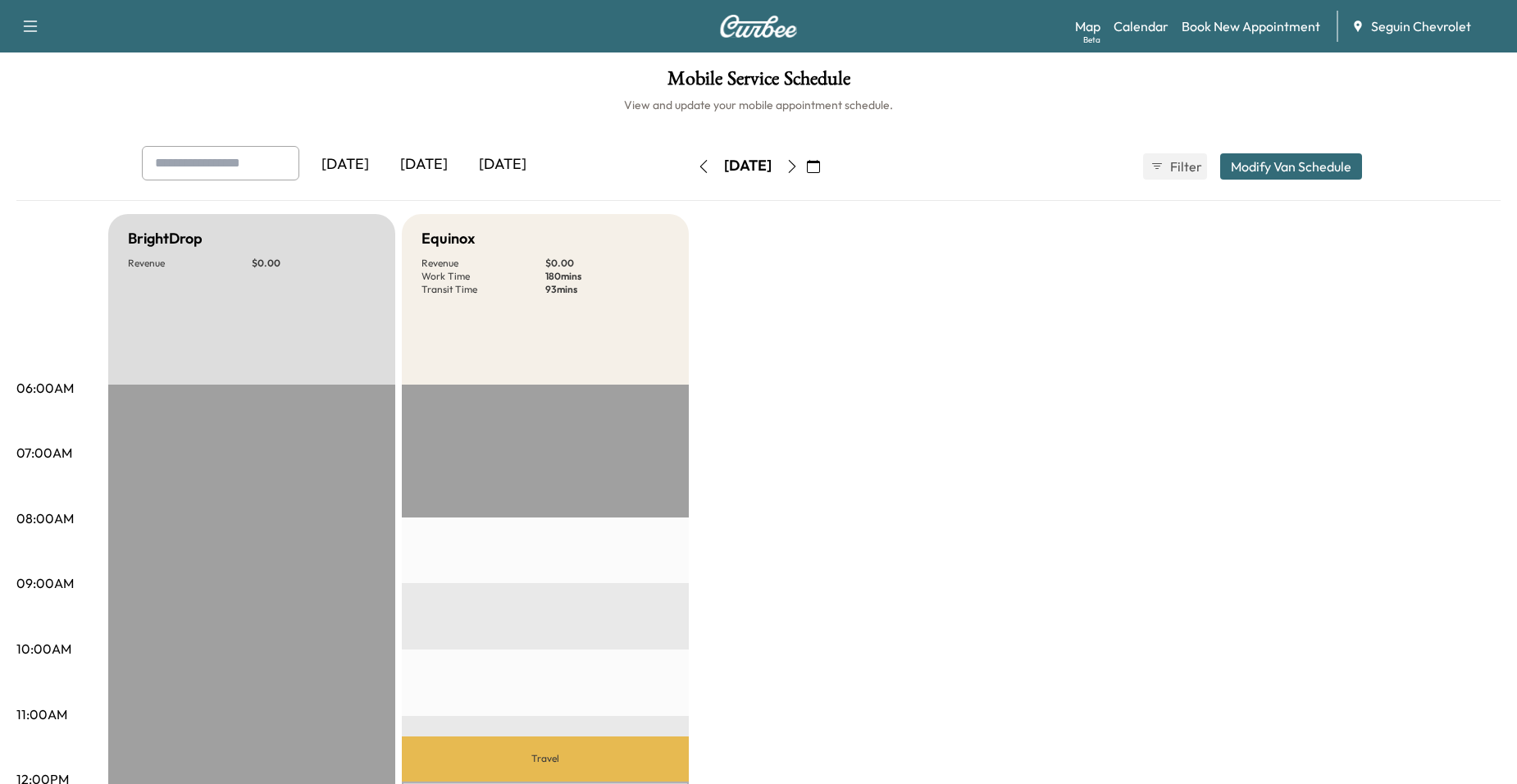
click at [807, 158] on button "button" at bounding box center [792, 166] width 28 height 27
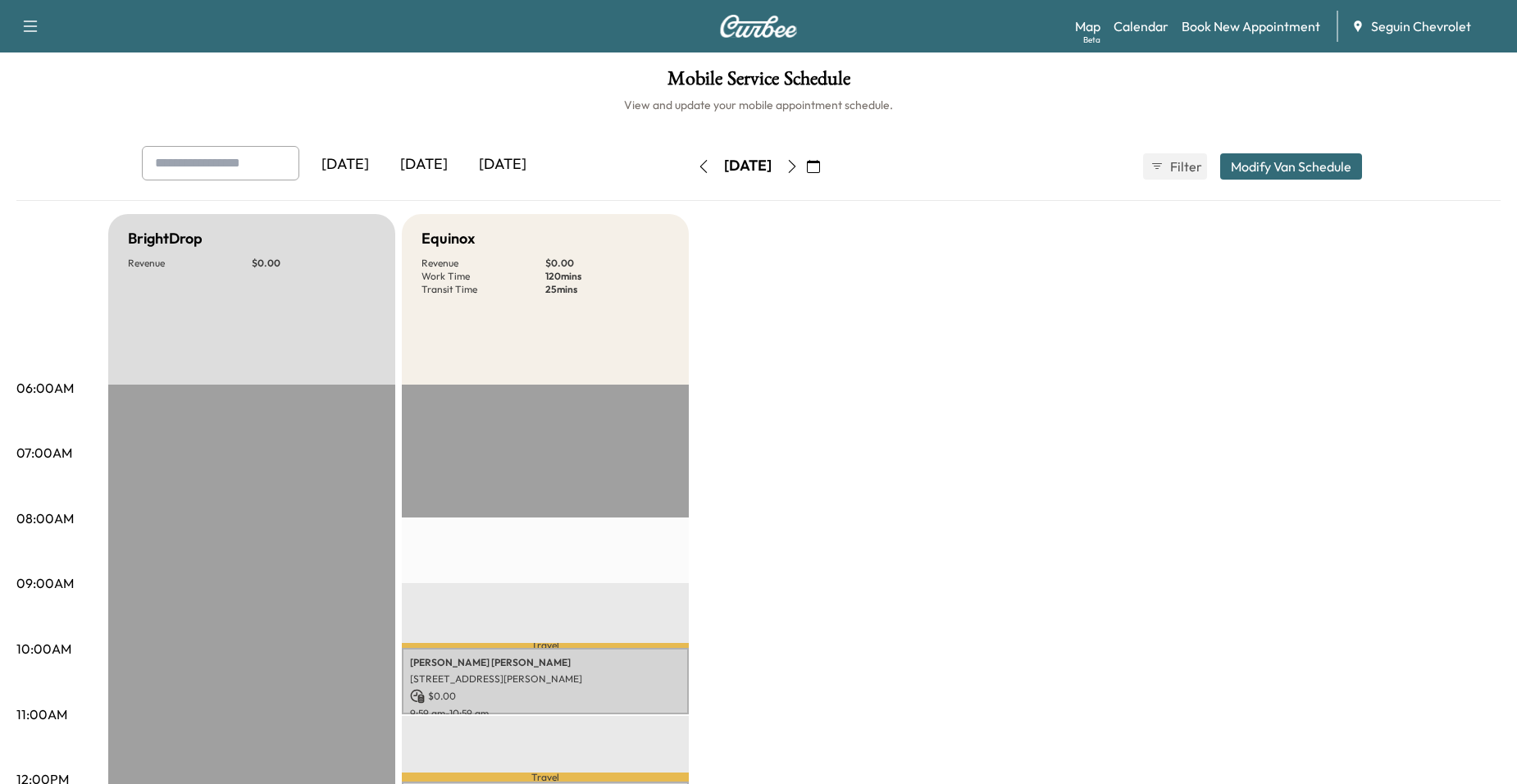
click at [799, 165] on icon "button" at bounding box center [792, 166] width 13 height 13
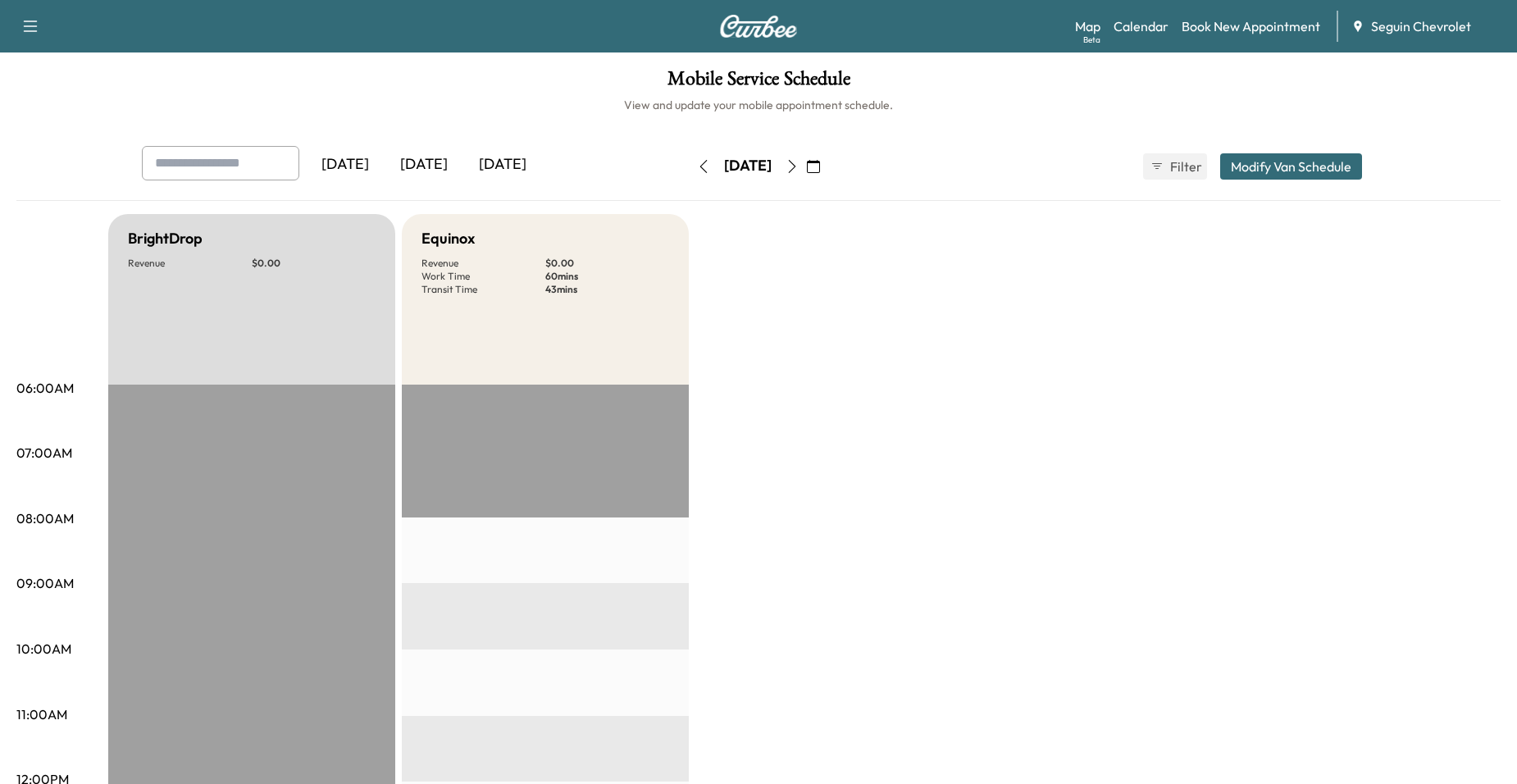
click at [799, 161] on icon "button" at bounding box center [792, 166] width 13 height 13
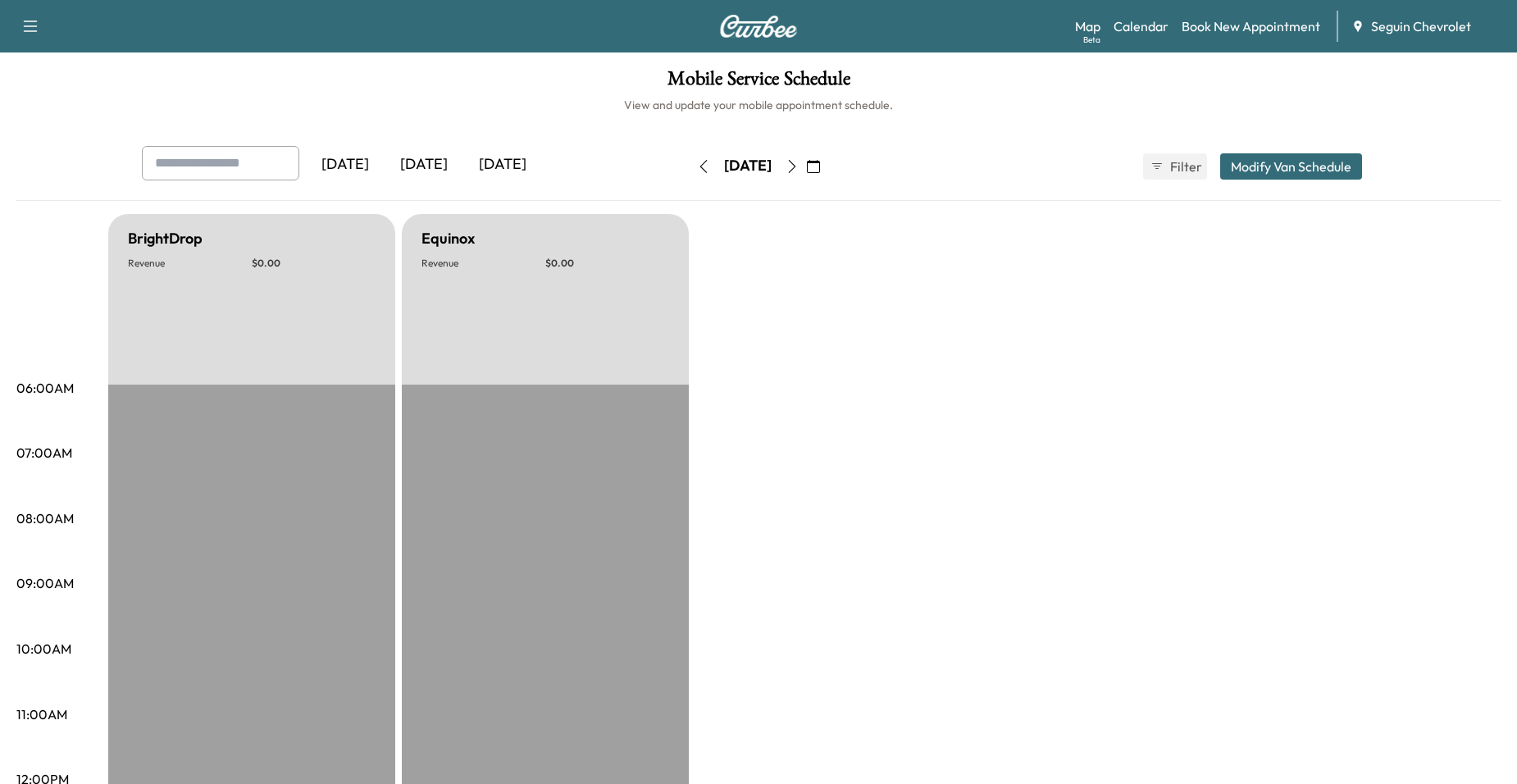
click at [807, 174] on button "button" at bounding box center [792, 166] width 28 height 27
click at [799, 172] on icon "button" at bounding box center [792, 166] width 13 height 13
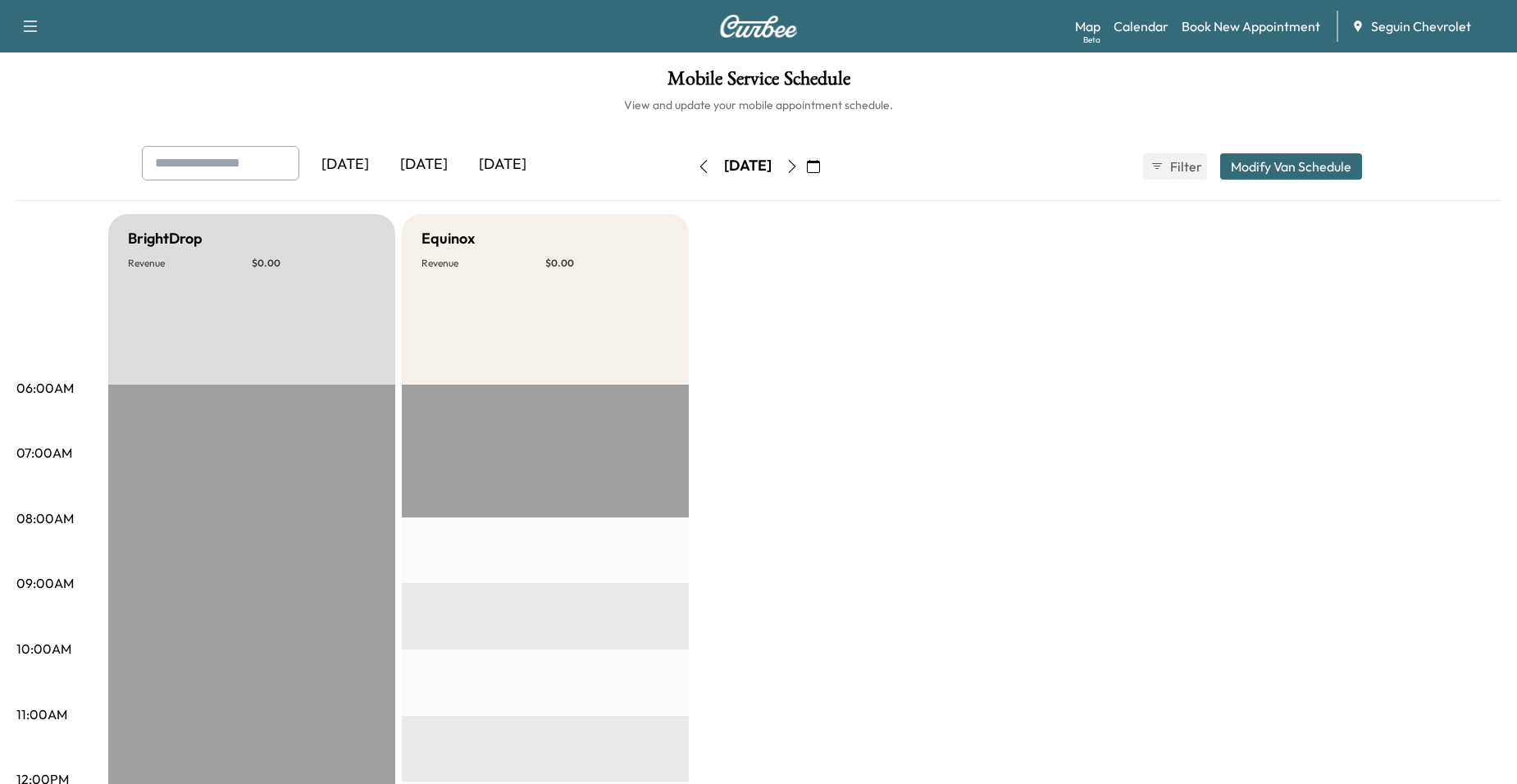
click at [799, 171] on icon "button" at bounding box center [792, 166] width 13 height 13
